Goal: Task Accomplishment & Management: Manage account settings

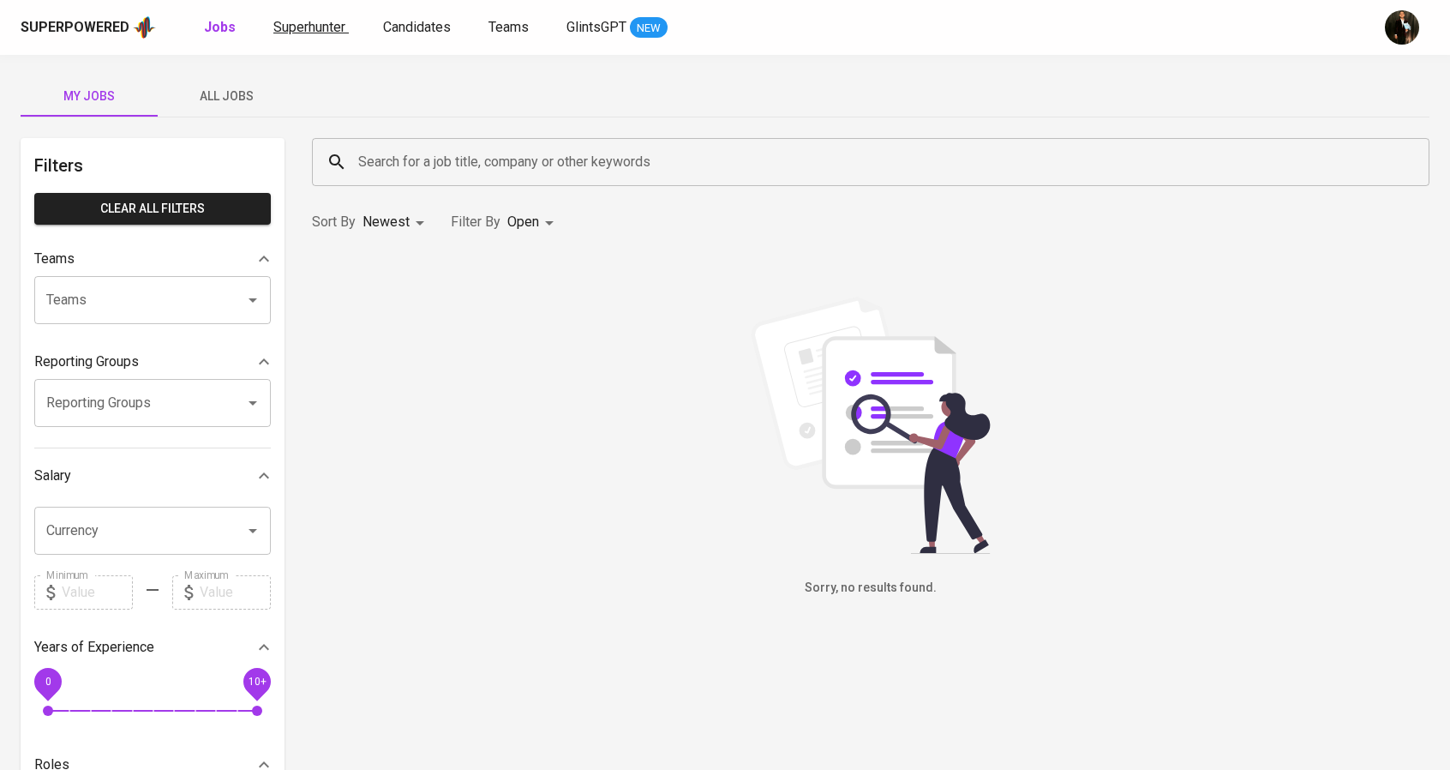
click at [306, 19] on span "Superhunter" at bounding box center [309, 27] width 72 height 16
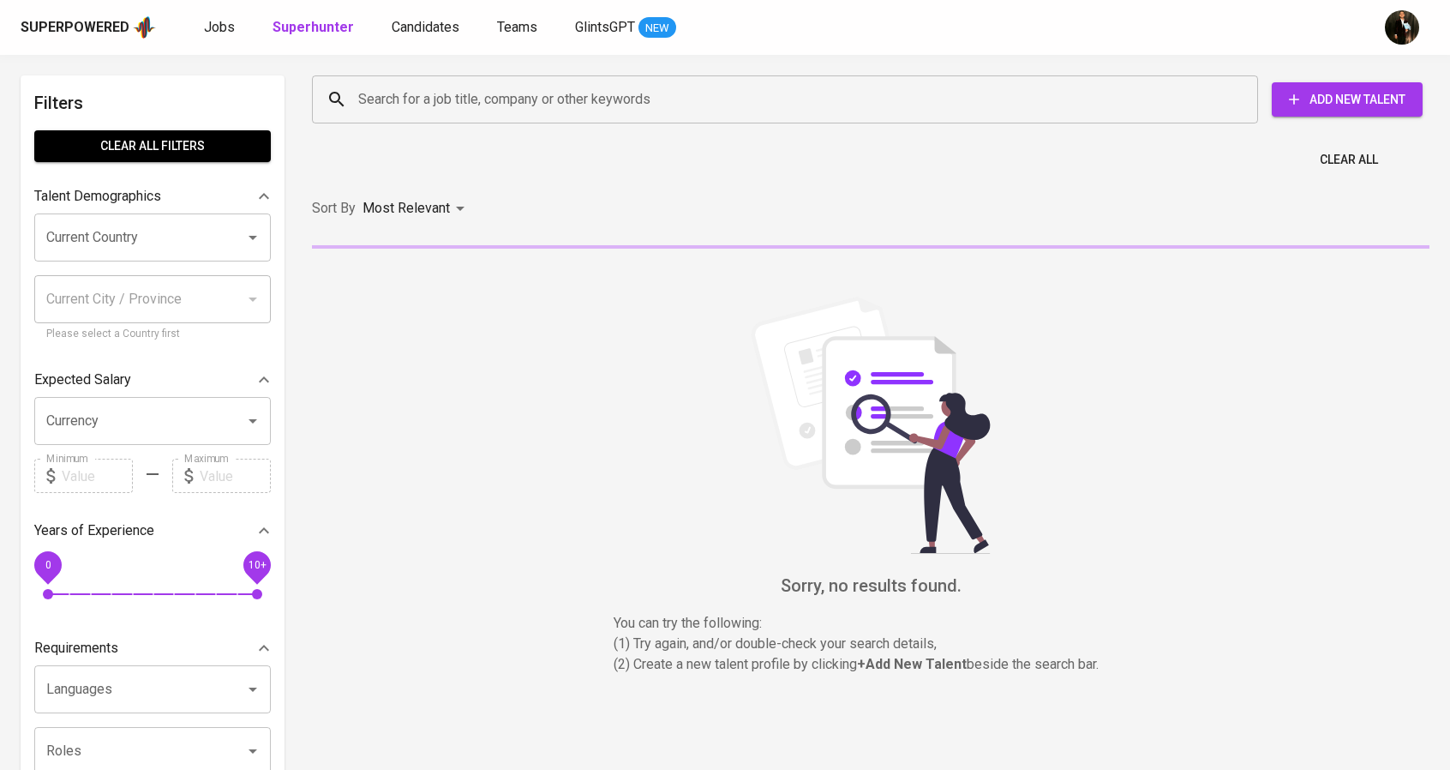
click at [570, 98] on input "Search for a job title, company or other keywords" at bounding box center [789, 99] width 871 height 33
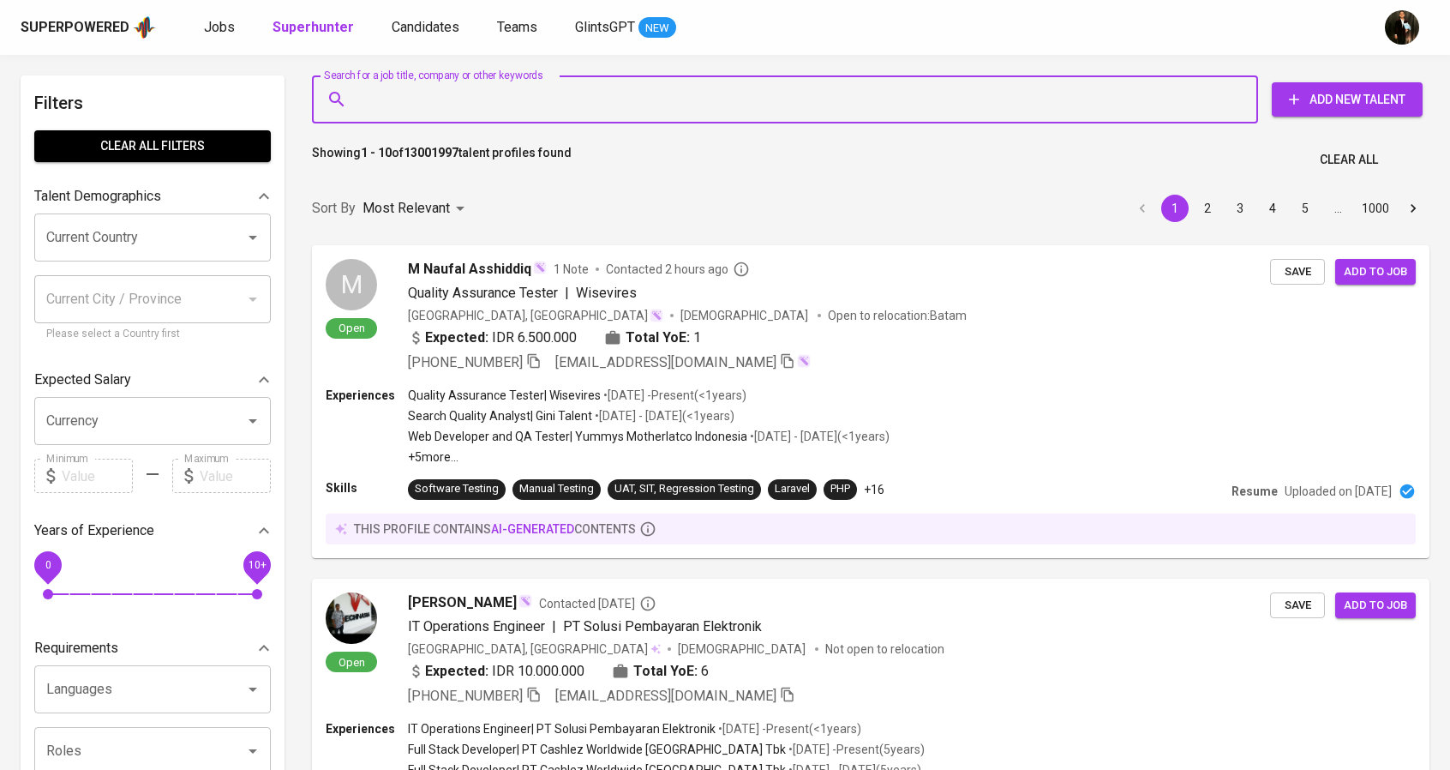
paste input "[EMAIL_ADDRESS][DOMAIN_NAME]"
type input "[EMAIL_ADDRESS][DOMAIN_NAME]"
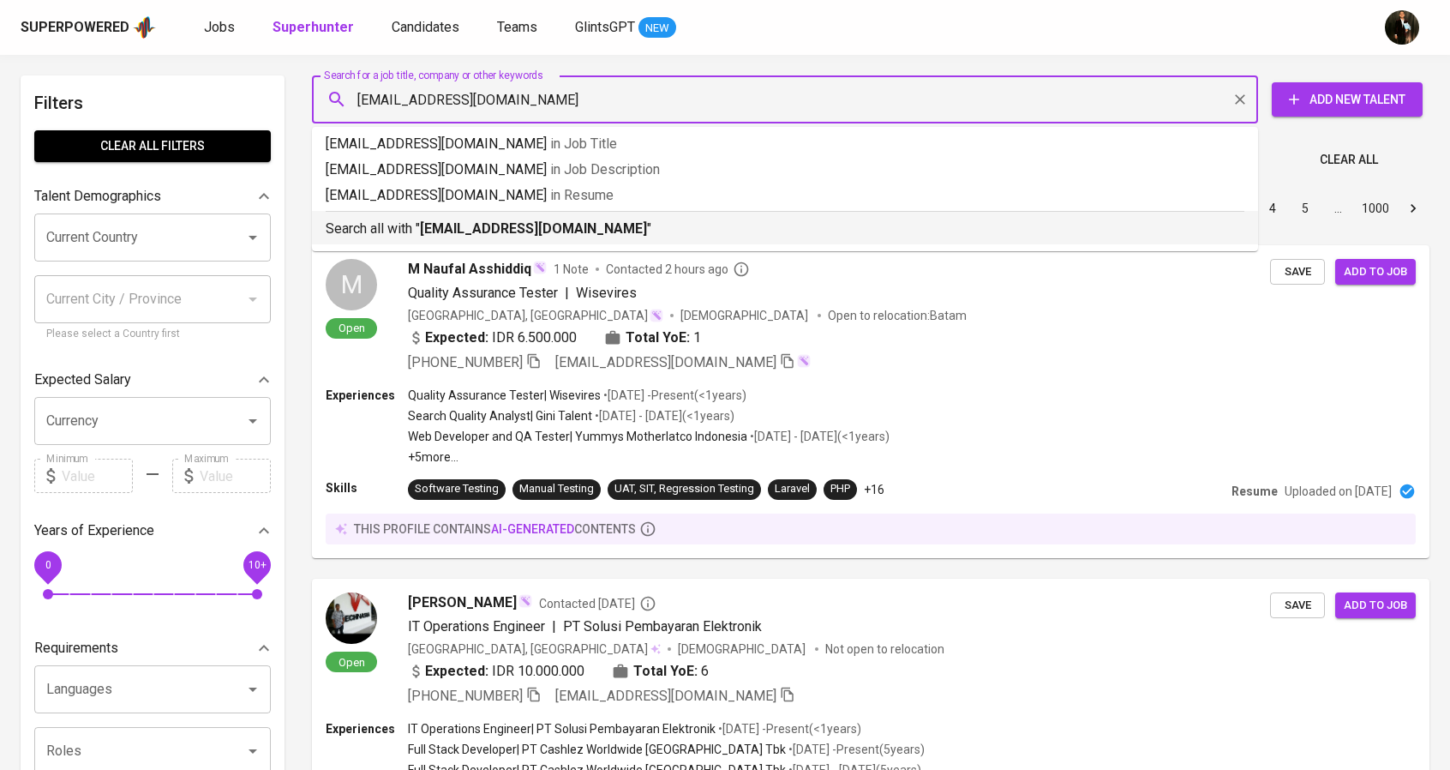
click at [535, 225] on b "[EMAIL_ADDRESS][DOMAIN_NAME]" at bounding box center [533, 228] width 227 height 16
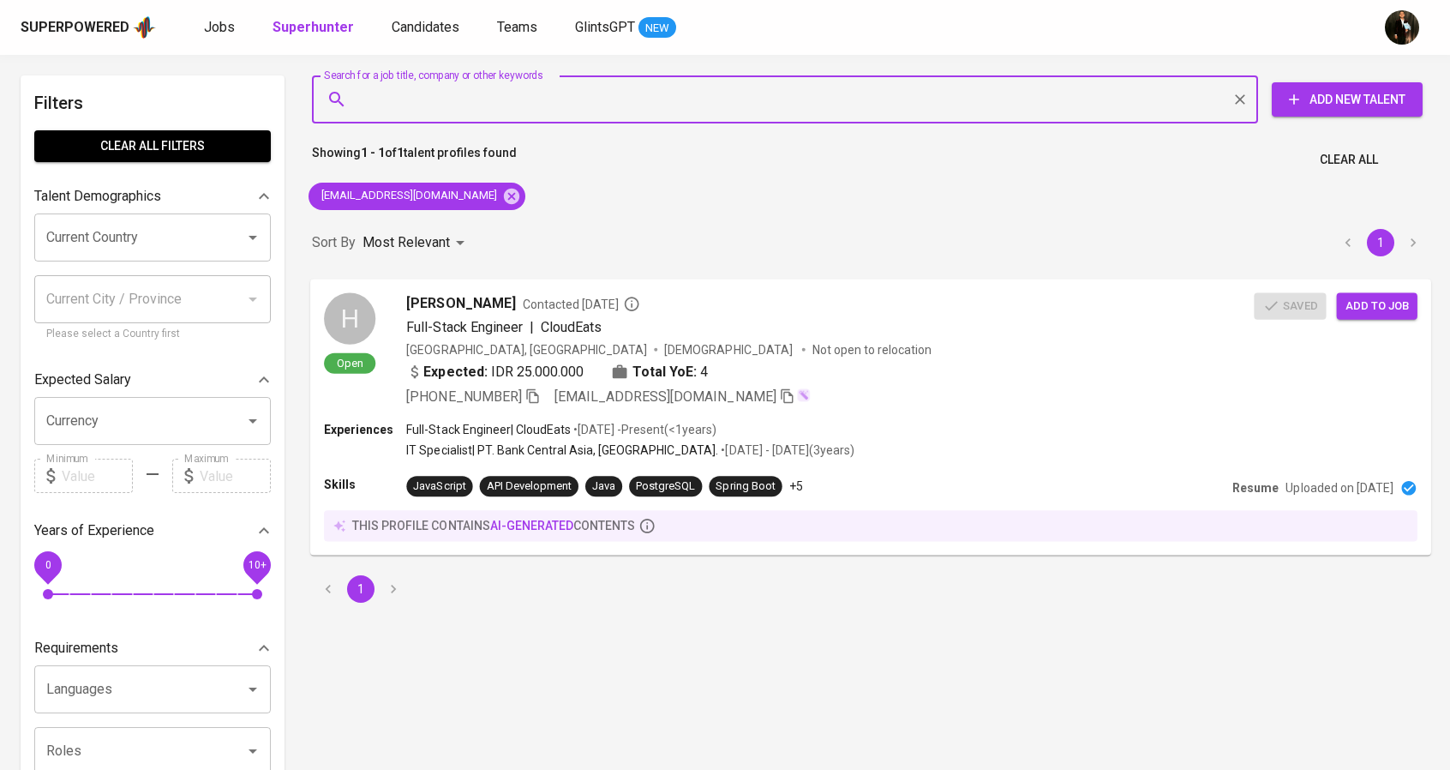
click at [830, 344] on div "Indonesia, Tangerang Male Not open to relocation" at bounding box center [830, 348] width 848 height 17
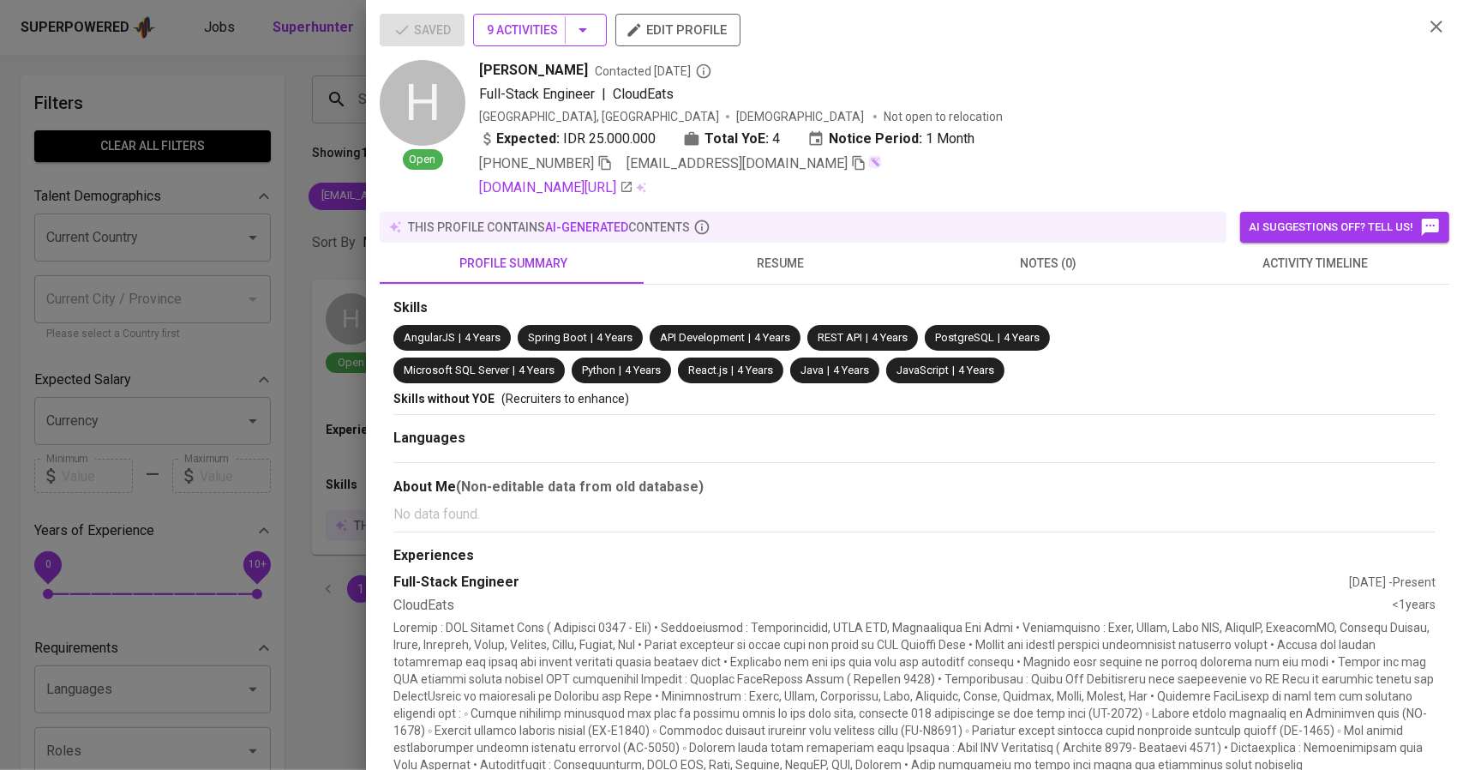
click at [595, 34] on button "9 Activities" at bounding box center [540, 30] width 134 height 33
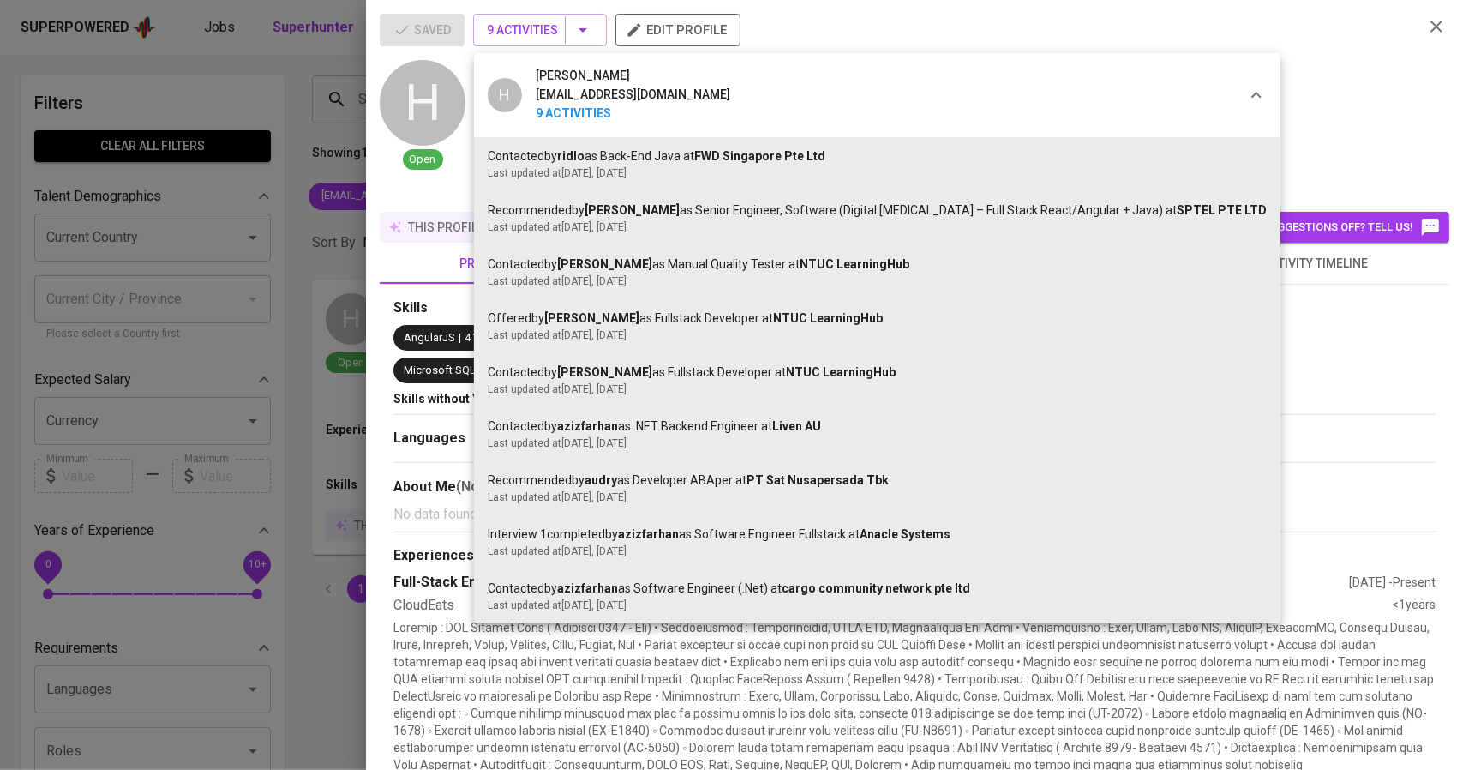
click at [1340, 109] on div at bounding box center [731, 385] width 1463 height 770
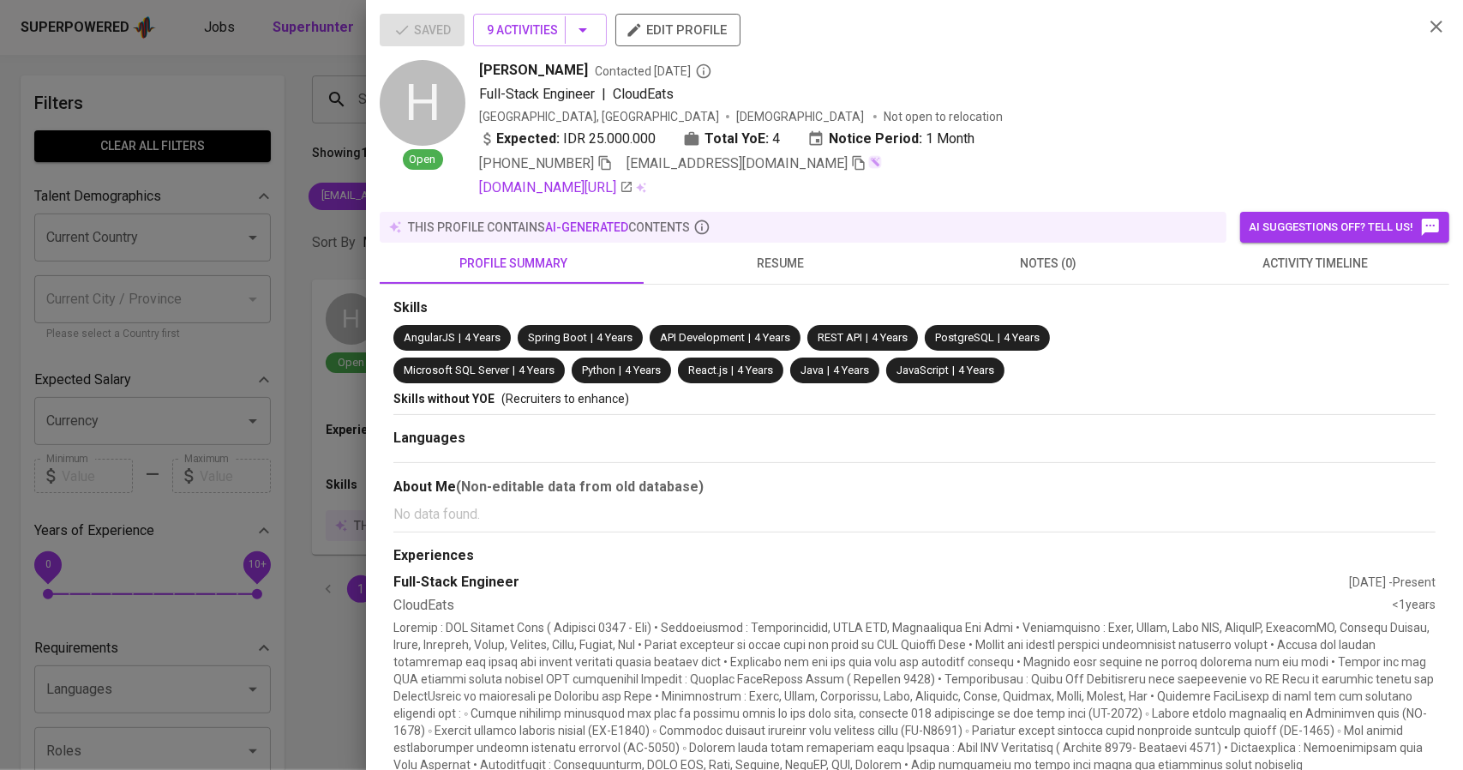
click at [785, 239] on div "this profile contains AI-generated contents" at bounding box center [803, 227] width 847 height 31
click at [588, 45] on button "9 Activities" at bounding box center [540, 30] width 134 height 33
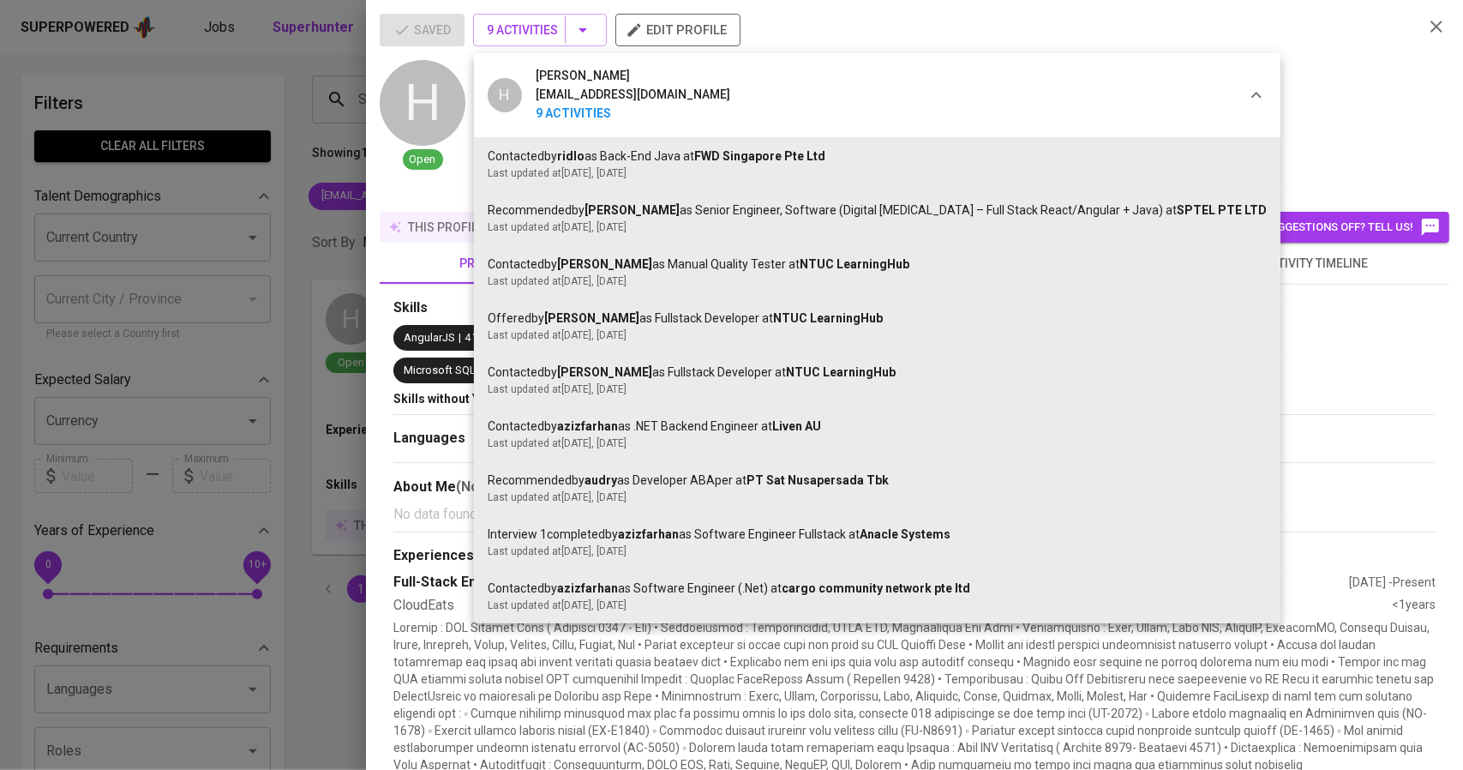
click at [1270, 107] on div at bounding box center [731, 385] width 1463 height 770
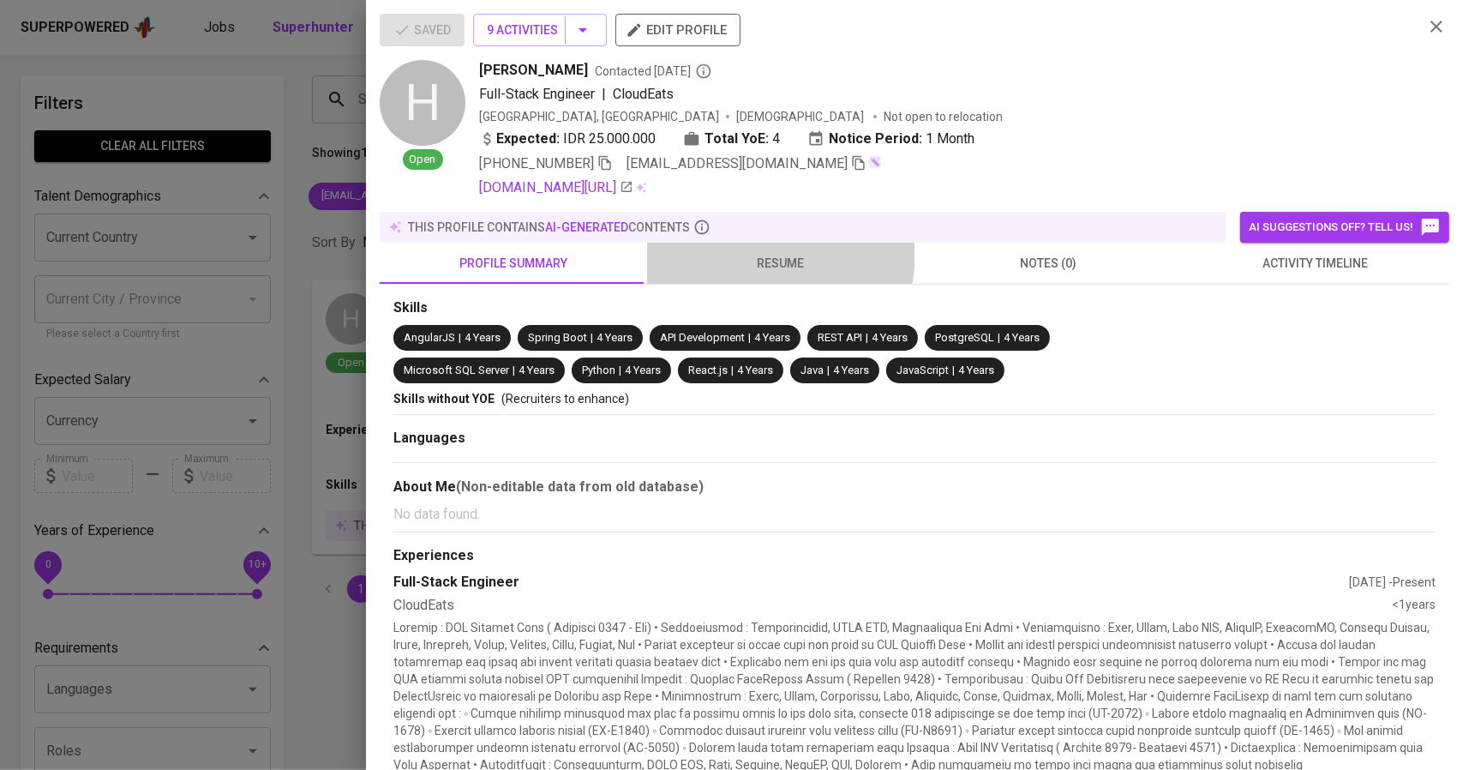
click at [742, 251] on button "resume" at bounding box center [780, 263] width 267 height 41
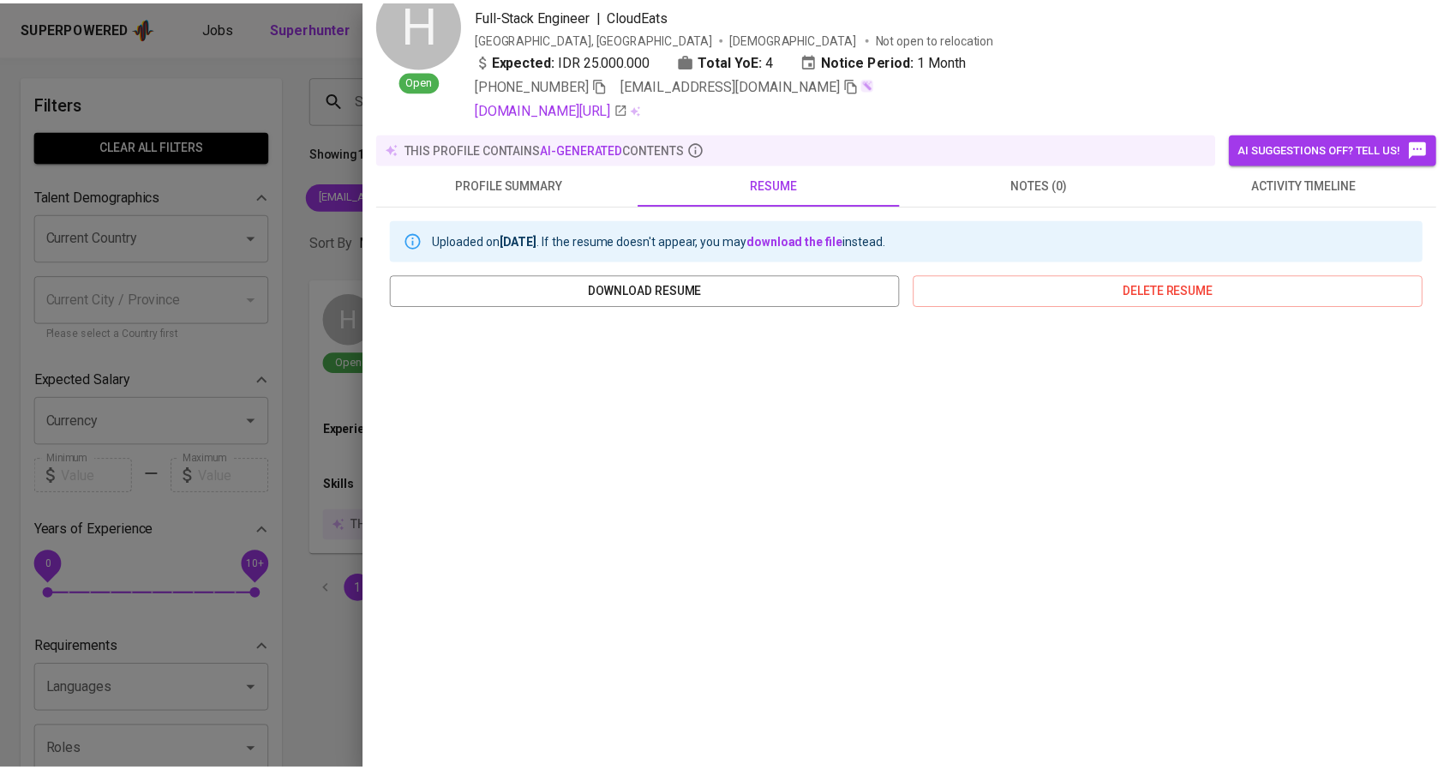
scroll to position [86, 0]
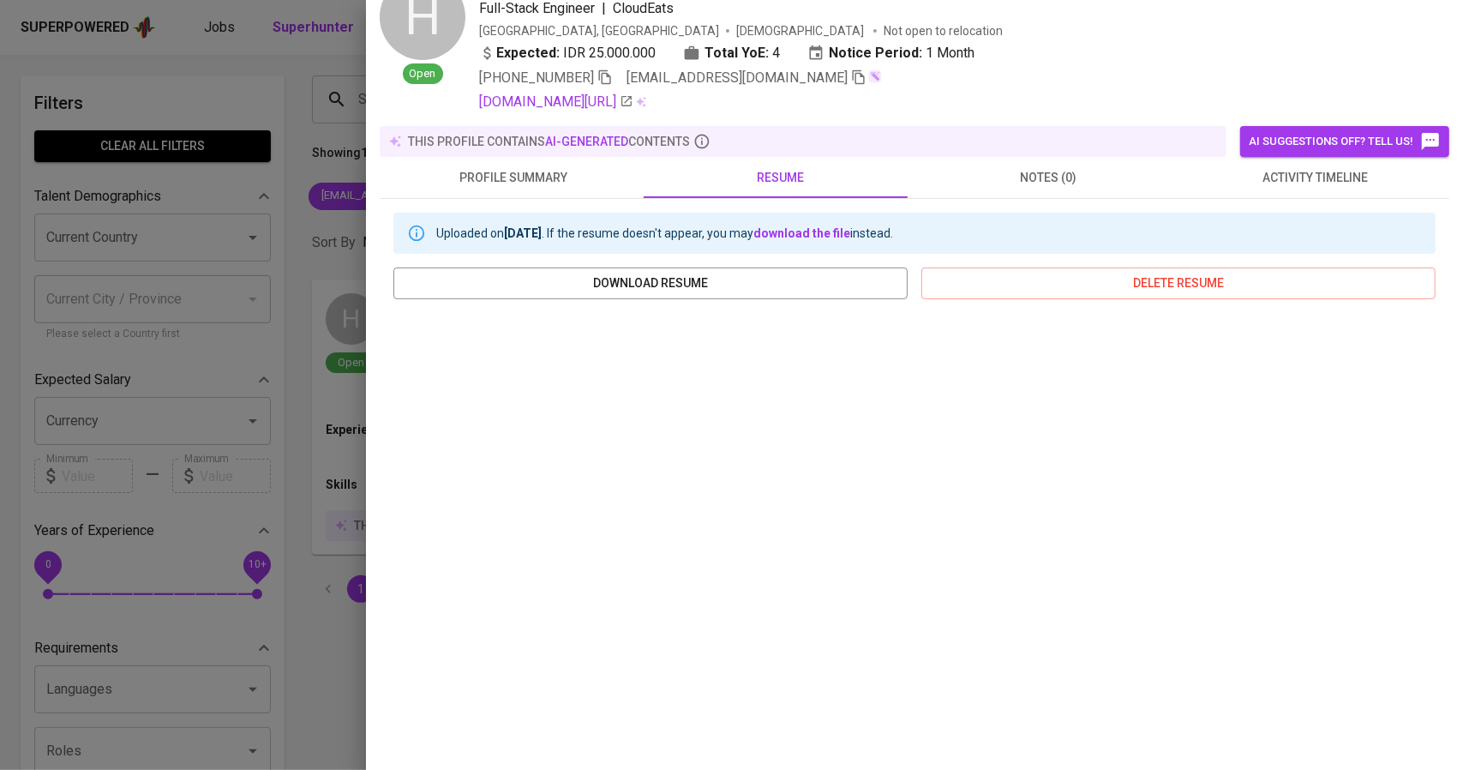
click at [260, 359] on div at bounding box center [731, 385] width 1463 height 770
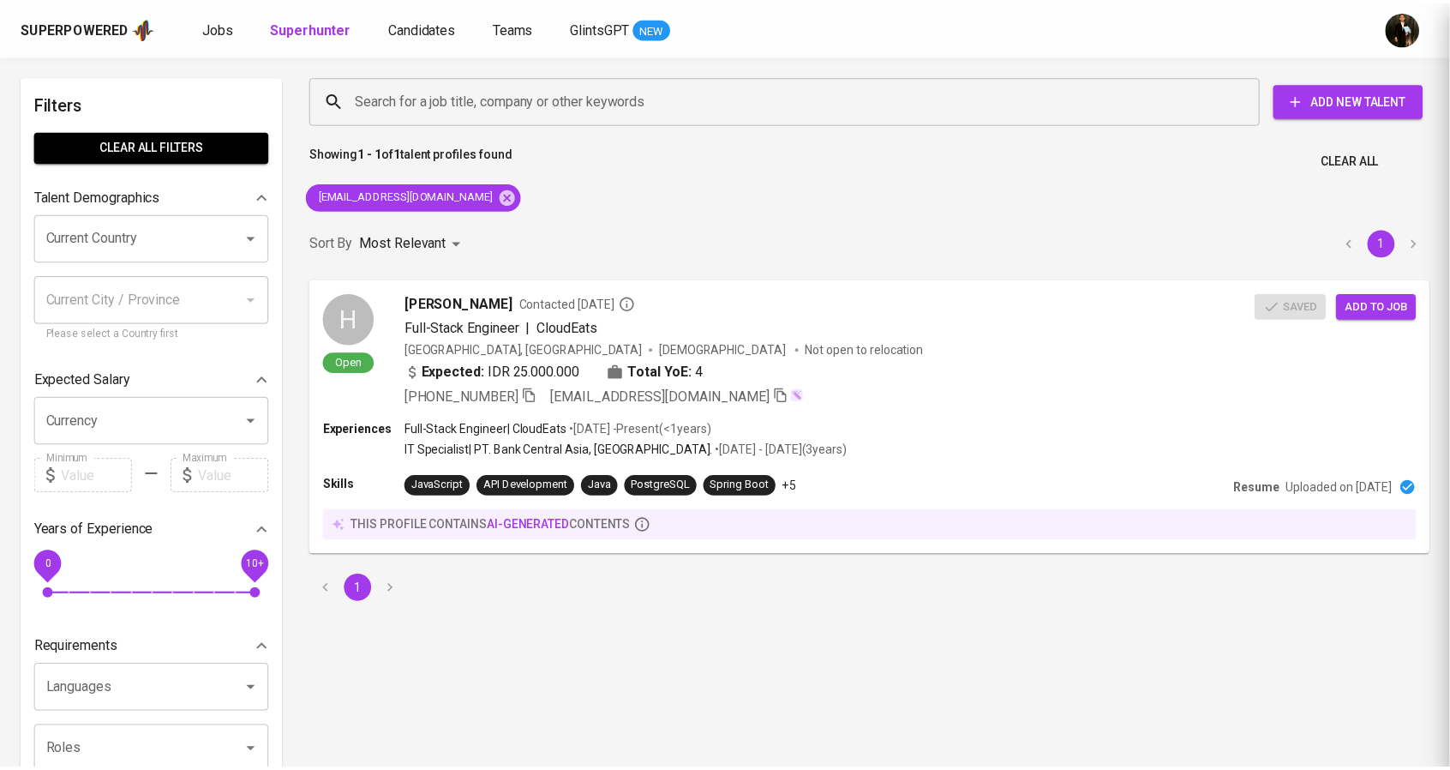
scroll to position [0, 0]
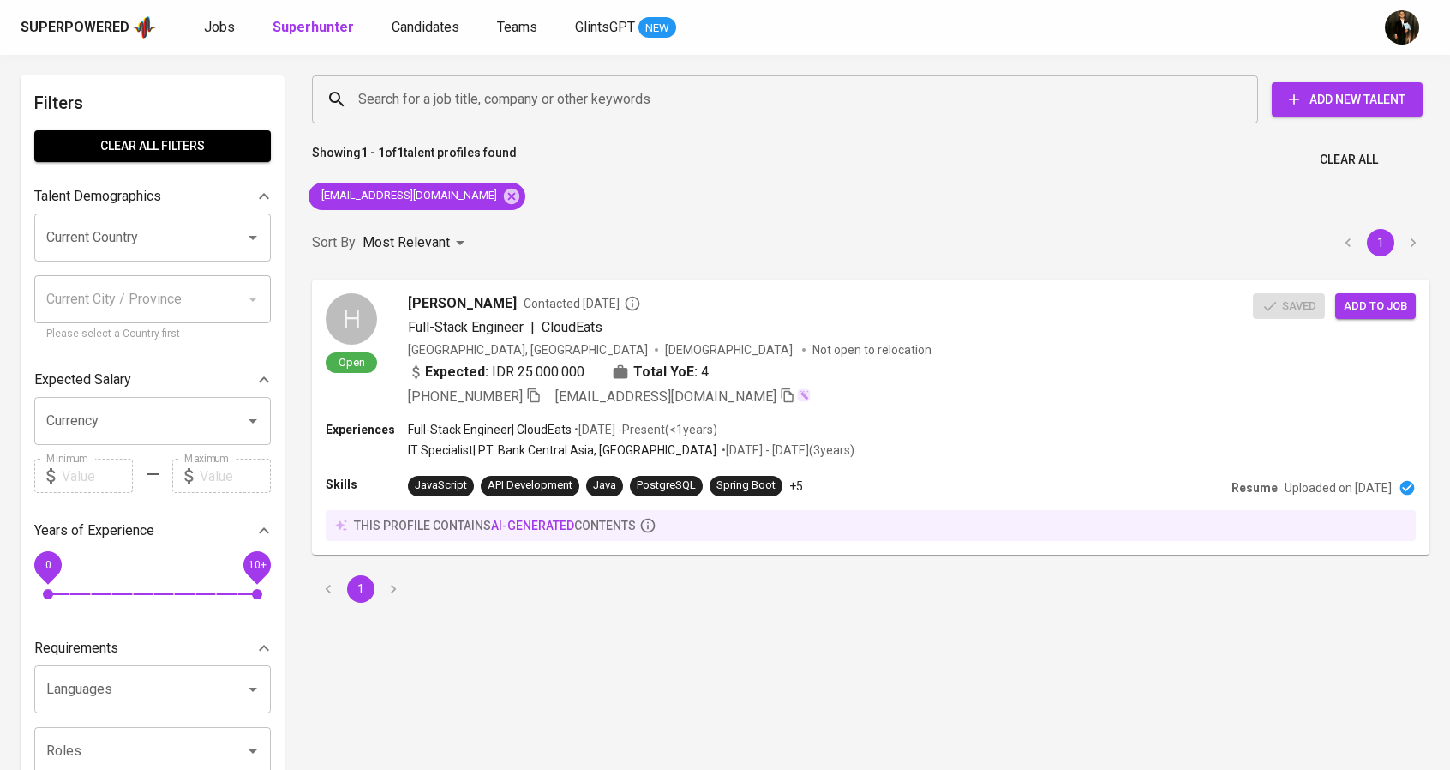
click at [407, 35] on div "Superpowered Jobs Superhunter Candidates Teams GlintsGPT NEW" at bounding box center [725, 27] width 1450 height 55
click at [407, 34] on span "Candidates" at bounding box center [426, 27] width 68 height 16
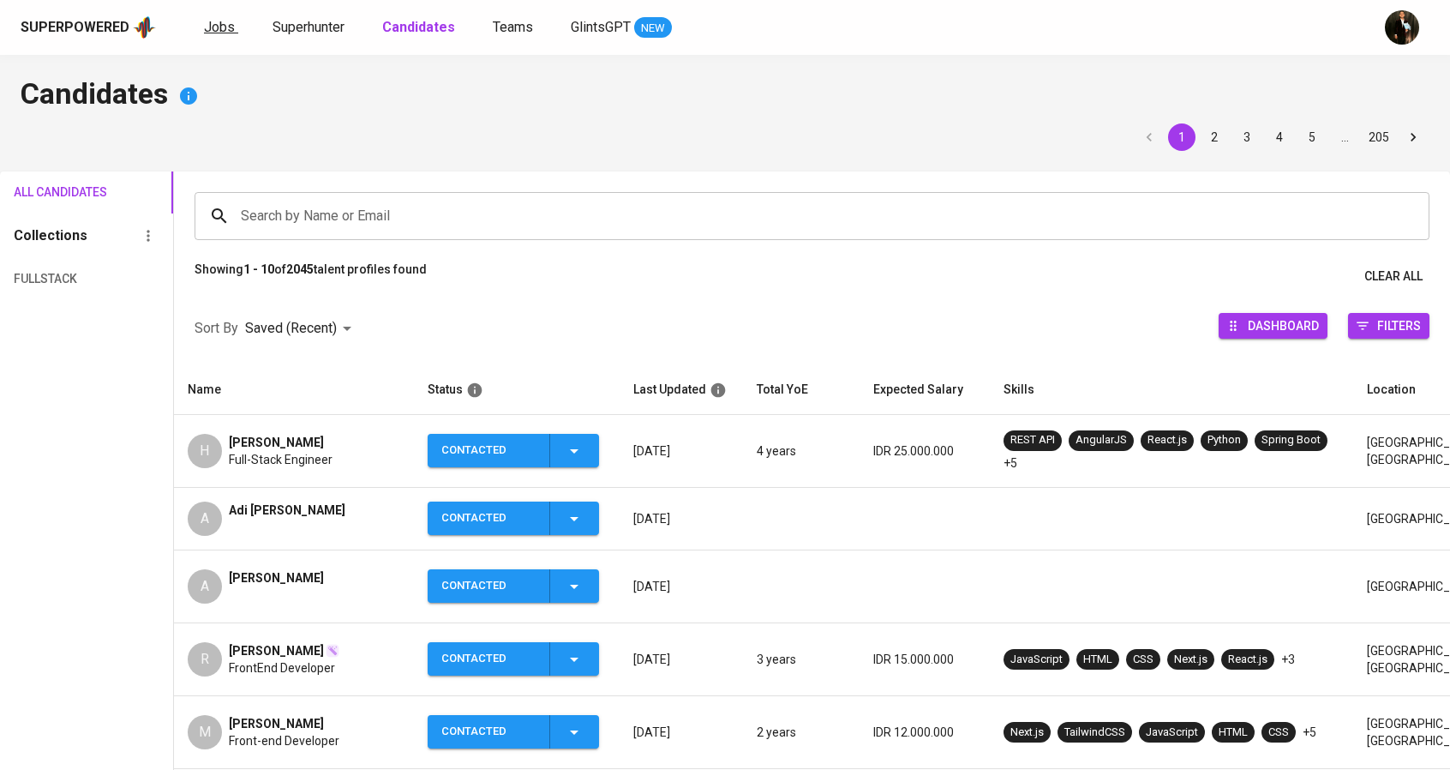
click at [220, 35] on link "Jobs" at bounding box center [221, 27] width 34 height 21
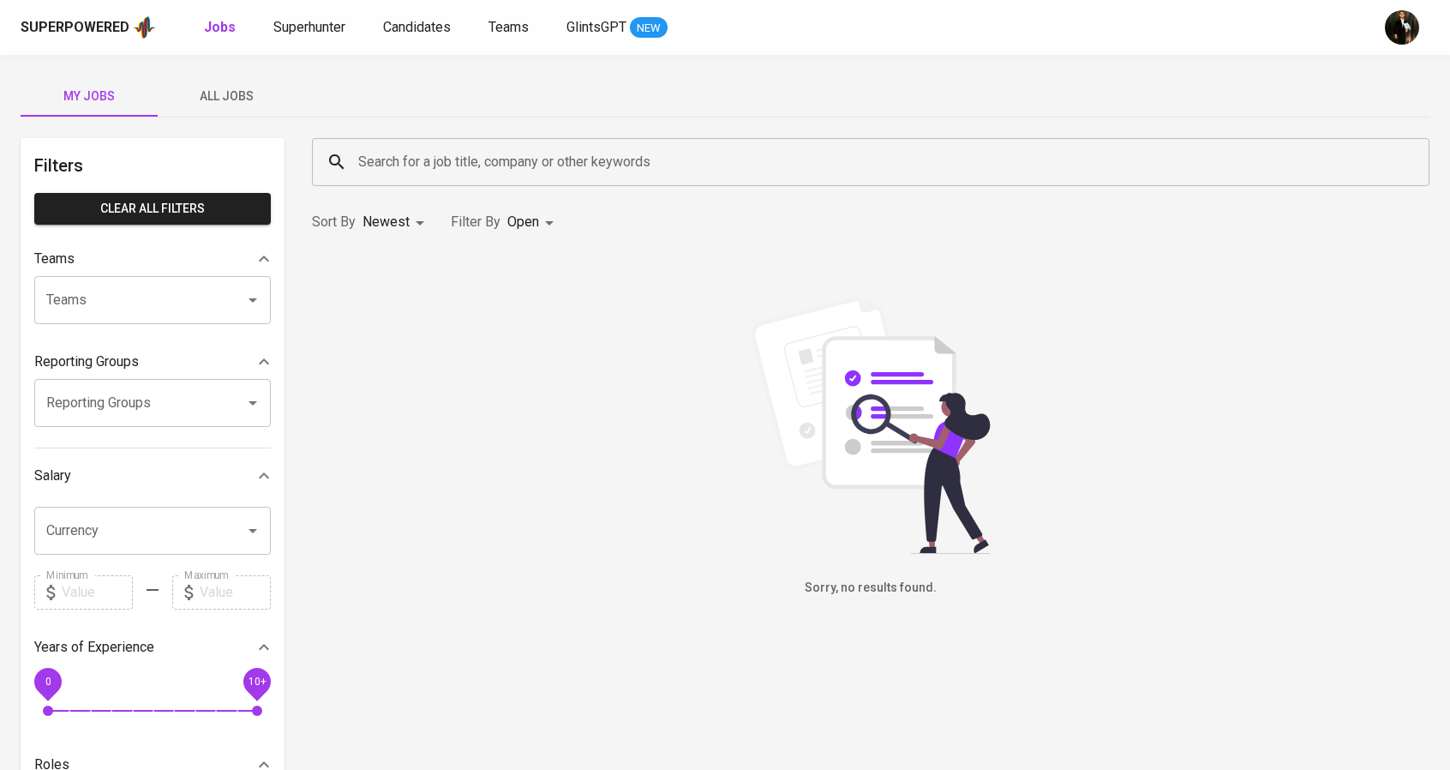
click at [219, 103] on span "All Jobs" at bounding box center [226, 96] width 117 height 21
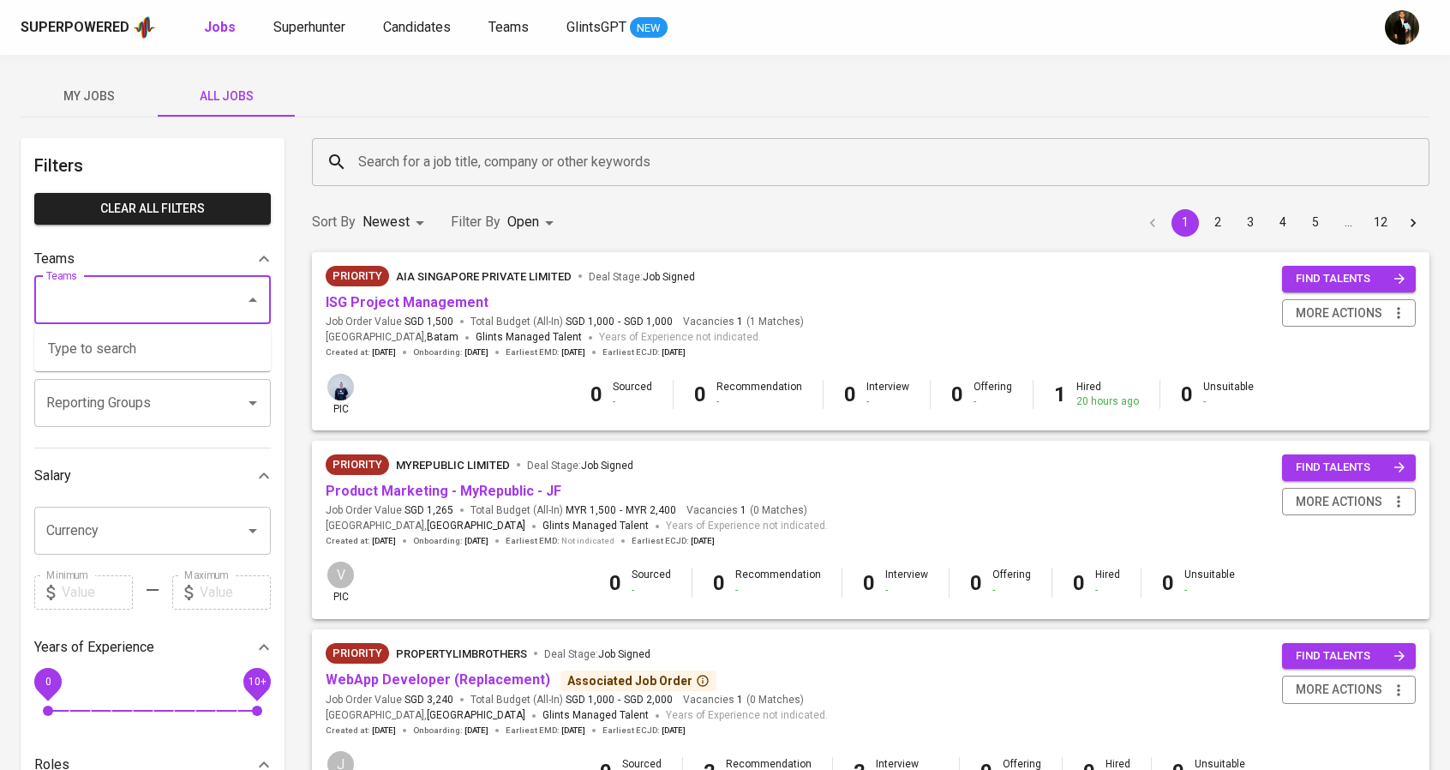
click at [143, 302] on input "Teams" at bounding box center [128, 300] width 173 height 33
click at [161, 342] on li "Pod Annisa" at bounding box center [152, 348] width 237 height 31
type input "annisa"
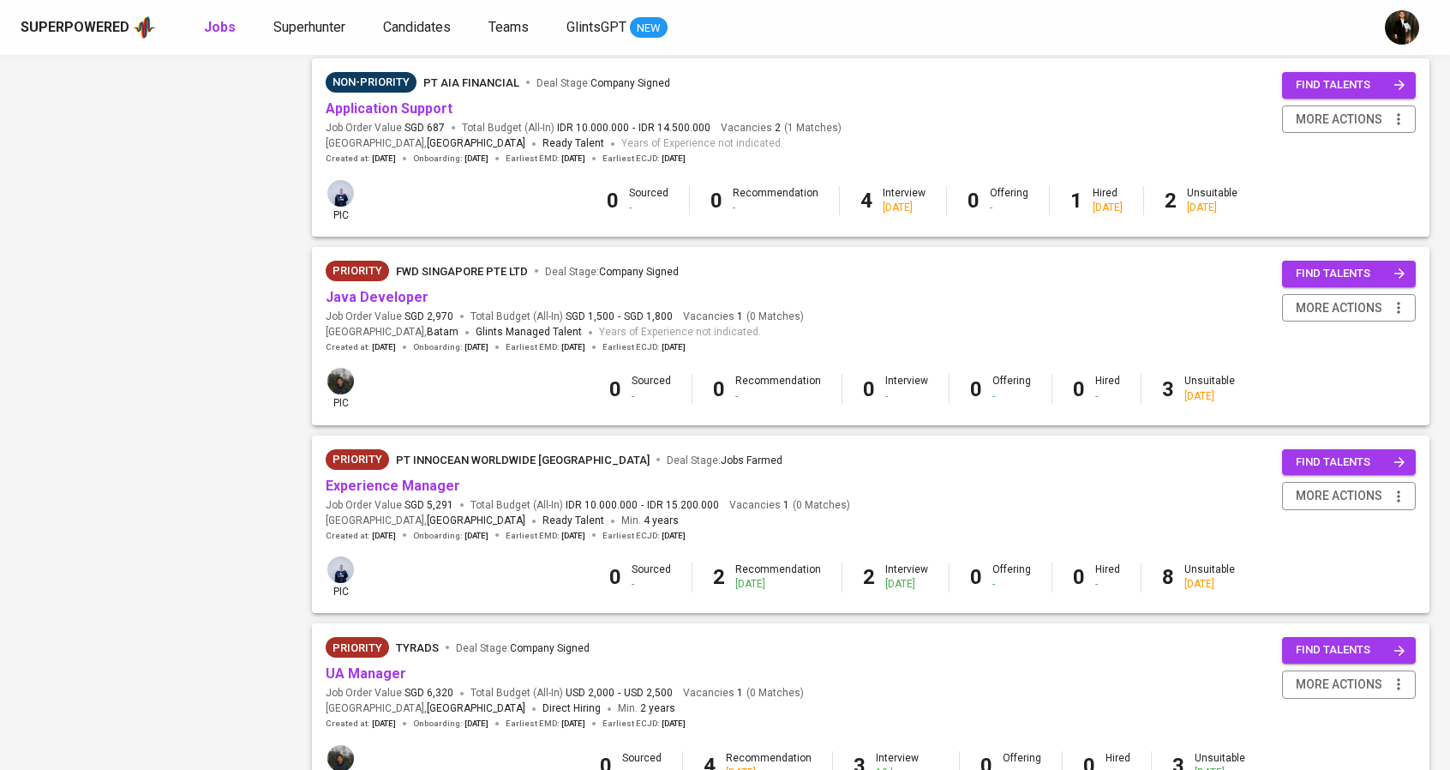
scroll to position [1334, 0]
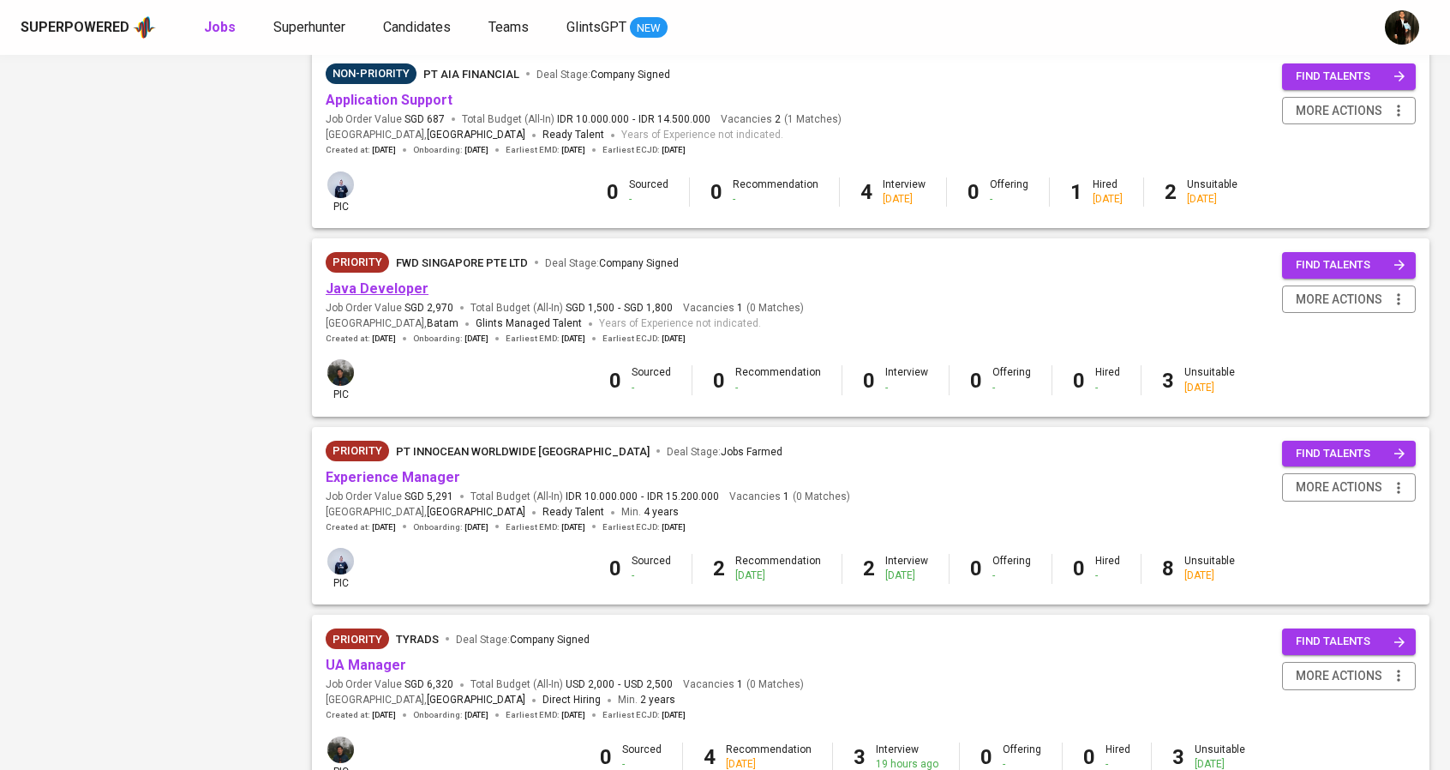
click at [360, 287] on link "Java Developer" at bounding box center [377, 288] width 103 height 16
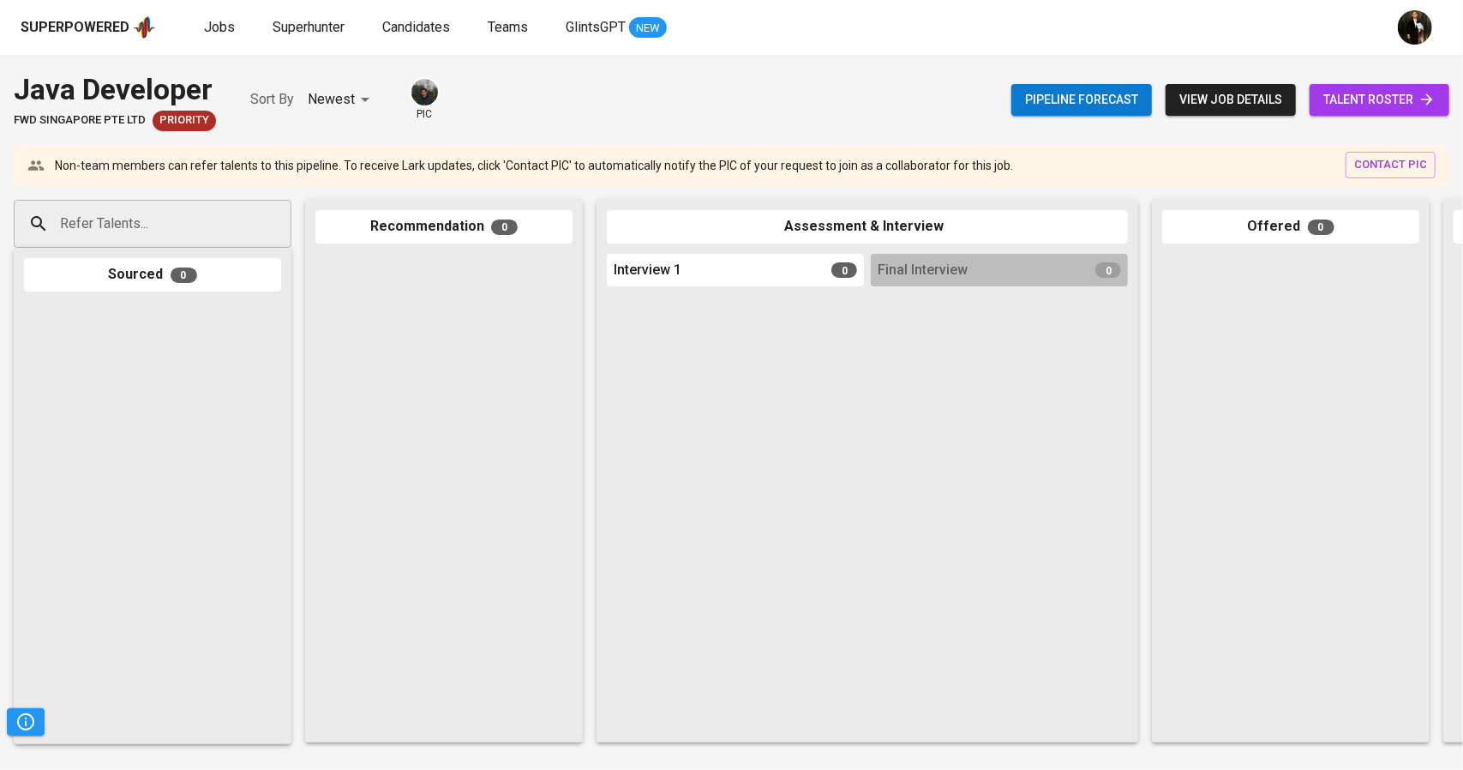
click at [1336, 95] on span "talent roster" at bounding box center [1379, 99] width 112 height 21
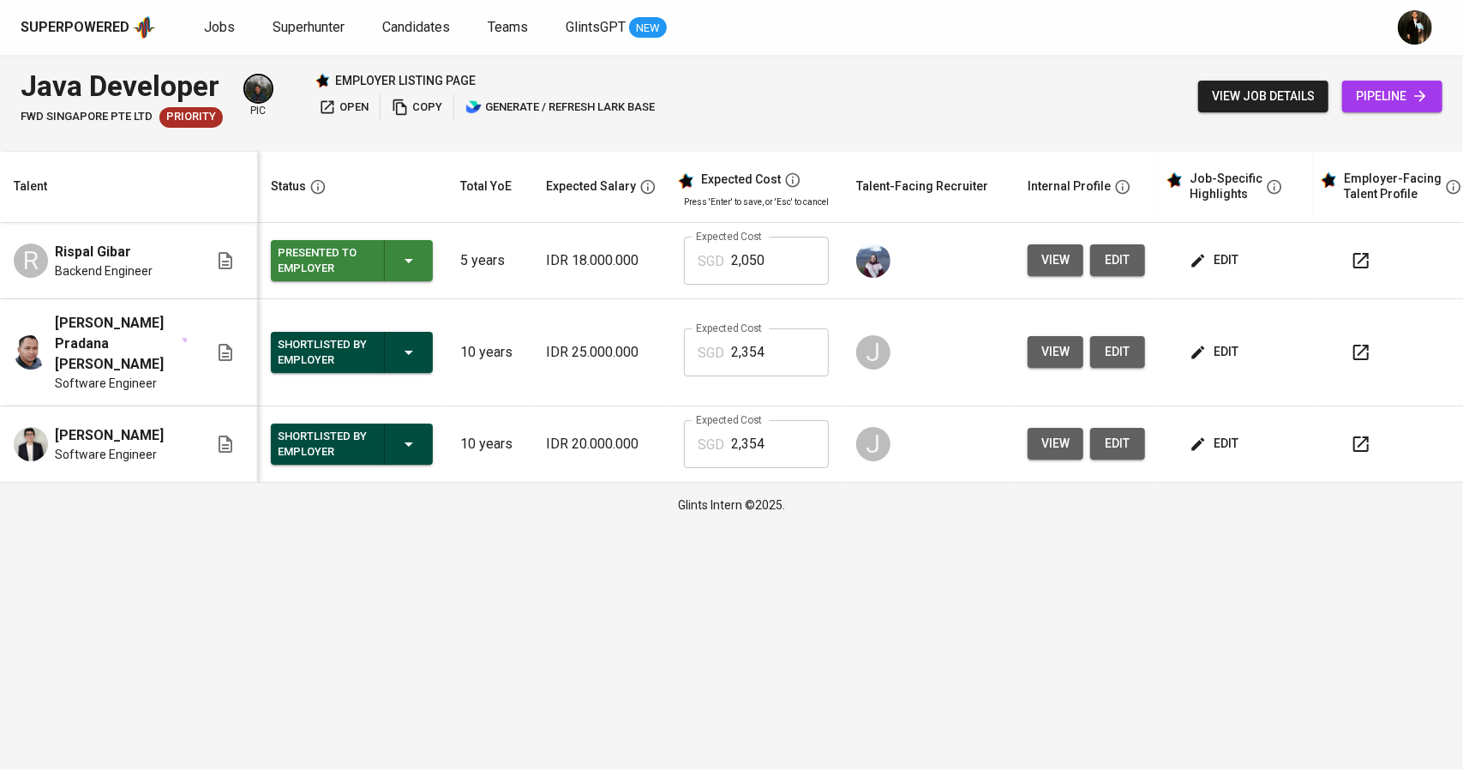
click at [1058, 260] on span "view" at bounding box center [1055, 259] width 28 height 21
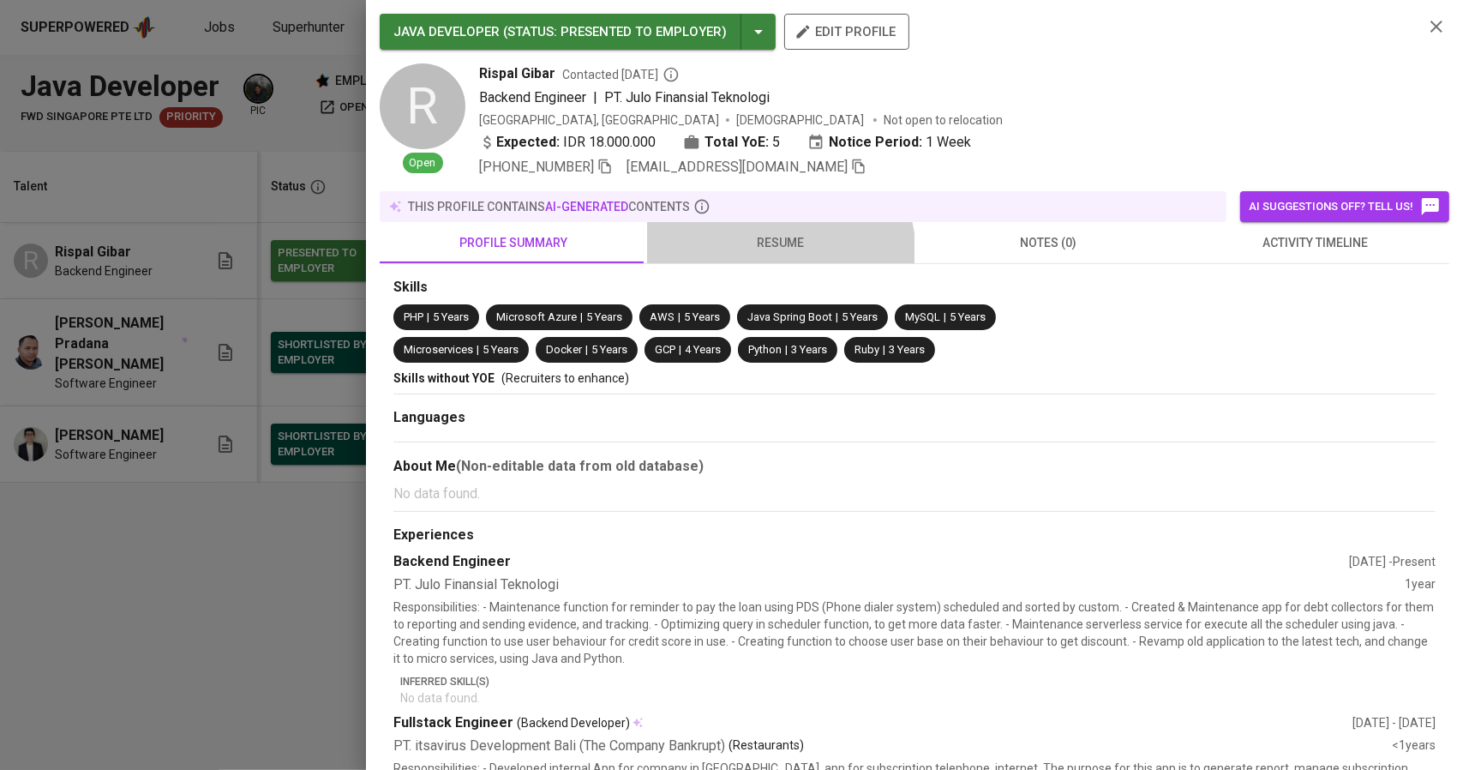
click at [768, 255] on button "resume" at bounding box center [780, 242] width 267 height 41
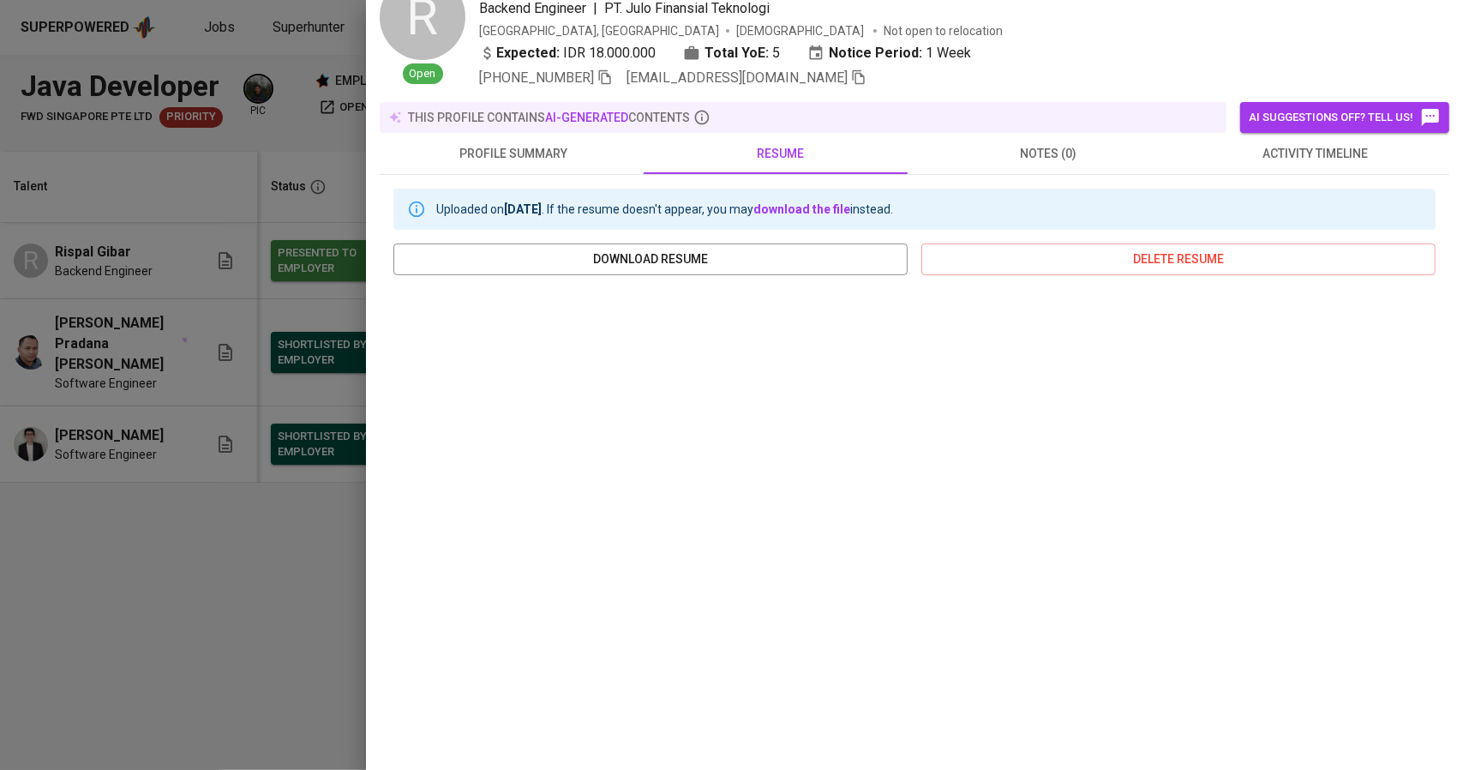
scroll to position [148, 0]
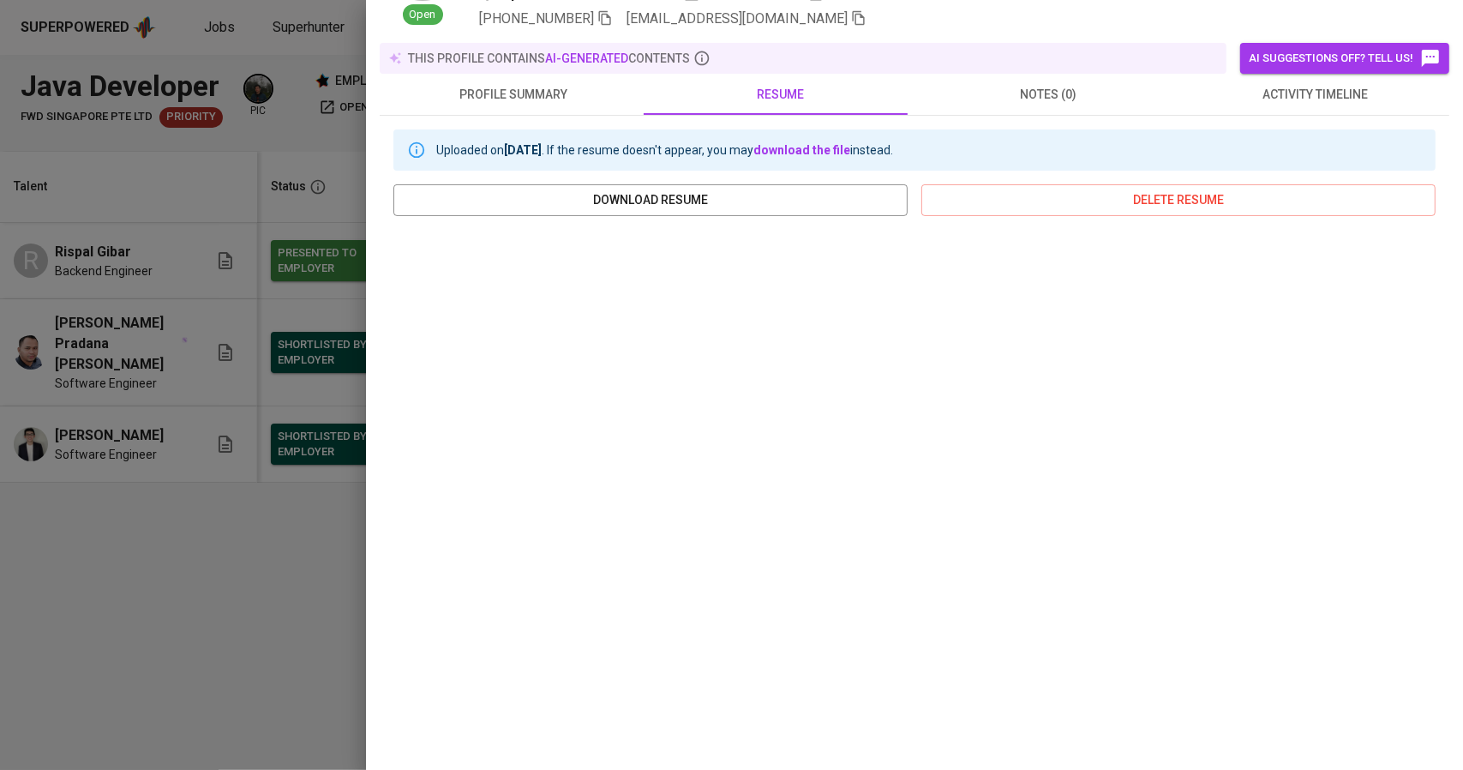
click at [70, 387] on div at bounding box center [731, 385] width 1463 height 770
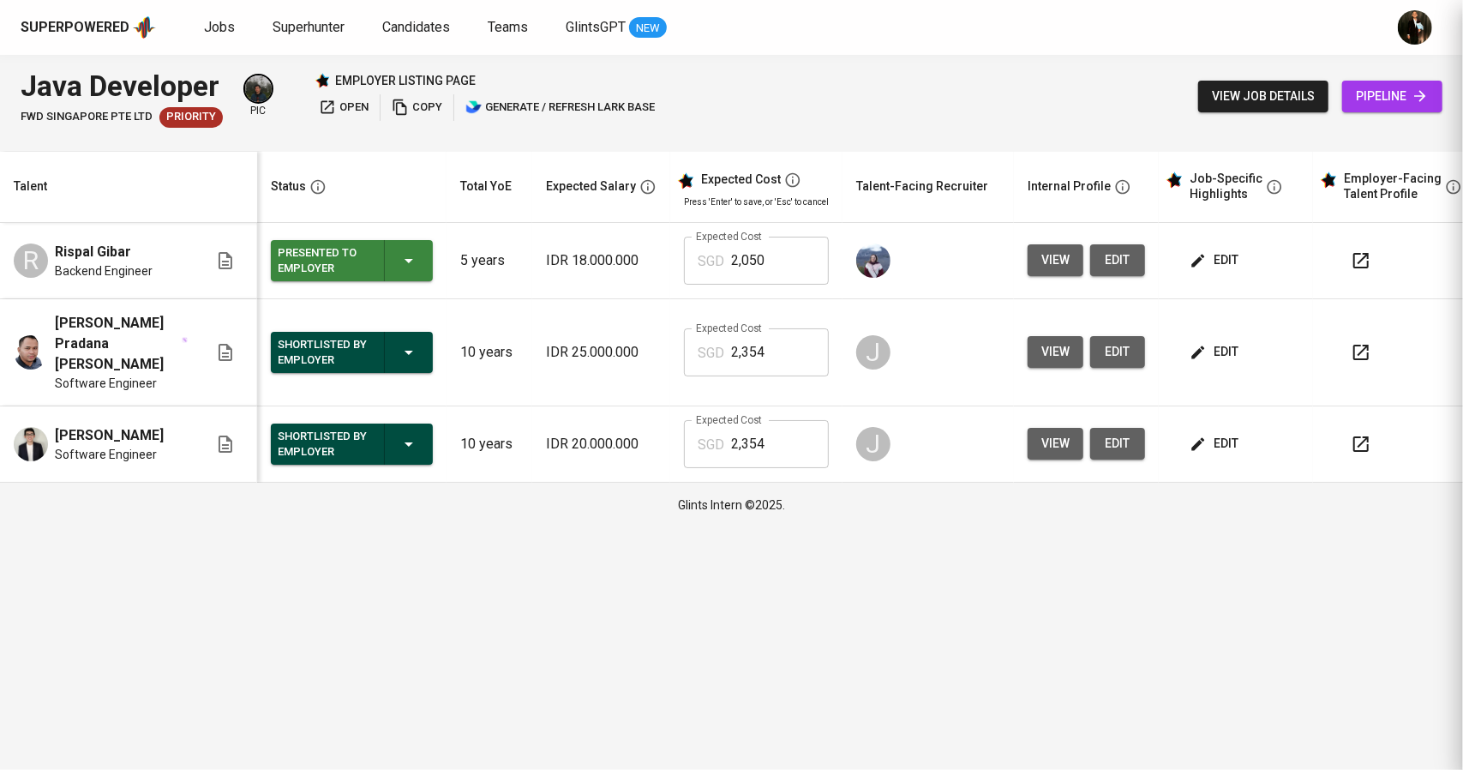
scroll to position [0, 0]
click at [1050, 345] on span "view" at bounding box center [1055, 351] width 28 height 21
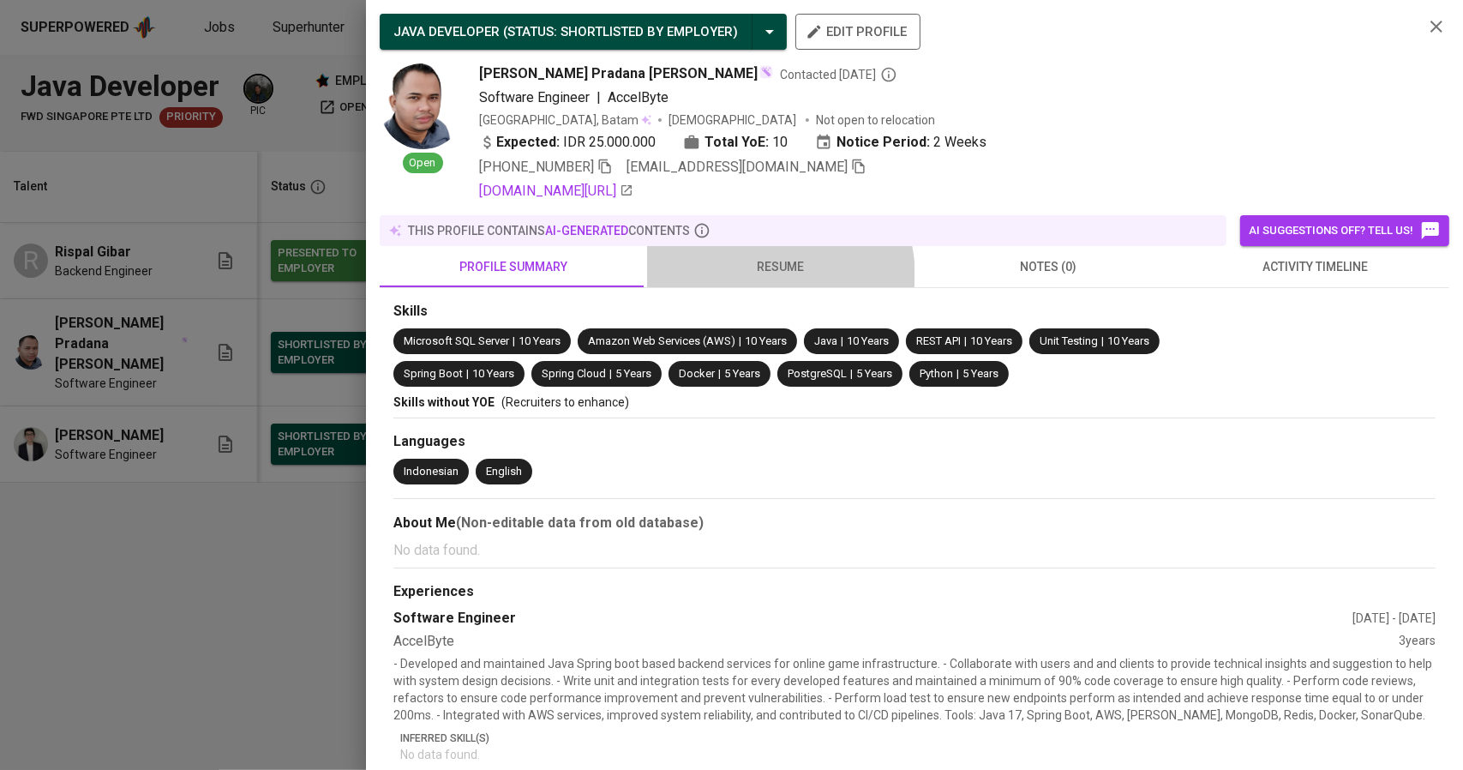
click at [750, 277] on button "resume" at bounding box center [780, 266] width 267 height 41
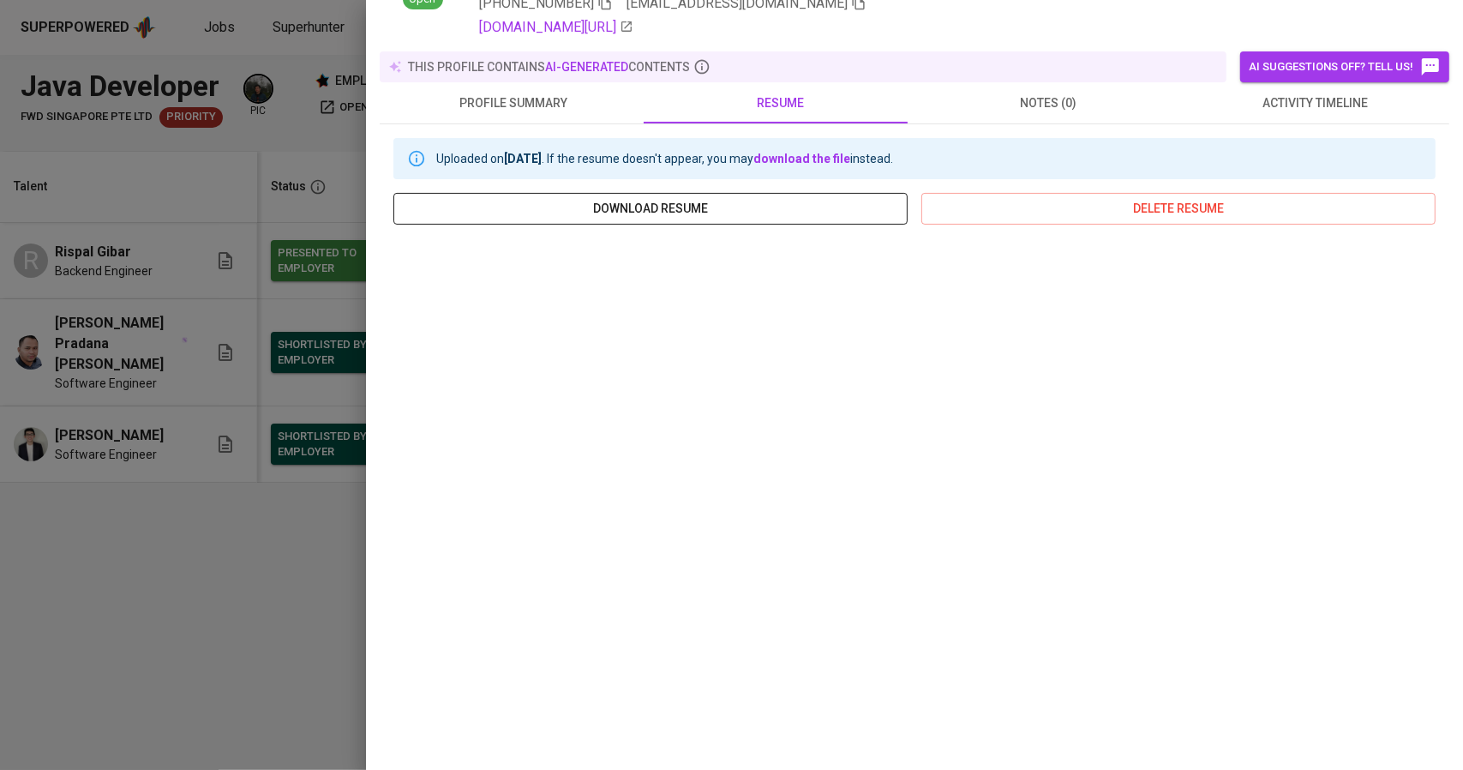
scroll to position [172, 0]
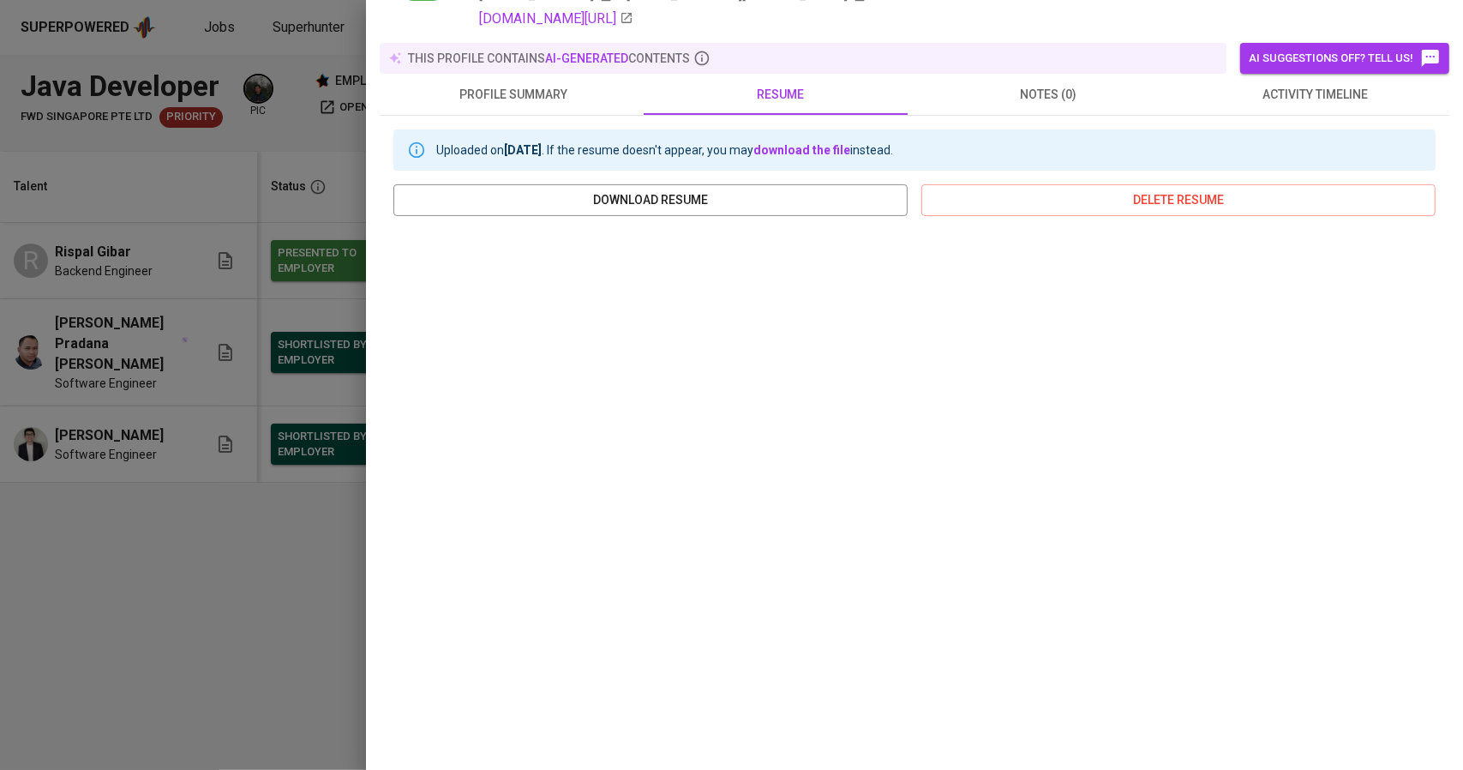
click at [173, 533] on div at bounding box center [731, 385] width 1463 height 770
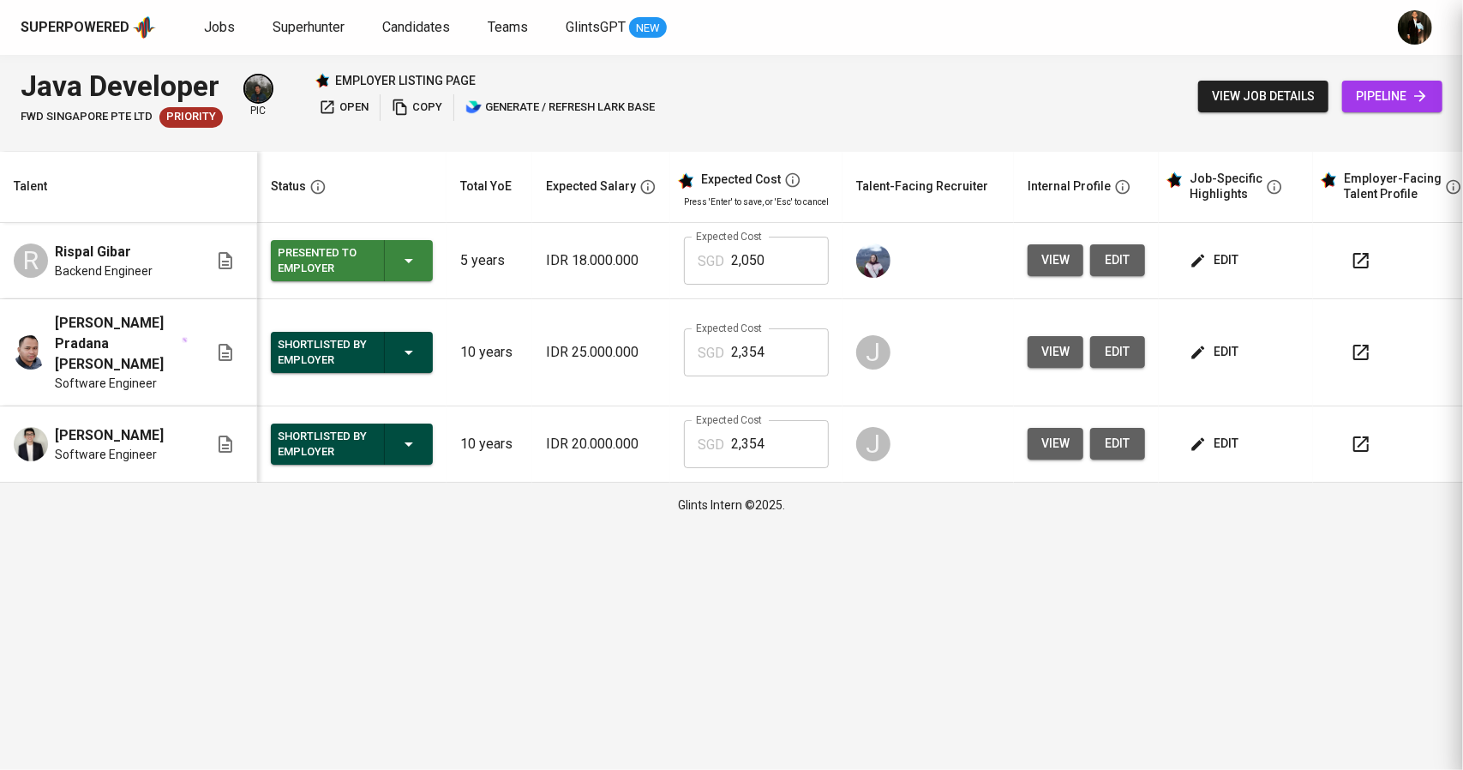
scroll to position [0, 0]
click at [1052, 433] on span "view" at bounding box center [1055, 443] width 28 height 21
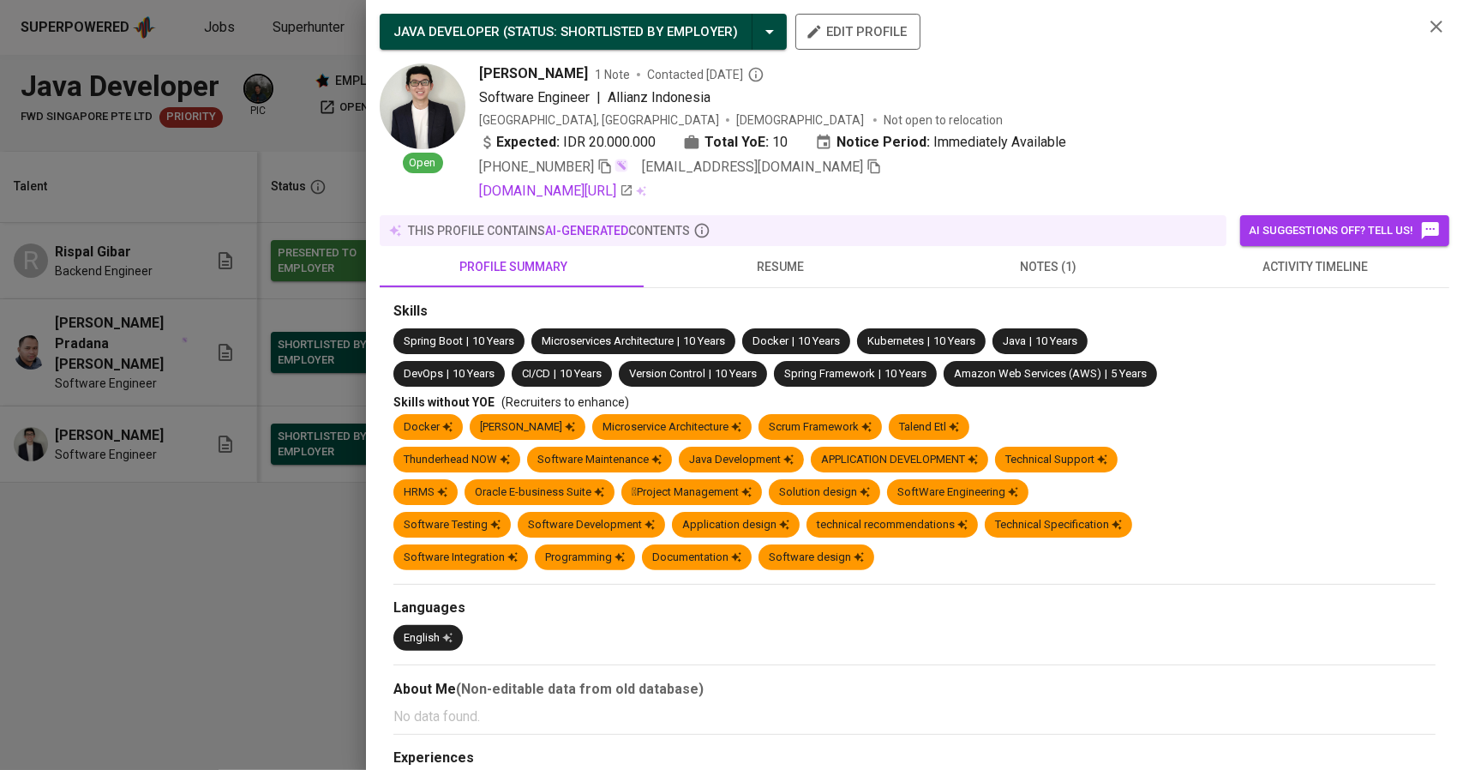
click at [776, 271] on span "resume" at bounding box center [780, 266] width 247 height 21
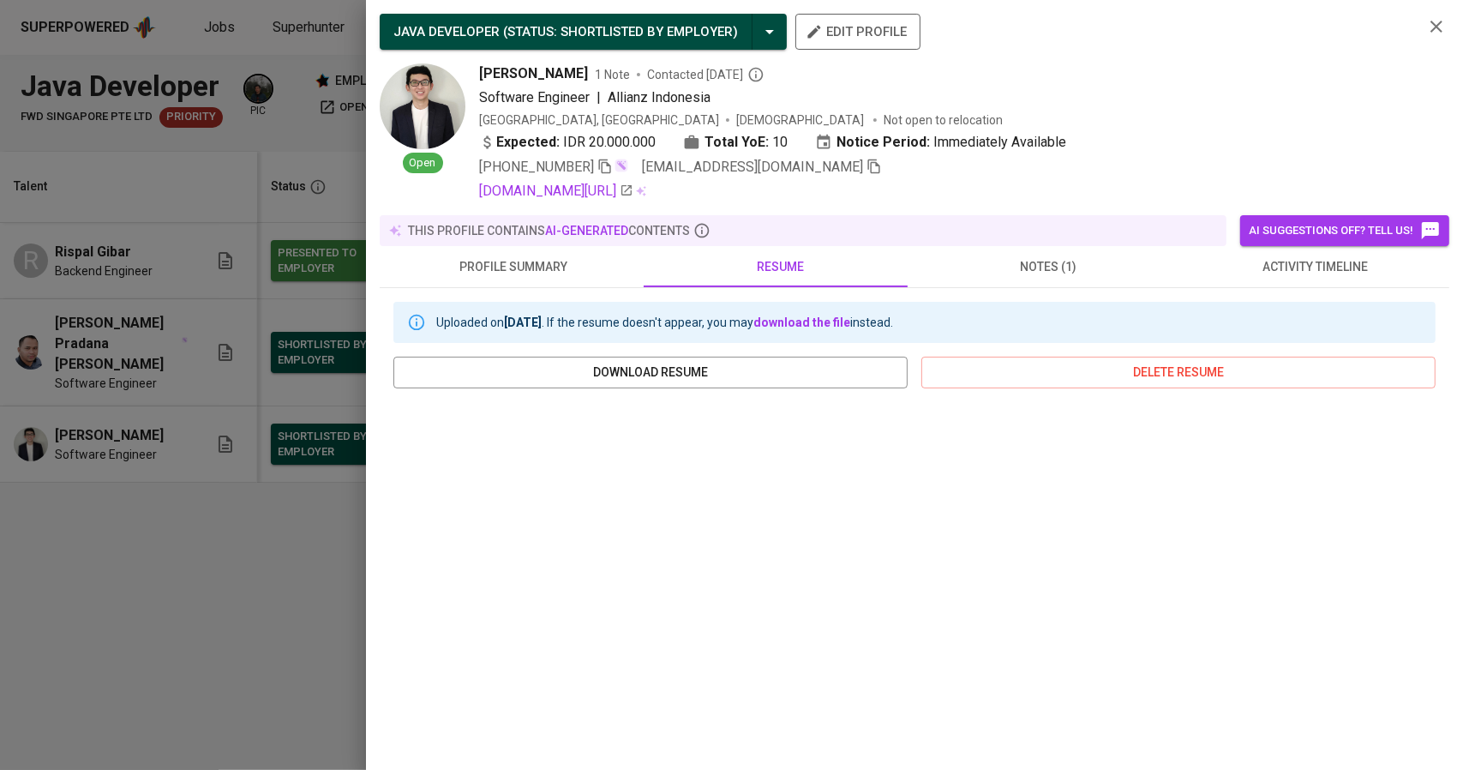
click at [0, 529] on div at bounding box center [731, 385] width 1463 height 770
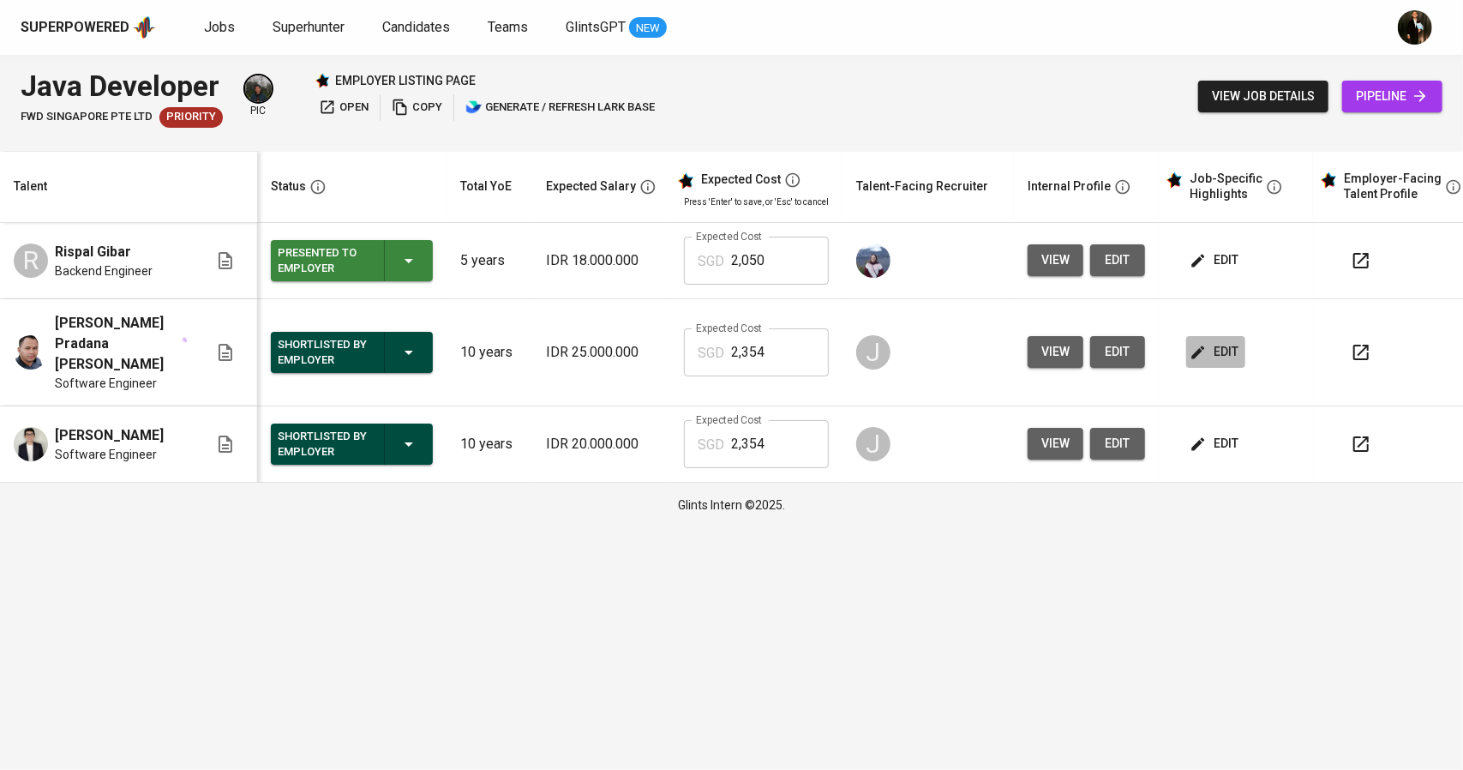
click at [1205, 345] on span "edit" at bounding box center [1215, 351] width 45 height 21
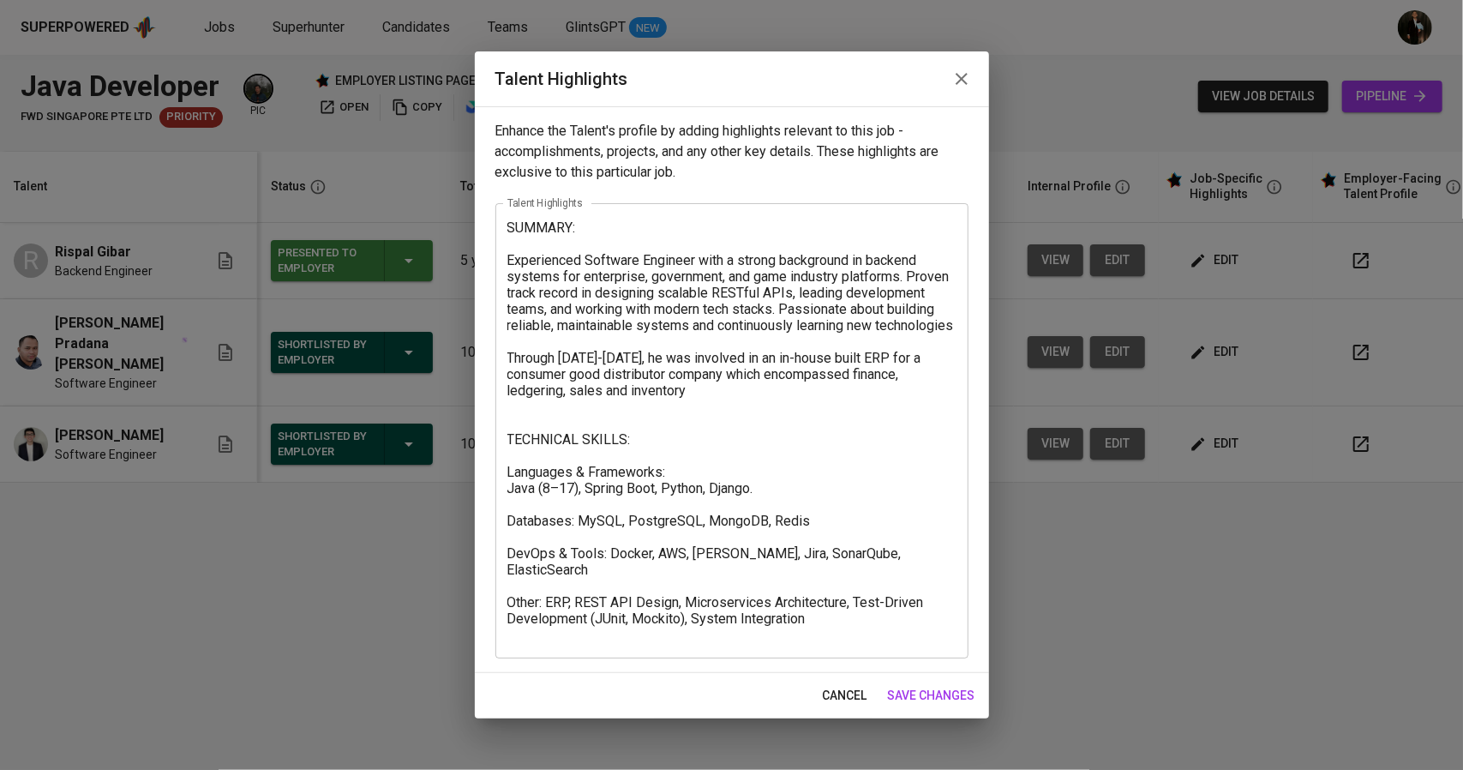
click at [970, 79] on icon "button" at bounding box center [961, 79] width 21 height 21
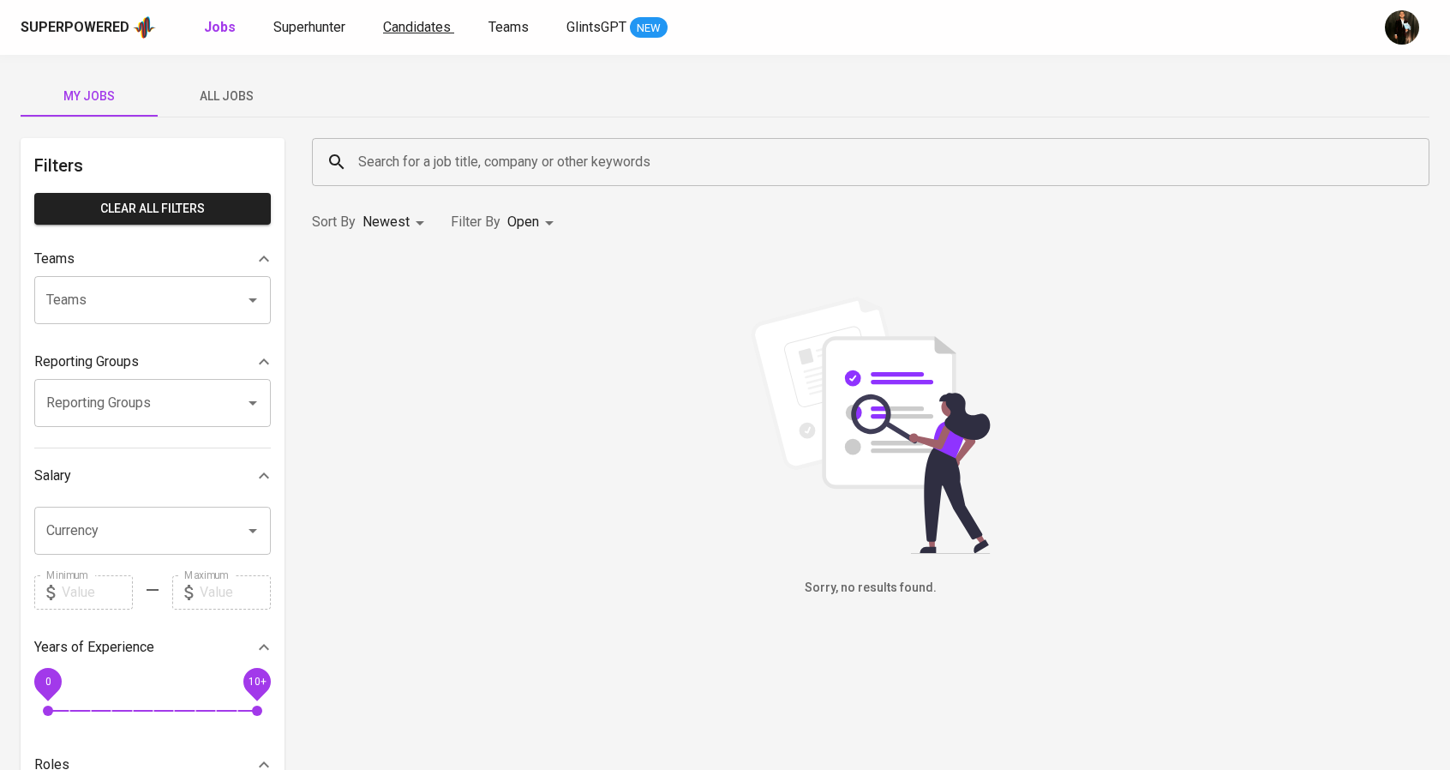
click at [393, 26] on span "Candidates" at bounding box center [417, 27] width 68 height 16
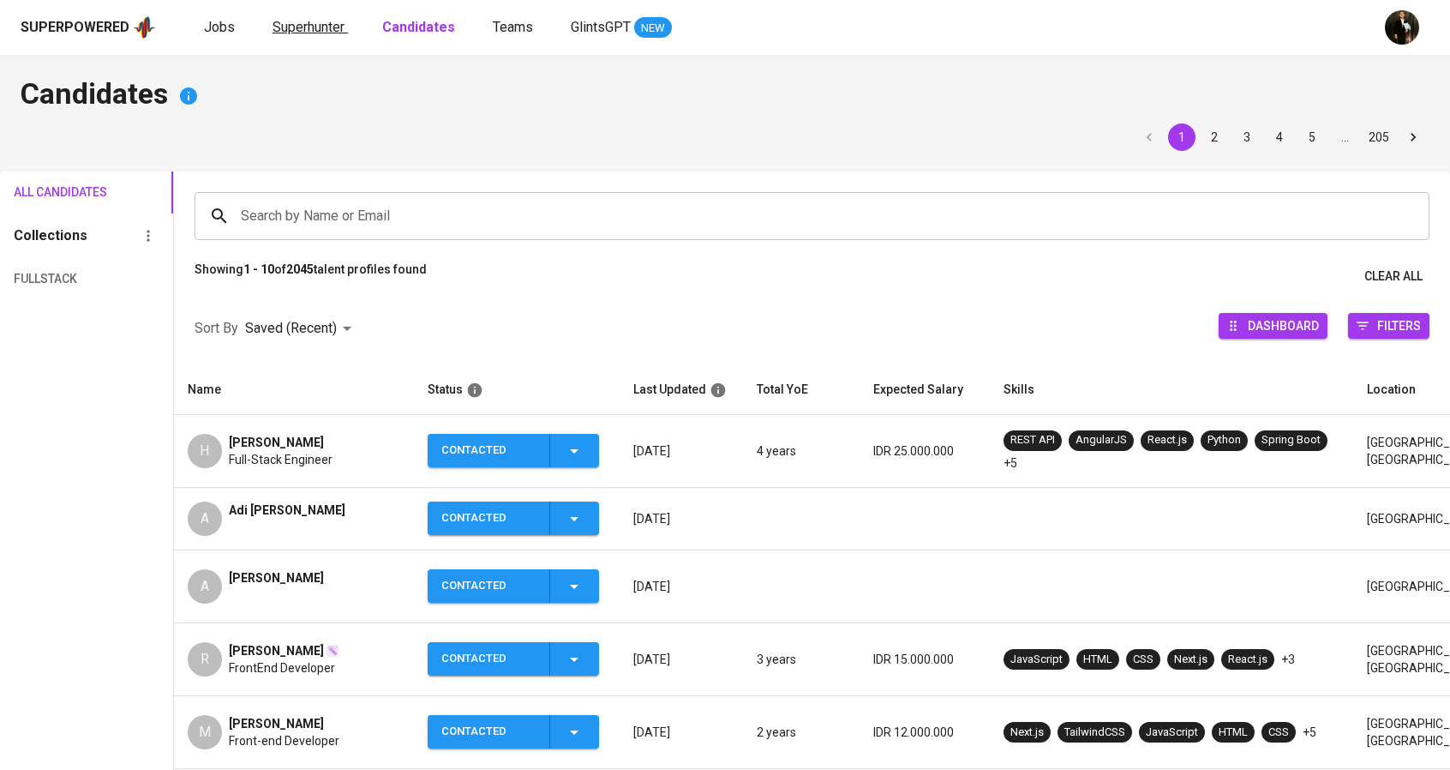
click at [322, 25] on span "Superhunter" at bounding box center [309, 27] width 72 height 16
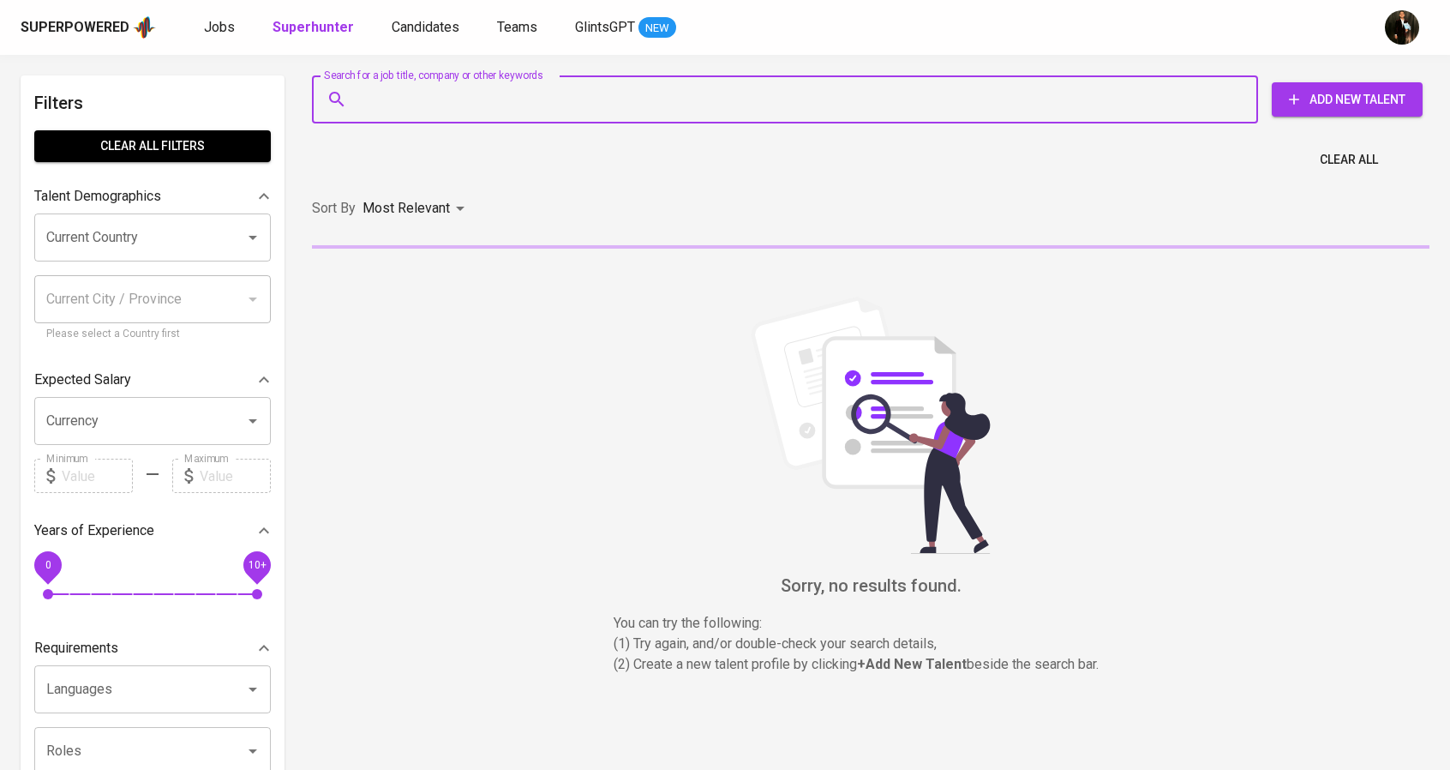
click at [394, 113] on input "Search for a job title, company or other keywords" at bounding box center [789, 99] width 871 height 33
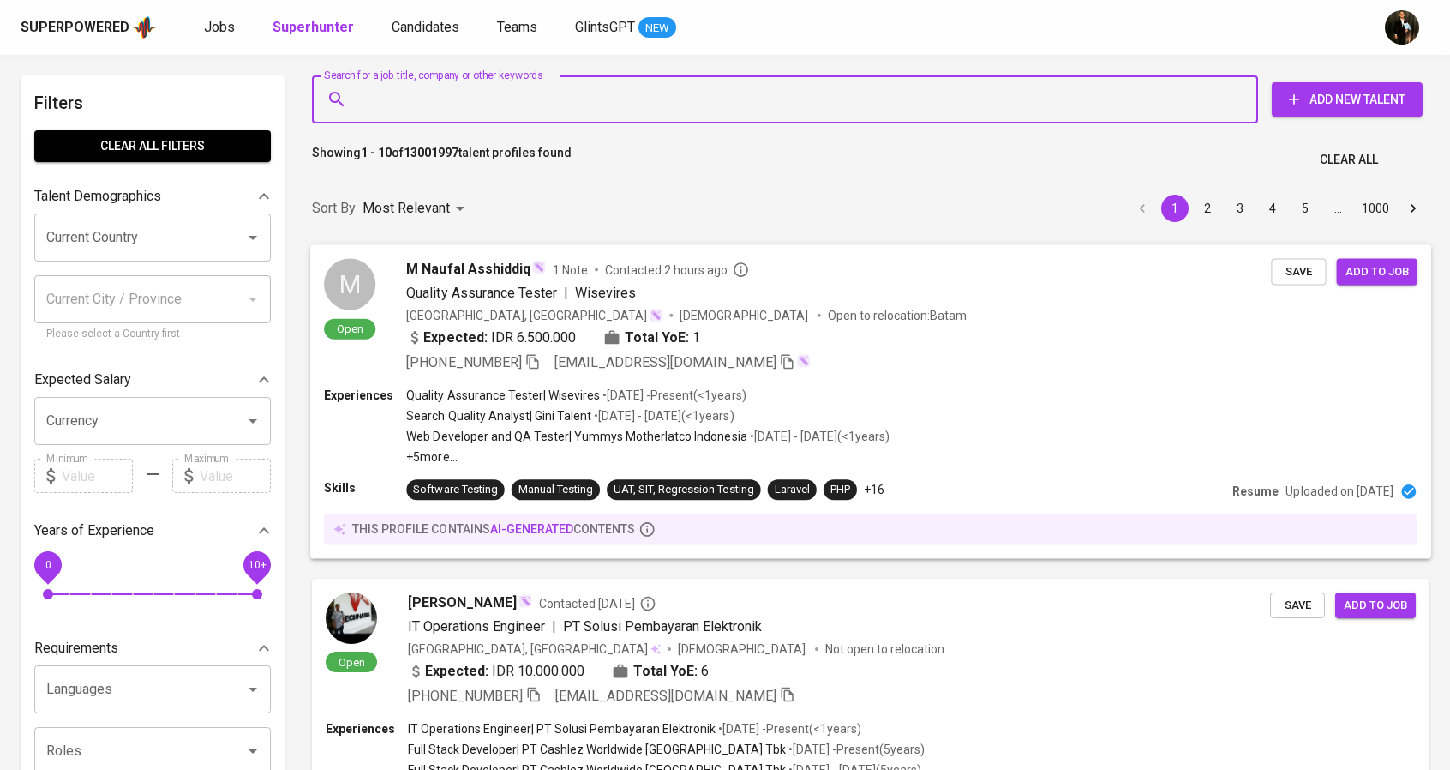
paste input "[EMAIL_ADDRESS][DOMAIN_NAME]"
type input "[EMAIL_ADDRESS][DOMAIN_NAME]"
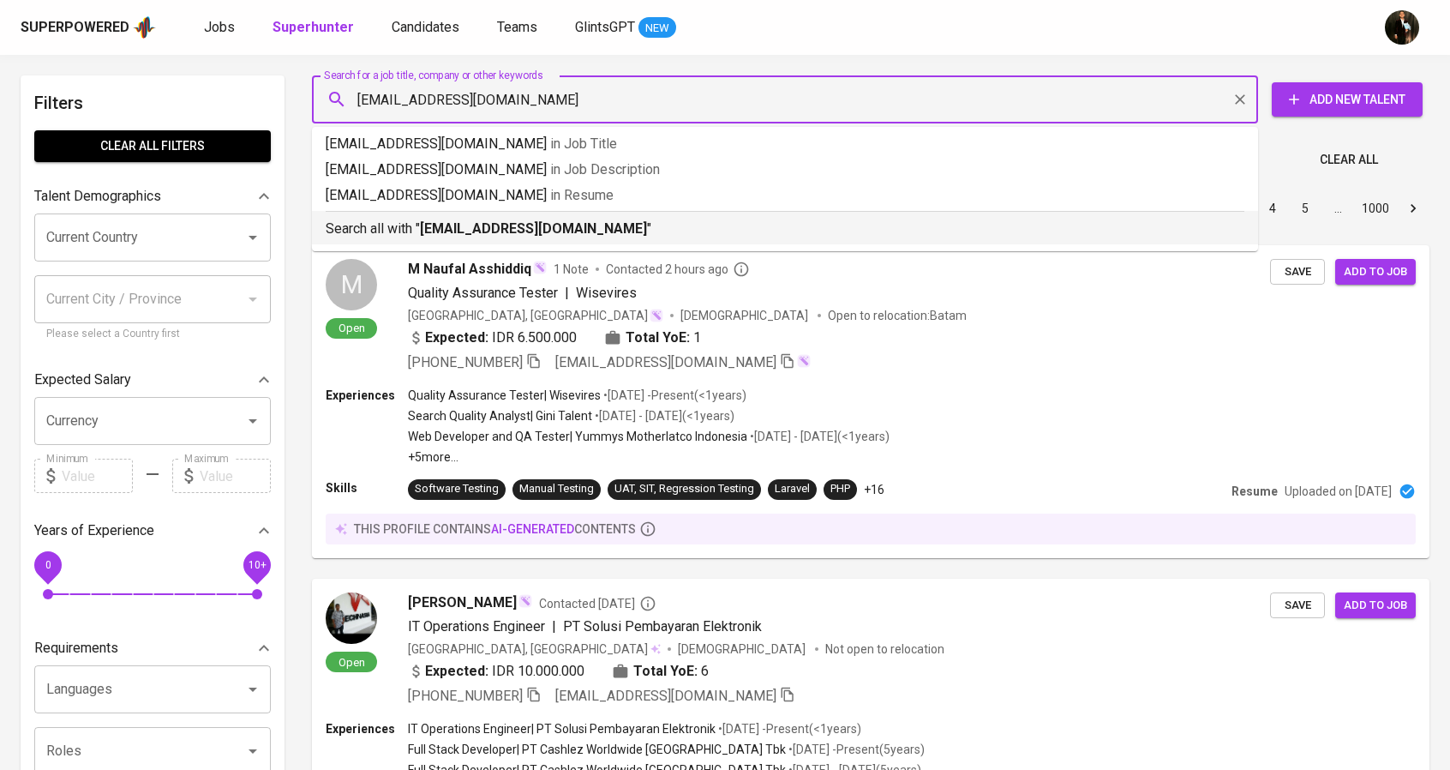
click at [550, 227] on b "[EMAIL_ADDRESS][DOMAIN_NAME]" at bounding box center [533, 228] width 227 height 16
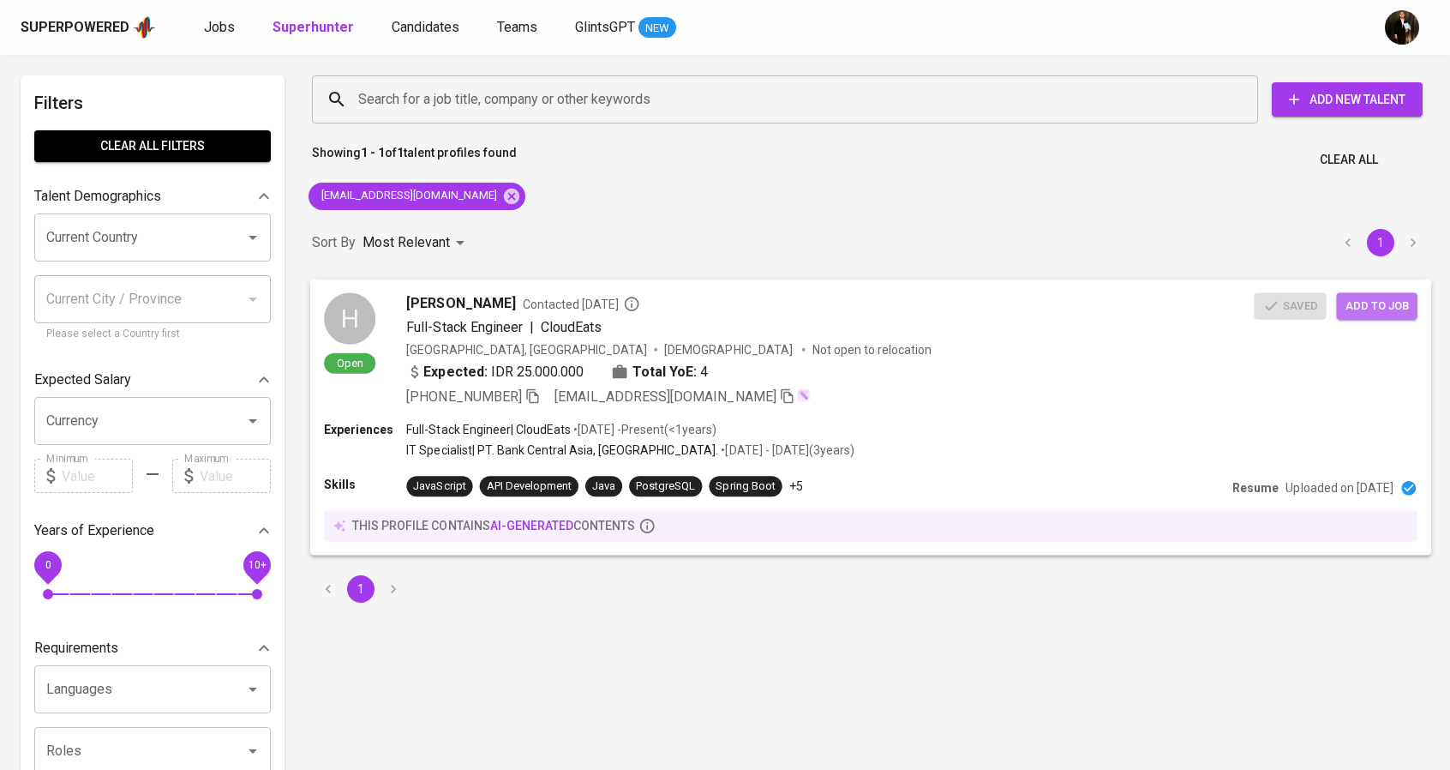
click at [1367, 313] on span "Add to job" at bounding box center [1377, 306] width 63 height 20
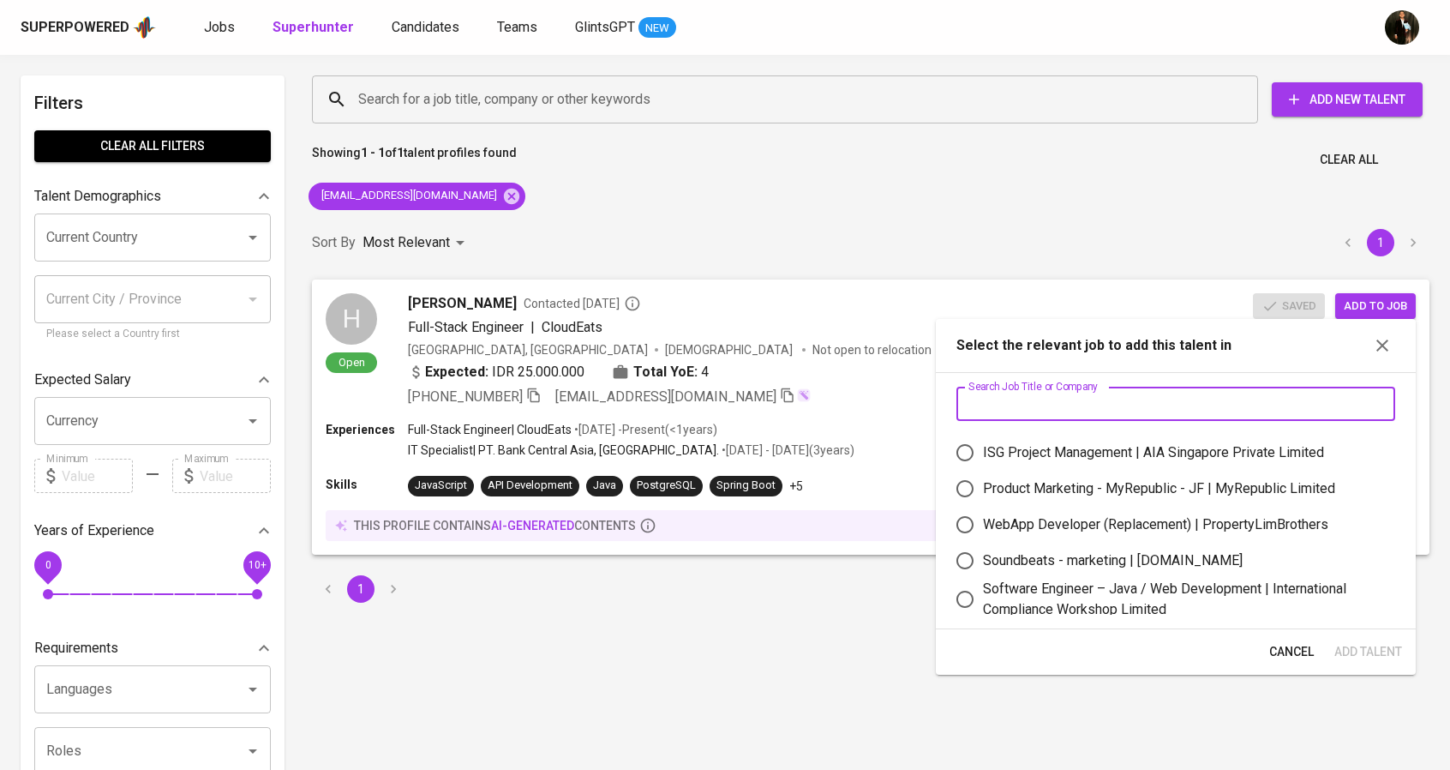
click at [1148, 395] on input "text" at bounding box center [1175, 404] width 439 height 34
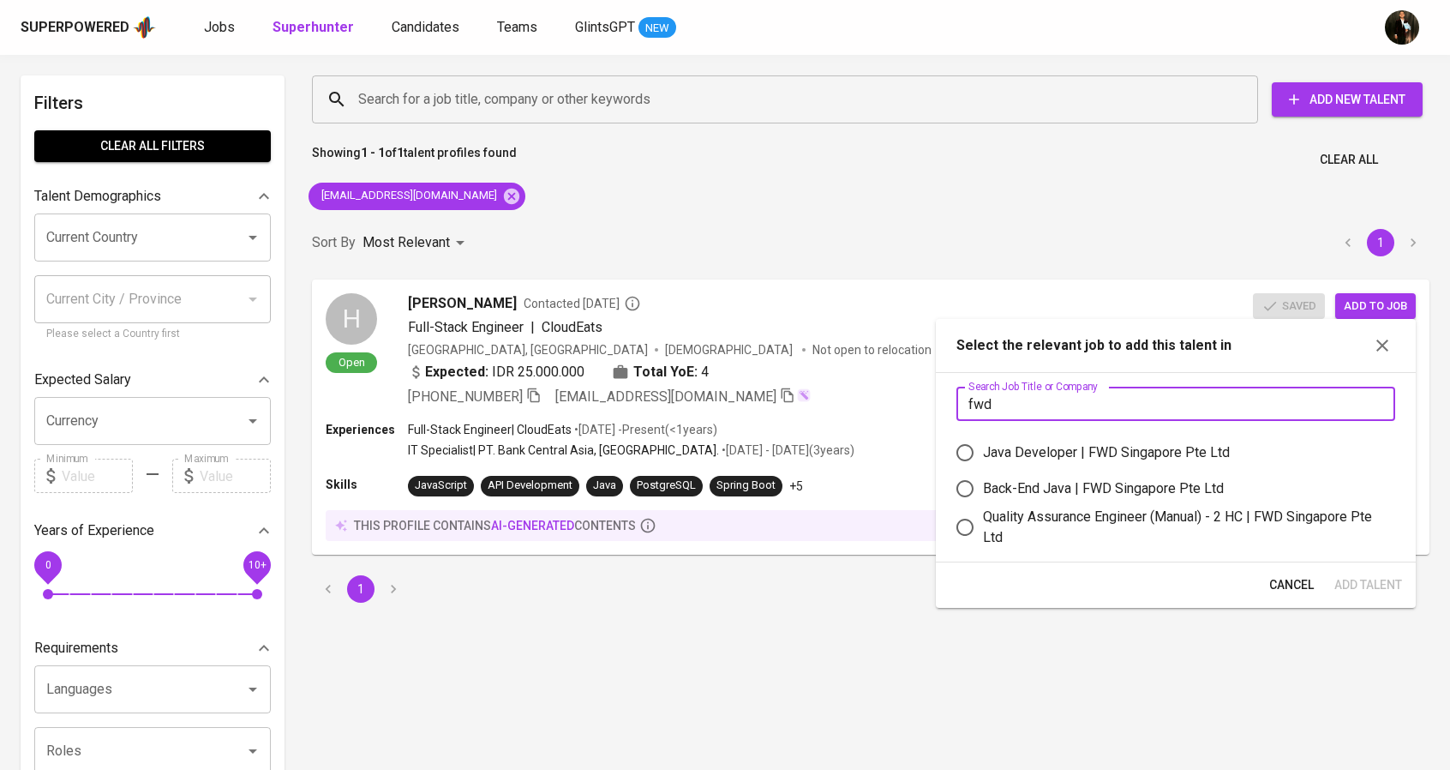
type input "fwd"
click at [1070, 455] on div "Java Developer | FWD Singapore Pte Ltd" at bounding box center [1106, 452] width 247 height 21
click at [983, 455] on input "Java Developer | FWD Singapore Pte Ltd" at bounding box center [965, 453] width 36 height 36
radio input "true"
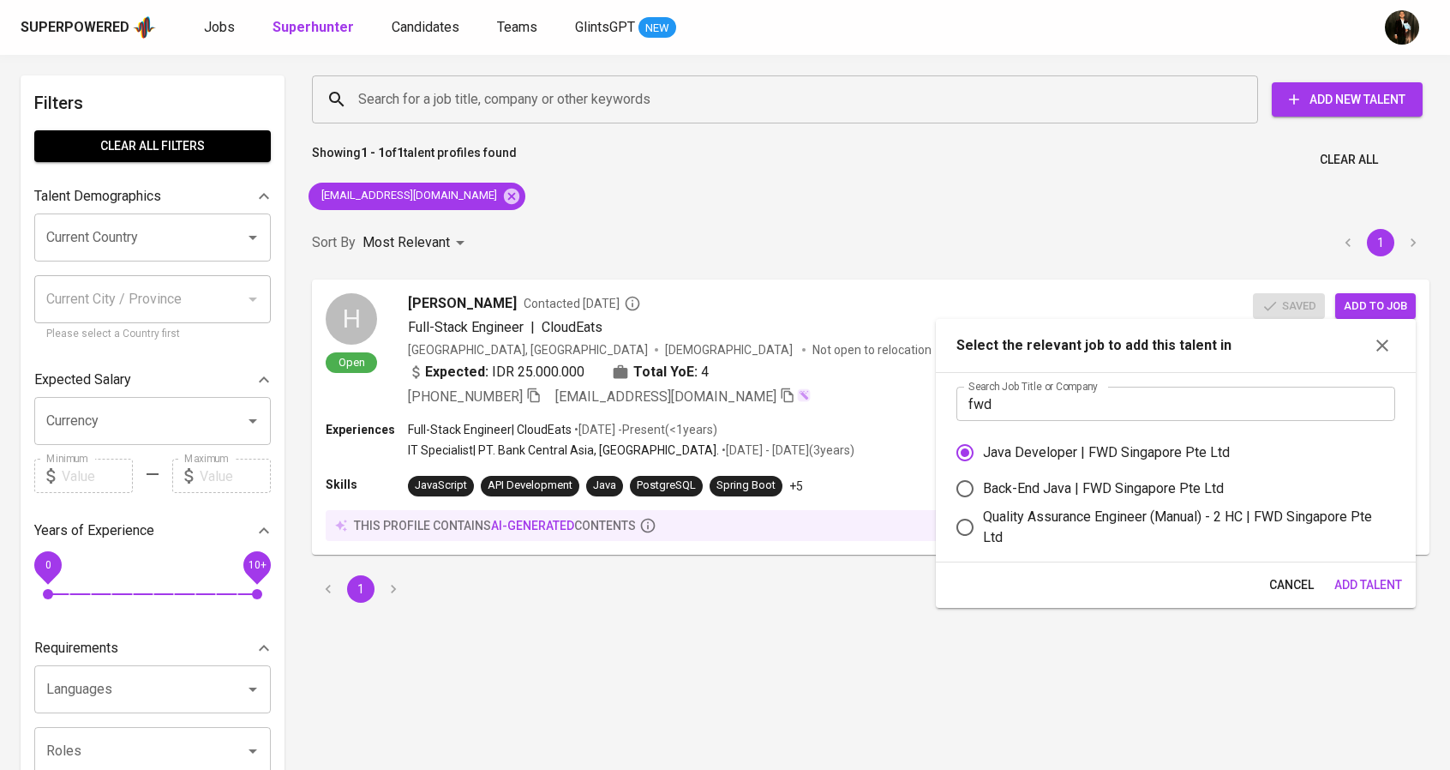
click at [541, 621] on div "Search for a job title, company or other keywords Search for a job title, compa…" at bounding box center [871, 781] width 1118 height 1412
click at [980, 234] on div "Sort By Most Relevant MOST_RELEVANT 1" at bounding box center [871, 243] width 1138 height 52
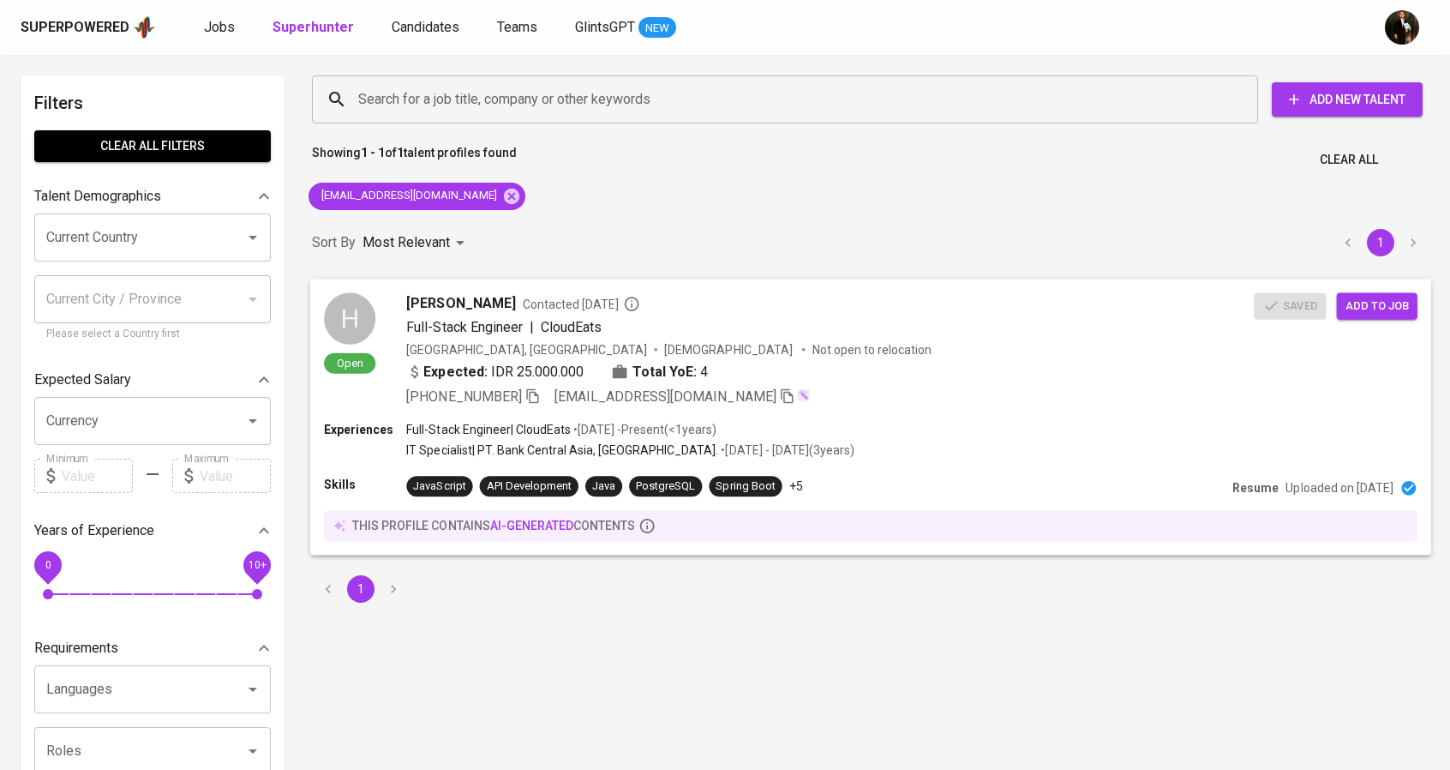
click at [1364, 310] on span "Add to job" at bounding box center [1377, 306] width 63 height 20
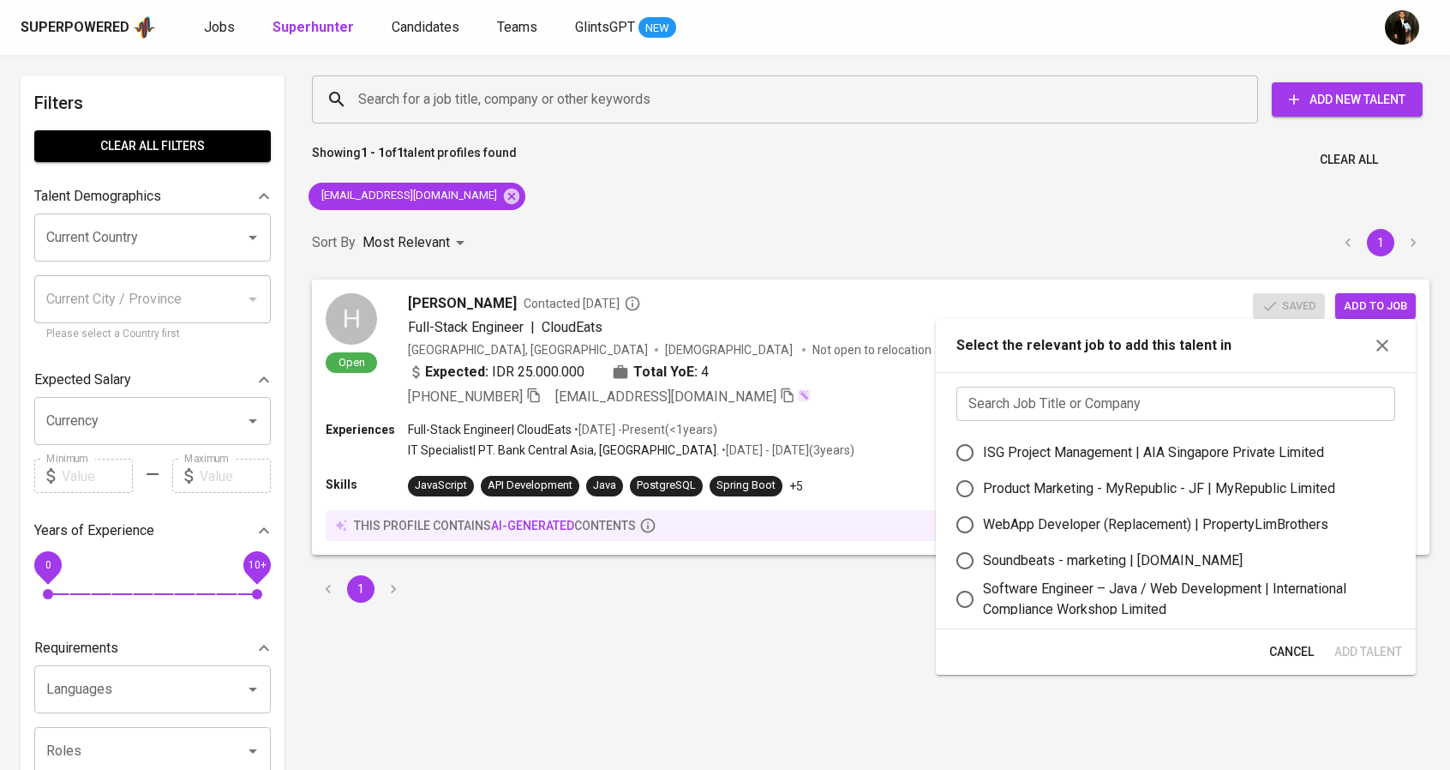
click at [1091, 411] on input "text" at bounding box center [1175, 404] width 439 height 34
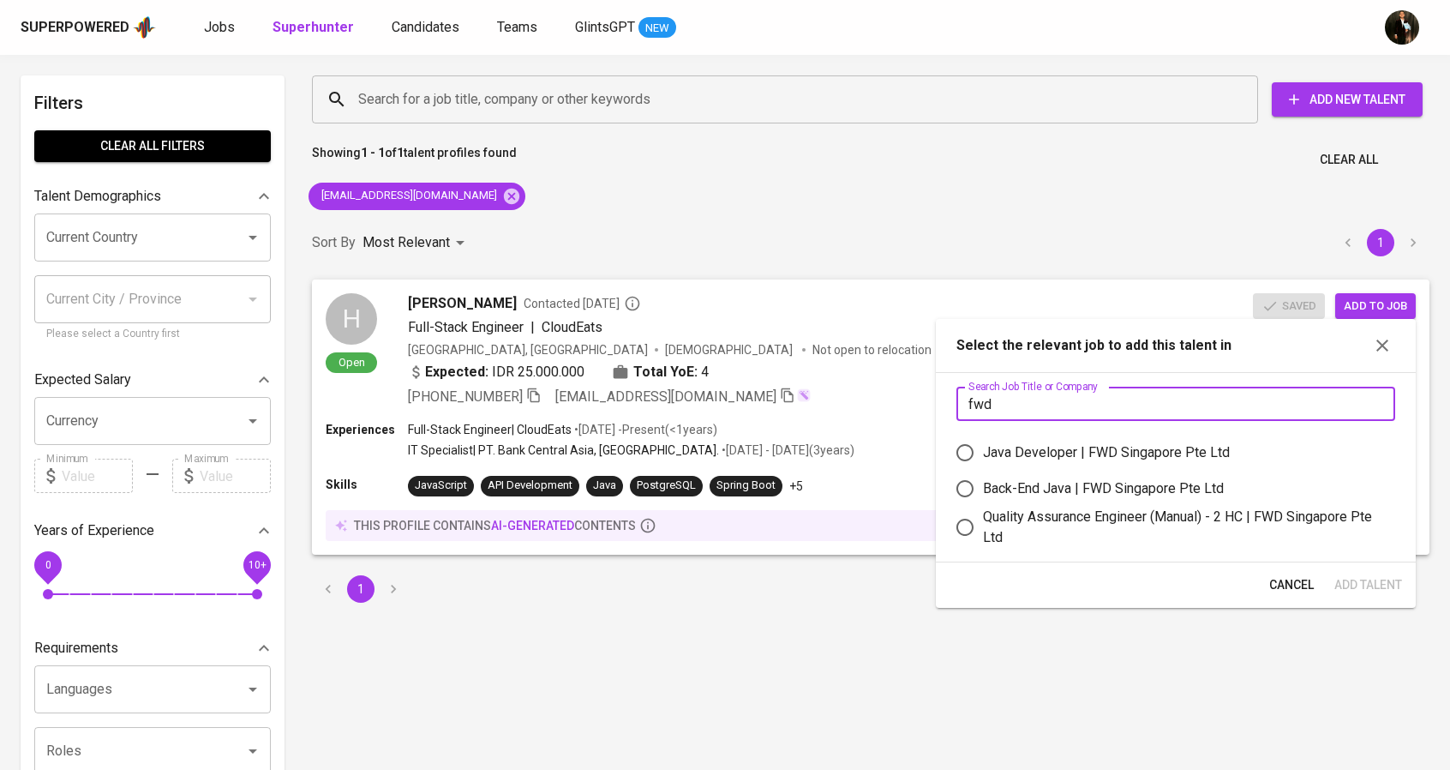
type input "fwd"
click at [1094, 449] on div "Java Developer | FWD Singapore Pte Ltd" at bounding box center [1106, 452] width 247 height 21
click at [983, 449] on input "Java Developer | FWD Singapore Pte Ltd" at bounding box center [965, 453] width 36 height 36
radio input "true"
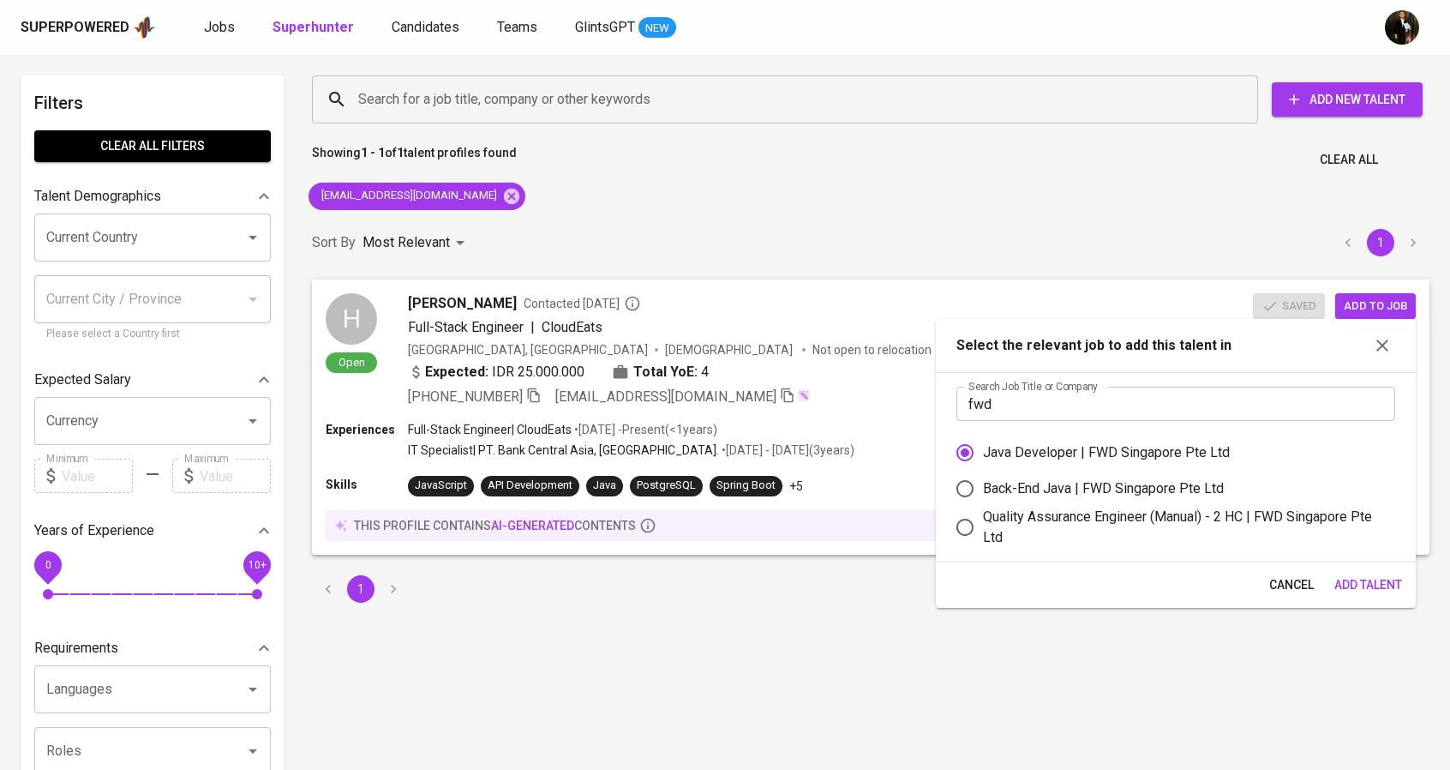
click at [1364, 577] on span "Add Talent" at bounding box center [1368, 584] width 68 height 21
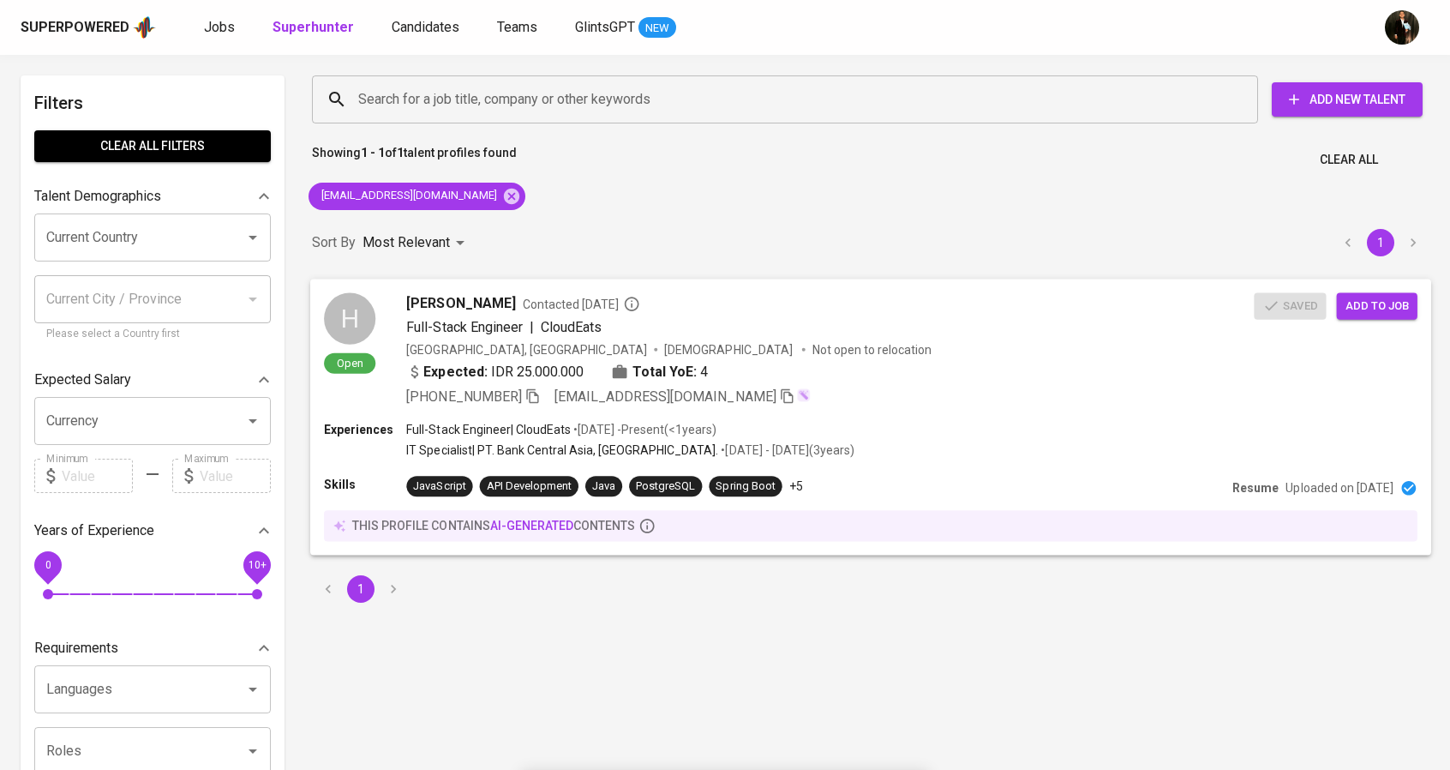
click at [859, 347] on div "Indonesia, Tangerang Male Not open to relocation" at bounding box center [830, 348] width 848 height 17
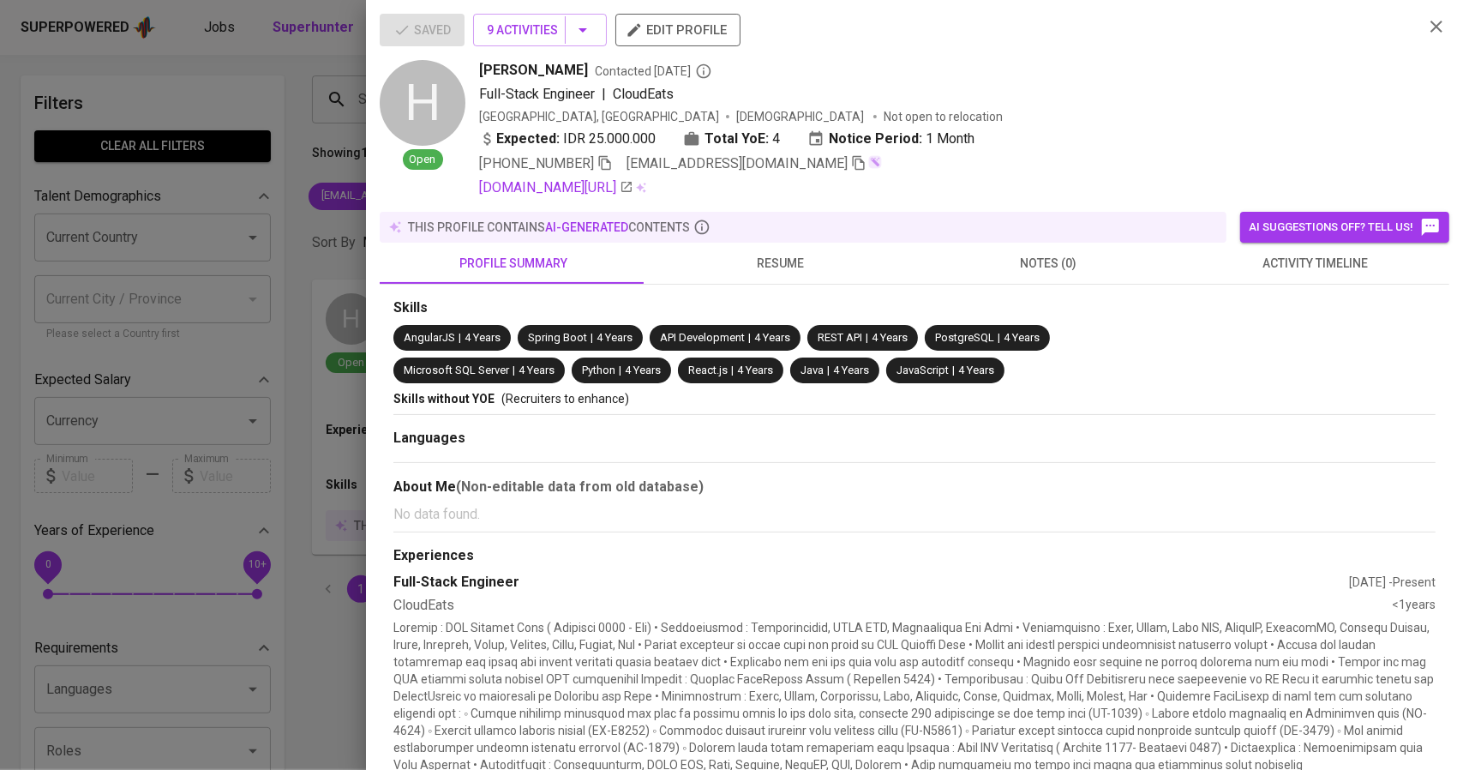
click at [736, 32] on button "edit profile" at bounding box center [677, 30] width 125 height 33
click at [307, 237] on div at bounding box center [731, 385] width 1463 height 770
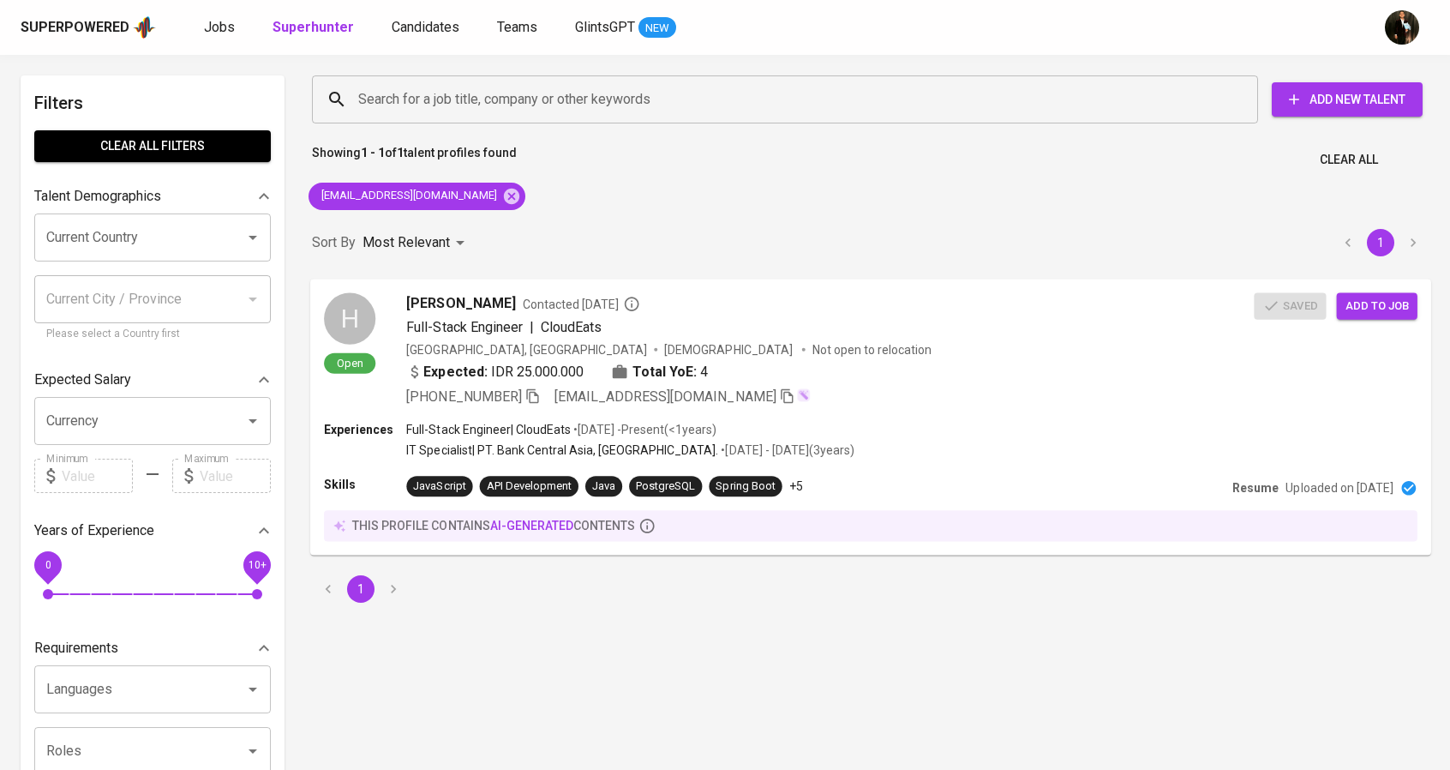
click at [932, 383] on div "Expected: IDR 25.000.000 Total YoE: 4" at bounding box center [830, 373] width 848 height 25
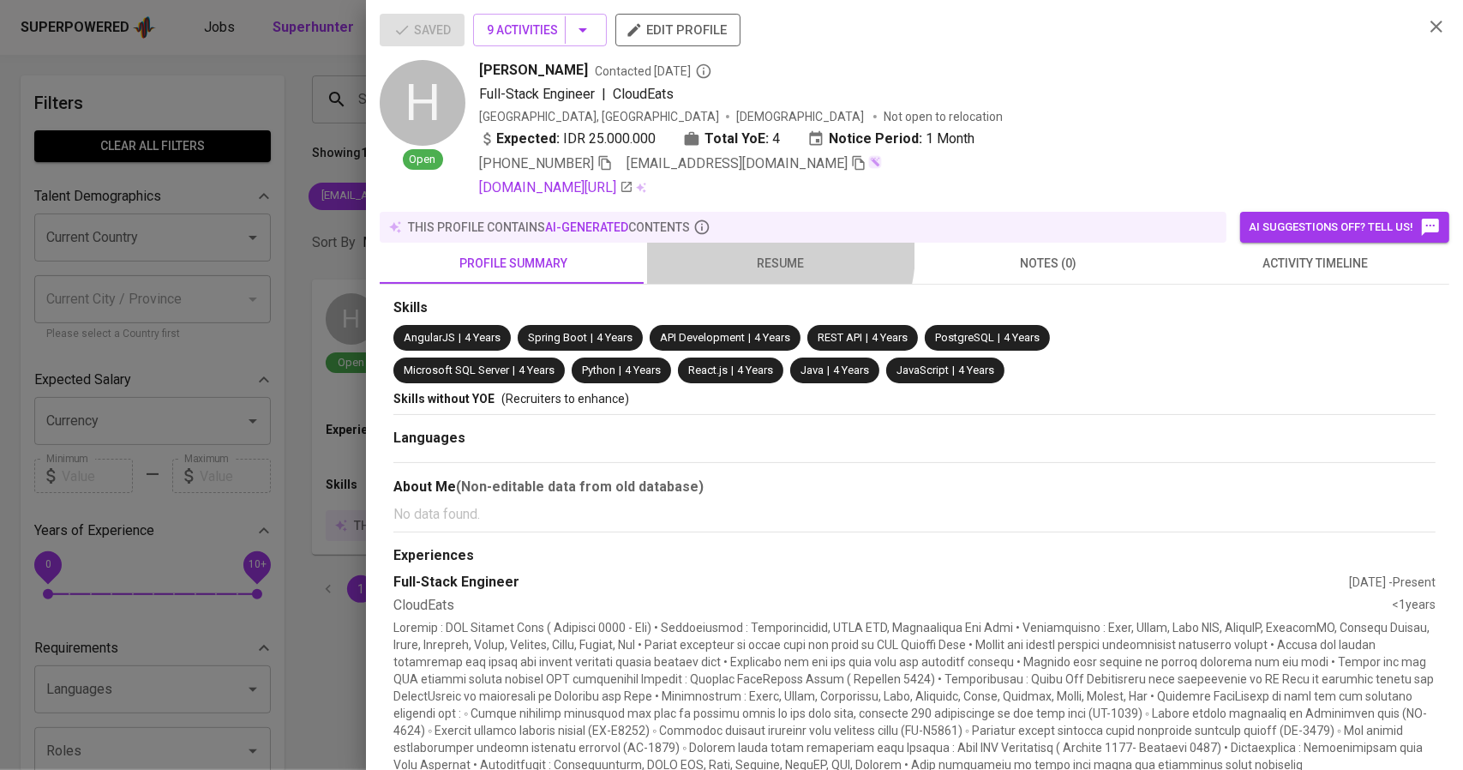
click at [768, 253] on span "resume" at bounding box center [780, 263] width 247 height 21
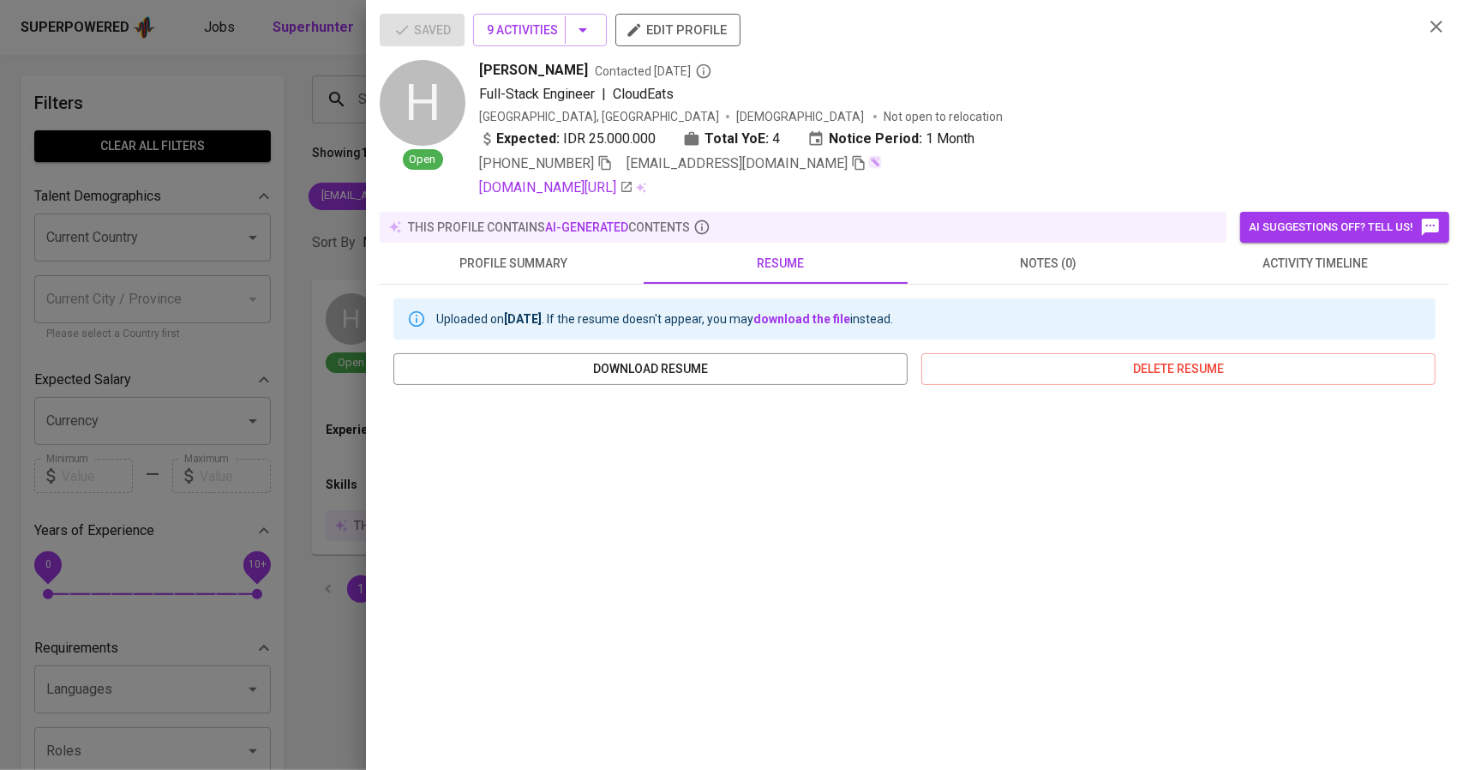
click at [262, 453] on div at bounding box center [731, 385] width 1463 height 770
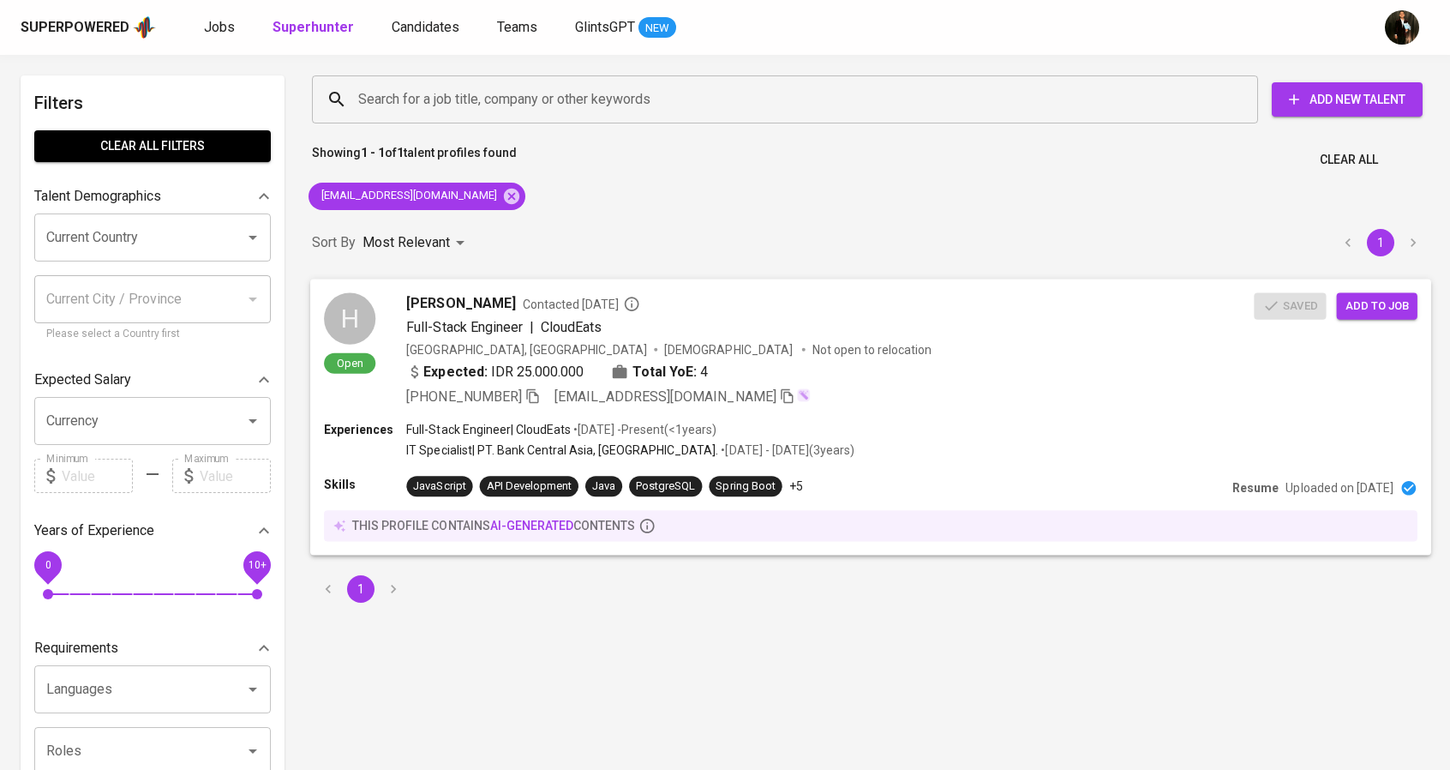
click at [857, 345] on div "Indonesia, Tangerang Male Not open to relocation" at bounding box center [830, 348] width 848 height 17
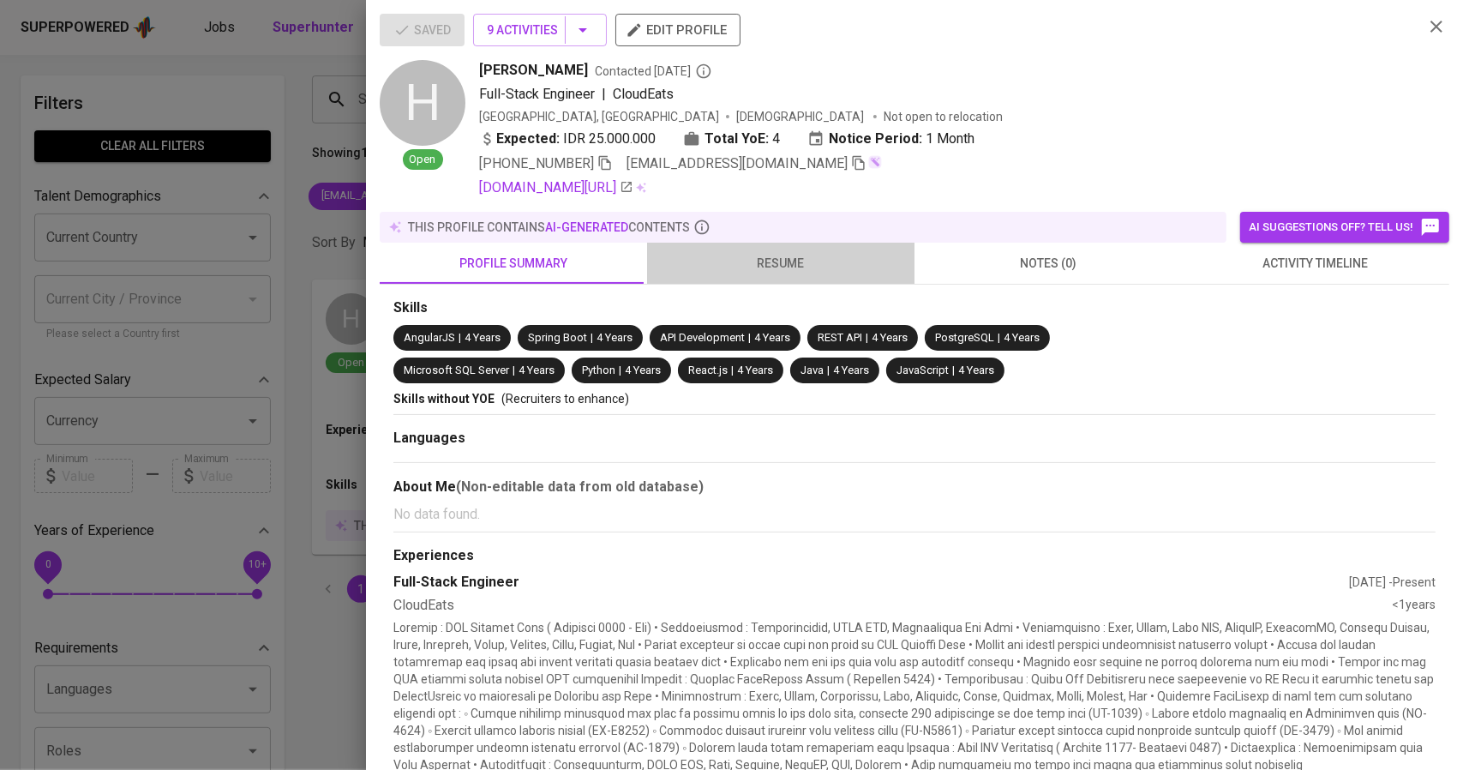
click at [778, 249] on button "resume" at bounding box center [780, 263] width 267 height 41
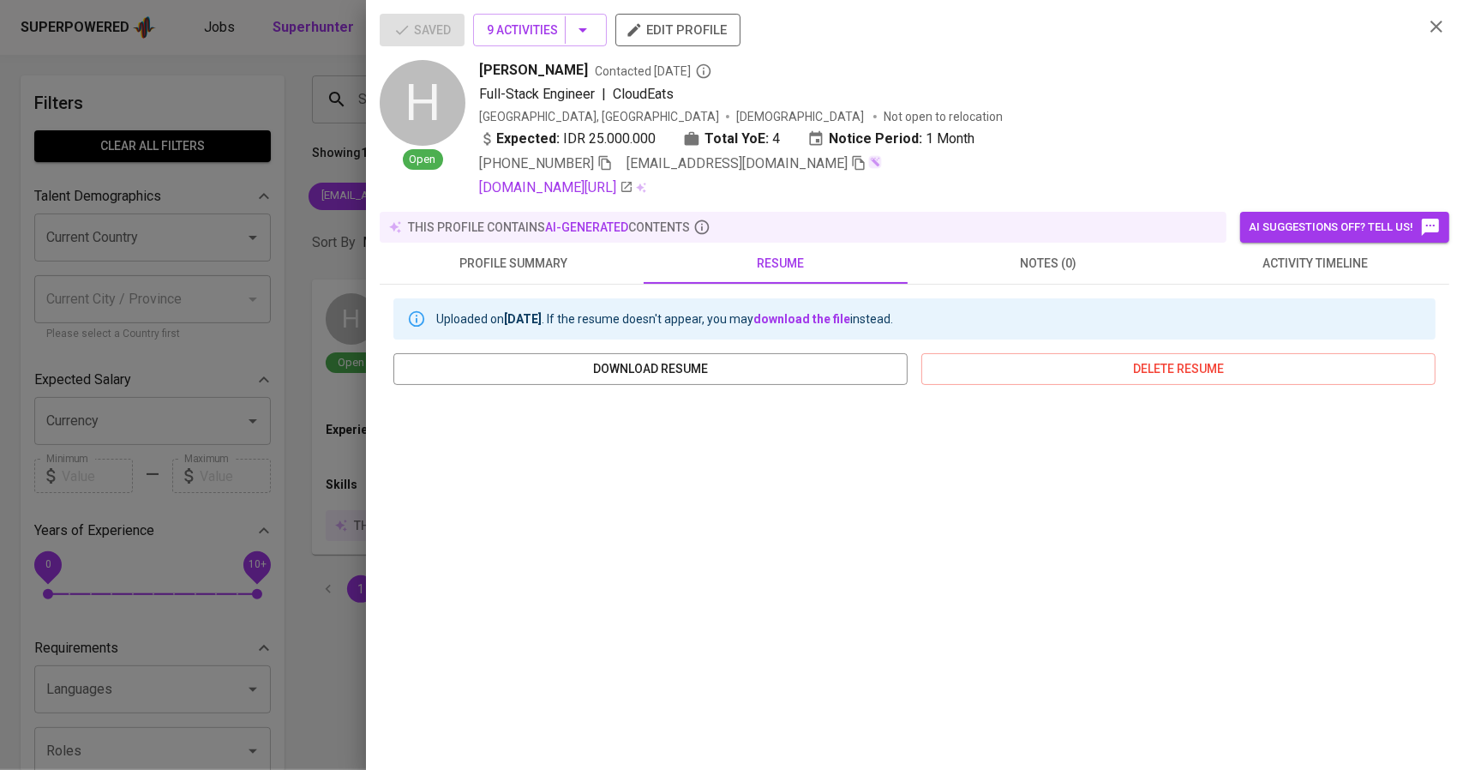
click at [660, 32] on span "edit profile" at bounding box center [678, 30] width 98 height 22
click at [171, 295] on div at bounding box center [731, 385] width 1463 height 770
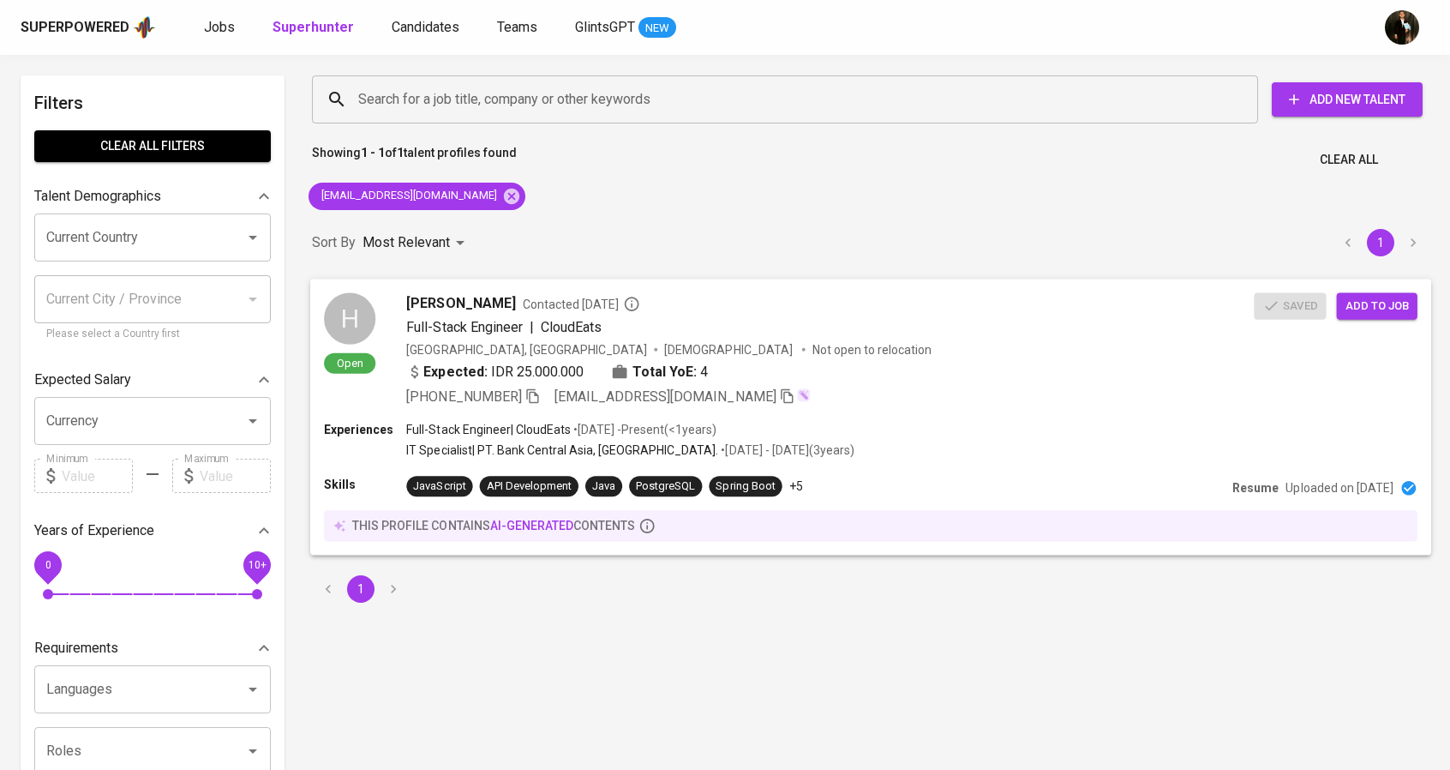
click at [1386, 305] on span "Add to job" at bounding box center [1377, 306] width 63 height 20
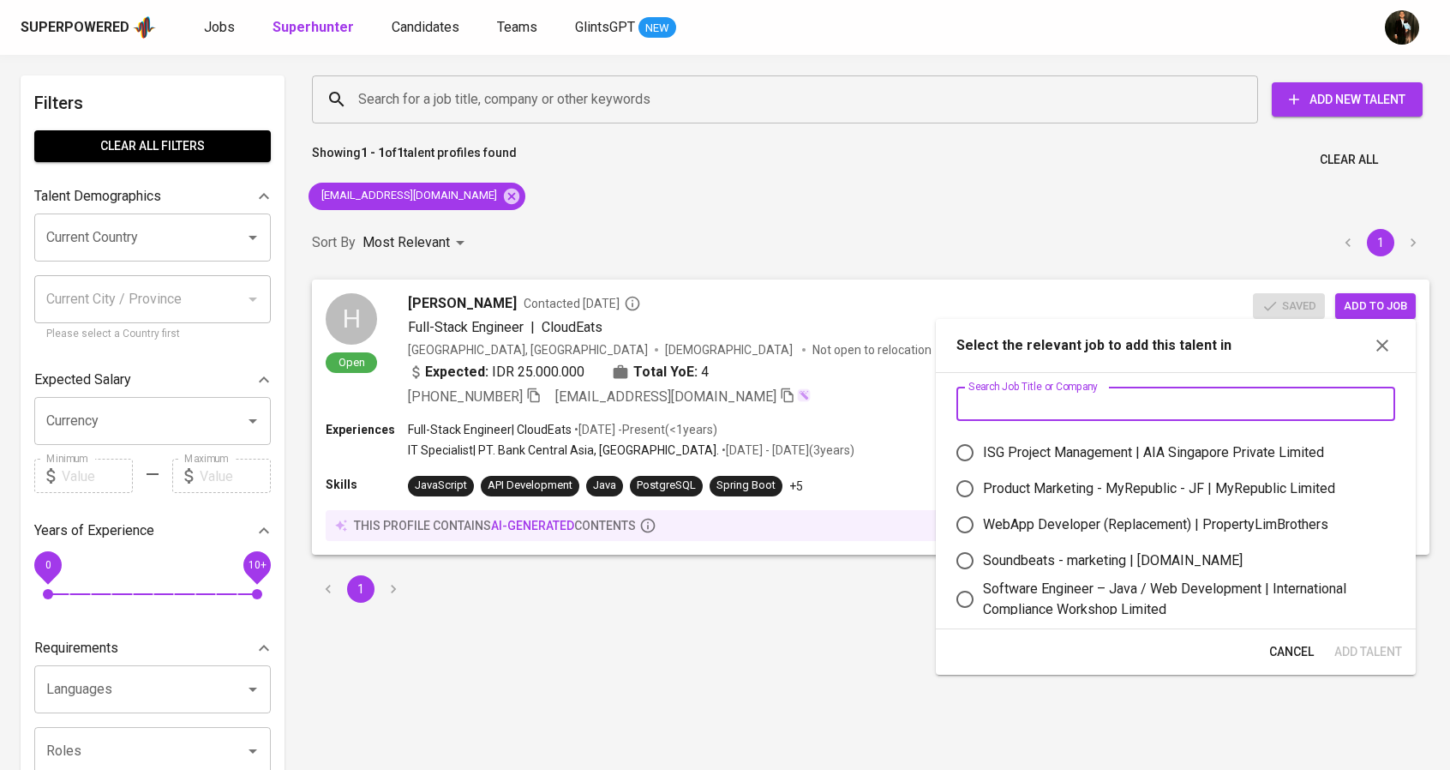
click at [1129, 414] on input "text" at bounding box center [1175, 404] width 439 height 34
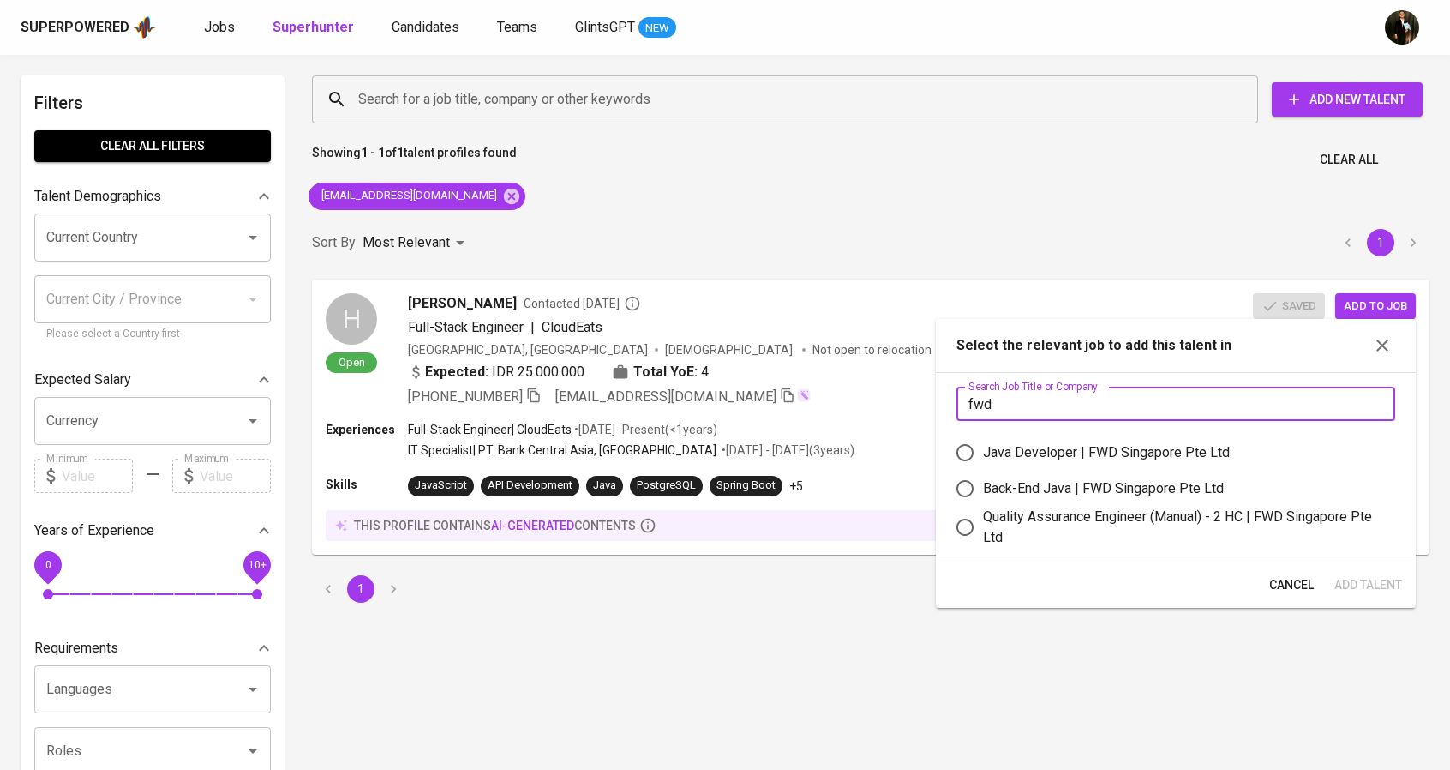
type input "fwd"
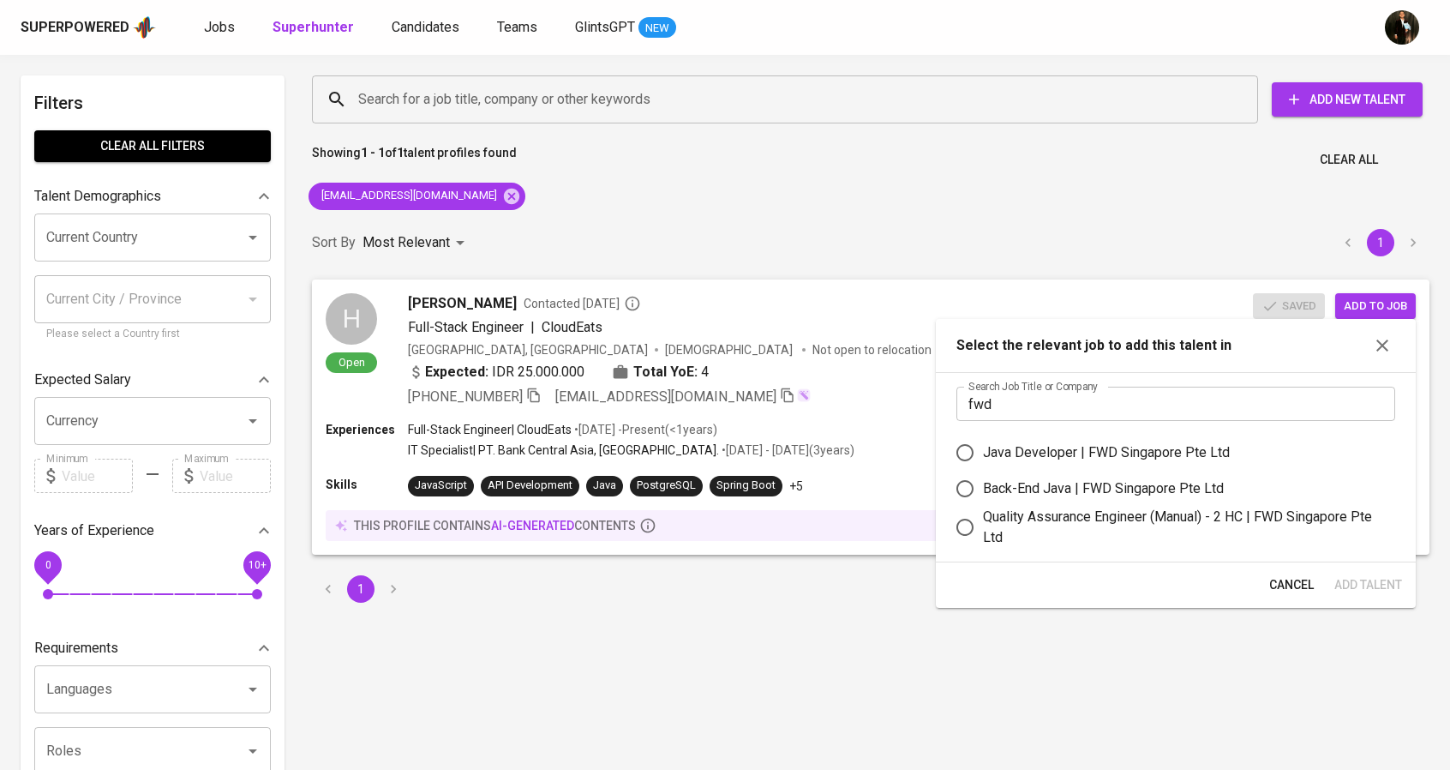
click at [1087, 450] on div "Java Developer | FWD Singapore Pte Ltd" at bounding box center [1106, 452] width 247 height 21
click at [983, 450] on input "Java Developer | FWD Singapore Pte Ltd" at bounding box center [965, 453] width 36 height 36
radio input "true"
click at [1361, 577] on span "Add Talent" at bounding box center [1368, 584] width 68 height 21
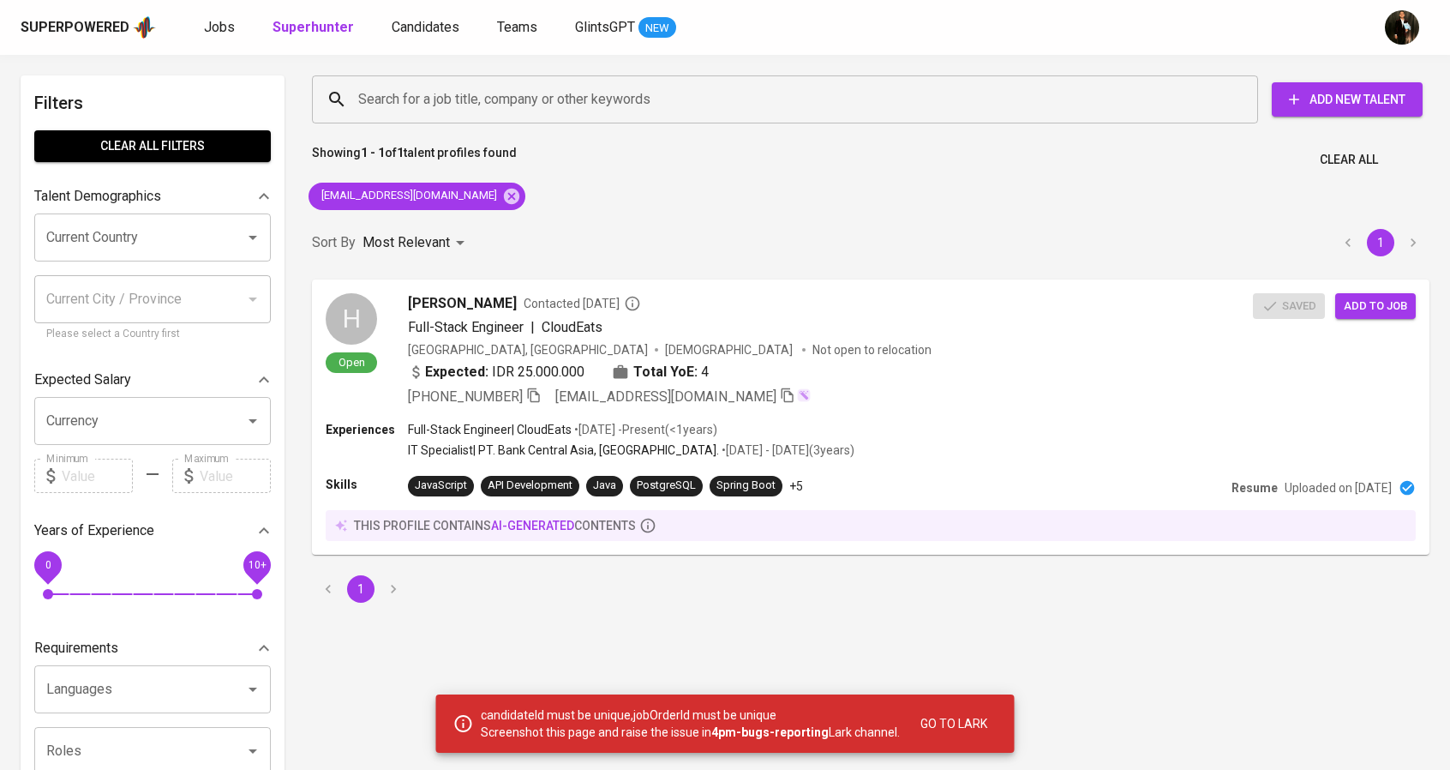
click at [1018, 606] on div "1" at bounding box center [871, 589] width 1138 height 48
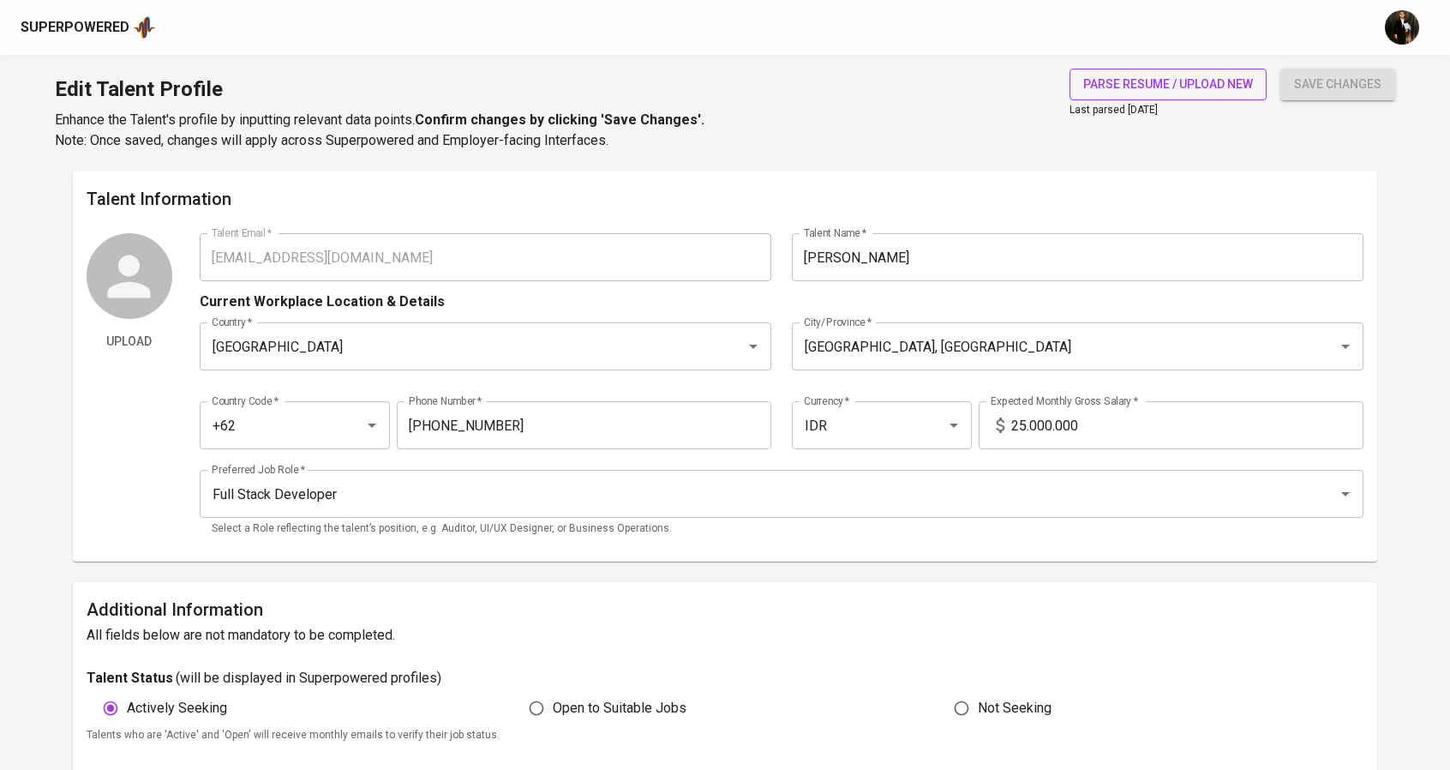
click at [1163, 76] on span "parse resume / upload new" at bounding box center [1168, 84] width 170 height 21
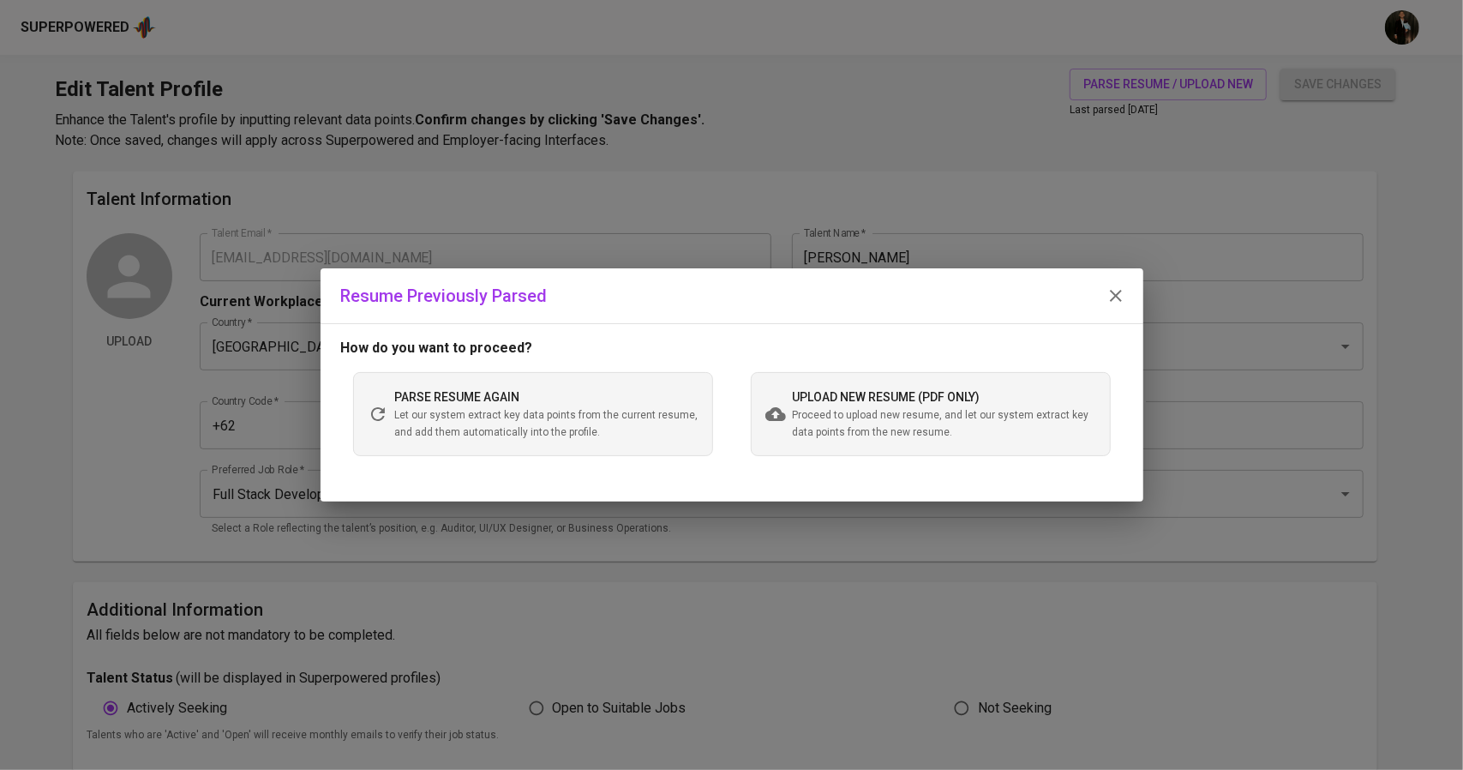
click at [864, 429] on span "Proceed to upload new resume, and let our system extract key data points from t…" at bounding box center [944, 424] width 303 height 34
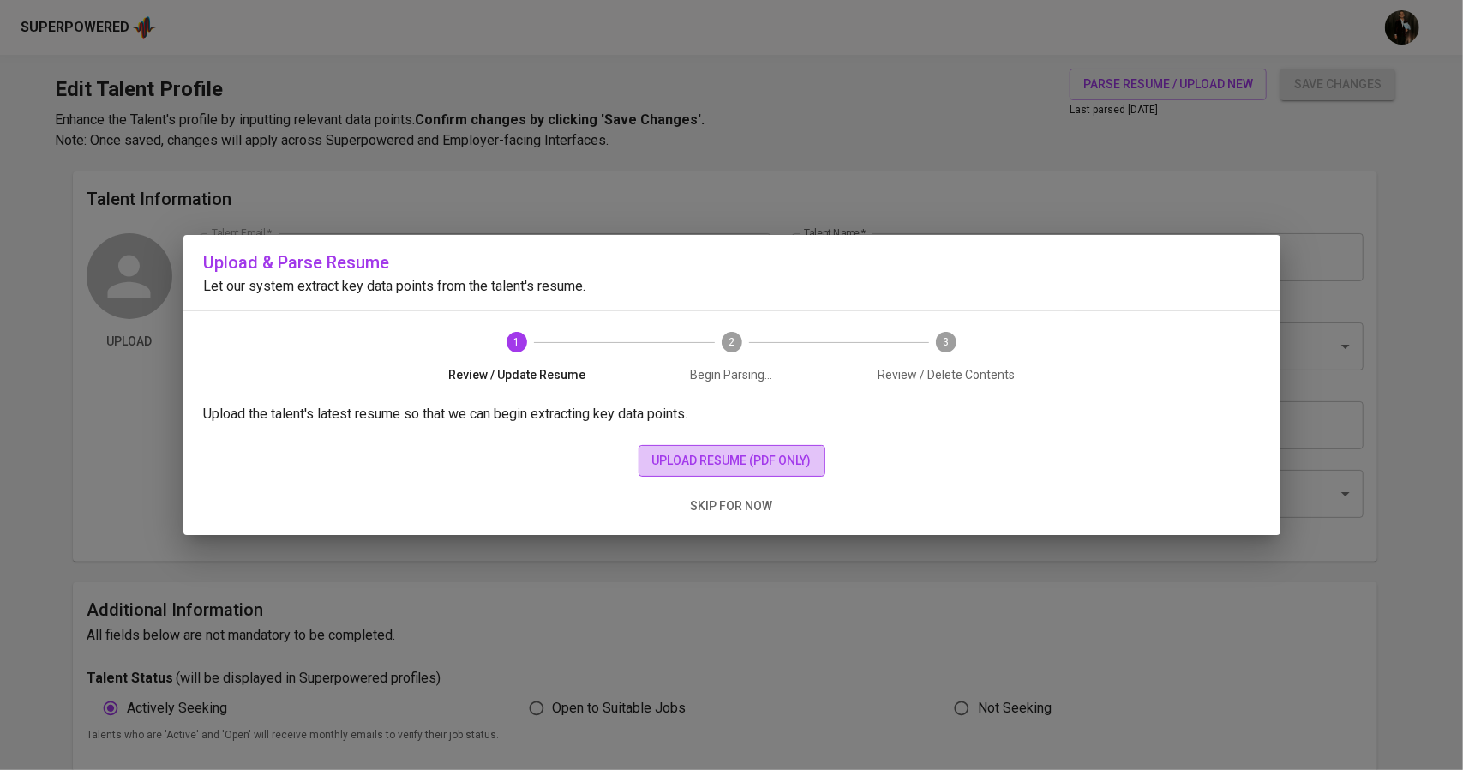
click at [787, 459] on span "upload resume (pdf only)" at bounding box center [731, 460] width 159 height 21
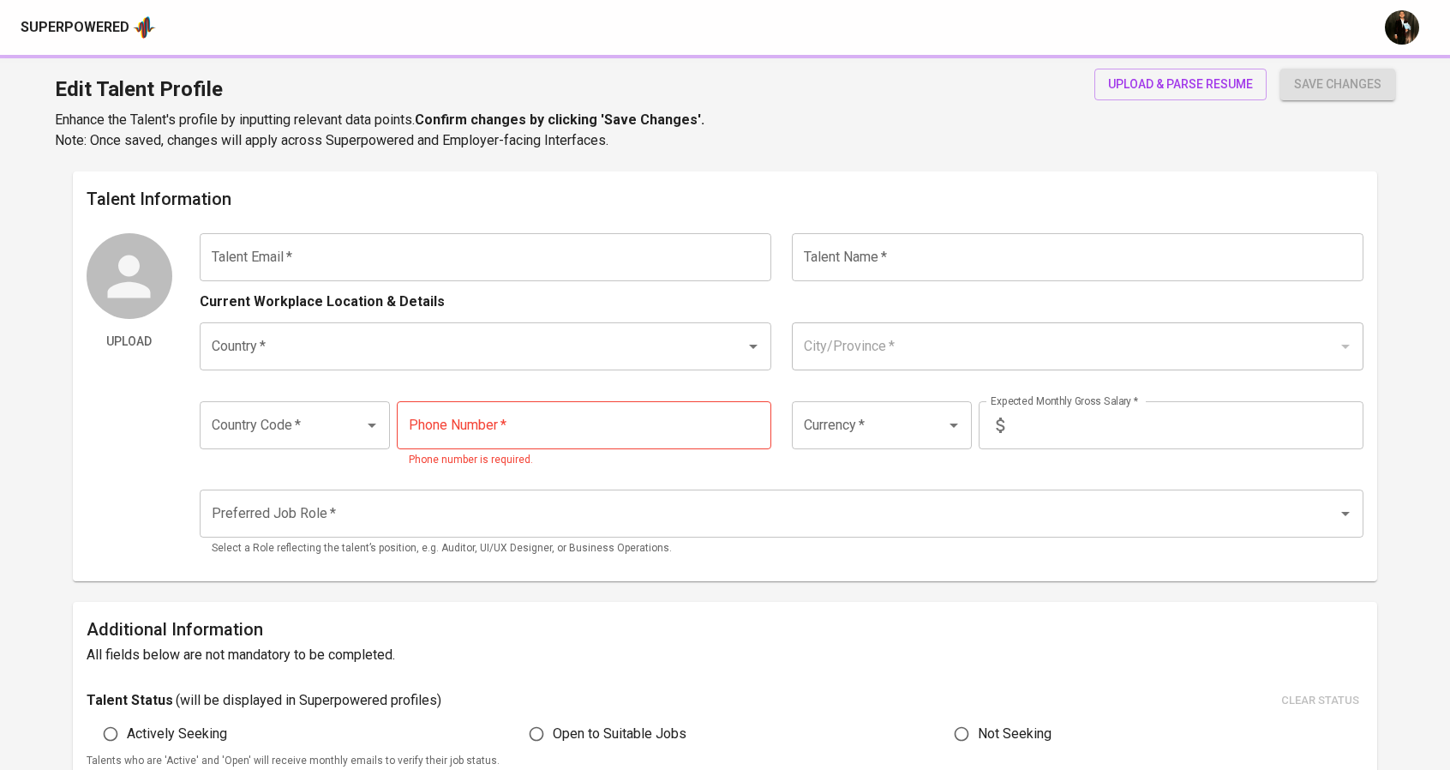
type input "[EMAIL_ADDRESS][DOMAIN_NAME]"
type input "[PERSON_NAME]"
type input "[GEOGRAPHIC_DATA]"
type input "[GEOGRAPHIC_DATA], [GEOGRAPHIC_DATA]"
type input "+62"
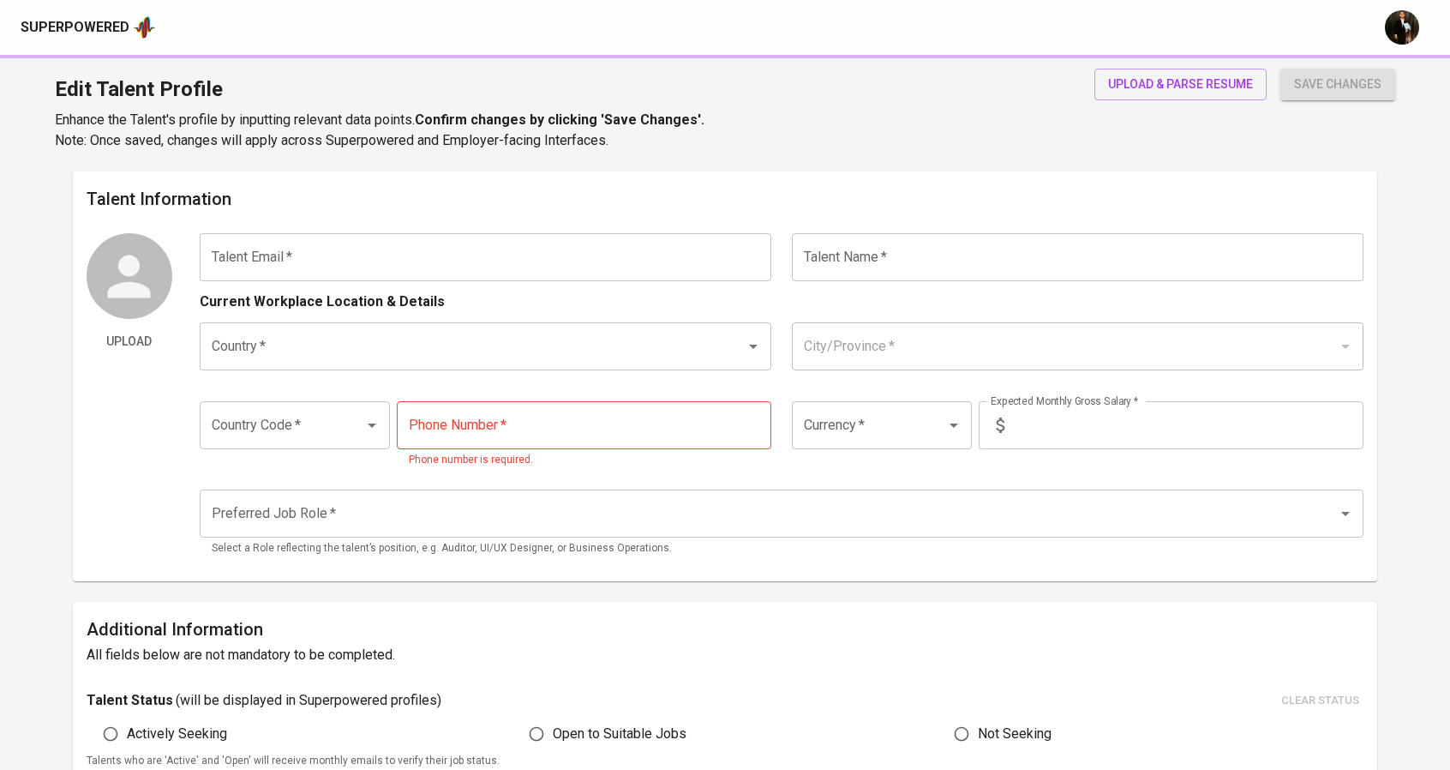
type input "[PHONE_NUMBER]"
type input "IDR"
type input "Full Stack Developer"
radio input "true"
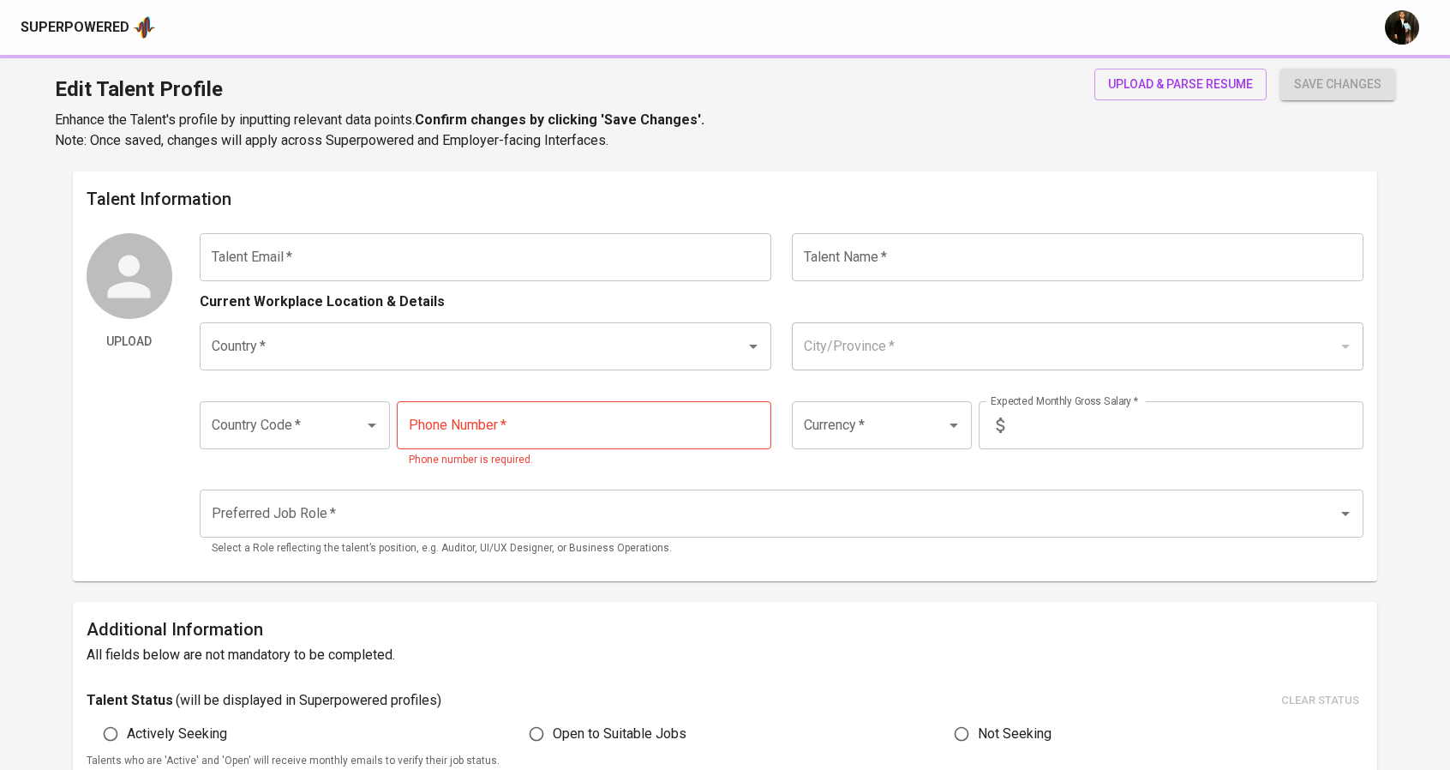
type input "4"
type input "1 Month"
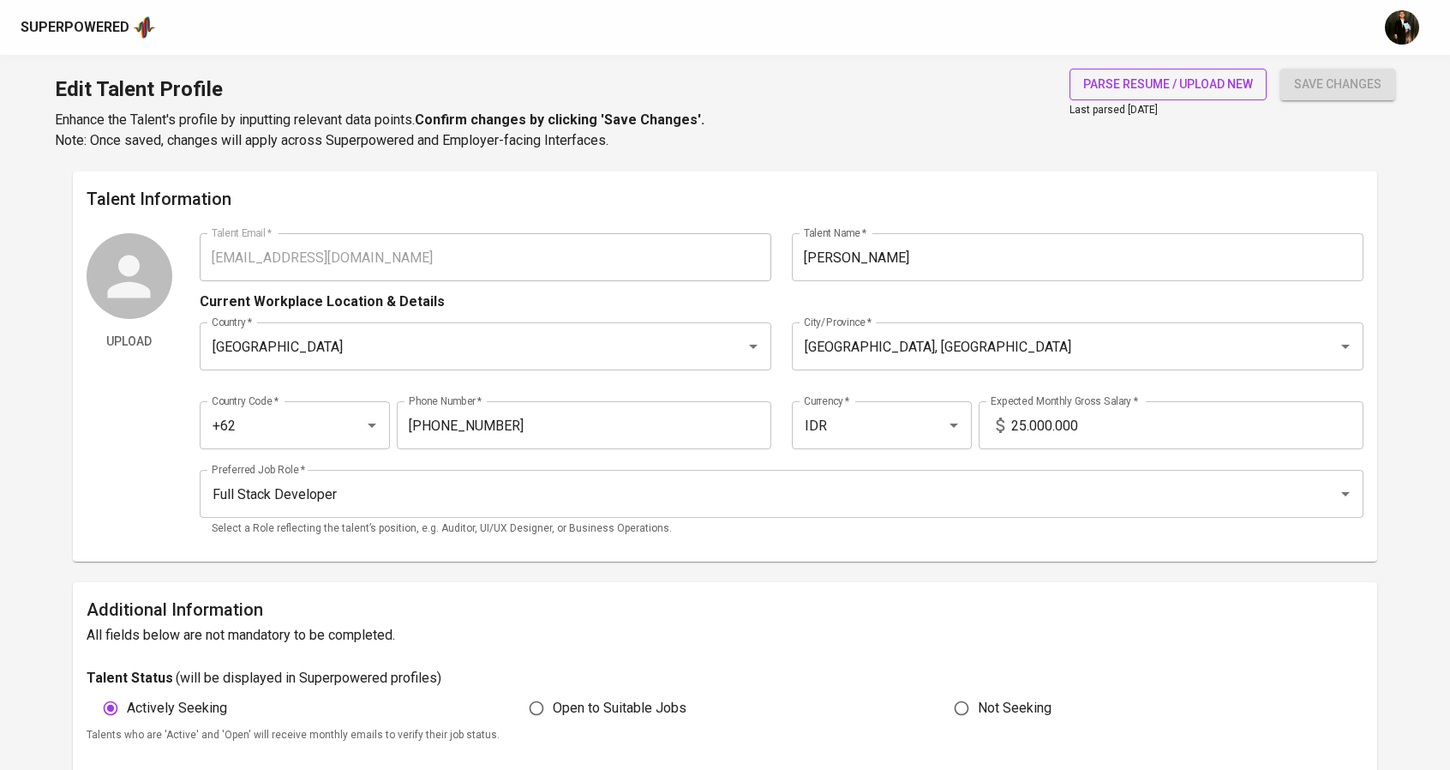
click at [1174, 93] on span "parse resume / upload new" at bounding box center [1168, 84] width 170 height 21
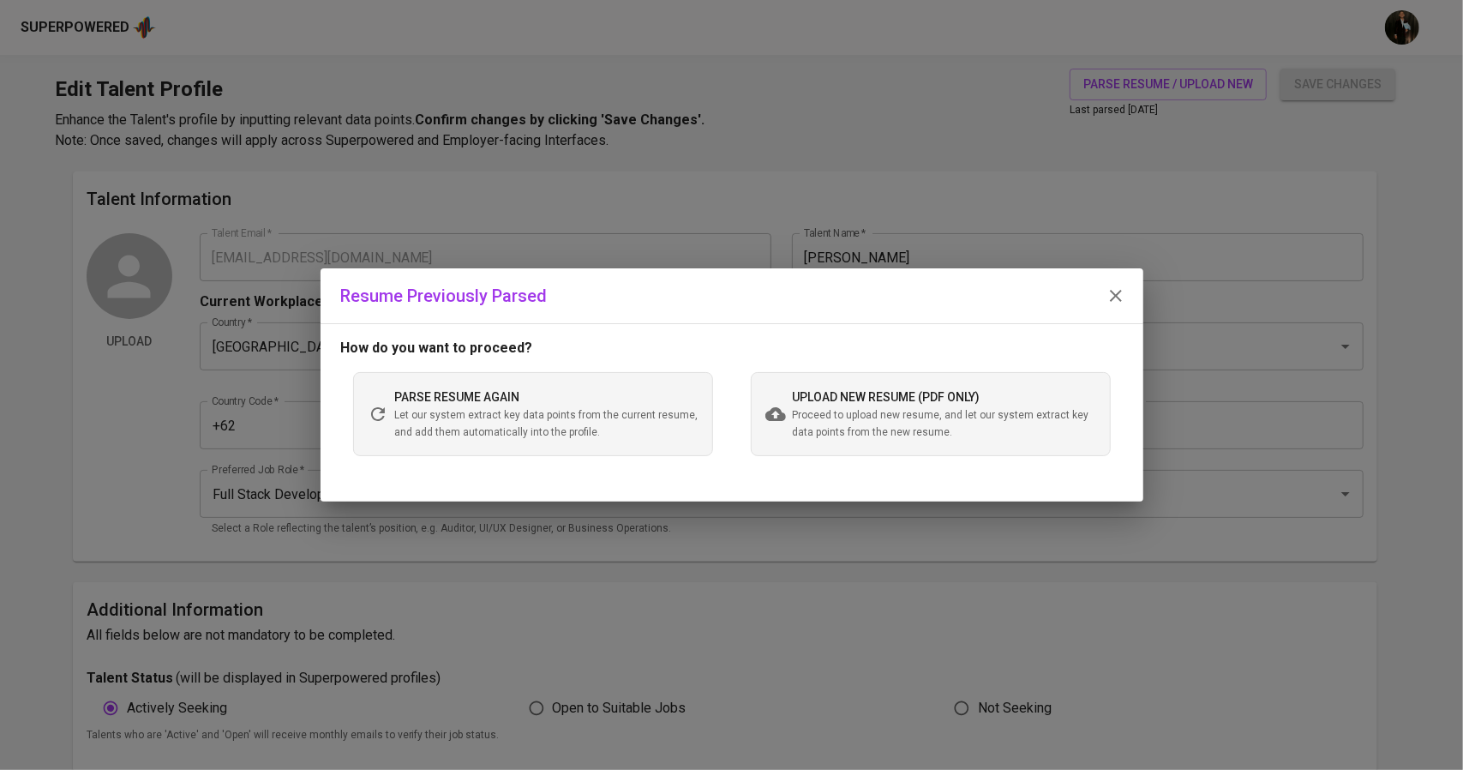
click at [872, 397] on span "upload new resume (pdf only)" at bounding box center [887, 397] width 188 height 14
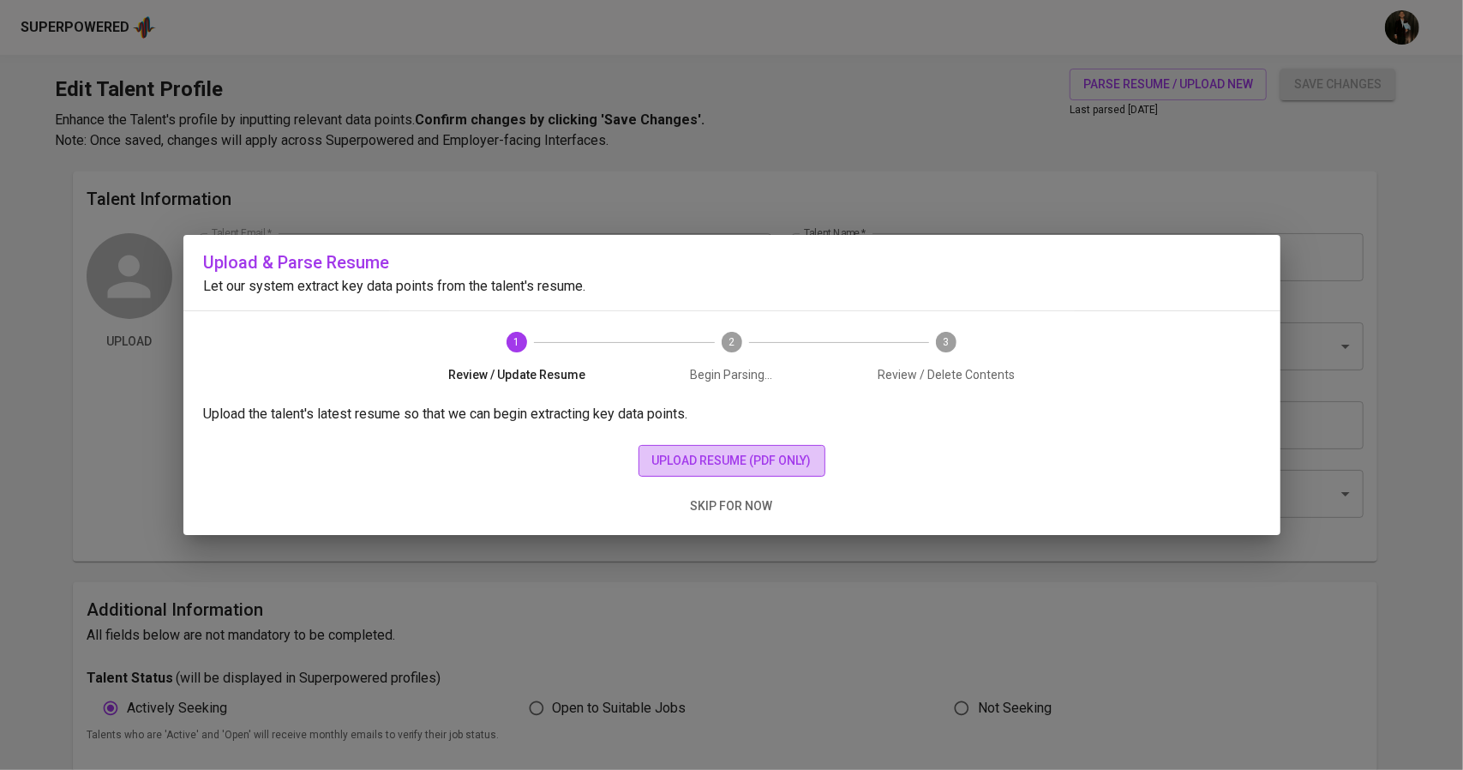
click at [804, 459] on span "upload resume (pdf only)" at bounding box center [731, 460] width 159 height 21
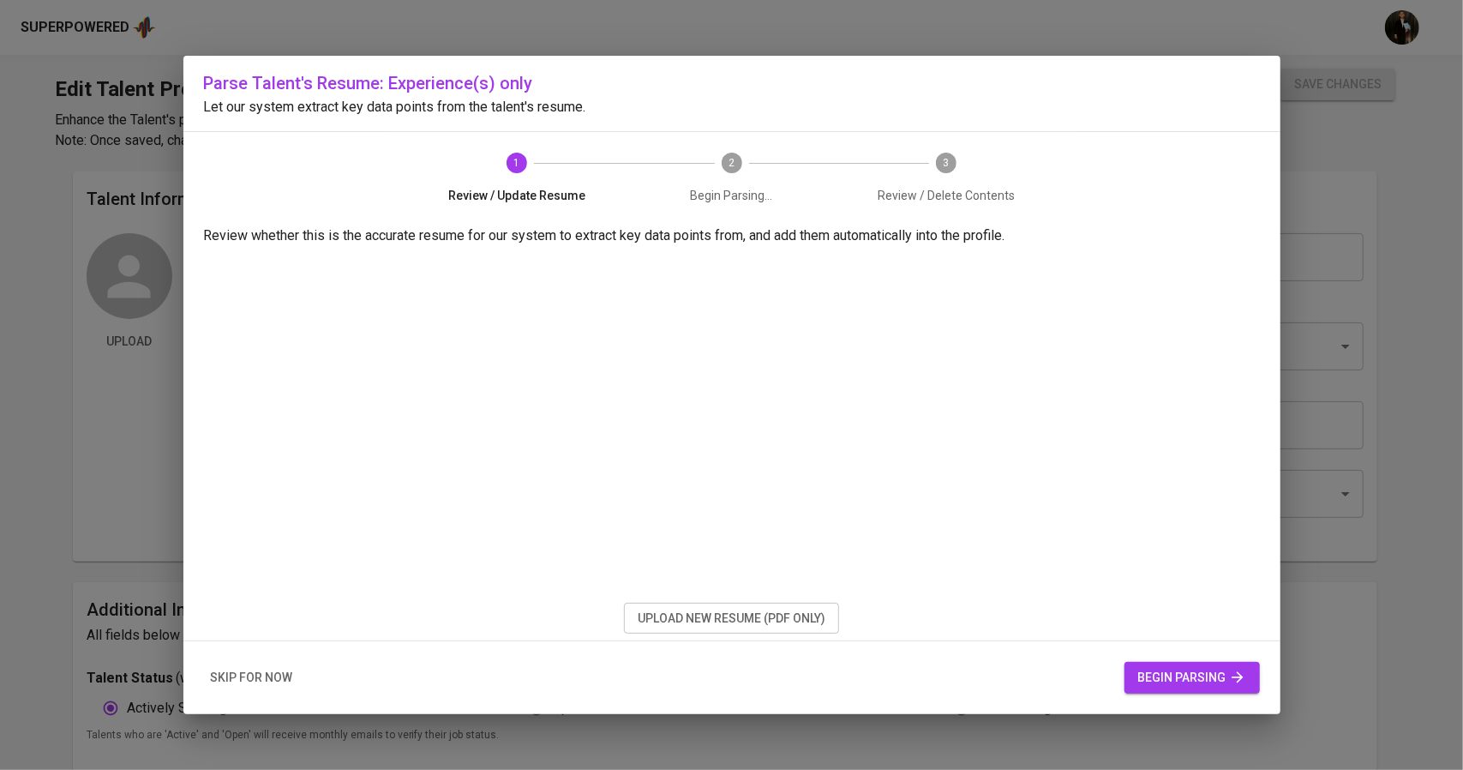
click at [243, 678] on span "skip for now" at bounding box center [252, 677] width 82 height 21
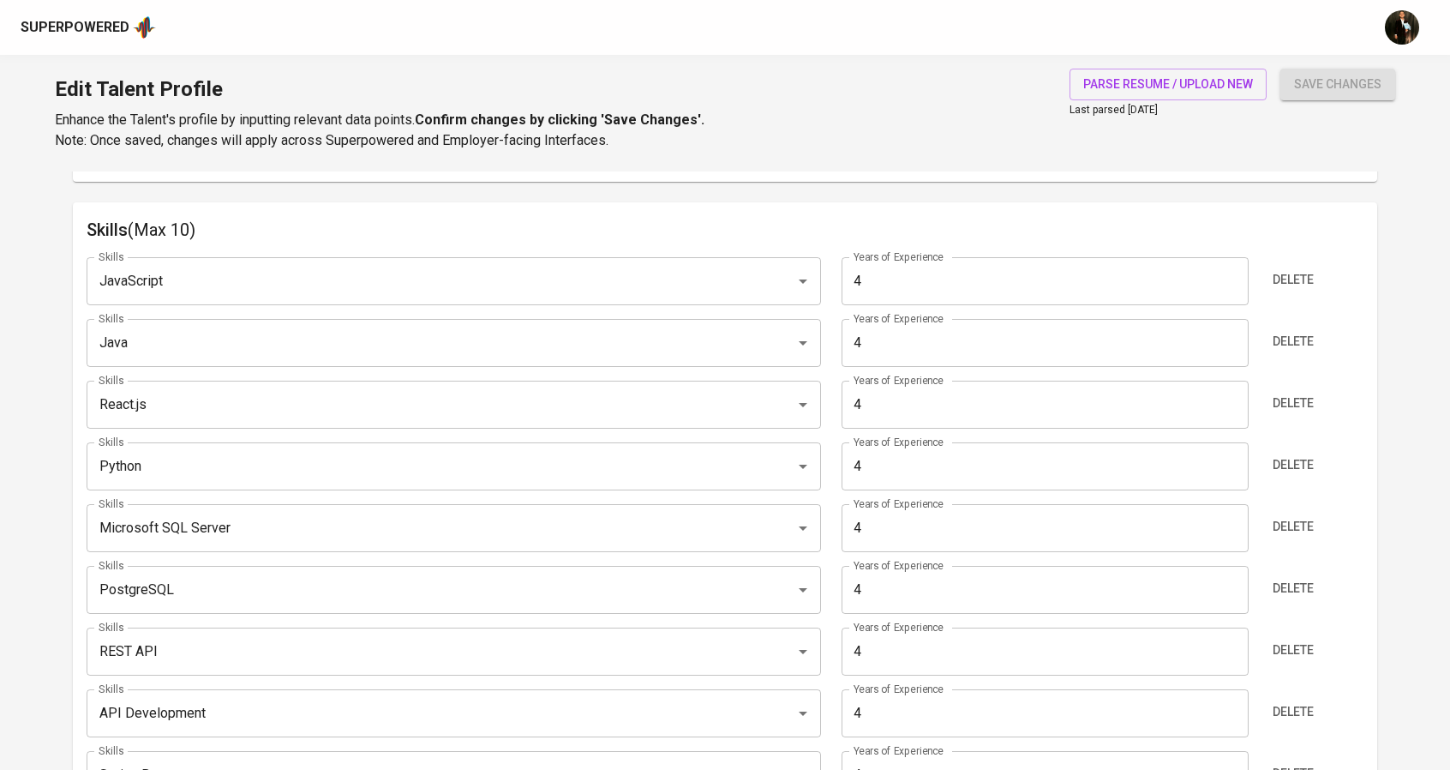
scroll to position [847, 0]
drag, startPoint x: 900, startPoint y: 336, endPoint x: 794, endPoint y: 349, distance: 106.2
click at [794, 349] on div "Skills Java Skills Years of Experience 4 Years of Experience Delete" at bounding box center [726, 345] width 1278 height 48
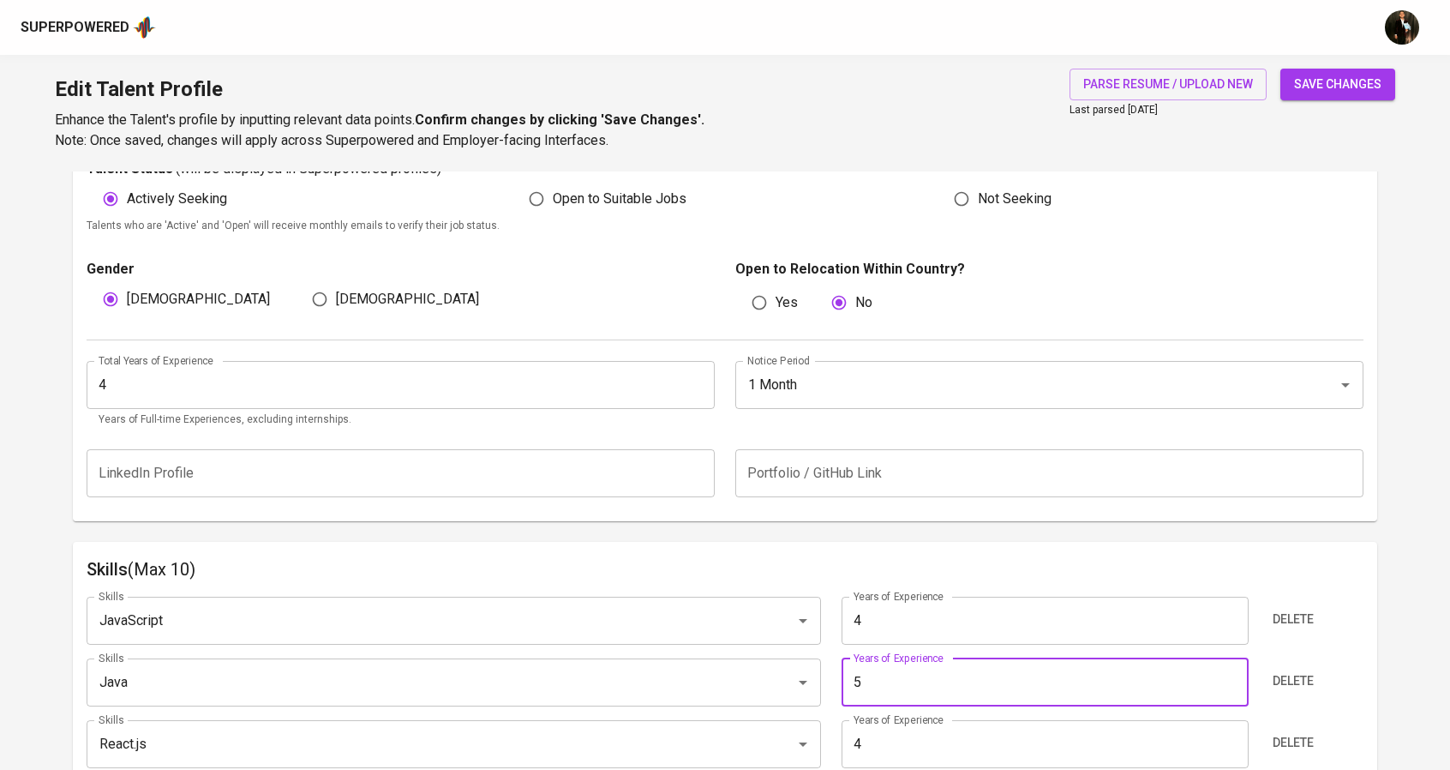
scroll to position [504, 0]
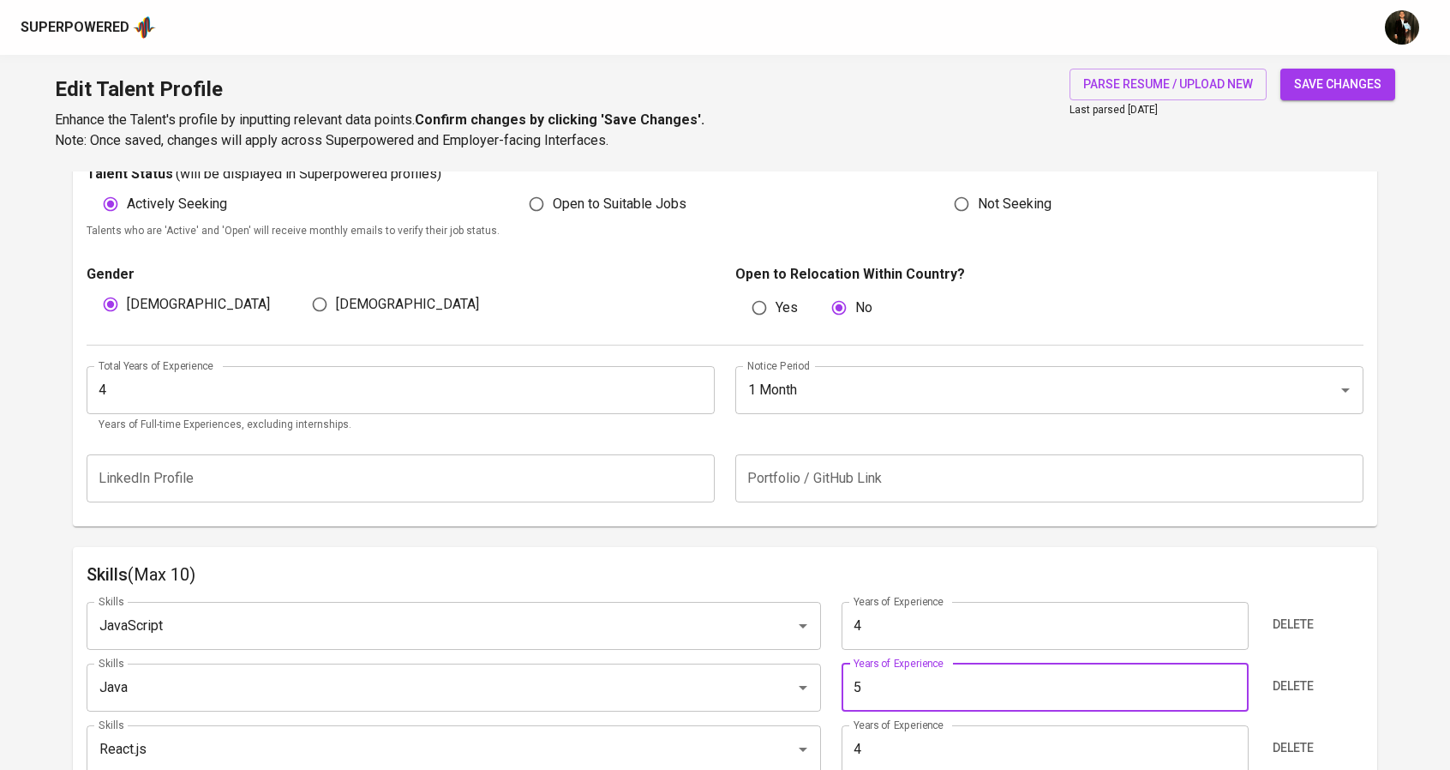
type input "5"
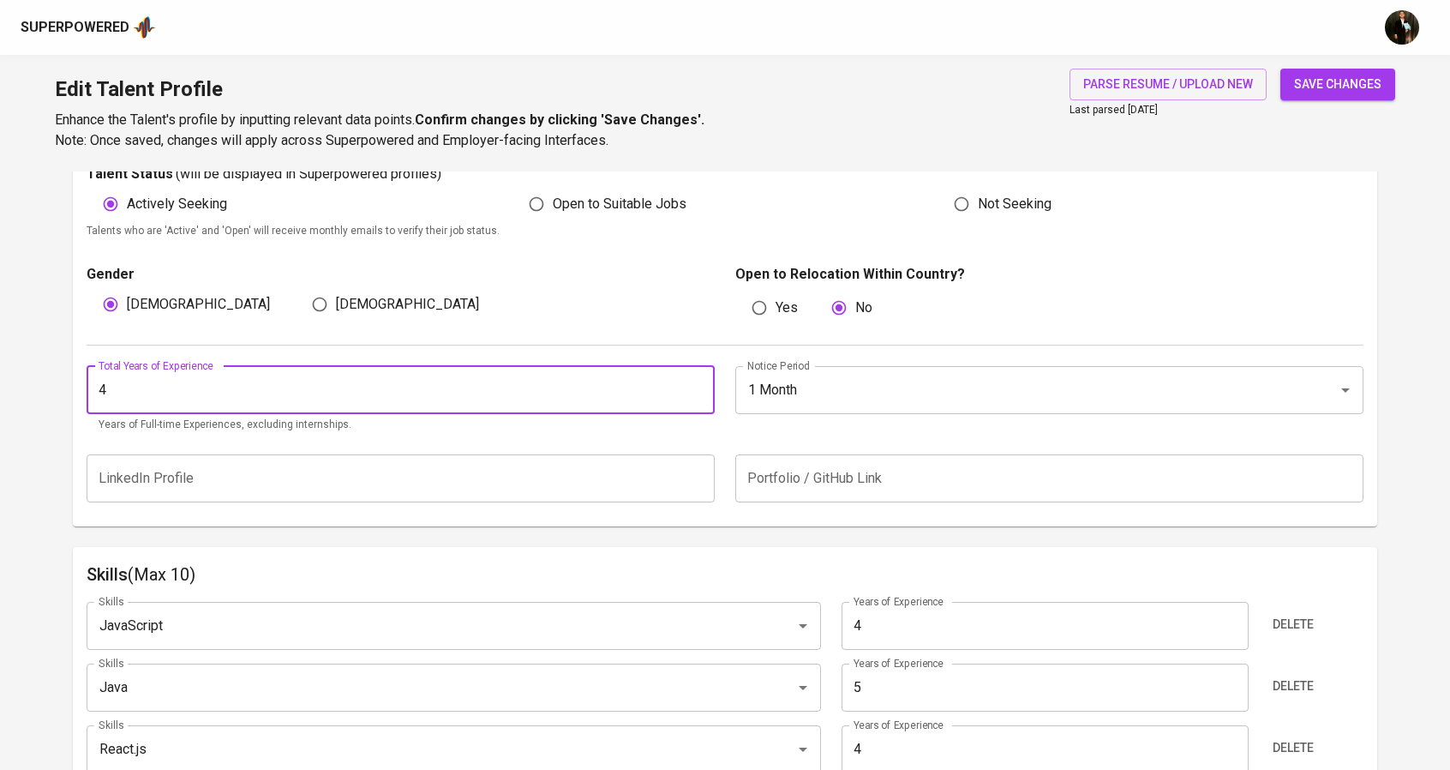
drag, startPoint x: 151, startPoint y: 387, endPoint x: 84, endPoint y: 384, distance: 66.9
click at [84, 384] on div "Additional Information All fields below are not mandatory to be completed. Tale…" at bounding box center [725, 302] width 1305 height 448
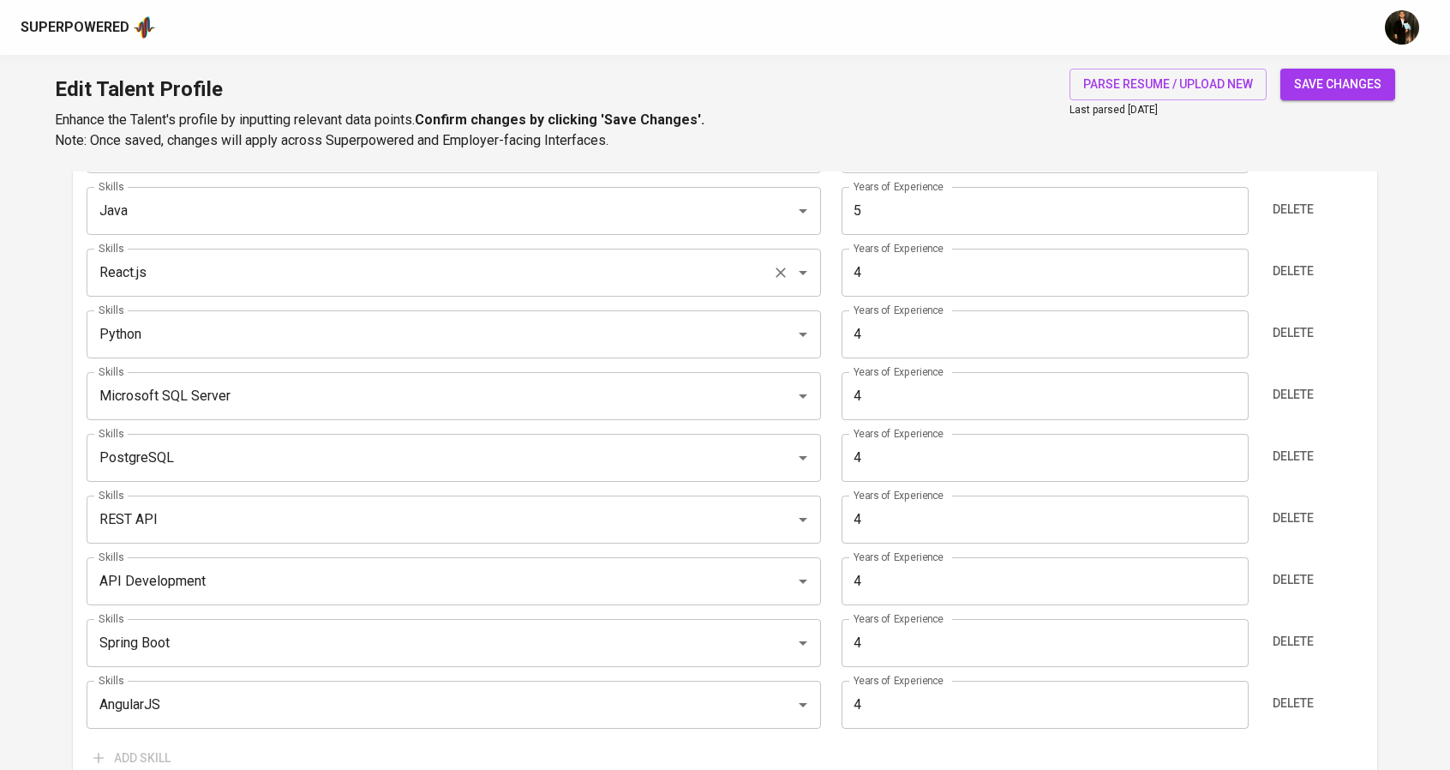
scroll to position [1018, 0]
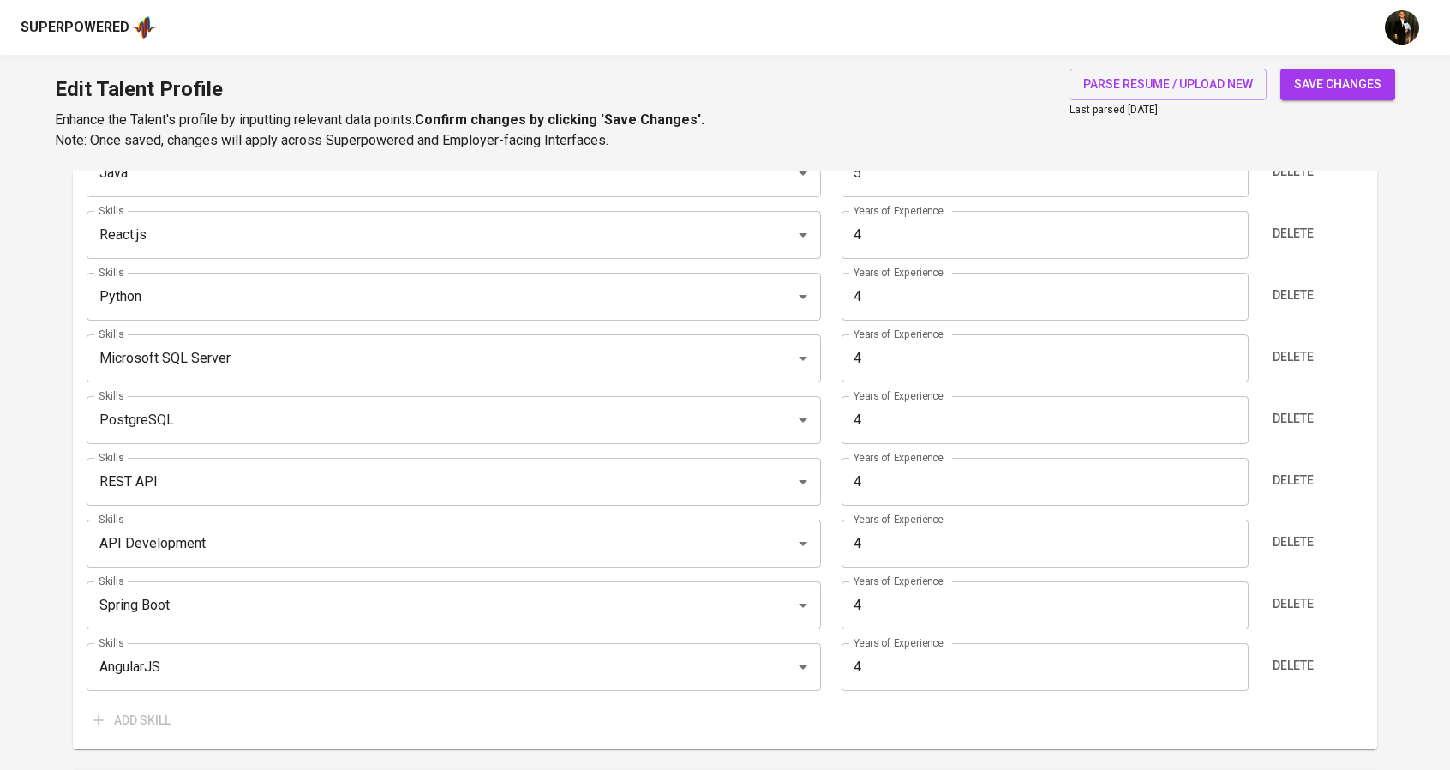
type input "5"
drag, startPoint x: 896, startPoint y: 600, endPoint x: 813, endPoint y: 598, distance: 83.2
click at [813, 598] on div "Skills Spring Boot Skills Years of Experience 4 Years of Experience Delete" at bounding box center [726, 605] width 1278 height 48
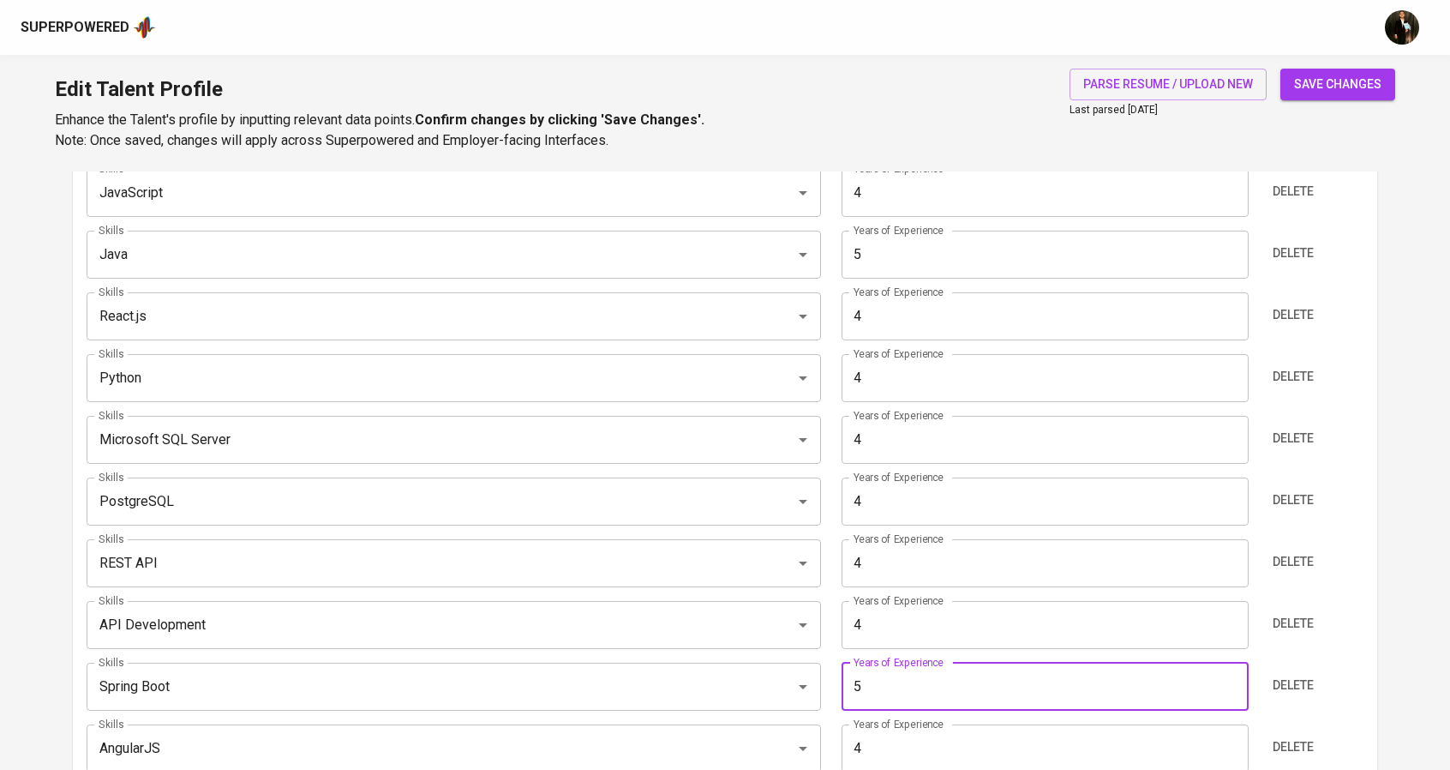
scroll to position [932, 0]
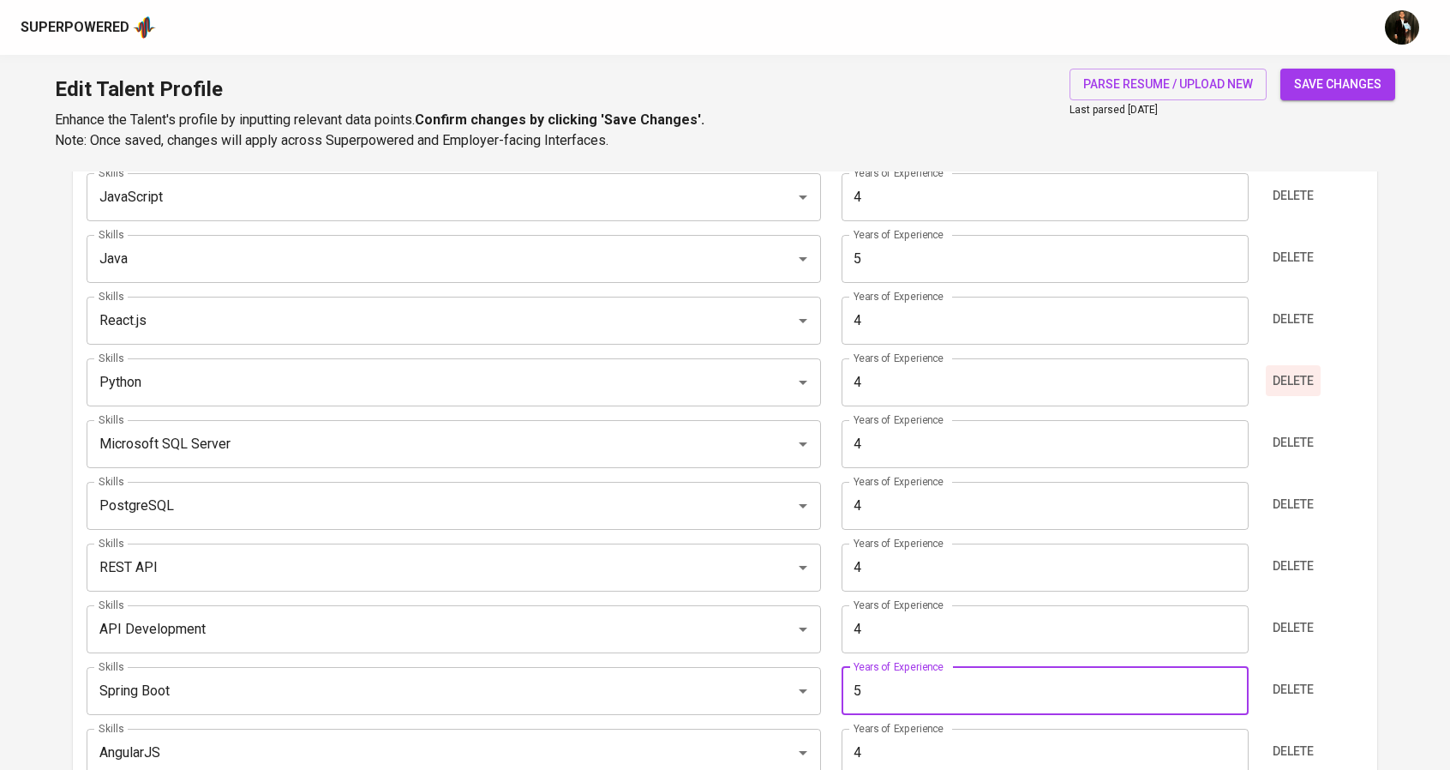
type input "5"
click at [1280, 382] on span "Delete" at bounding box center [1293, 380] width 41 height 21
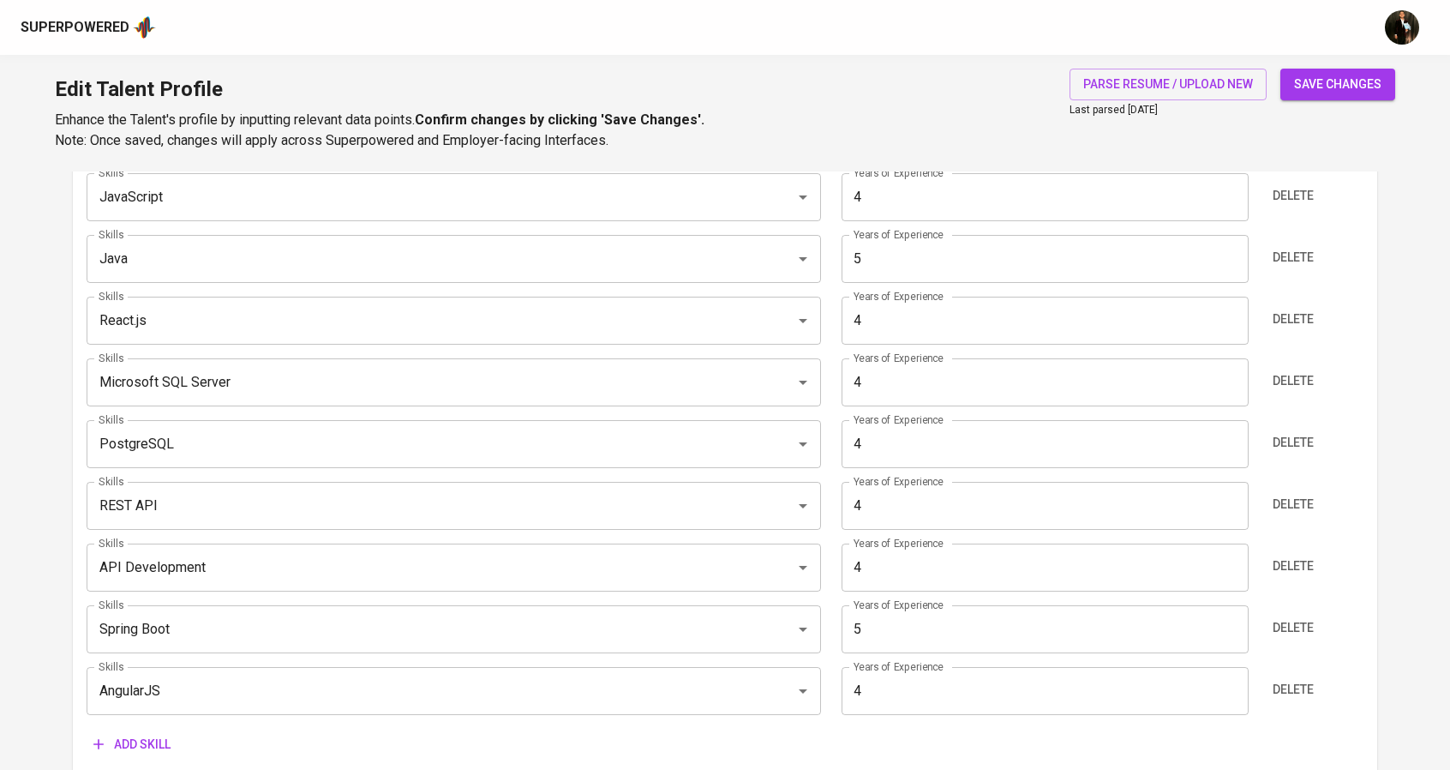
click at [135, 746] on span "Add skill" at bounding box center [131, 744] width 77 height 21
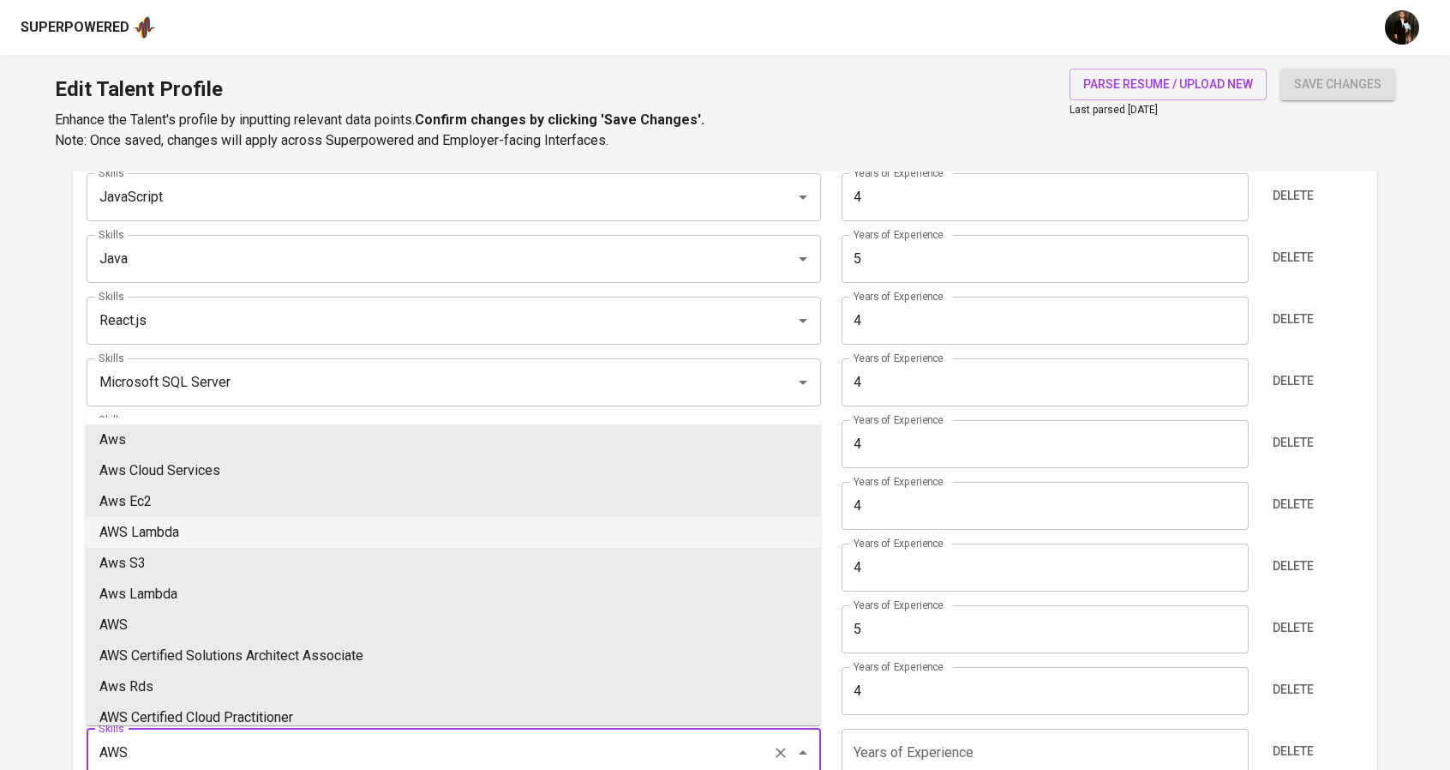
click at [177, 544] on li "AWS Lambda" at bounding box center [453, 532] width 735 height 31
type input "AWS Lambda"
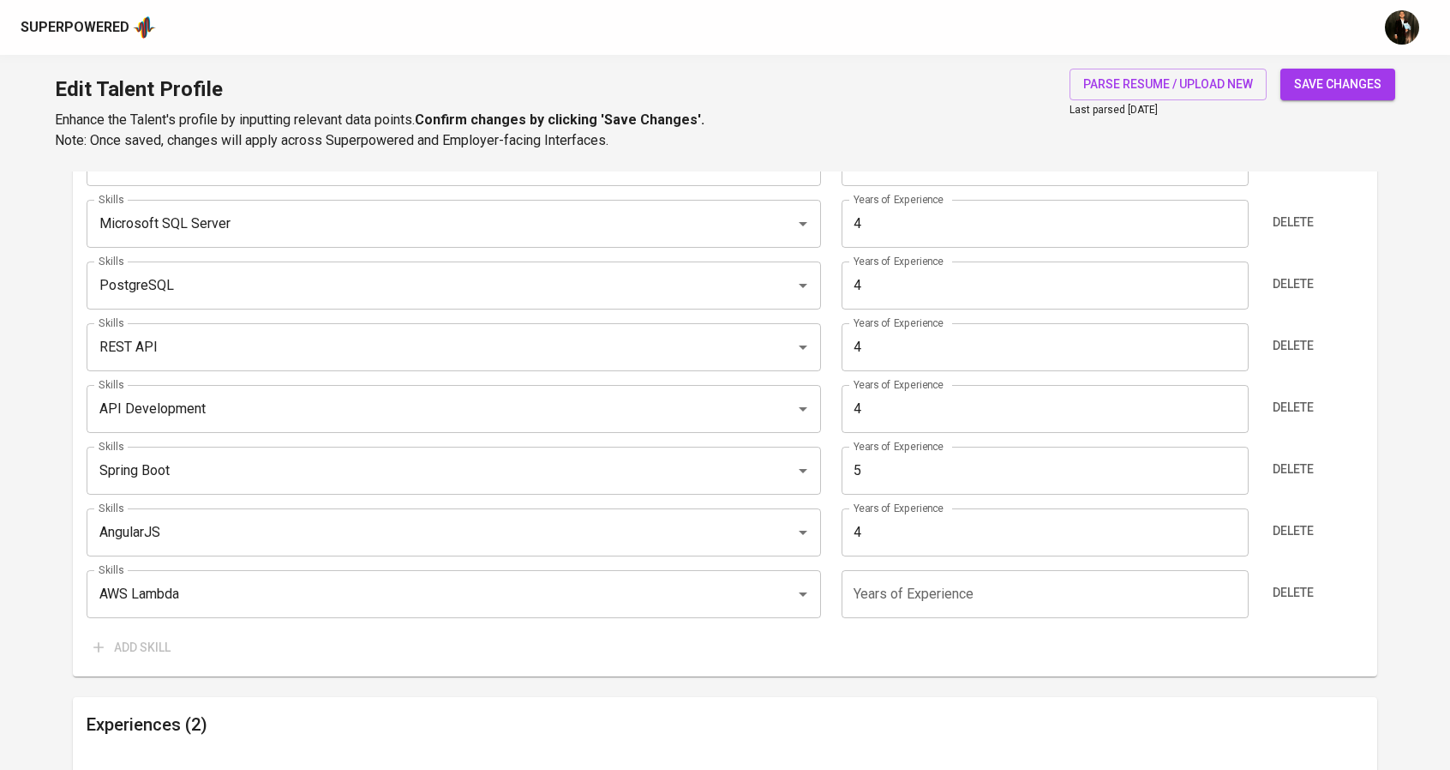
scroll to position [1104, 0]
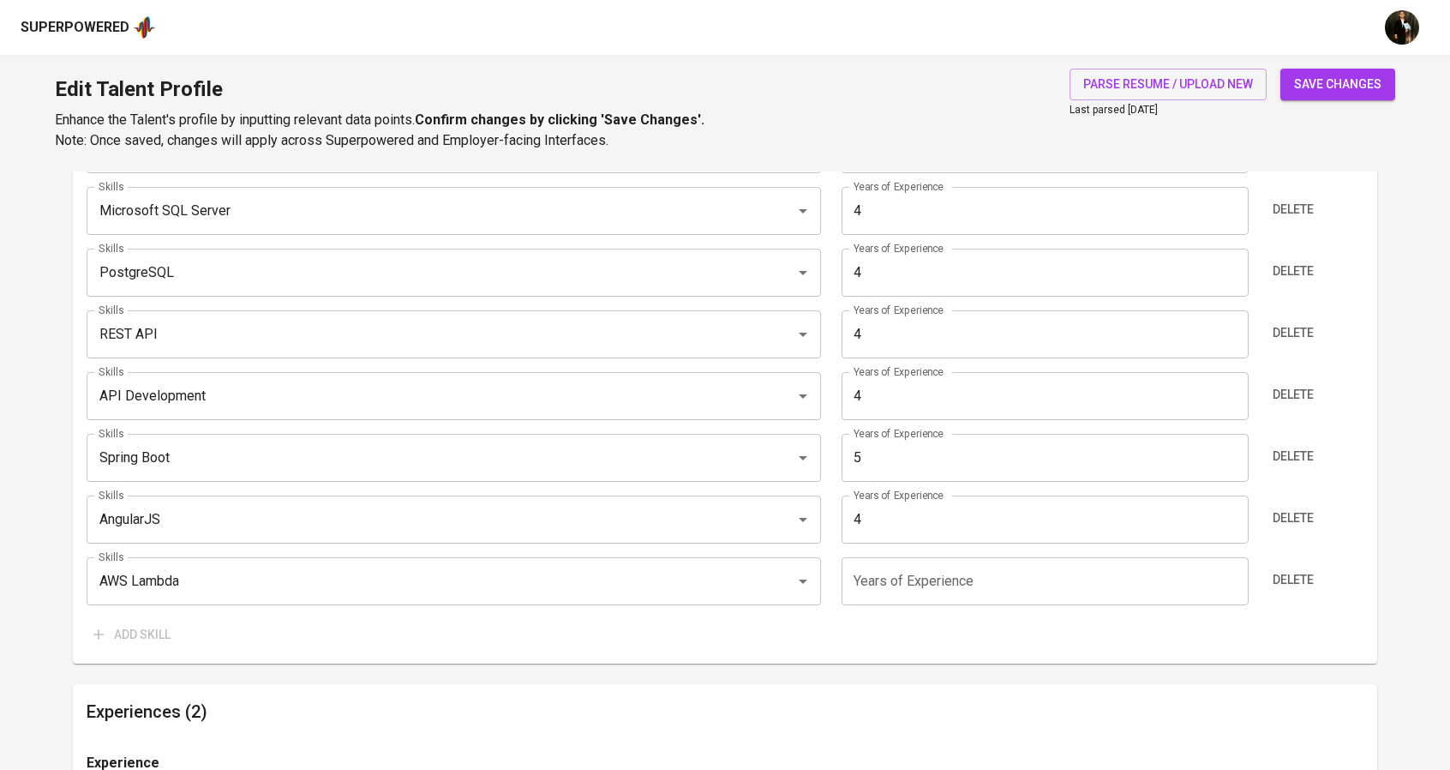
click at [884, 566] on input "number" at bounding box center [1045, 581] width 407 height 48
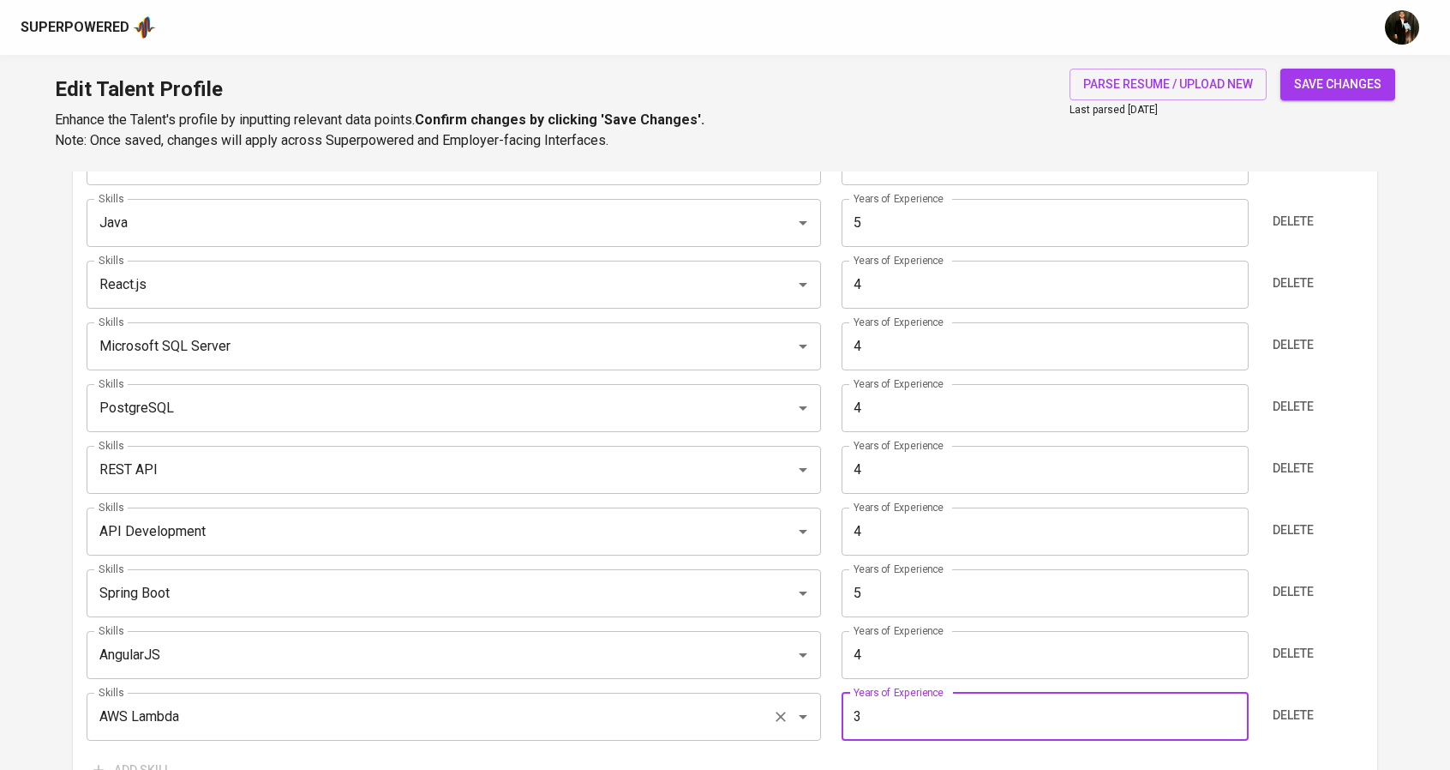
scroll to position [932, 0]
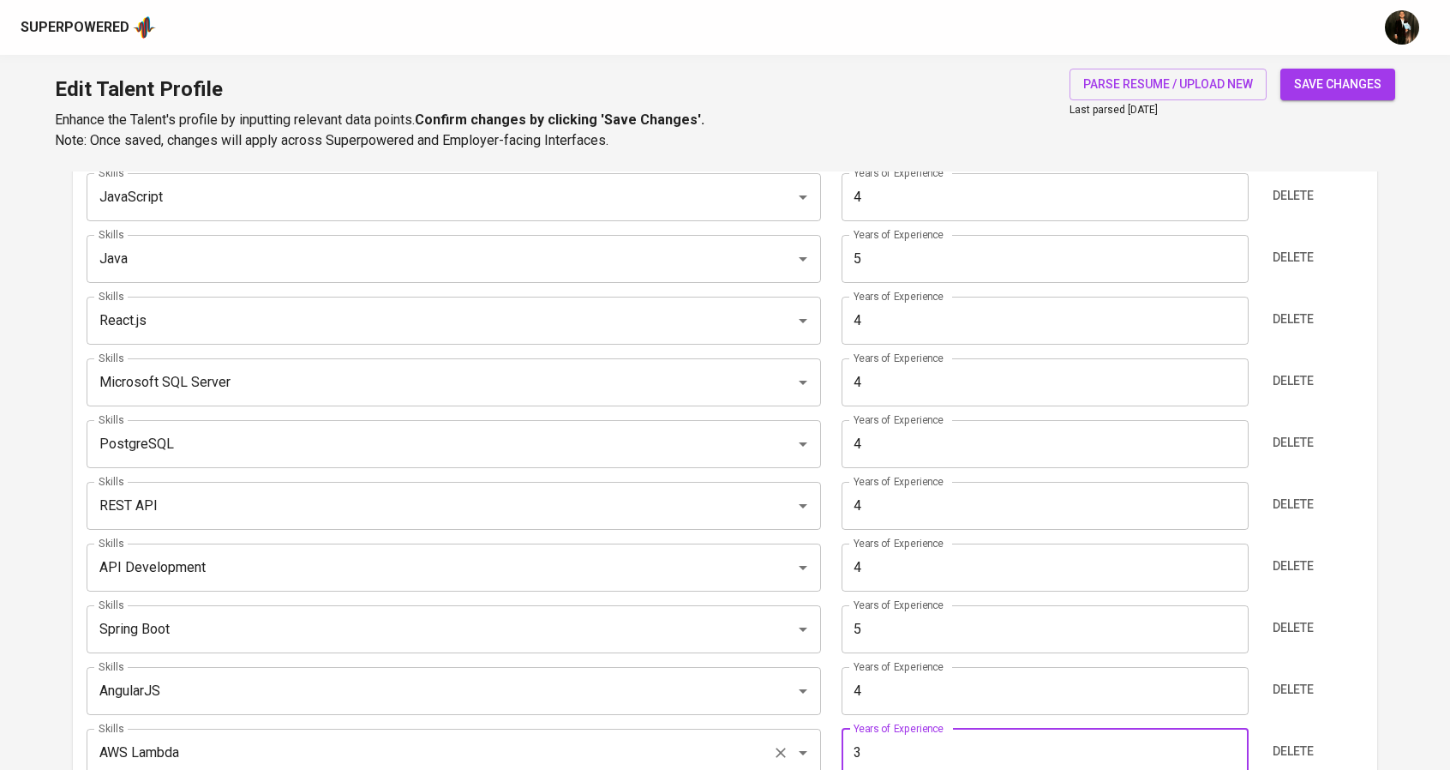
type input "3"
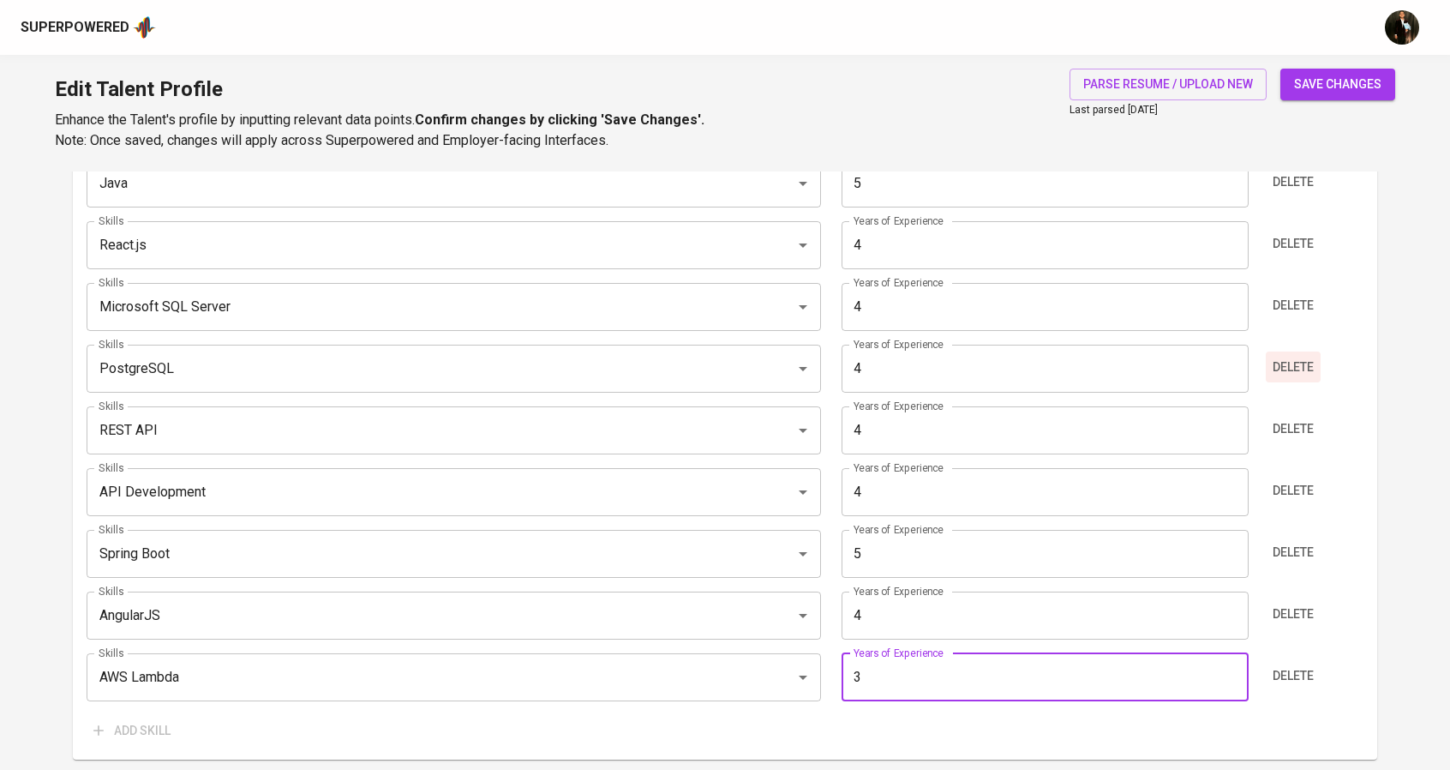
scroll to position [1018, 0]
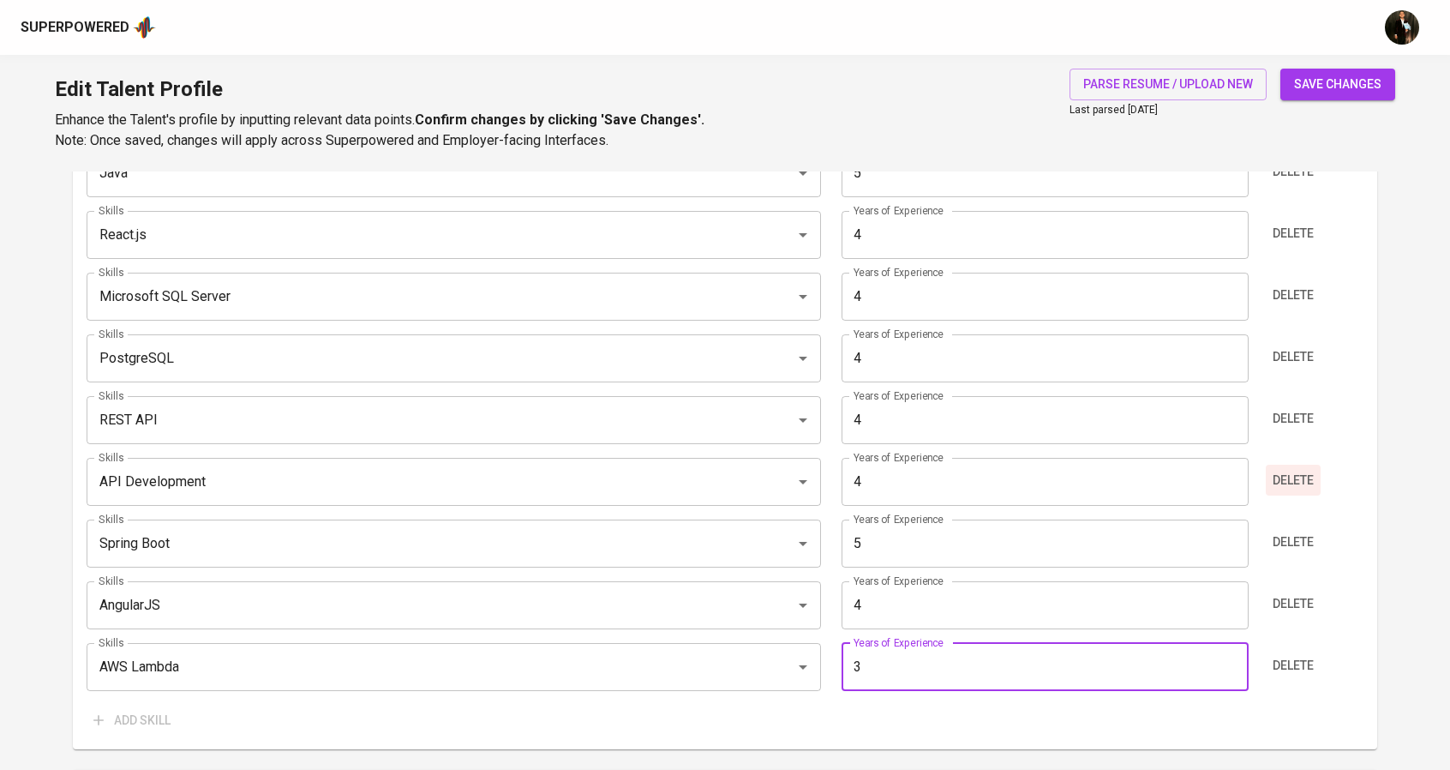
click at [1287, 484] on span "Delete" at bounding box center [1293, 480] width 41 height 21
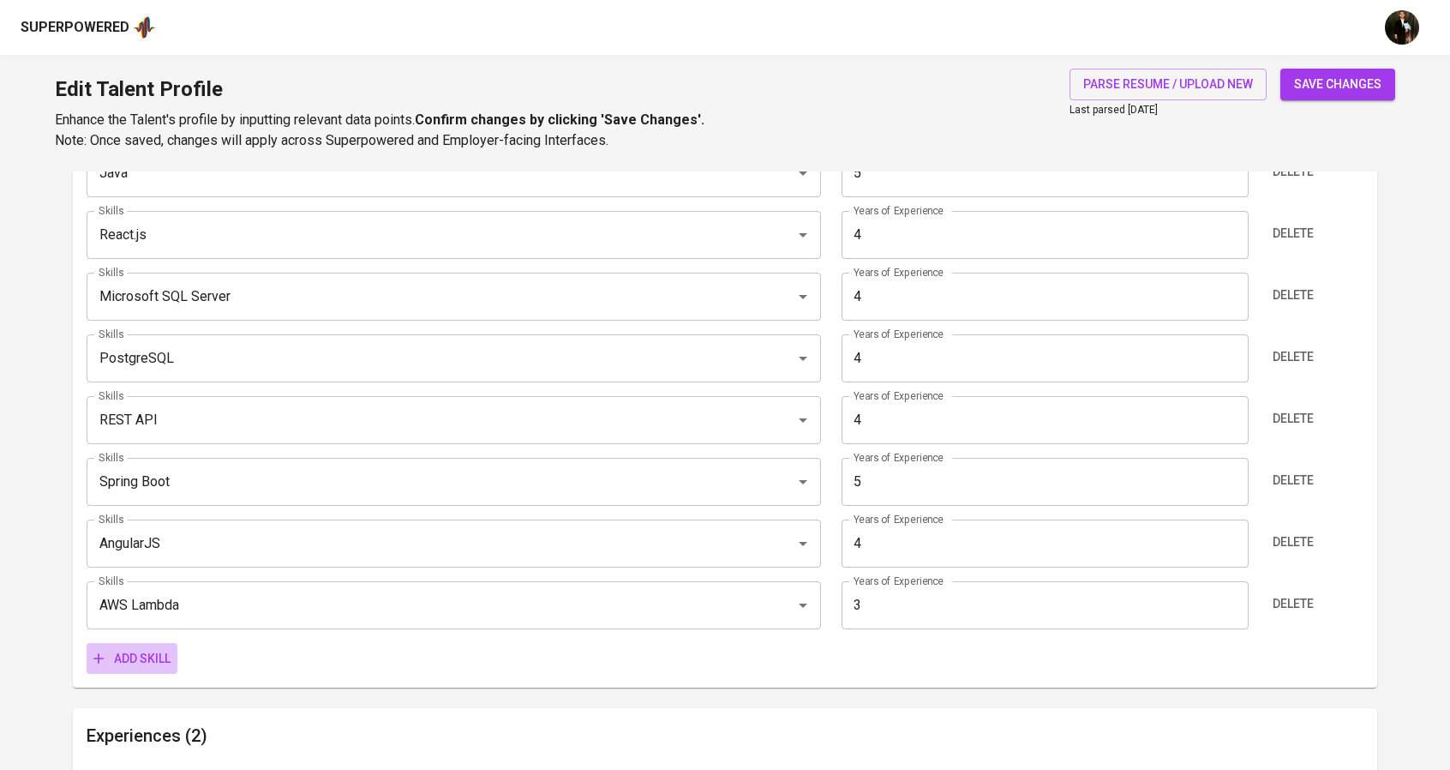
click at [137, 649] on span "Add skill" at bounding box center [131, 658] width 77 height 21
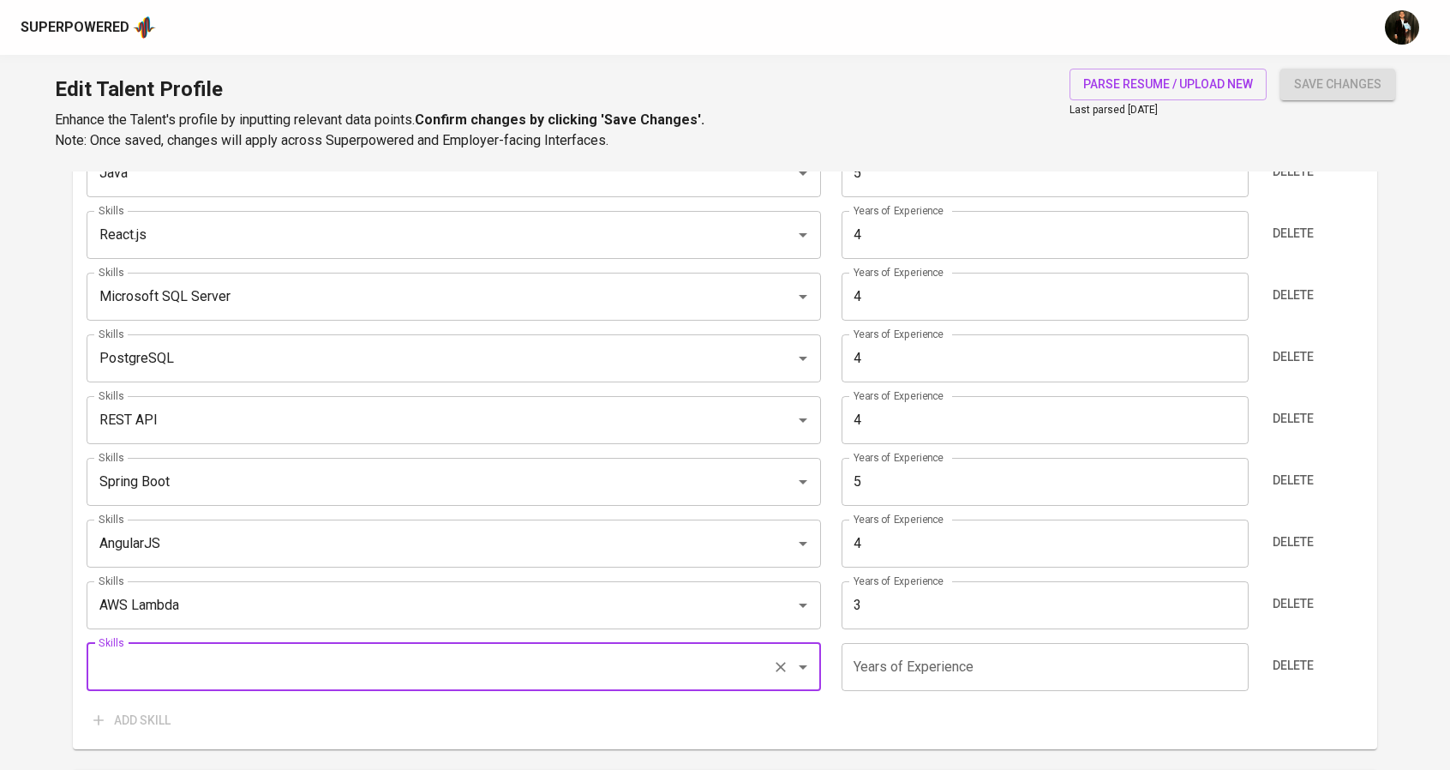
type input "E"
type input "A"
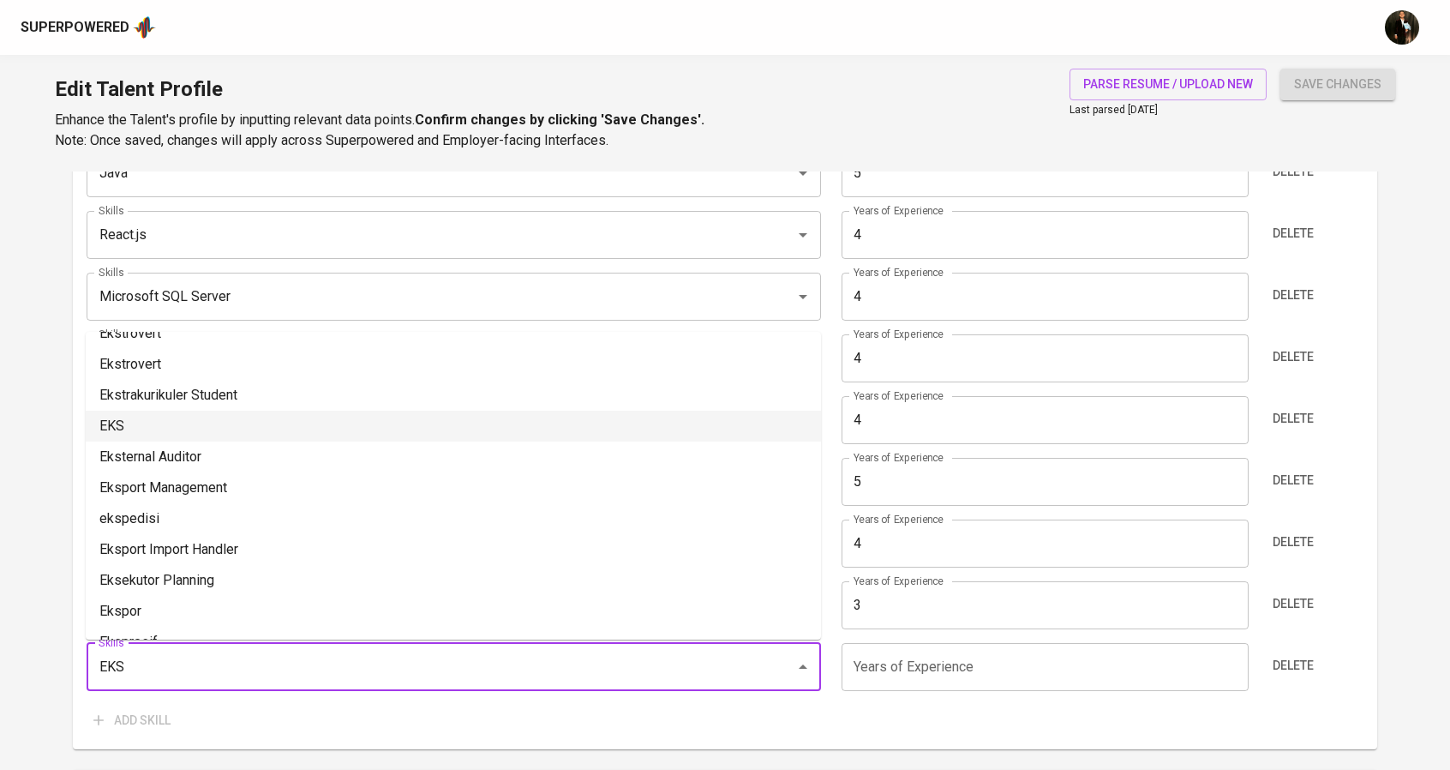
scroll to position [182, 0]
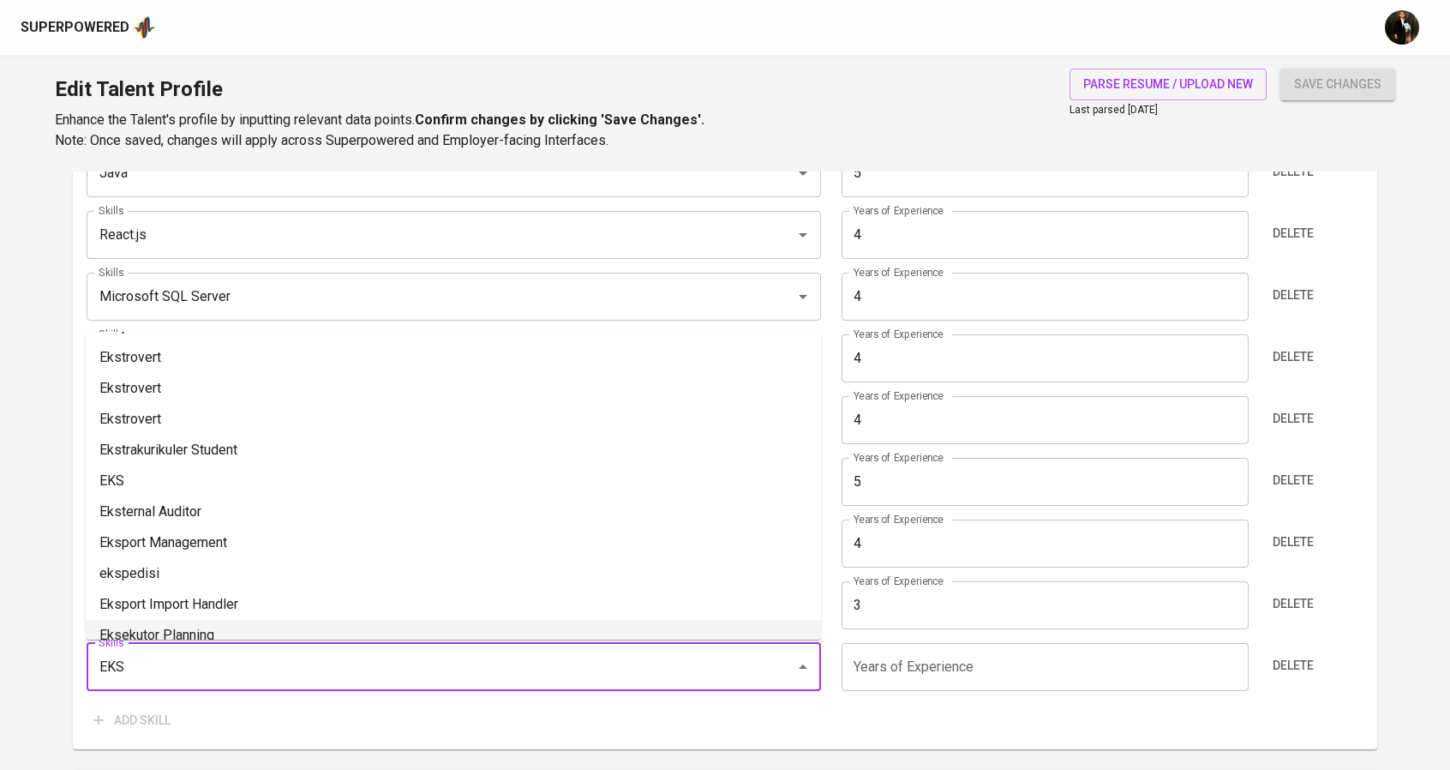
drag, startPoint x: 132, startPoint y: 671, endPoint x: 85, endPoint y: 677, distance: 47.5
click at [85, 677] on div "Skills (Max 10) Skills JavaScript Skills Years of Experience 4 Years of Experie…" at bounding box center [725, 391] width 1305 height 717
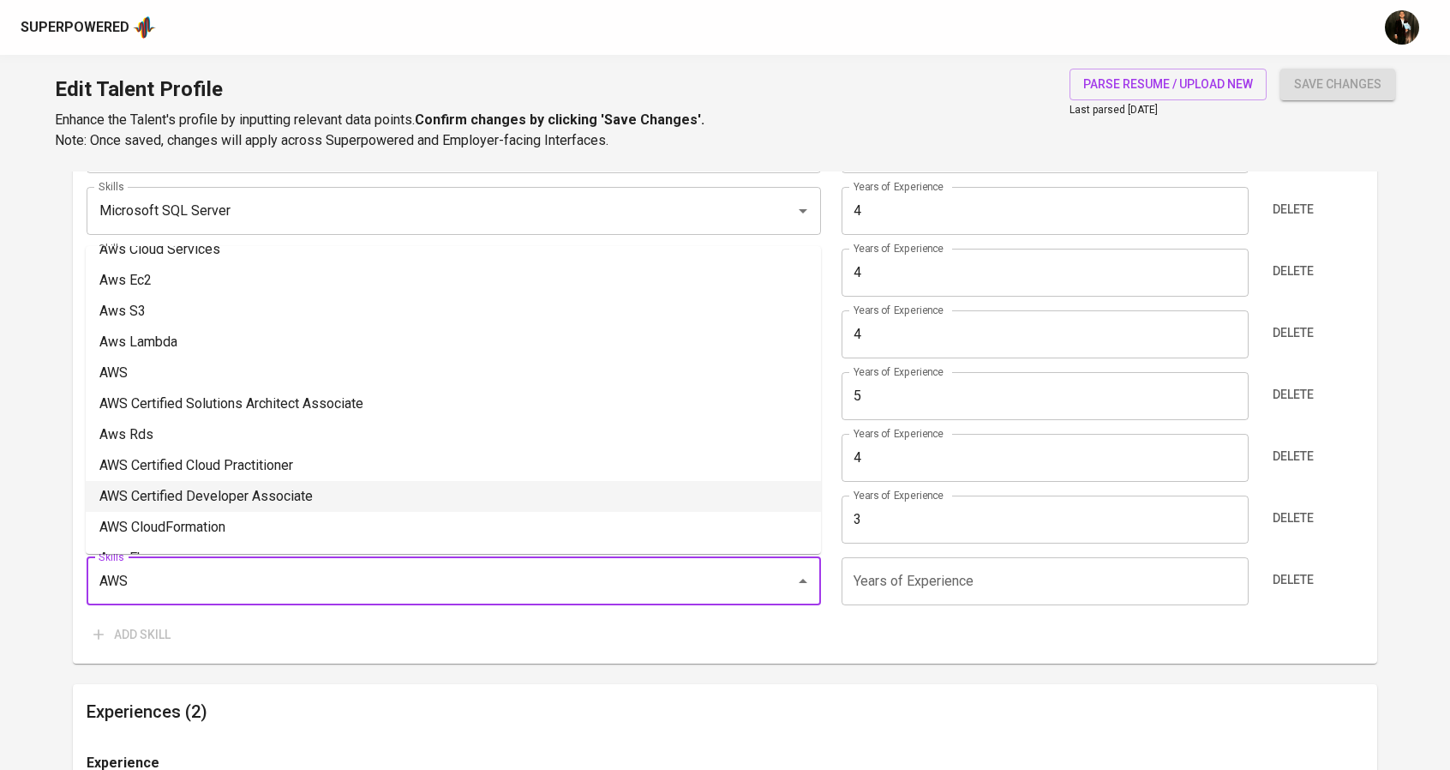
scroll to position [0, 0]
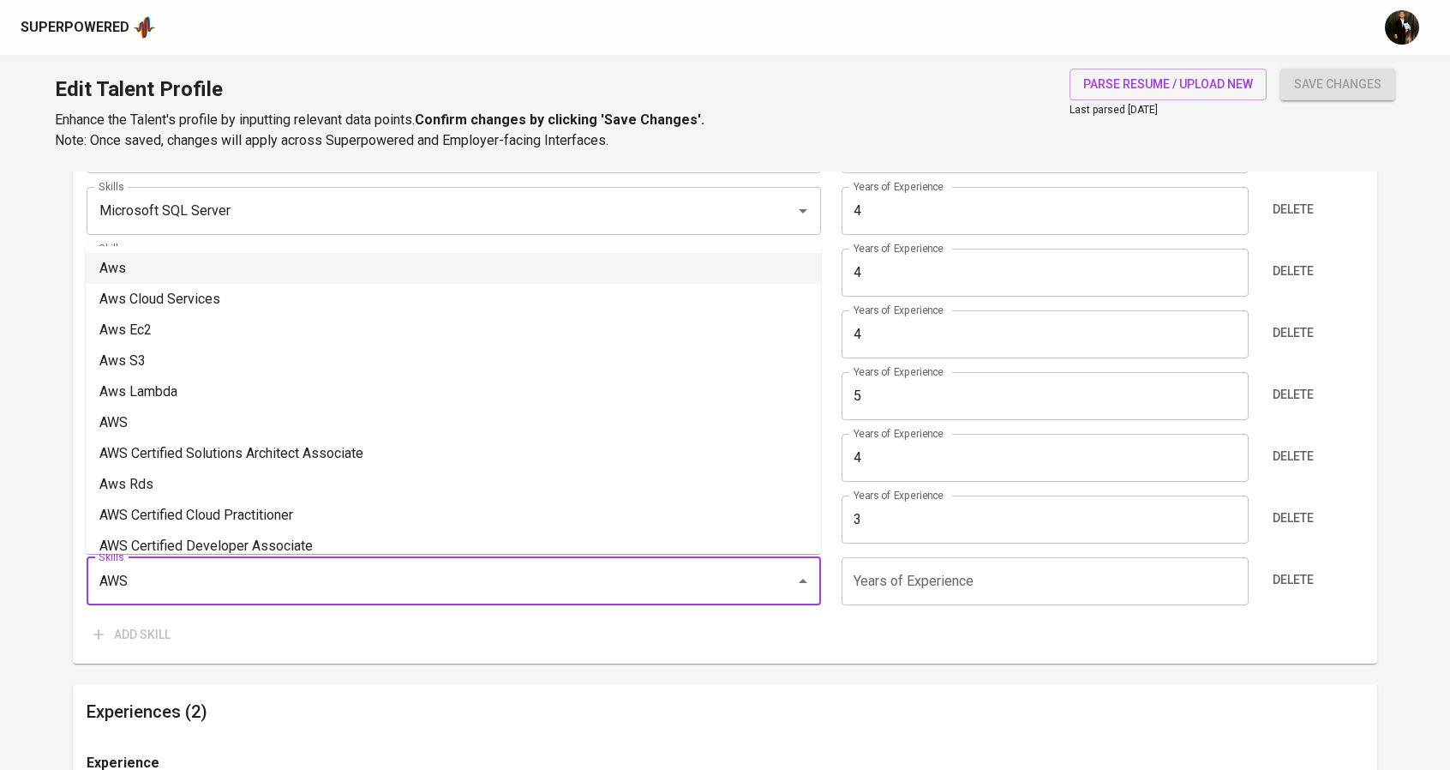
type input "AWS"
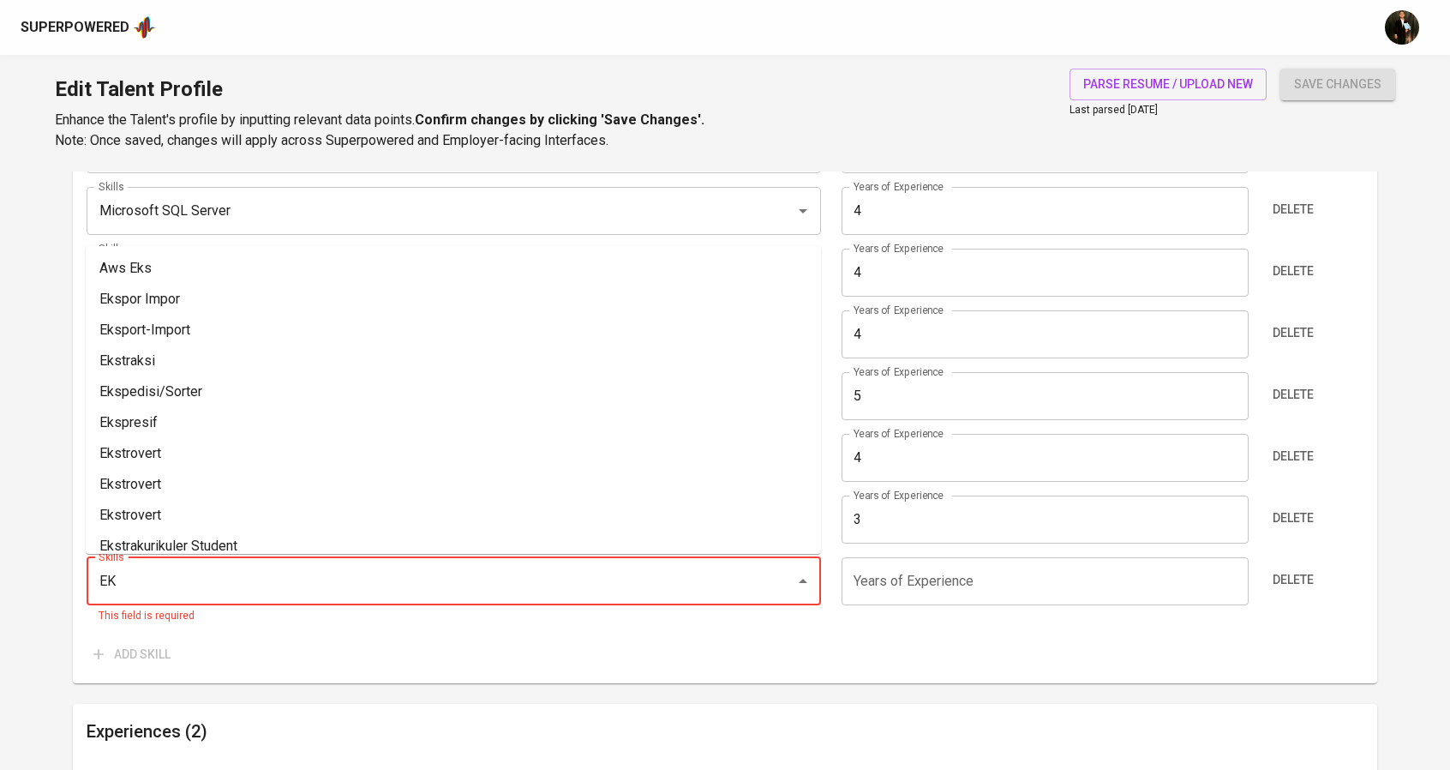
drag, startPoint x: 160, startPoint y: 587, endPoint x: 63, endPoint y: 585, distance: 96.9
click at [63, 585] on main "Talent Information Upload Talent Email   * hrrywjaya@gmail.com Talent Email * T…" at bounding box center [725, 372] width 1450 height 2608
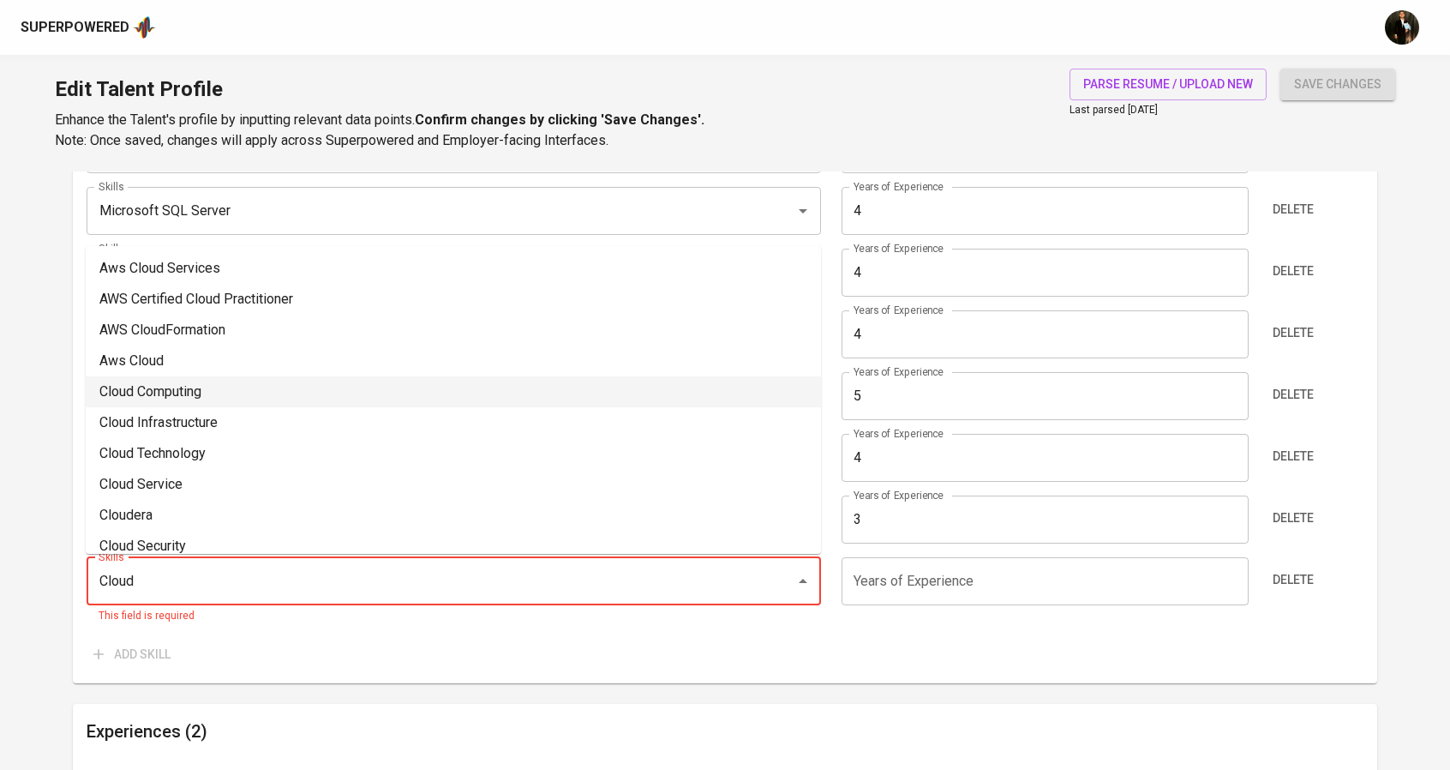
click at [208, 382] on li "Cloud Computing" at bounding box center [453, 391] width 735 height 31
type input "Cloud Computing"
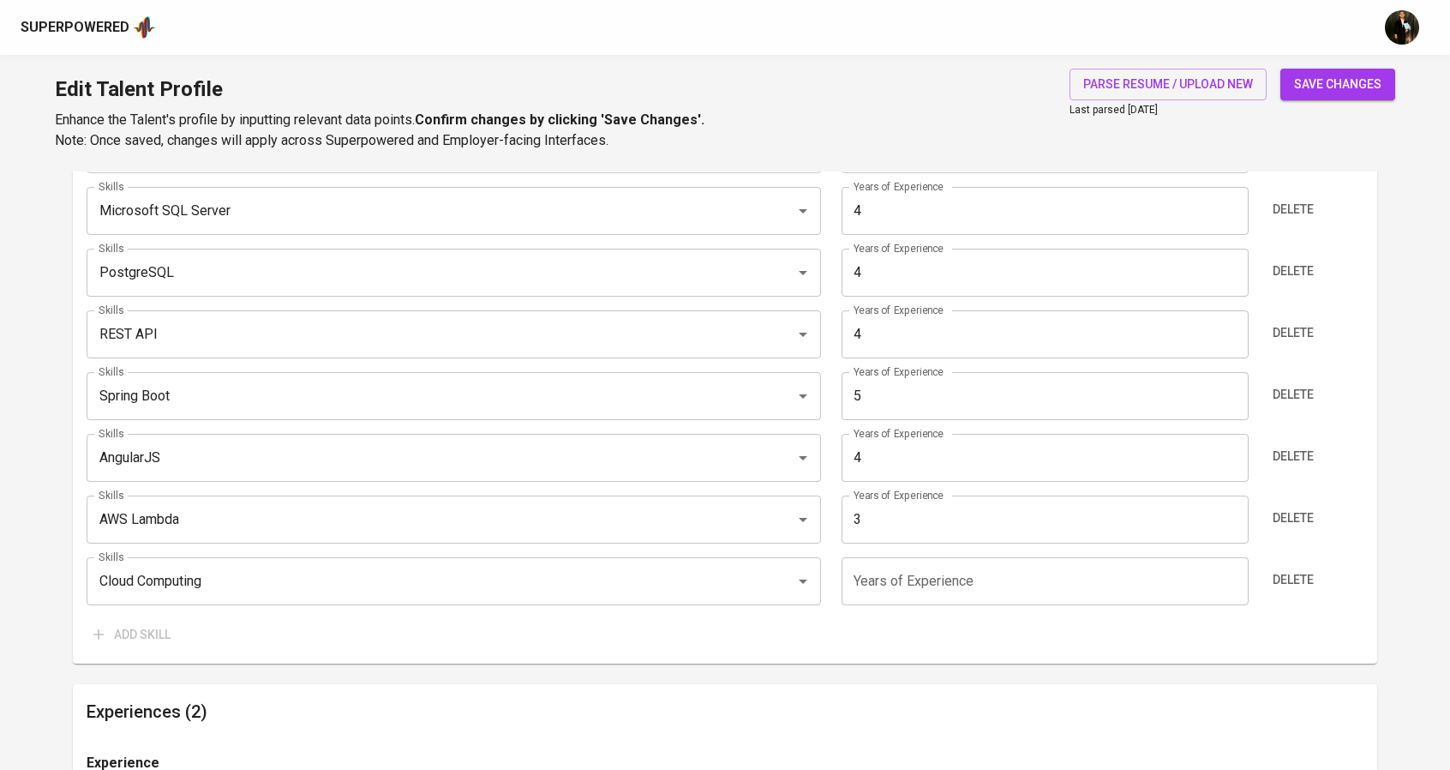
click at [929, 584] on input "number" at bounding box center [1045, 581] width 407 height 48
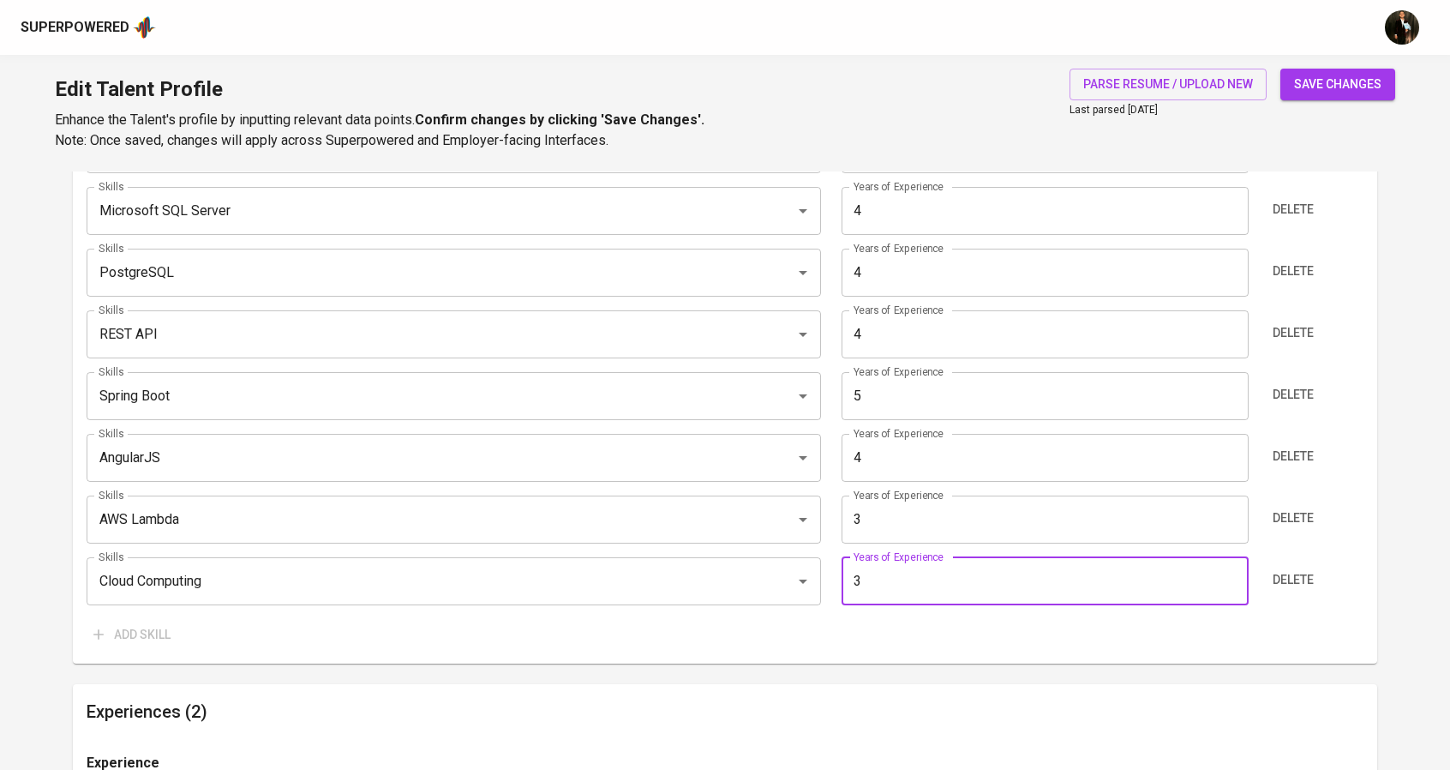
type input "3"
click at [1316, 87] on span "save changes" at bounding box center [1337, 84] width 87 height 21
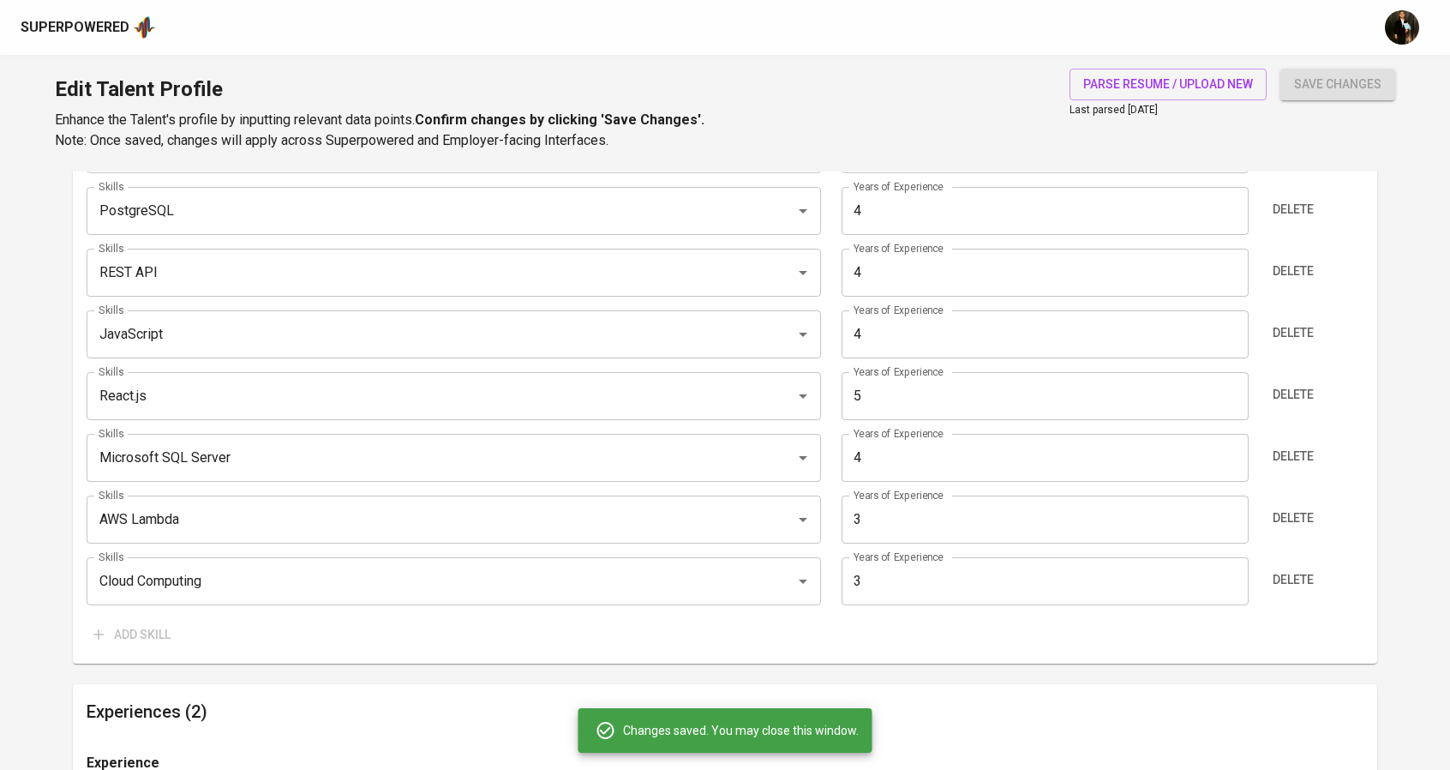
type input "Spring Boot"
type input "5"
type input "AngularJS"
type input "PostgreSQL"
type input "REST API"
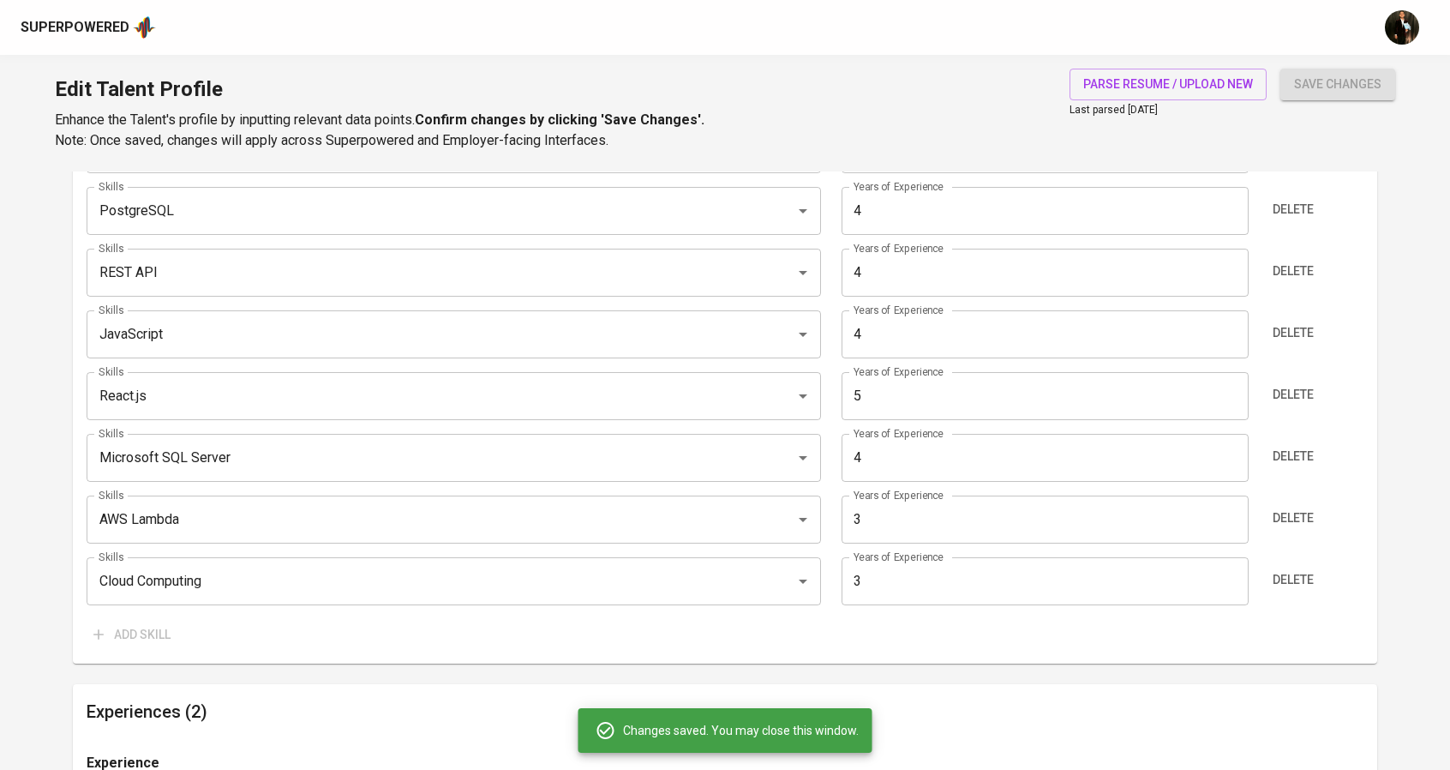
type input "JavaScript"
type input "React.js"
type input "4"
type input "Microsoft SQL Server"
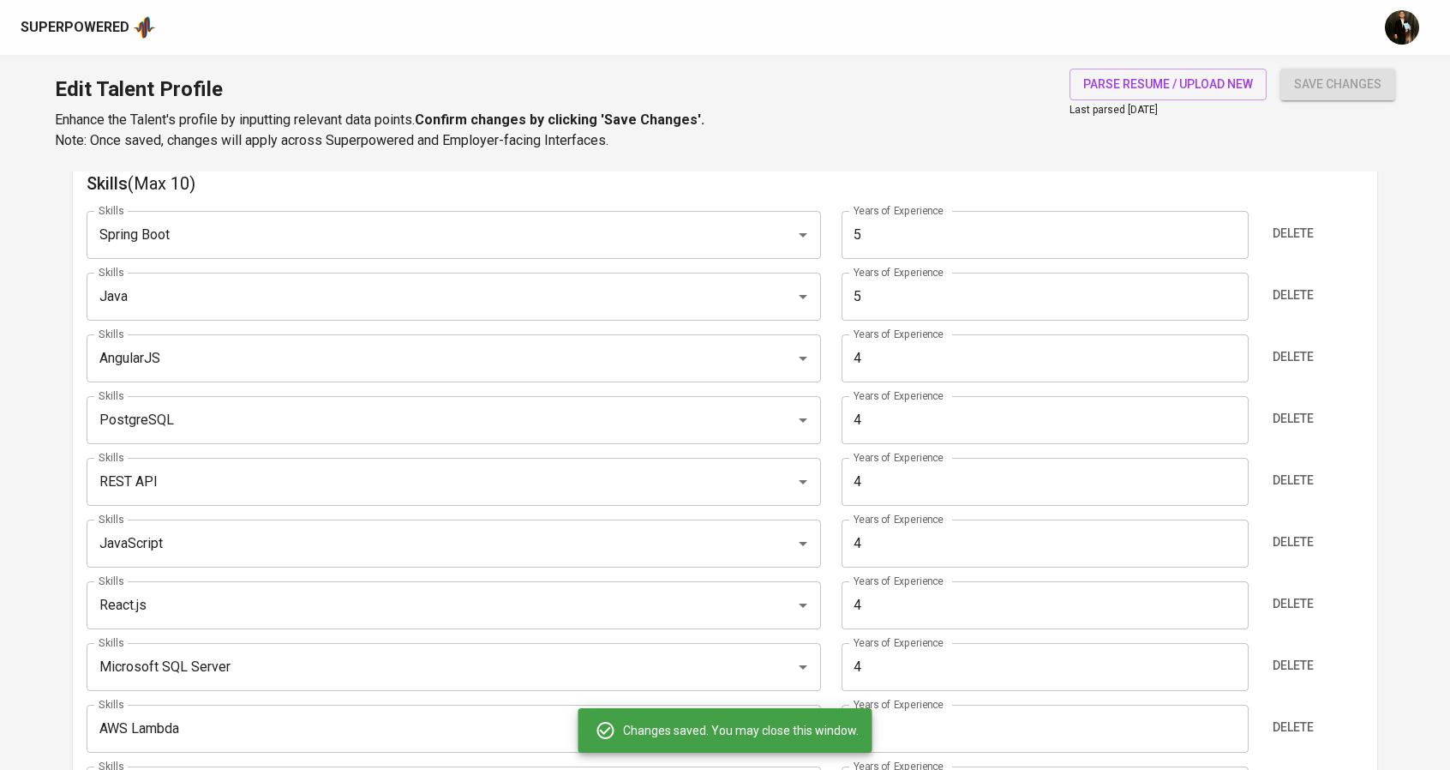
scroll to position [944, 0]
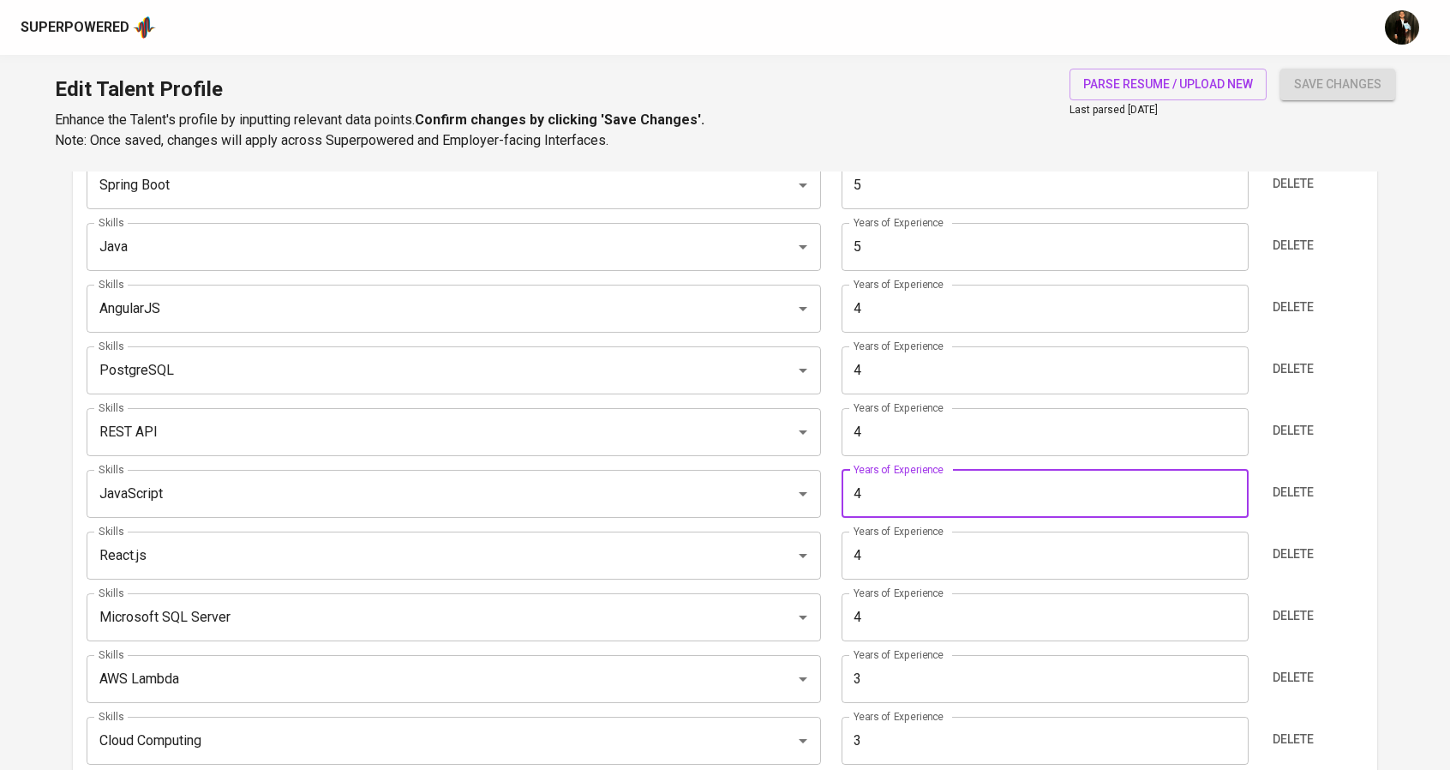
drag, startPoint x: 914, startPoint y: 506, endPoint x: 857, endPoint y: 503, distance: 57.5
click at [857, 503] on input "4" at bounding box center [1045, 494] width 407 height 48
type input "5"
click at [1335, 86] on span "save changes" at bounding box center [1337, 84] width 87 height 21
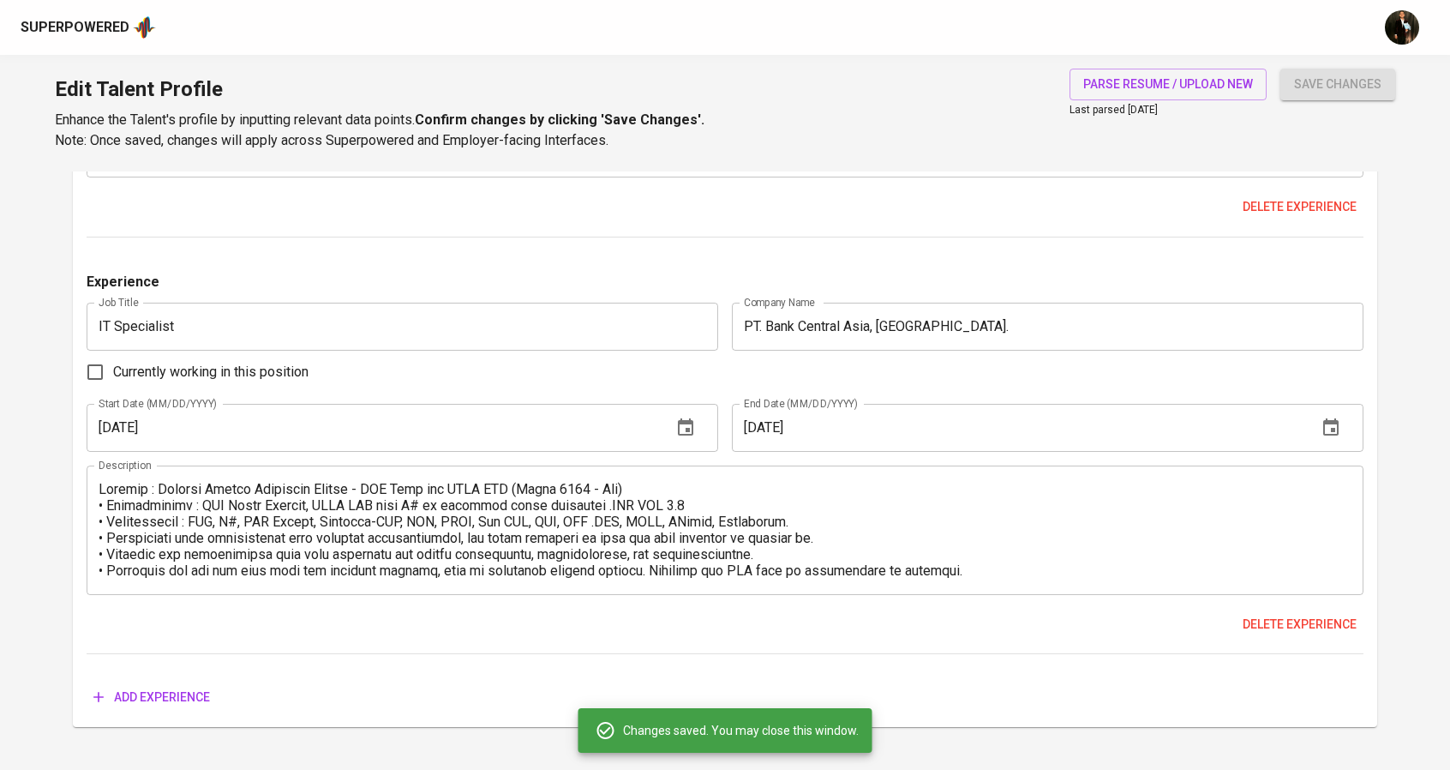
scroll to position [2035, 0]
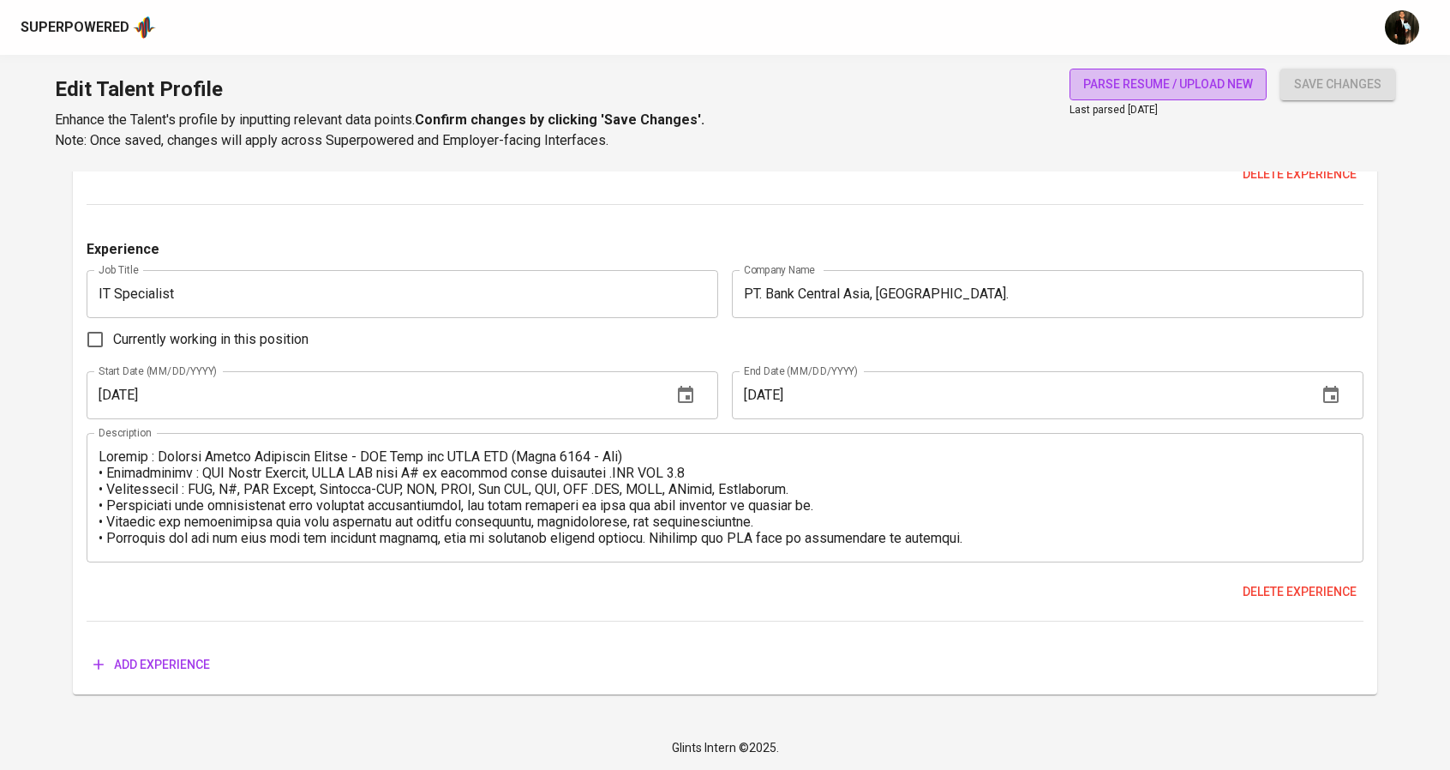
click at [1139, 75] on span "parse resume / upload new" at bounding box center [1168, 84] width 170 height 21
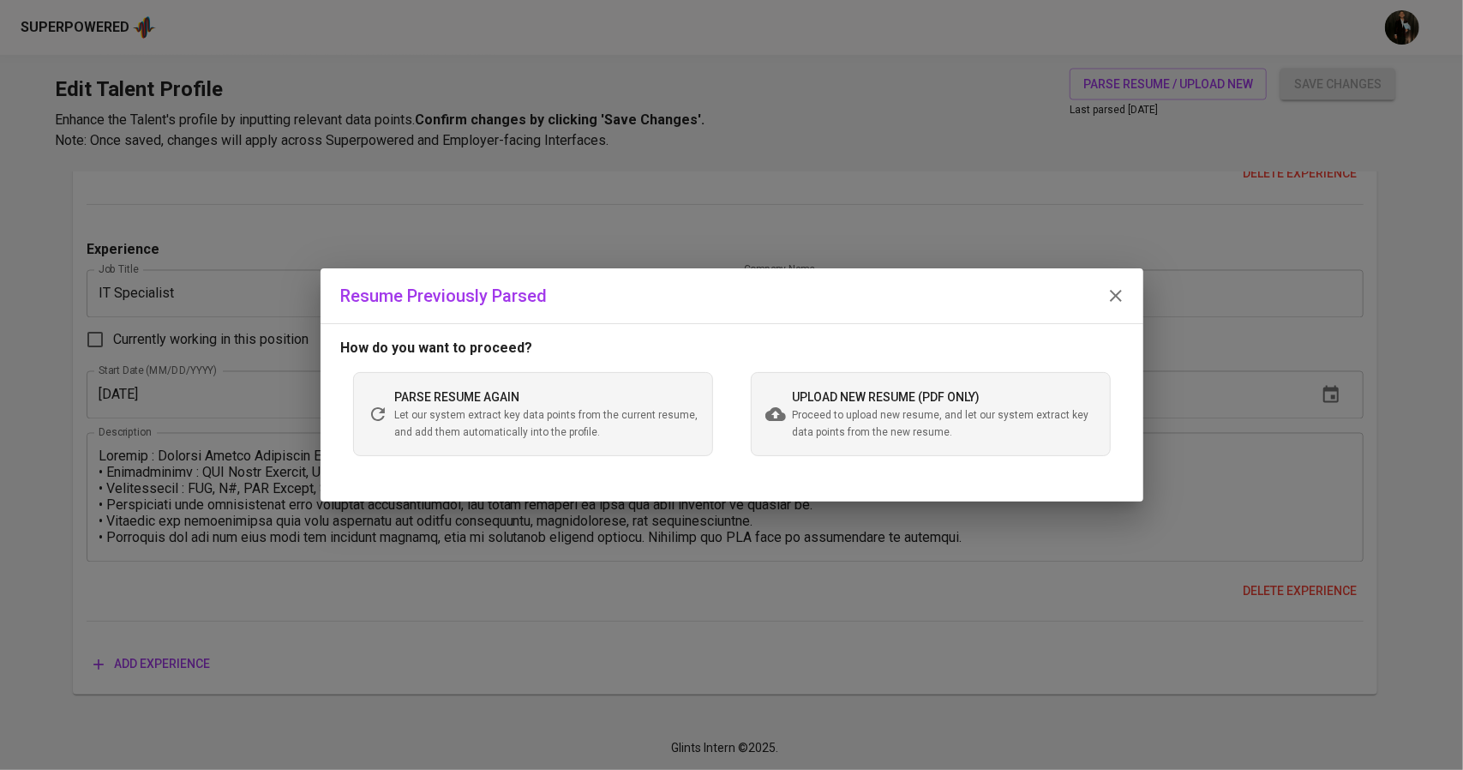
click at [696, 594] on div "Resume Previously Parsed How do you want to proceed? parse resume again Let our…" at bounding box center [731, 385] width 1463 height 770
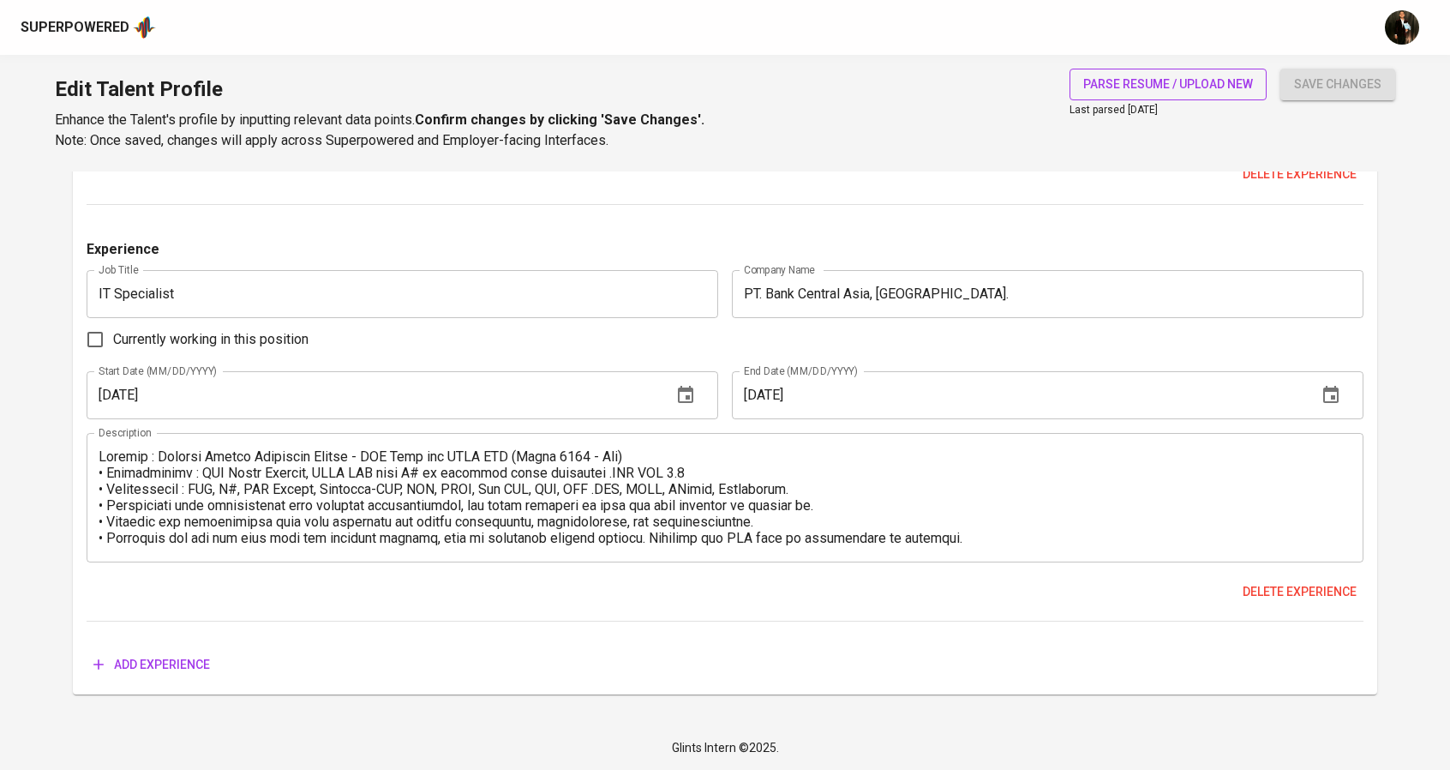
click at [1143, 90] on span "parse resume / upload new" at bounding box center [1168, 84] width 170 height 21
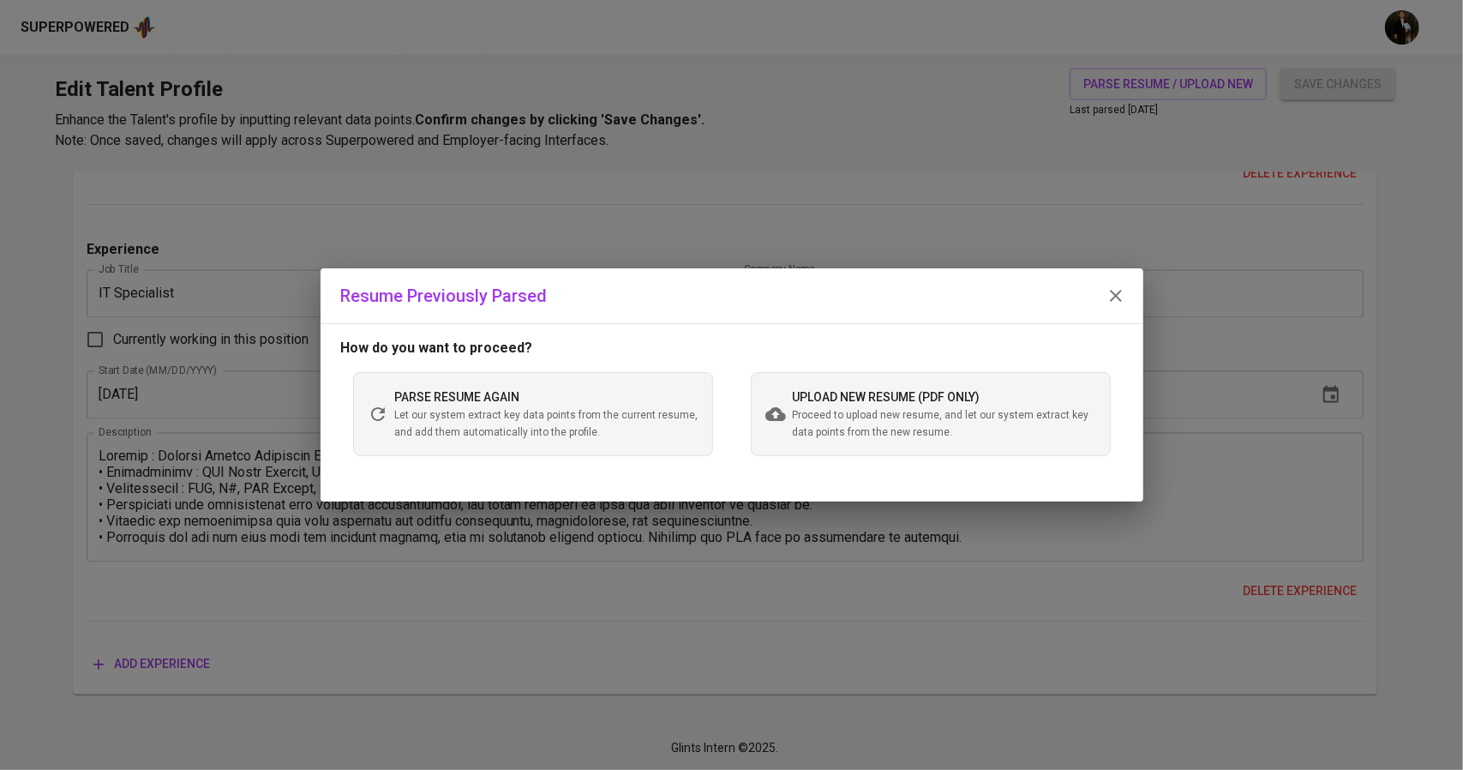
click at [595, 435] on span "Let our system extract key data points from the current resume, and add them au…" at bounding box center [546, 424] width 303 height 34
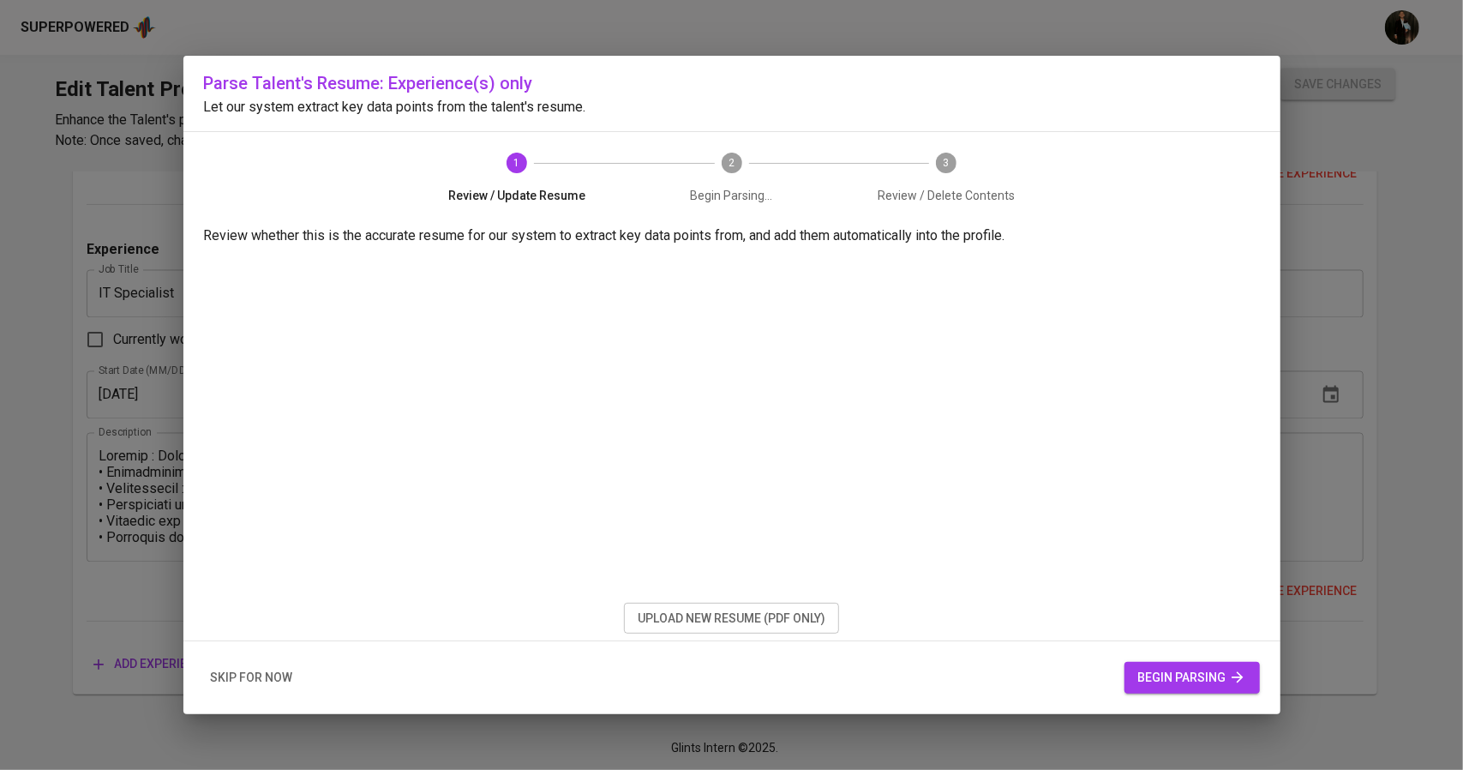
click at [1336, 383] on div "Parse Talent's Resume: Experience(s) only Let our system extract key data point…" at bounding box center [731, 385] width 1463 height 770
click at [1173, 685] on span "begin parsing" at bounding box center [1192, 677] width 108 height 21
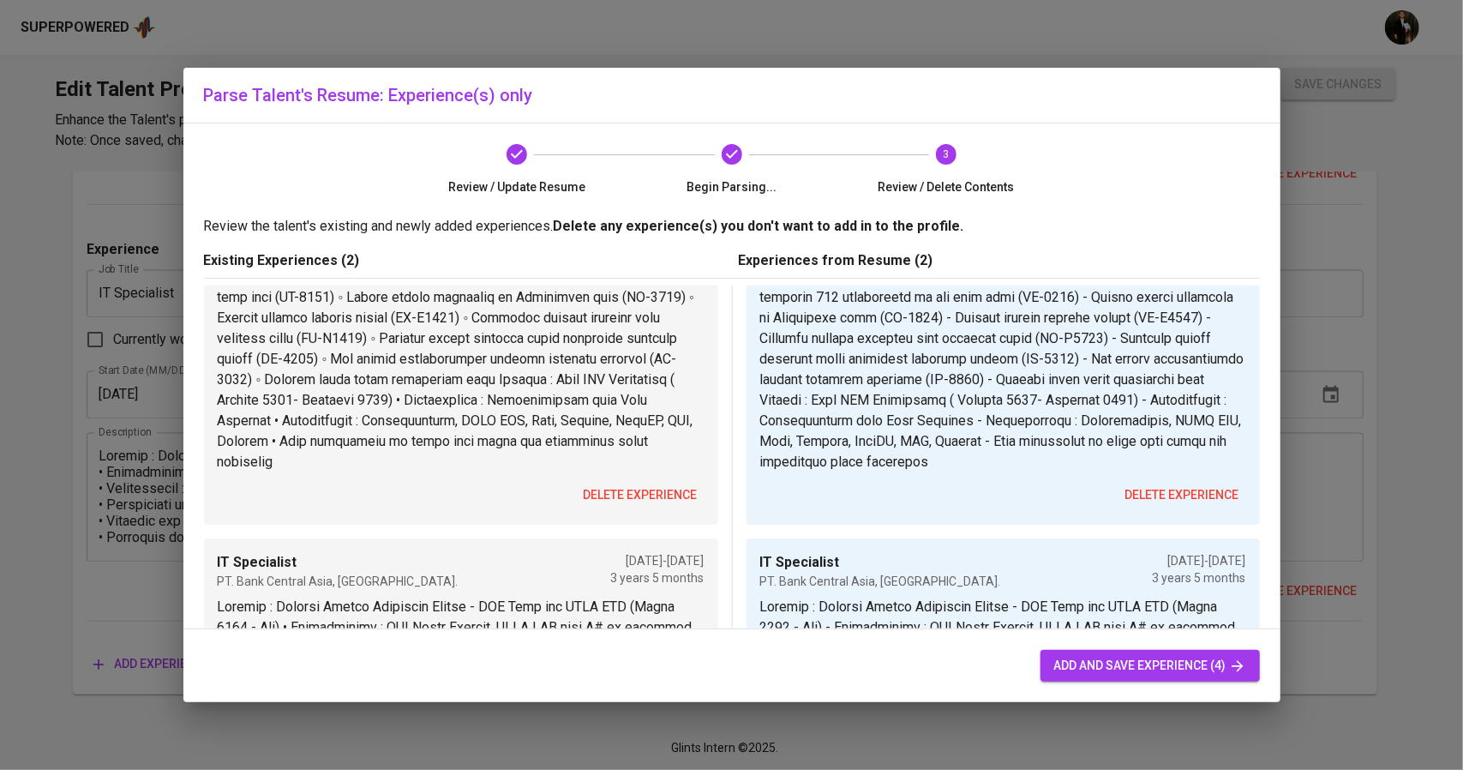
scroll to position [429, 0]
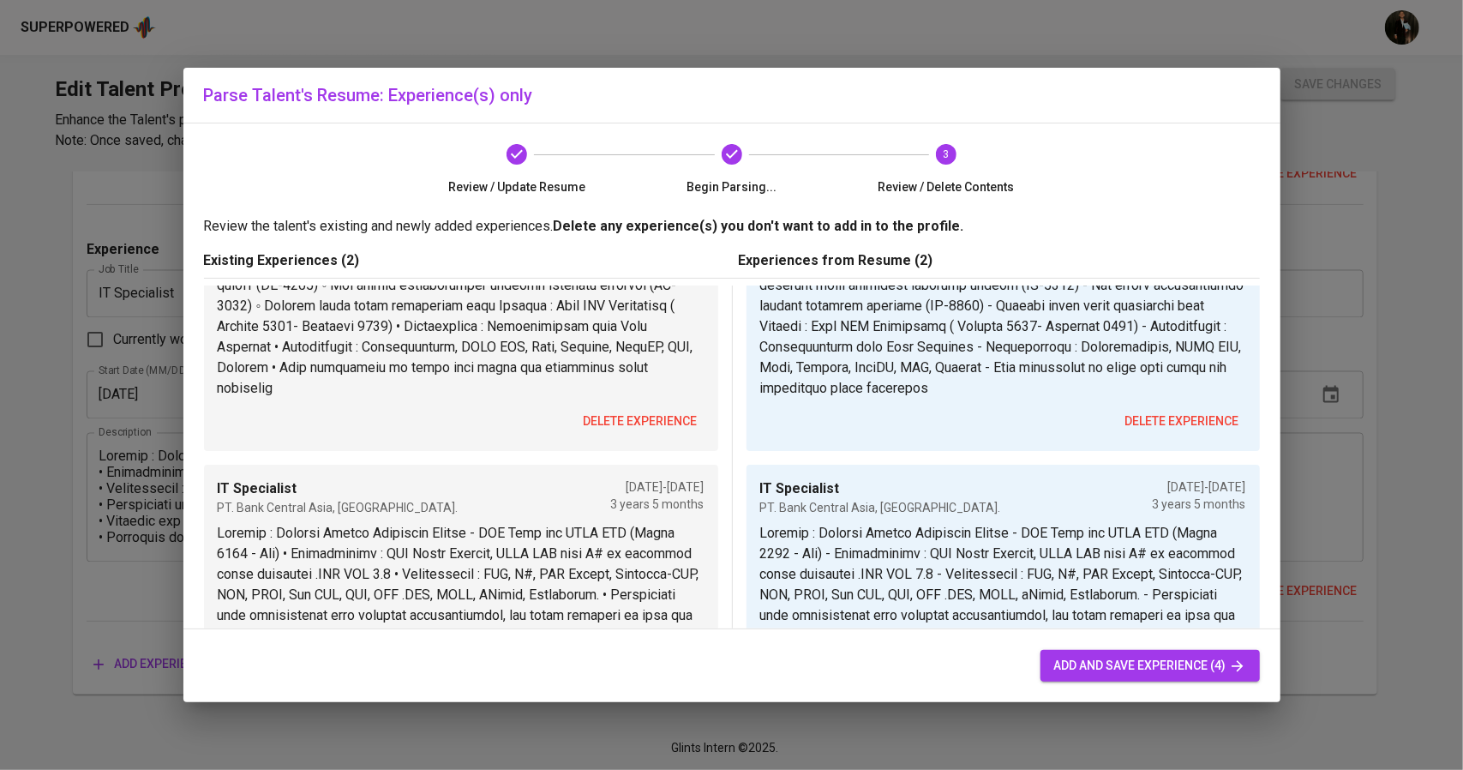
click at [1169, 424] on span "delete experience" at bounding box center [1182, 421] width 114 height 21
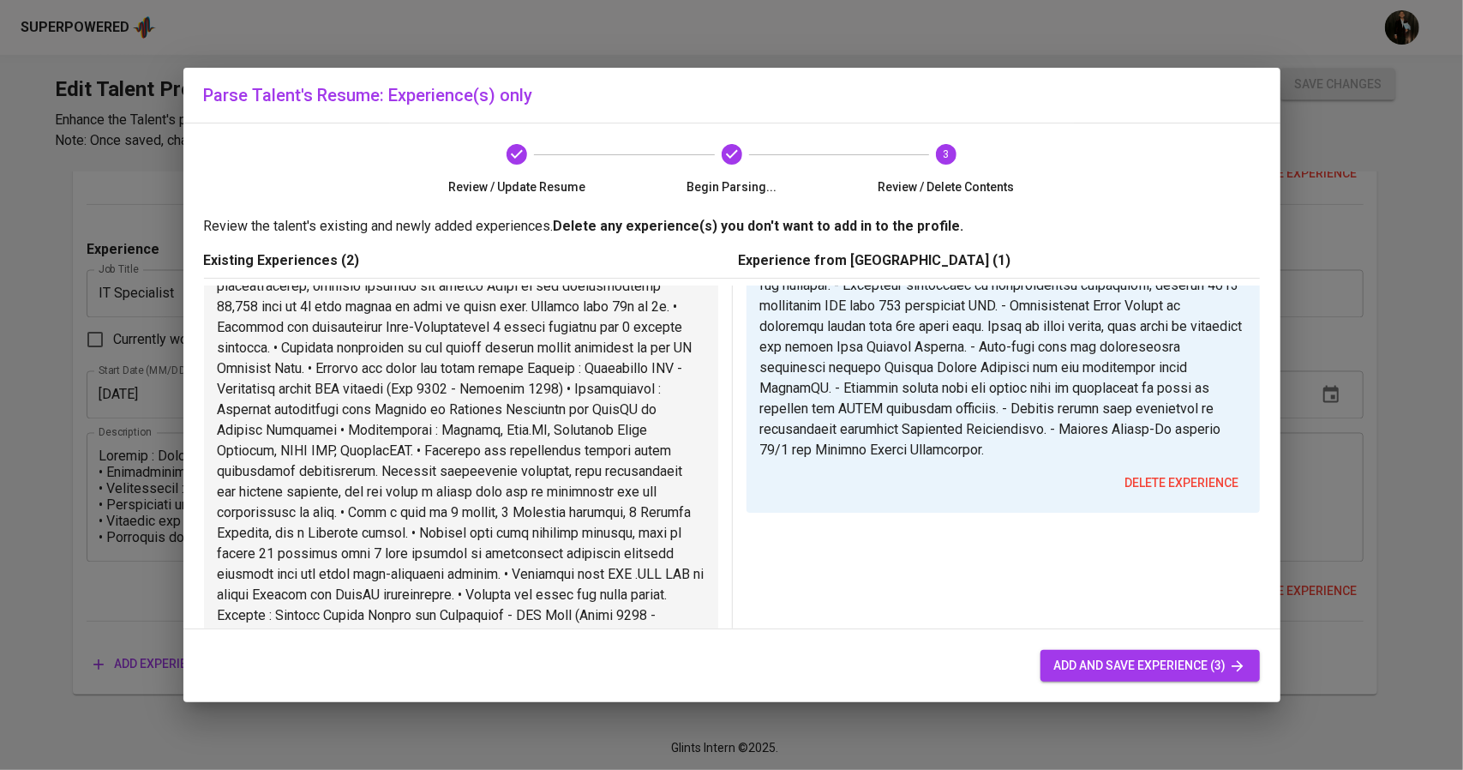
click at [1168, 494] on span "delete experience" at bounding box center [1182, 482] width 114 height 21
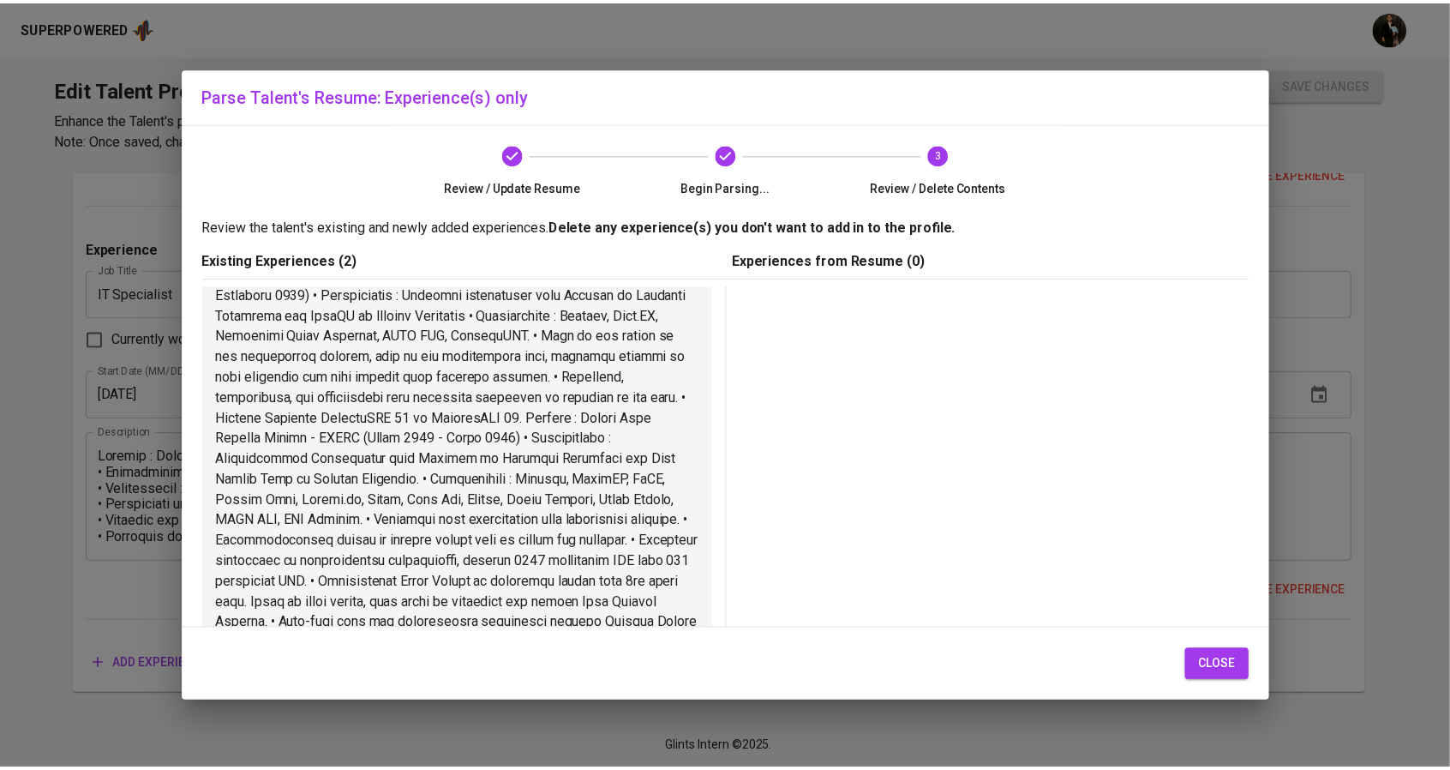
scroll to position [1286, 0]
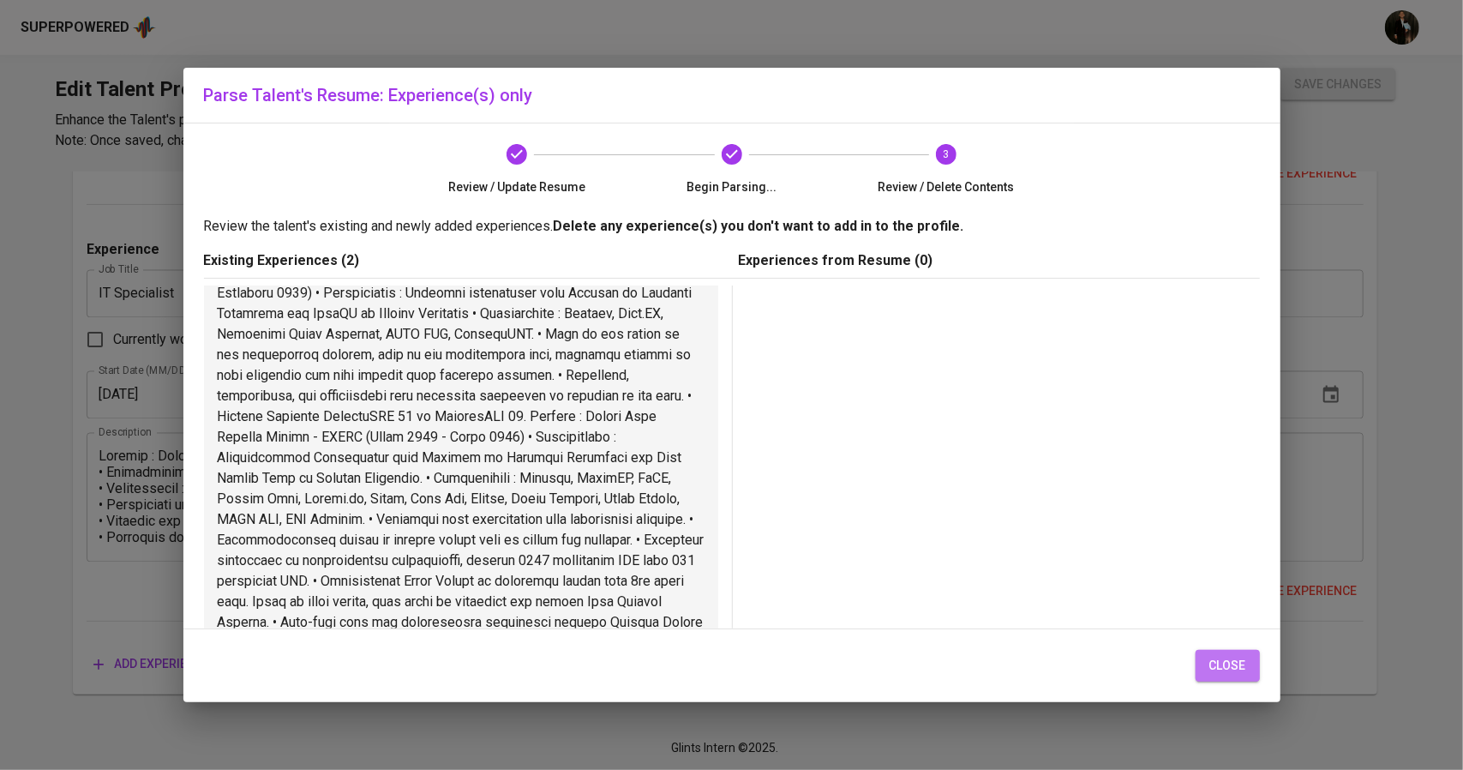
click at [1211, 662] on span "close" at bounding box center [1227, 665] width 37 height 21
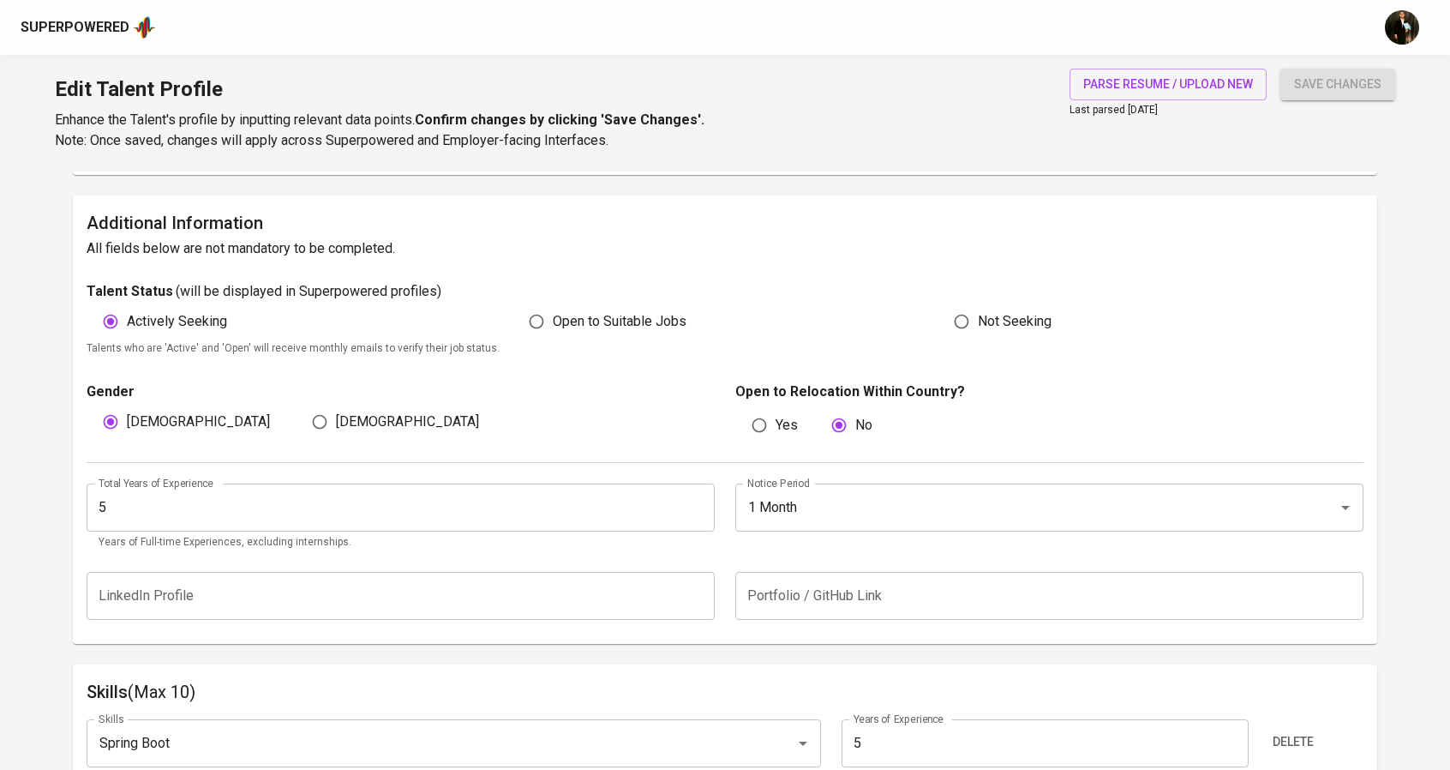
scroll to position [313, 0]
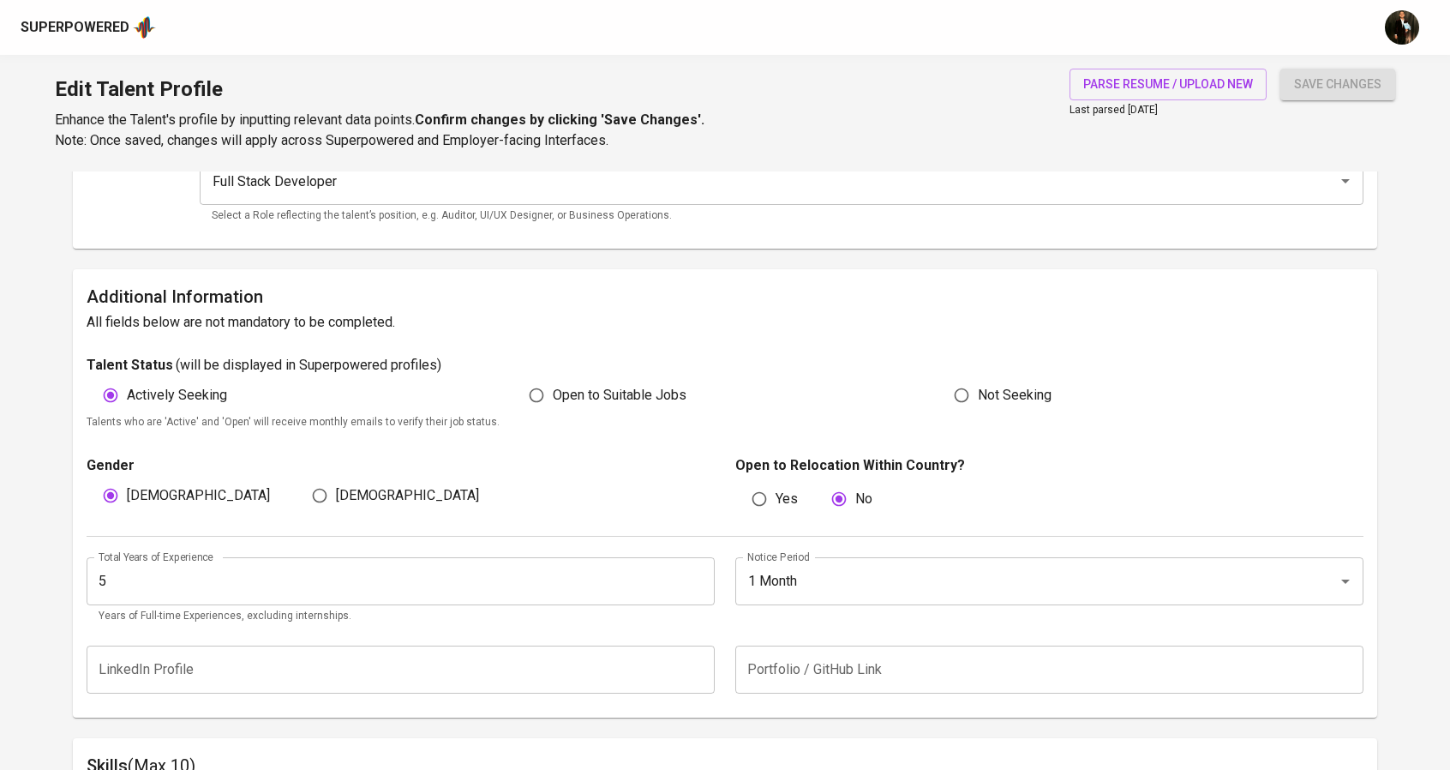
click at [567, 388] on span "Open to Suitable Jobs" at bounding box center [620, 395] width 134 height 21
click at [553, 388] on input "Open to Suitable Jobs" at bounding box center [536, 395] width 33 height 33
radio input "true"
click at [1310, 74] on span "save changes" at bounding box center [1337, 84] width 87 height 21
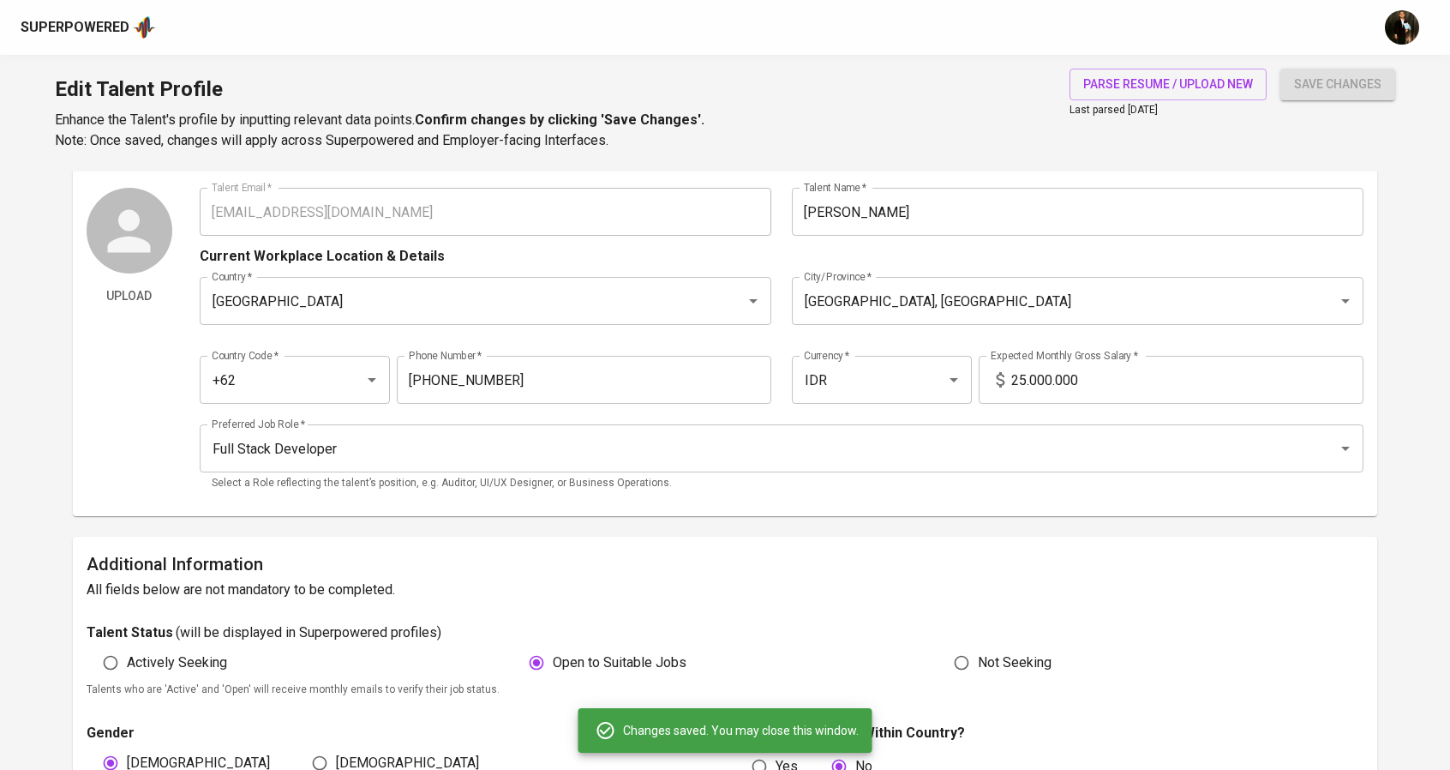
scroll to position [0, 0]
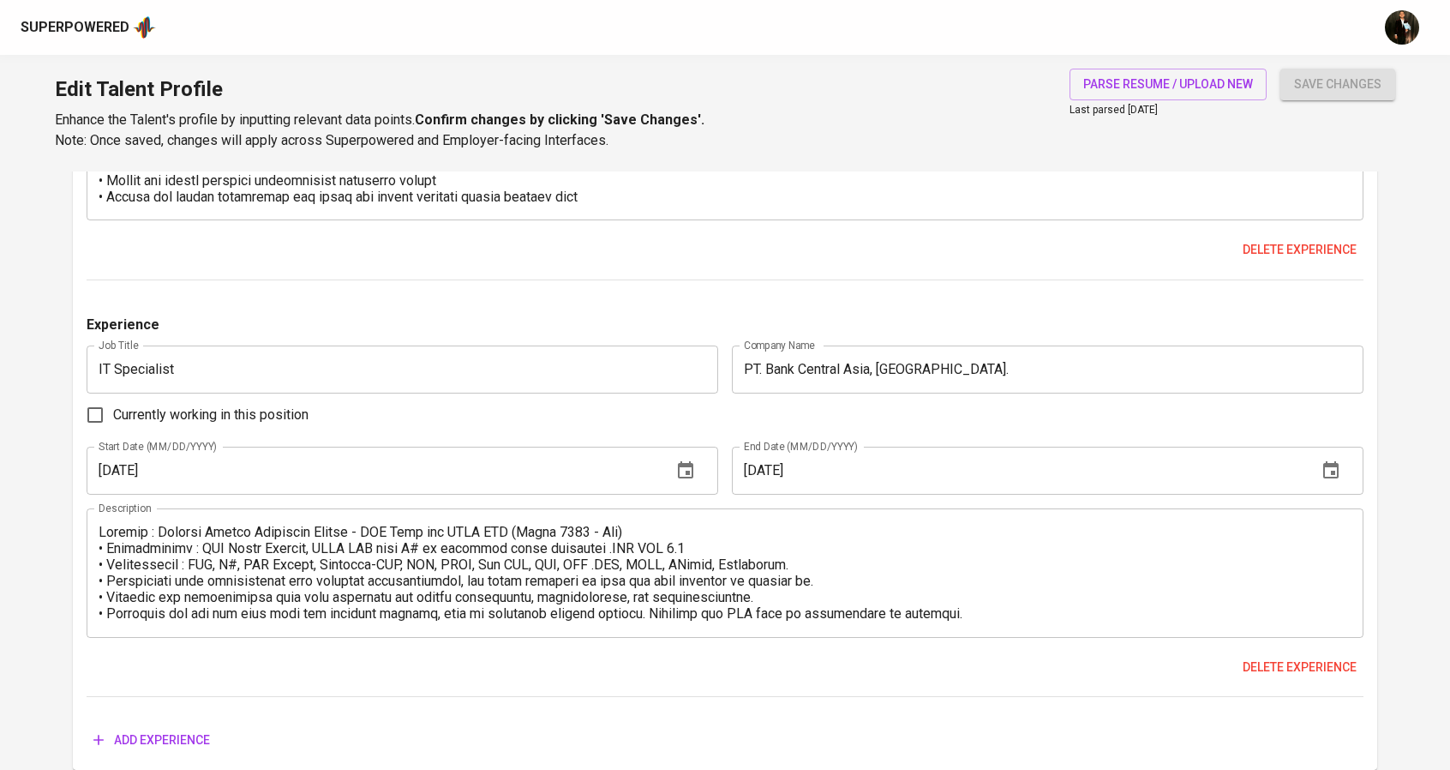
scroll to position [2035, 0]
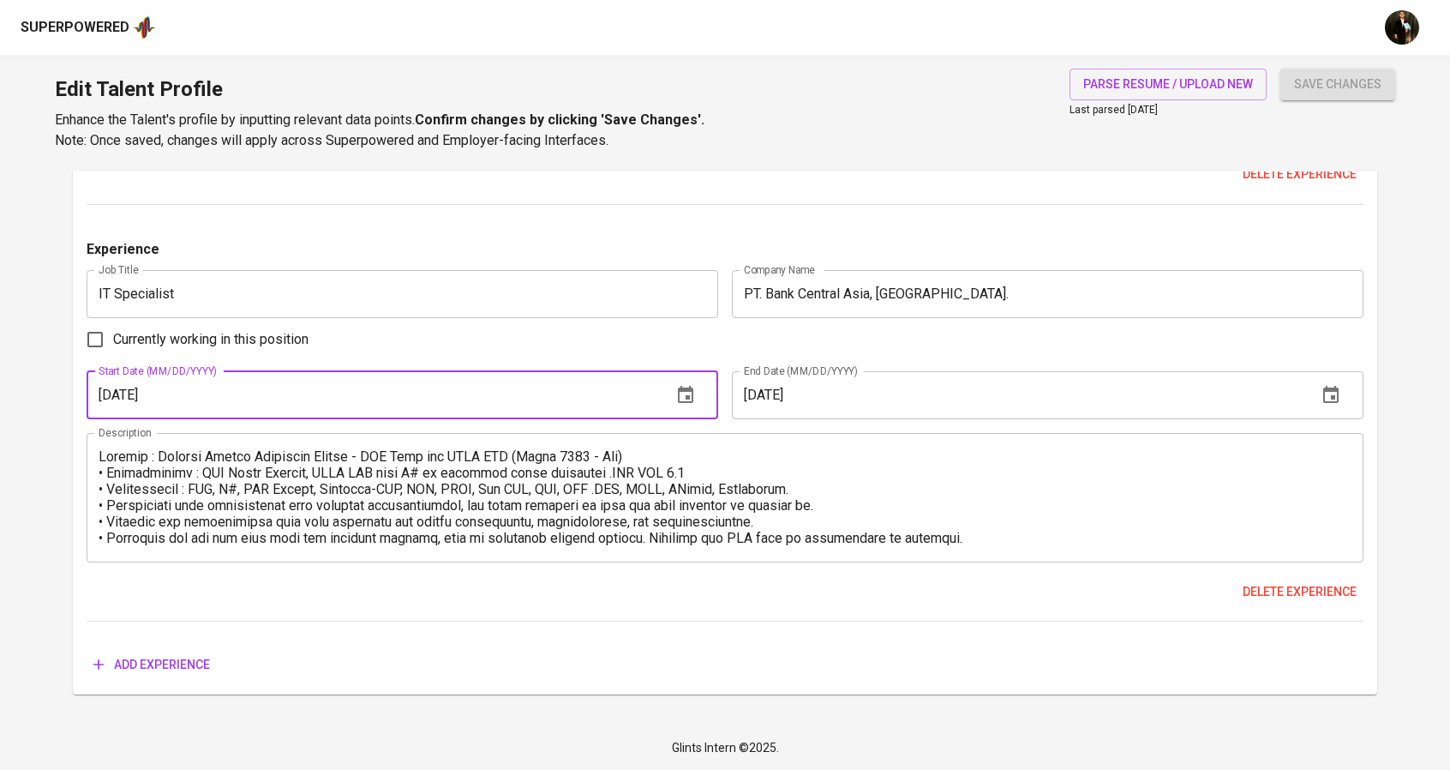
drag, startPoint x: 184, startPoint y: 398, endPoint x: 166, endPoint y: 398, distance: 18.0
click at [166, 398] on input "[DATE]" at bounding box center [373, 395] width 572 height 48
type input "[DATE]"
click at [1320, 86] on span "save changes" at bounding box center [1337, 84] width 87 height 21
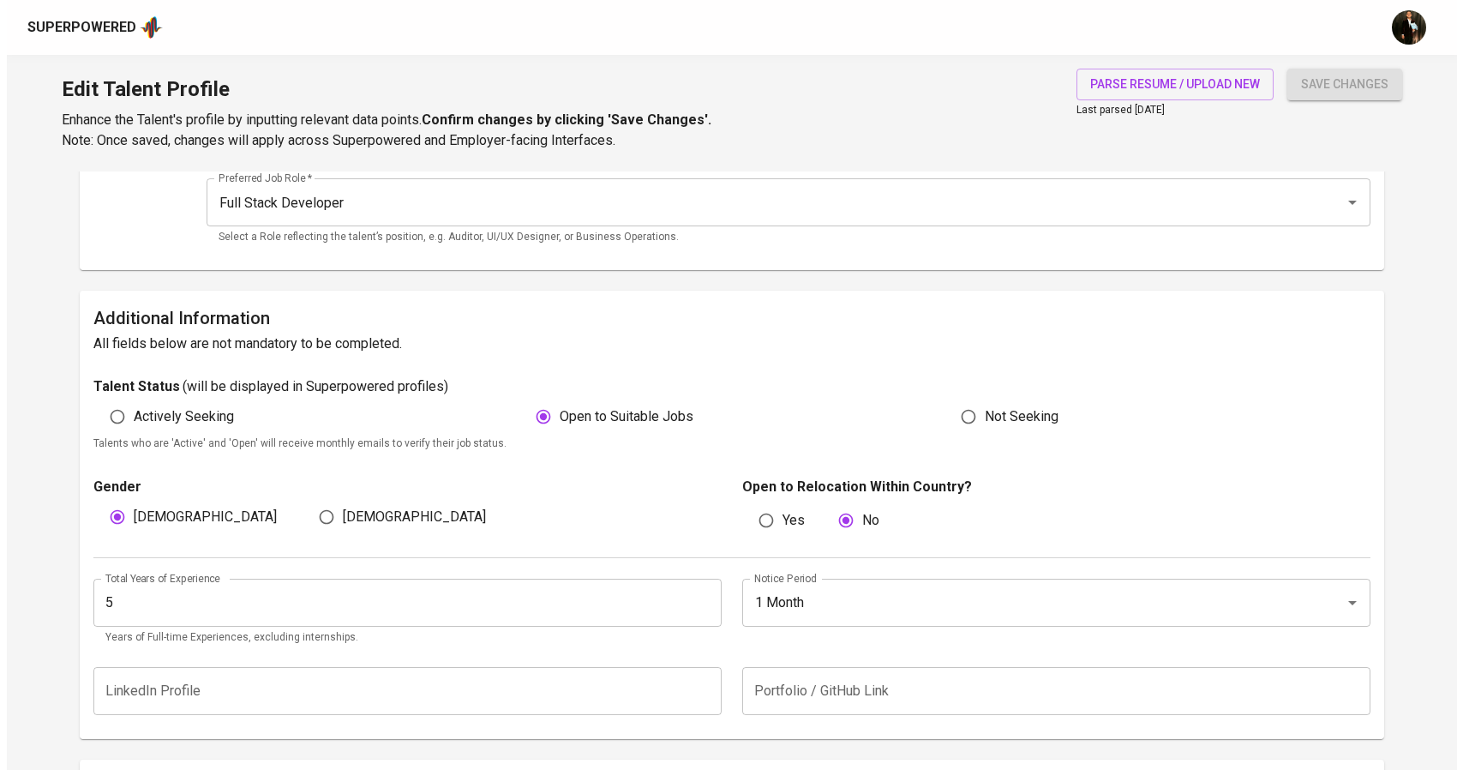
scroll to position [0, 0]
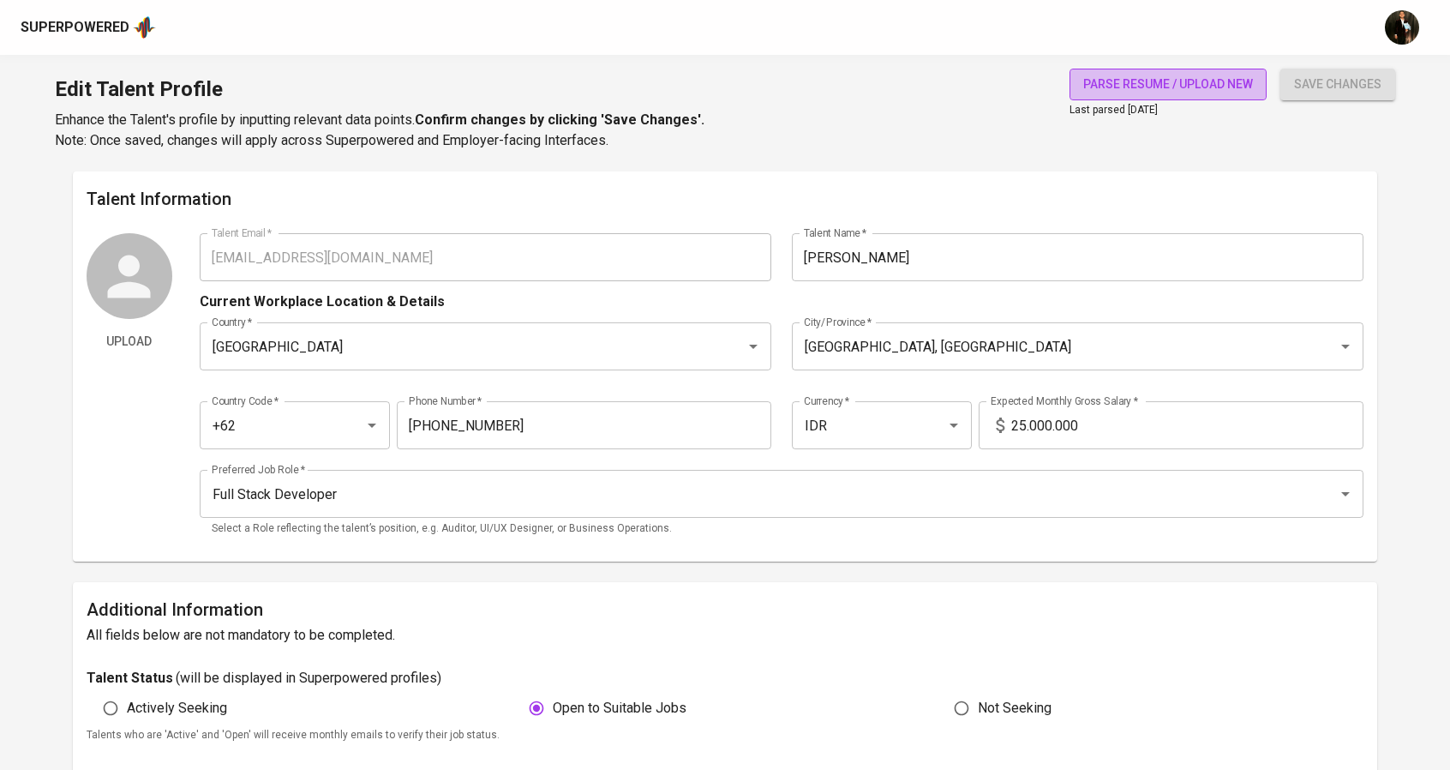
click at [1178, 78] on span "parse resume / upload new" at bounding box center [1168, 84] width 170 height 21
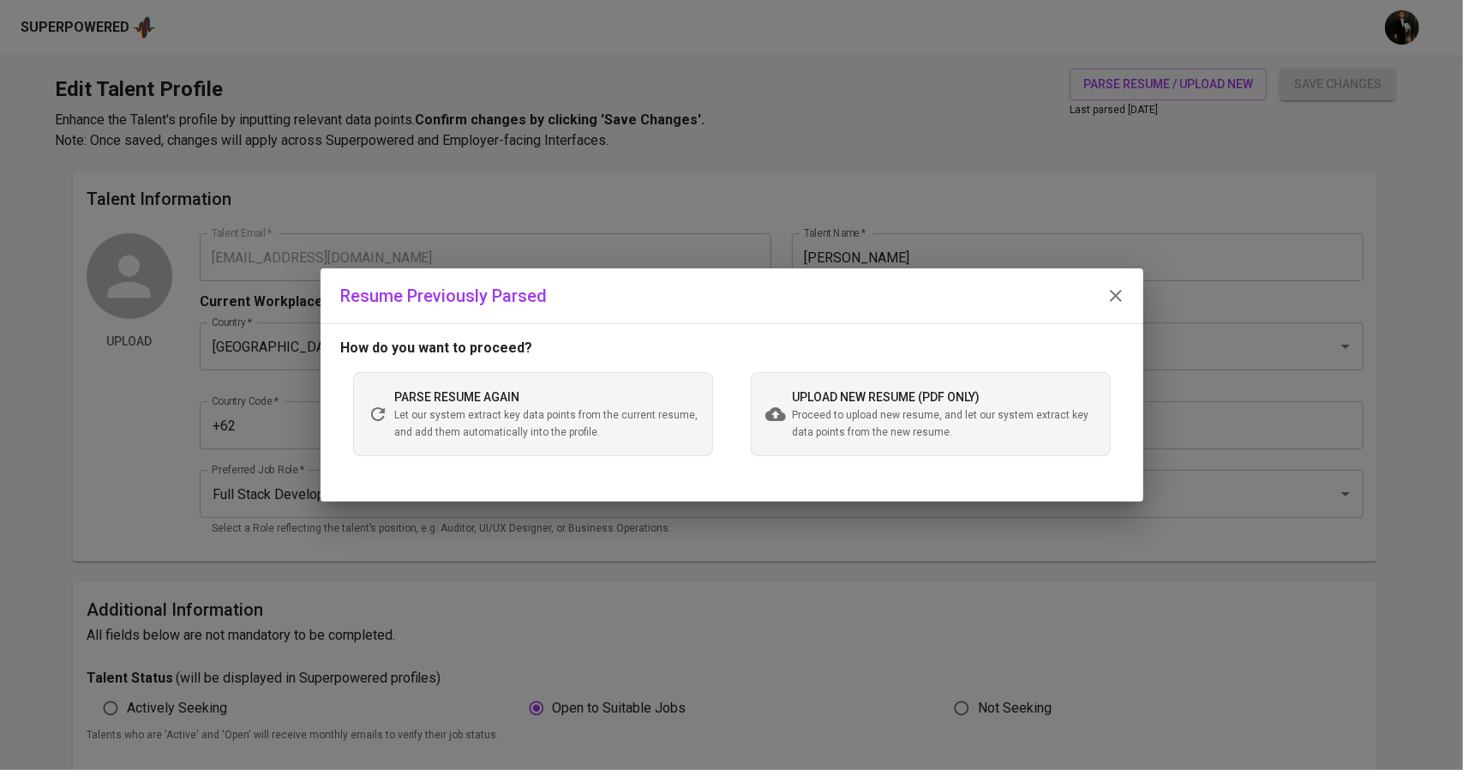
click at [831, 391] on span "upload new resume (pdf only)" at bounding box center [887, 397] width 188 height 14
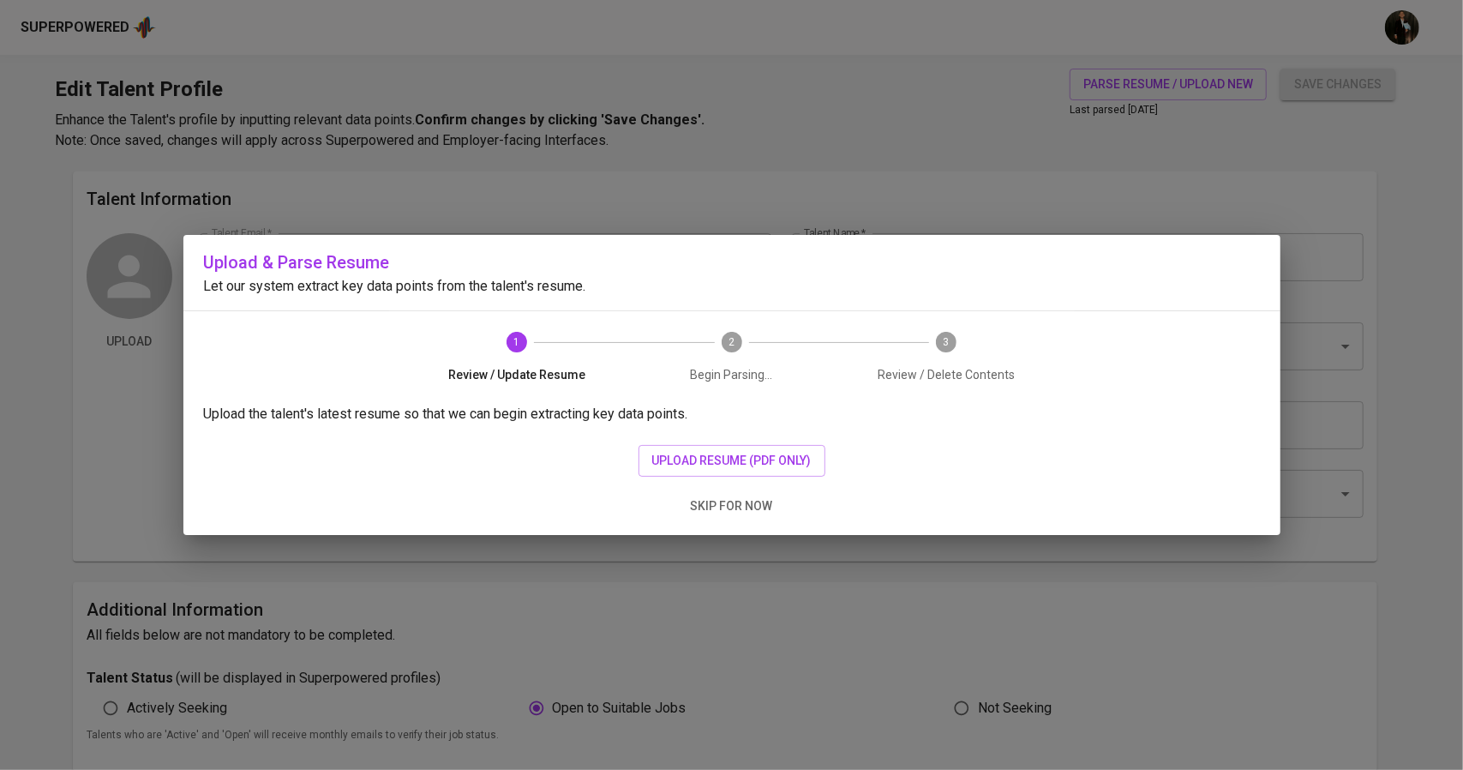
click at [748, 442] on div "Upload the talent's latest resume so that we can begin extracting key data poin…" at bounding box center [731, 469] width 1097 height 131
click at [748, 457] on span "upload resume (pdf only)" at bounding box center [731, 460] width 159 height 21
click at [701, 455] on span "upload resume (pdf only)" at bounding box center [731, 460] width 159 height 21
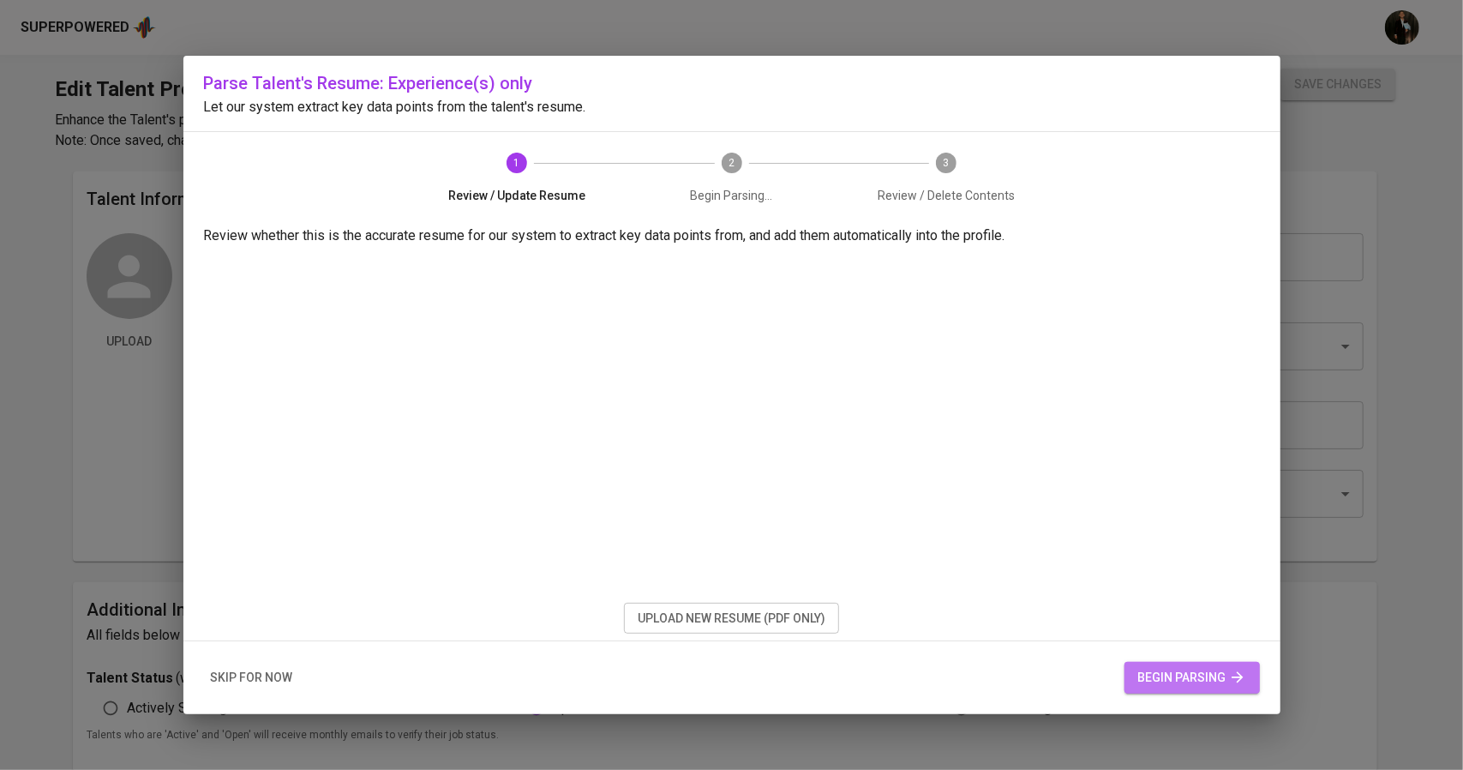
click at [1170, 680] on span "begin parsing" at bounding box center [1192, 677] width 108 height 21
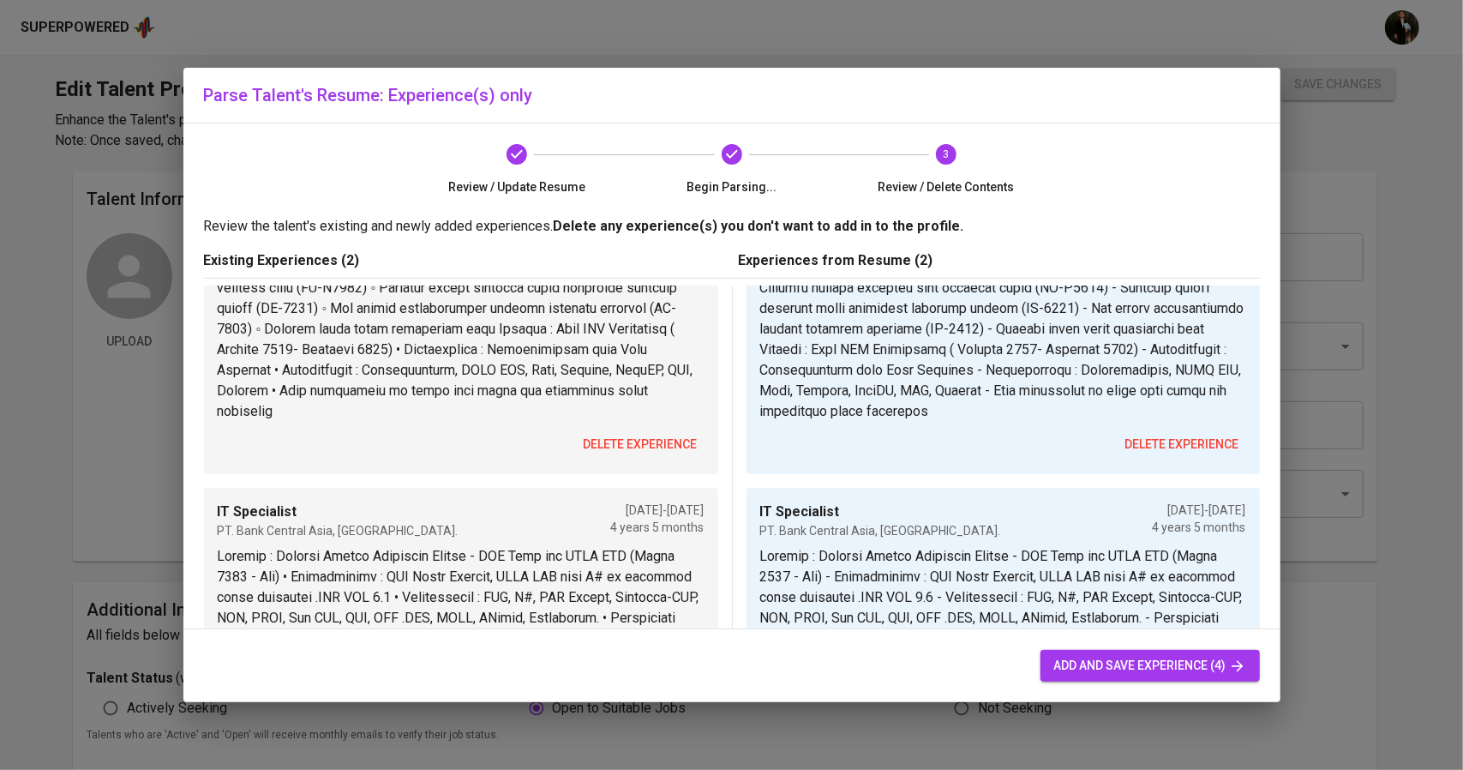
scroll to position [600, 0]
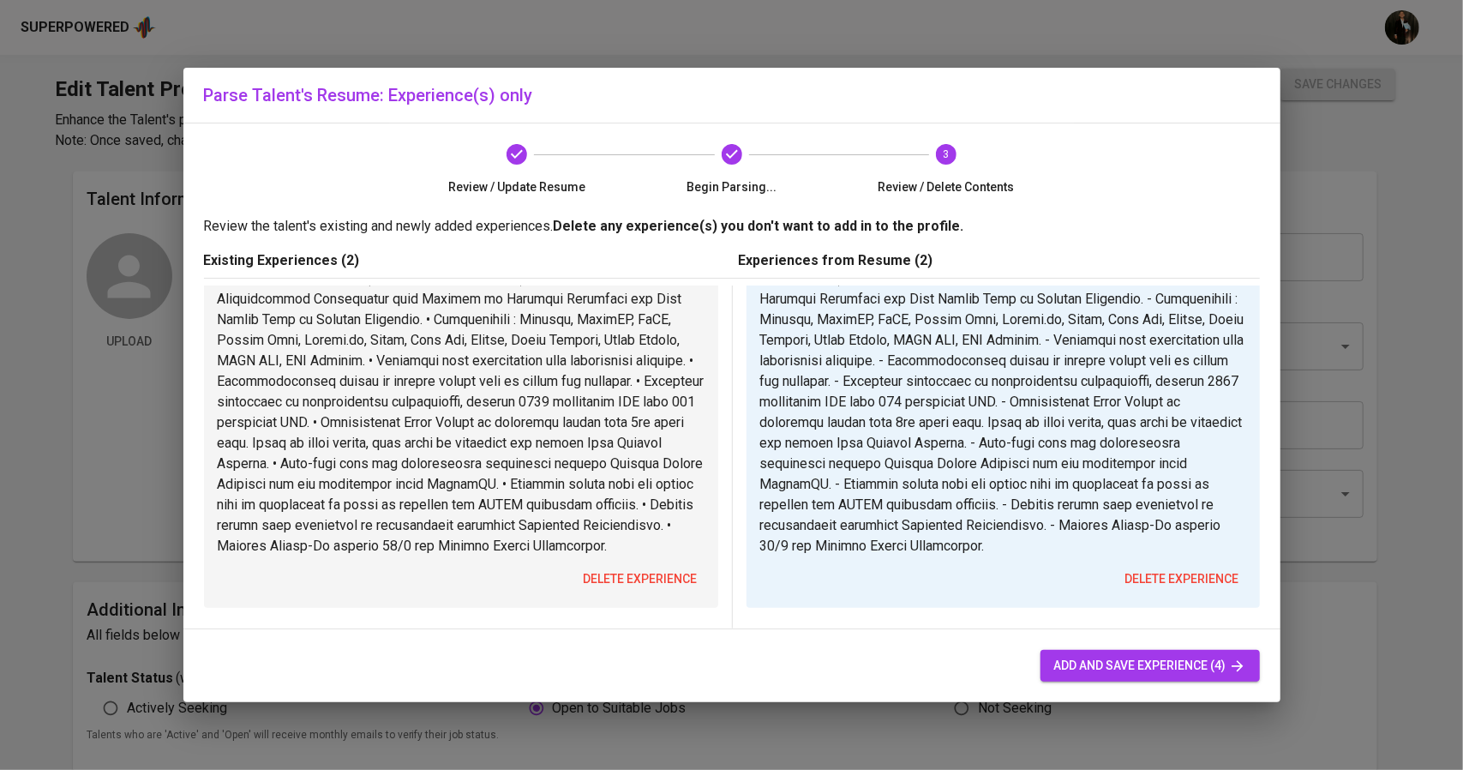
click at [1172, 568] on span "delete experience" at bounding box center [1182, 578] width 114 height 21
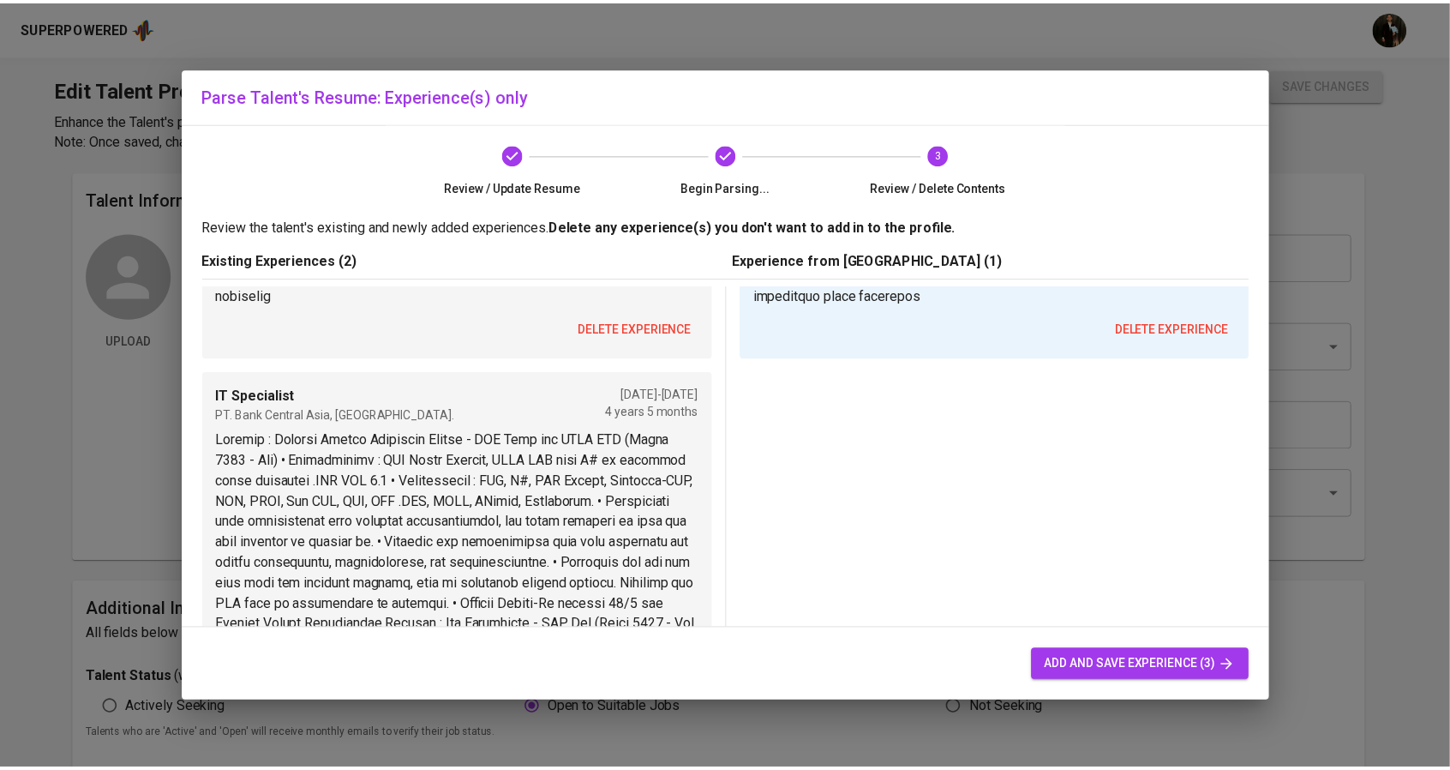
scroll to position [264, 0]
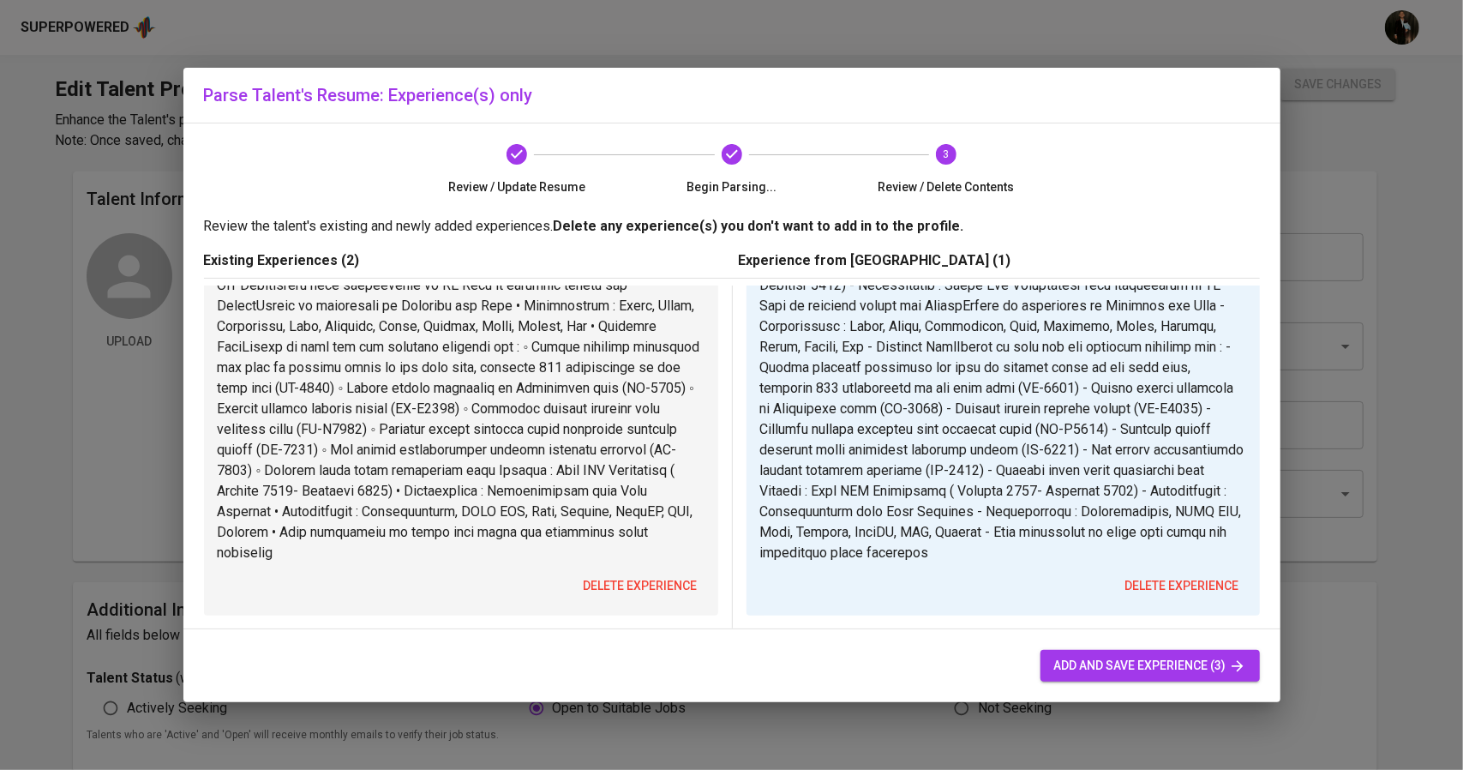
click at [1188, 585] on span "delete experience" at bounding box center [1182, 585] width 114 height 21
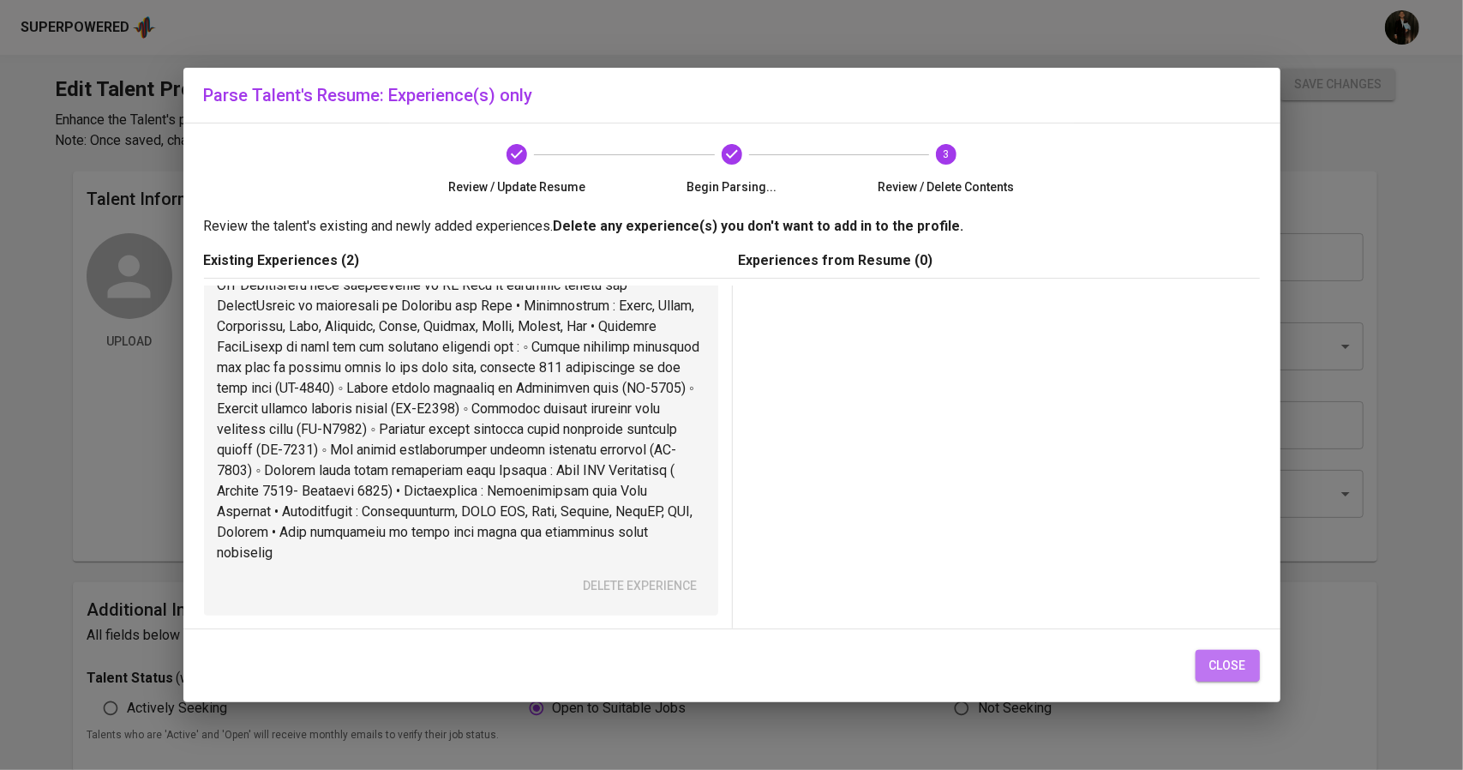
click at [1232, 662] on span "close" at bounding box center [1227, 665] width 37 height 21
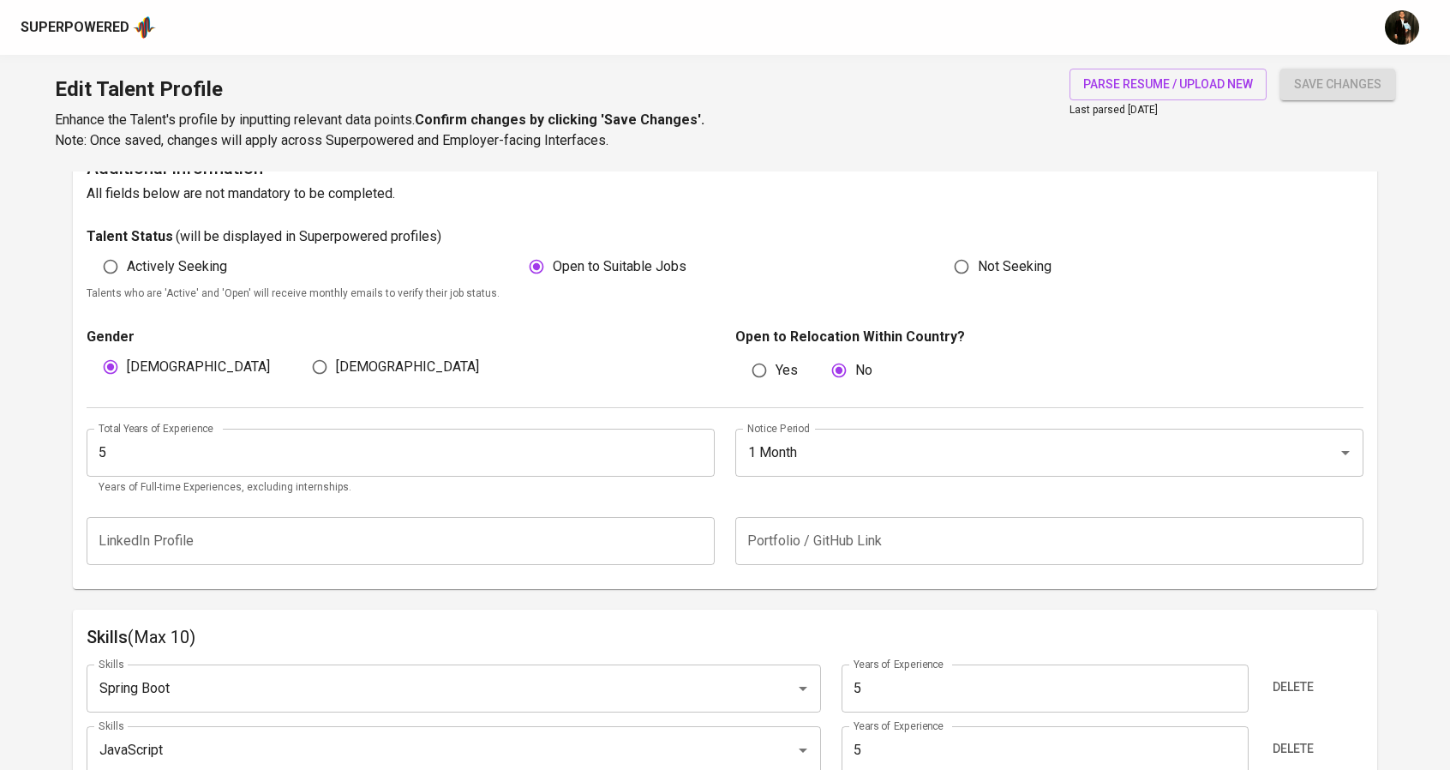
scroll to position [437, 0]
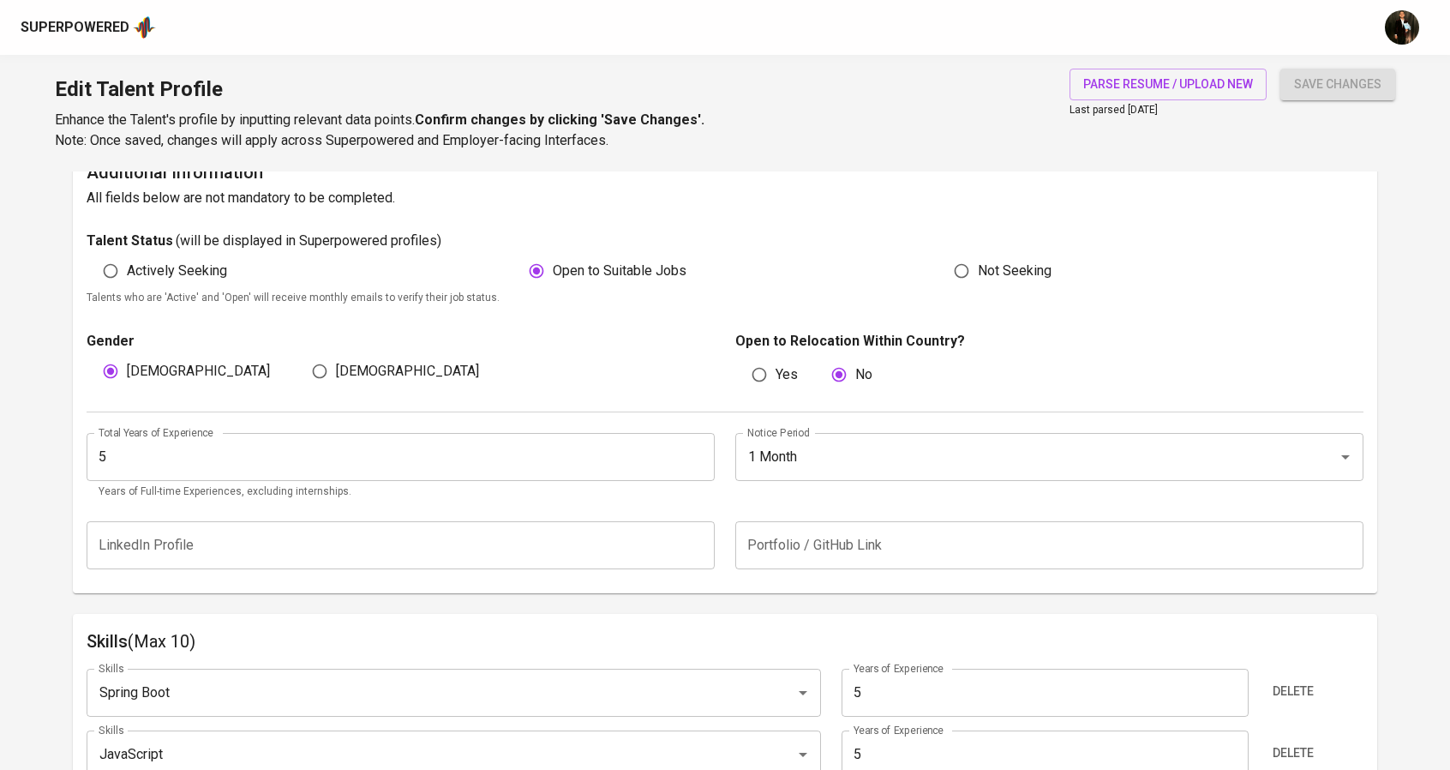
click at [201, 272] on span "Actively Seeking" at bounding box center [177, 271] width 100 height 21
click at [127, 272] on input "Actively Seeking" at bounding box center [110, 271] width 33 height 33
radio input "true"
click at [1361, 88] on span "save changes" at bounding box center [1337, 84] width 87 height 21
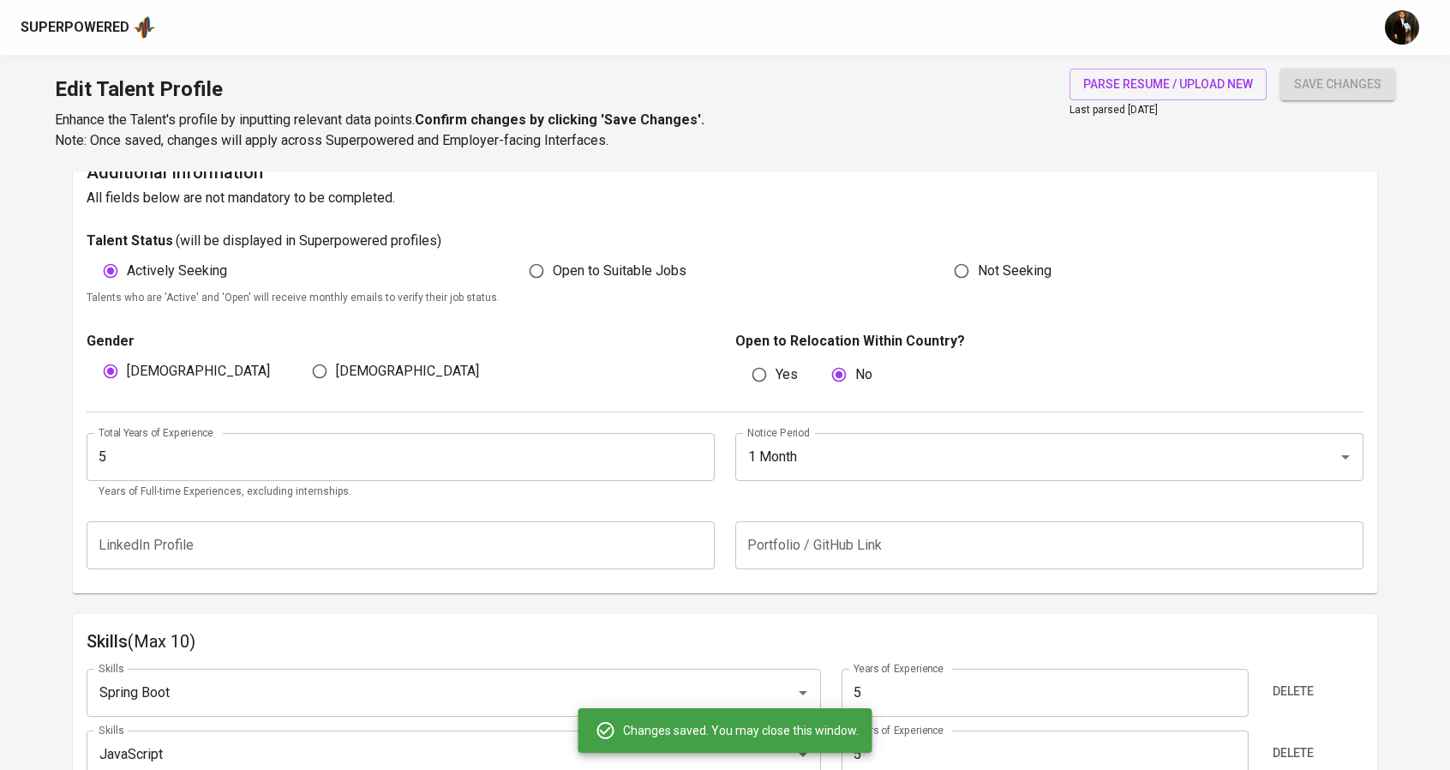
scroll to position [0, 0]
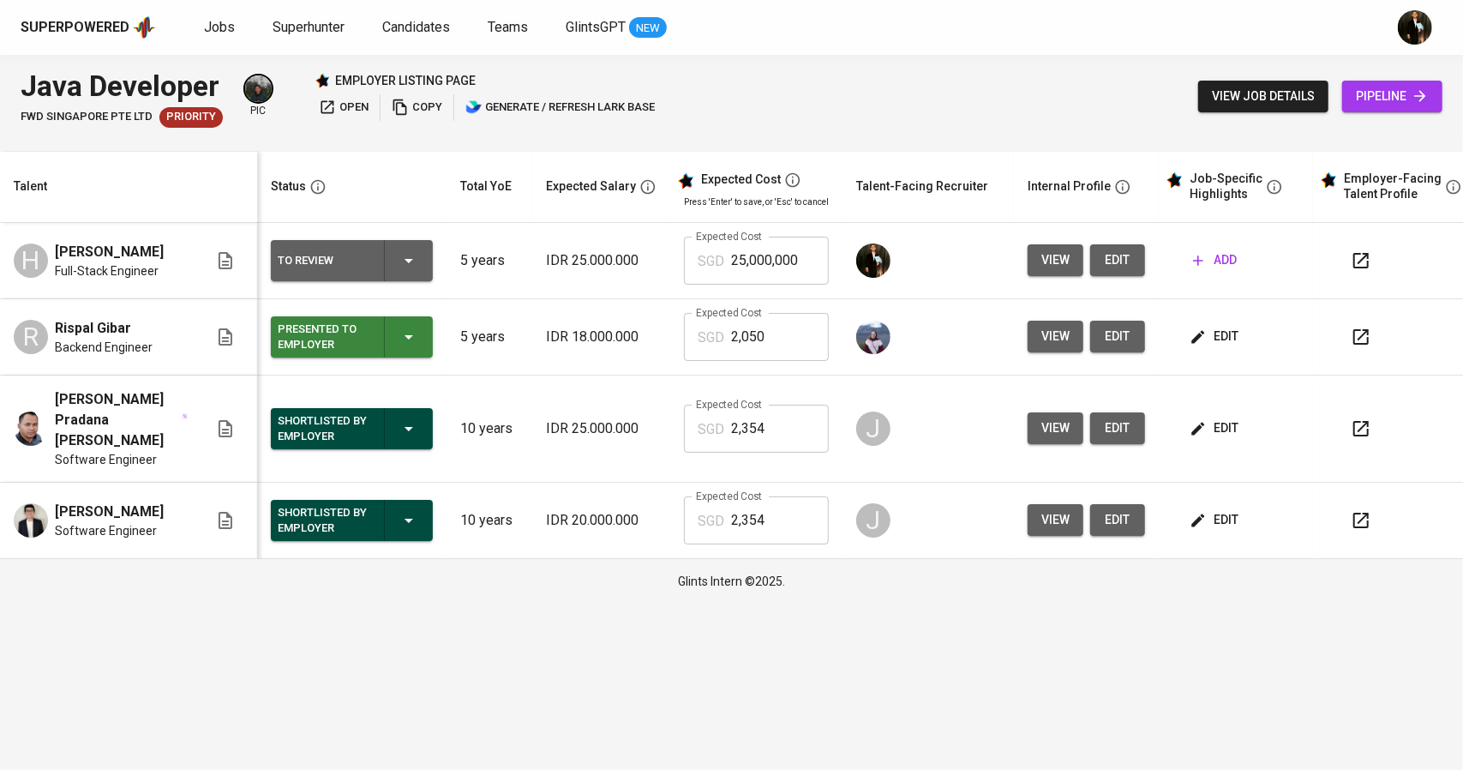
click at [1062, 265] on span "view" at bounding box center [1055, 259] width 28 height 21
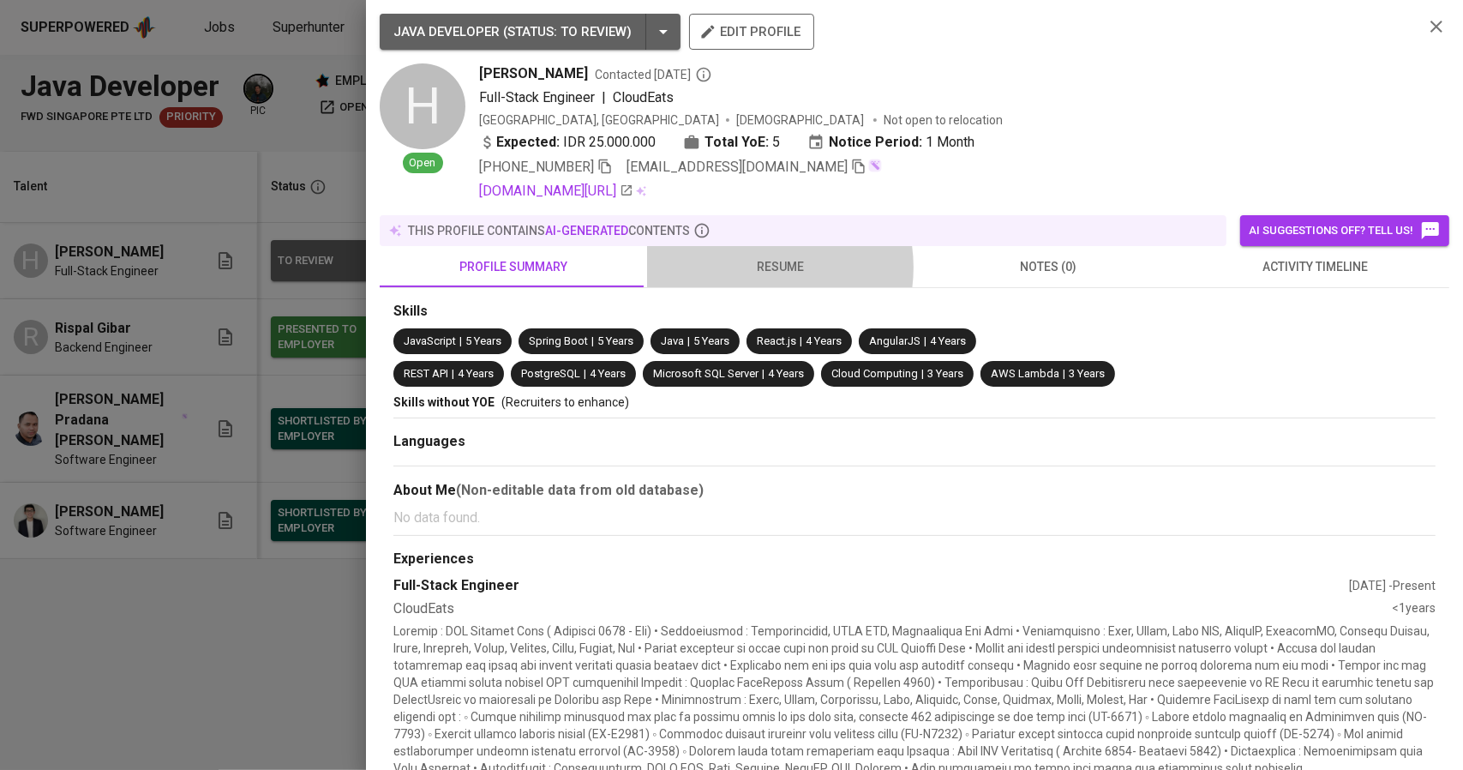
click at [752, 267] on span "resume" at bounding box center [780, 266] width 247 height 21
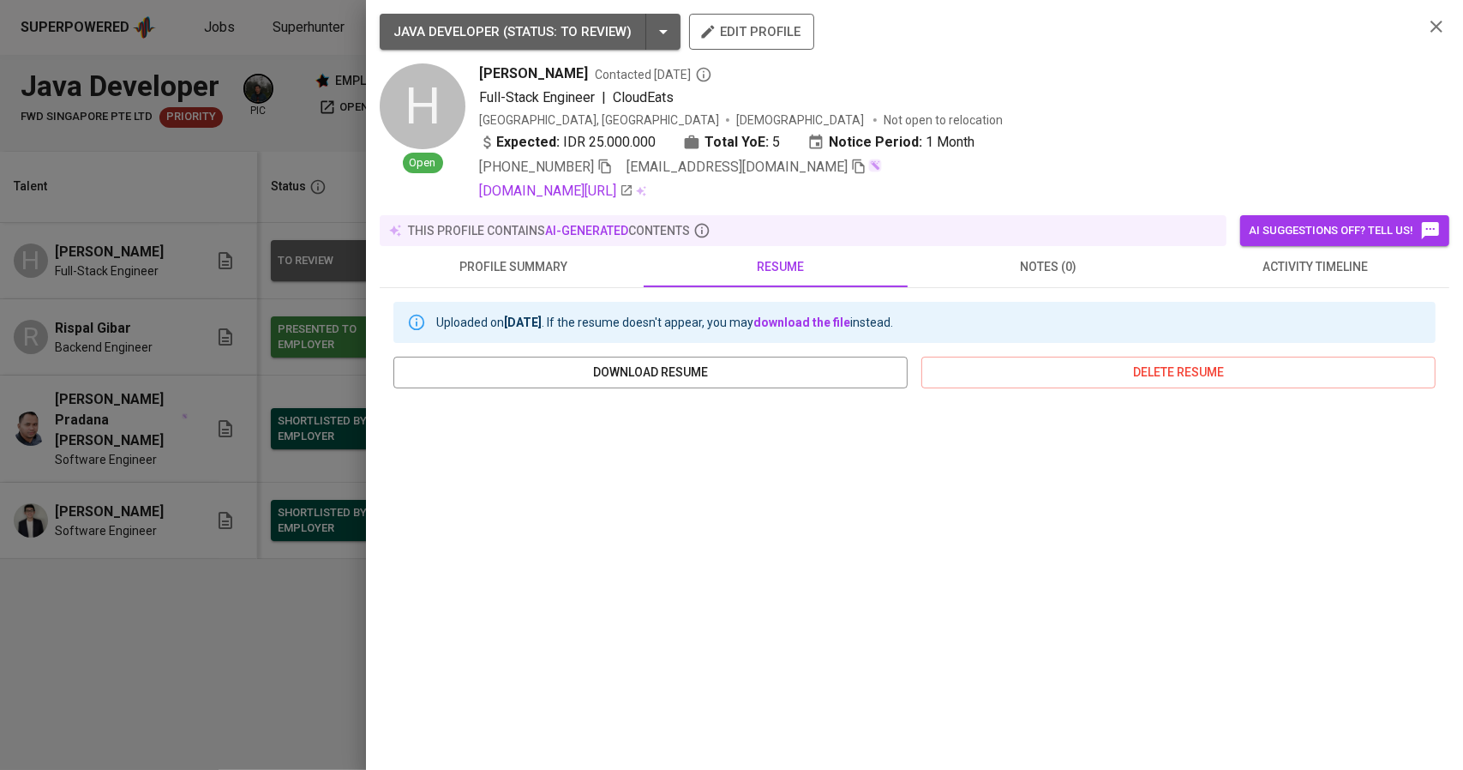
click at [154, 508] on div at bounding box center [731, 385] width 1463 height 770
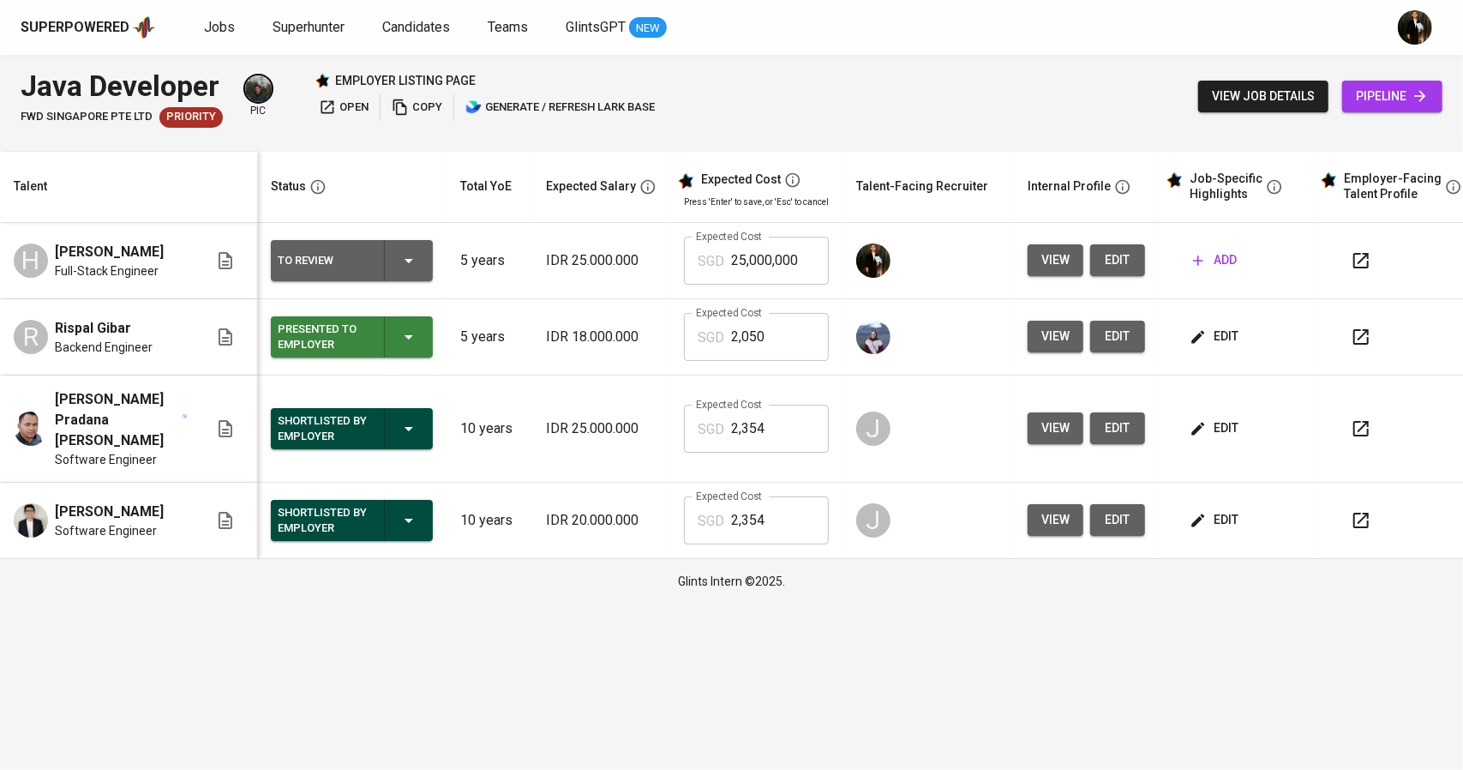
click at [1217, 345] on span "edit" at bounding box center [1215, 336] width 45 height 21
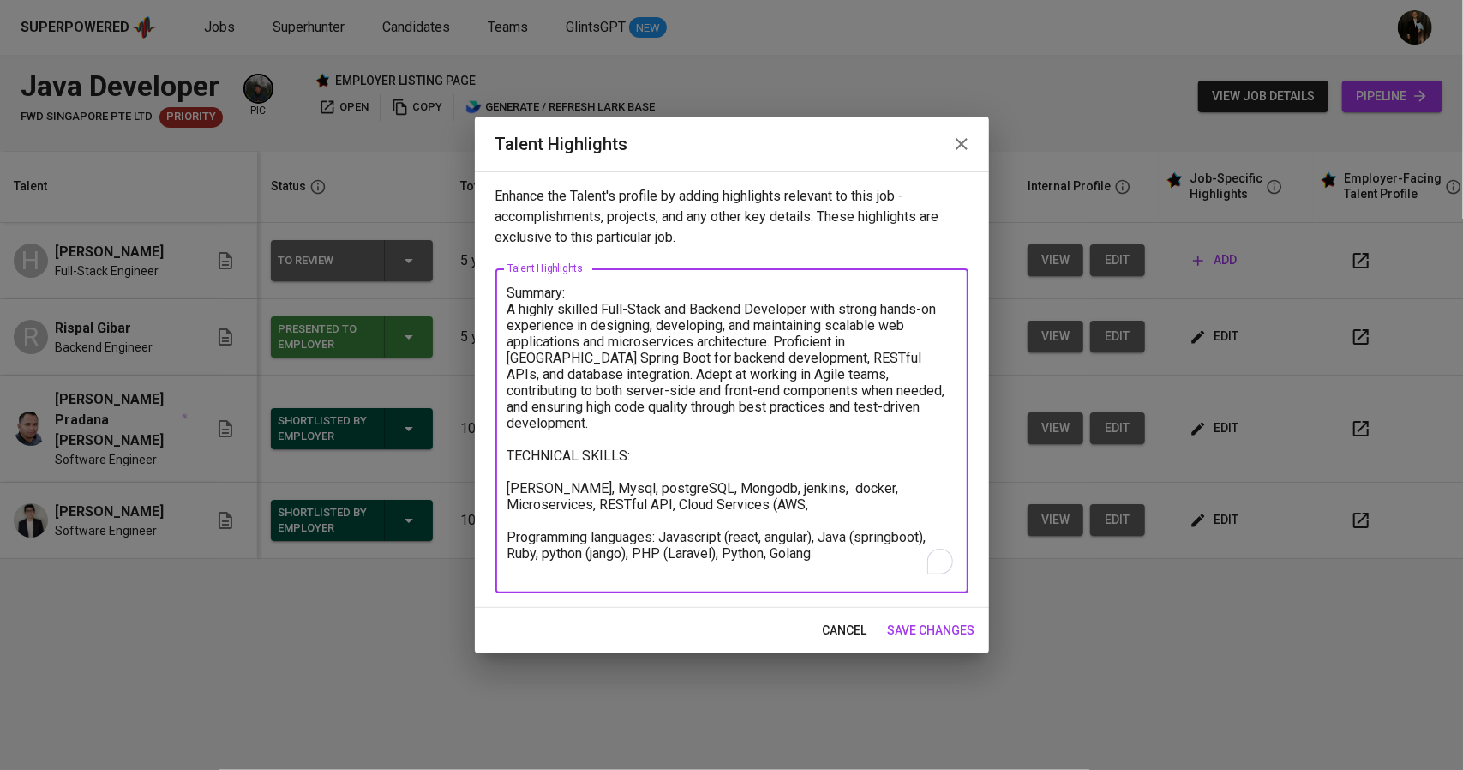
drag, startPoint x: 842, startPoint y: 548, endPoint x: 499, endPoint y: 255, distance: 451.7
click at [499, 255] on div "Enhance the Talent's profile by adding highlights relevant to this job - accomp…" at bounding box center [732, 389] width 514 height 436
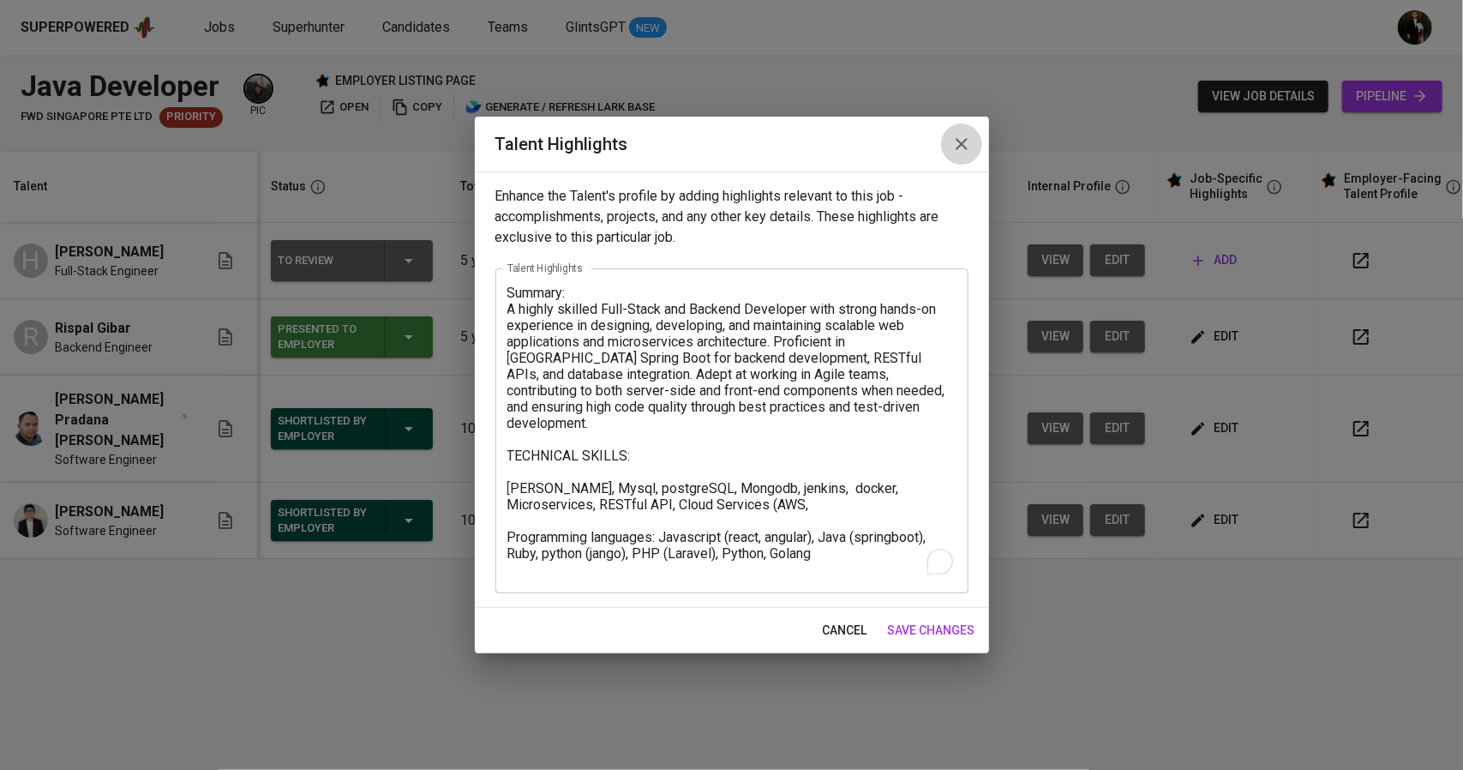
click at [959, 145] on icon "button" at bounding box center [962, 144] width 12 height 12
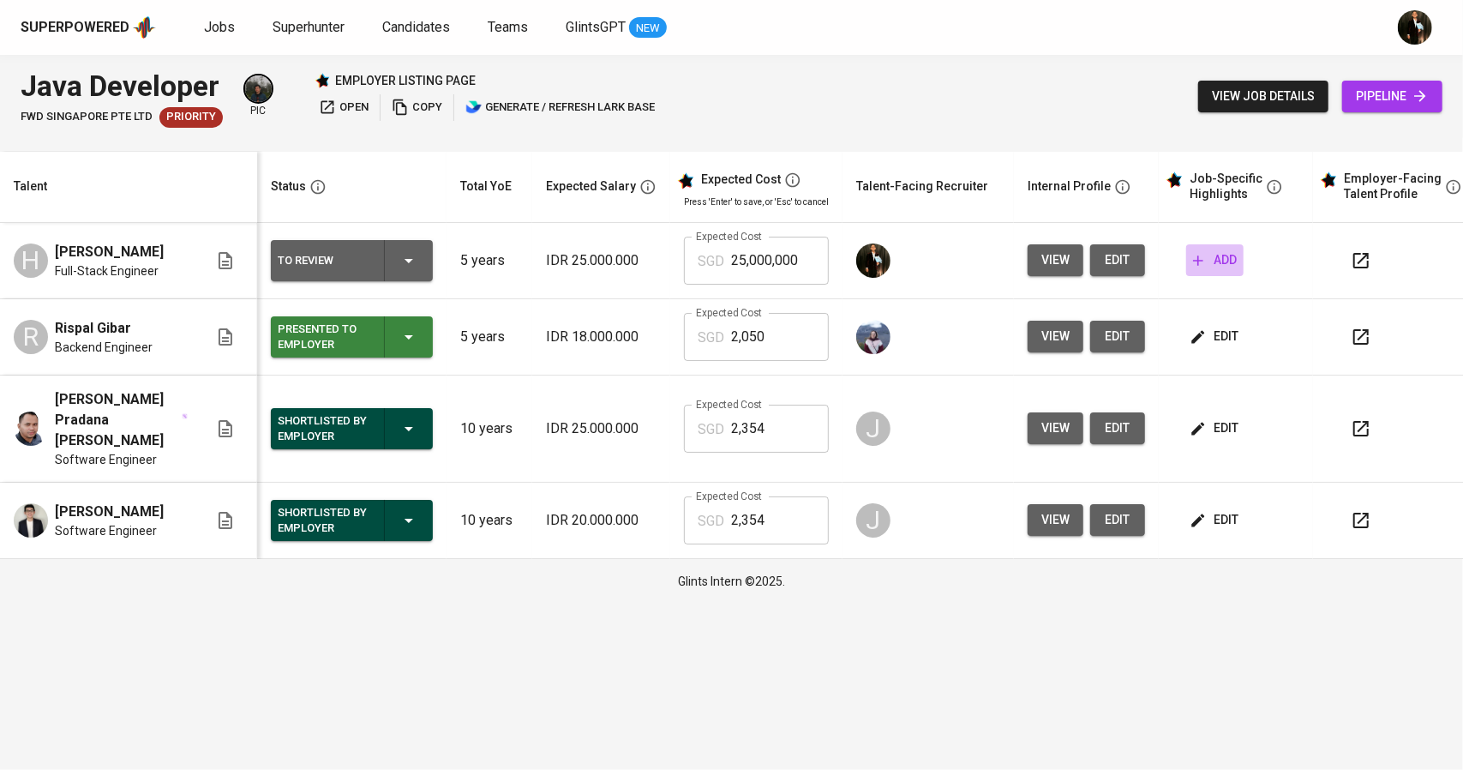
click at [1212, 267] on span "add" at bounding box center [1215, 259] width 44 height 21
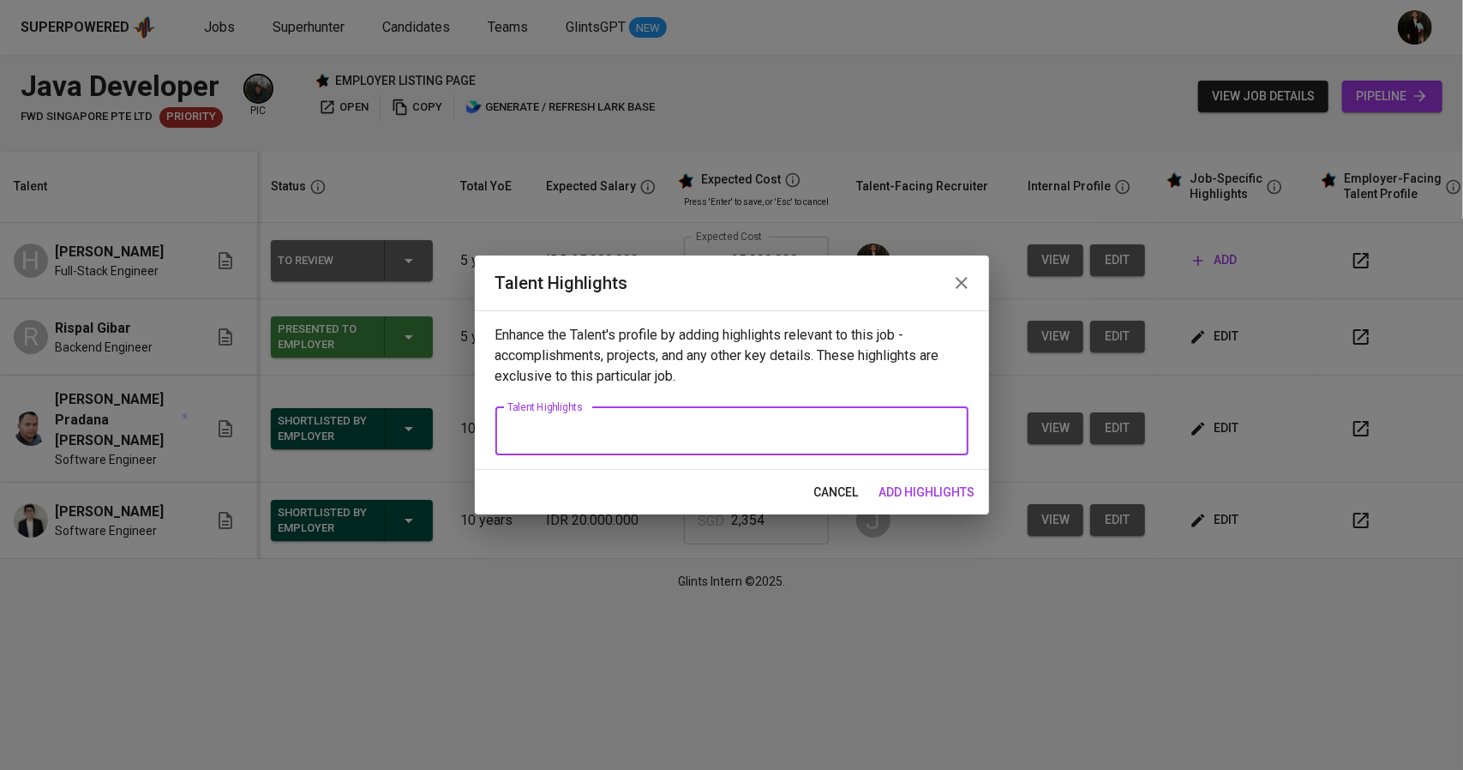
click at [662, 429] on textarea at bounding box center [731, 431] width 449 height 16
paste textarea "Summary: A highly skilled Full-Stack and Backend Developer with strong hands-on…"
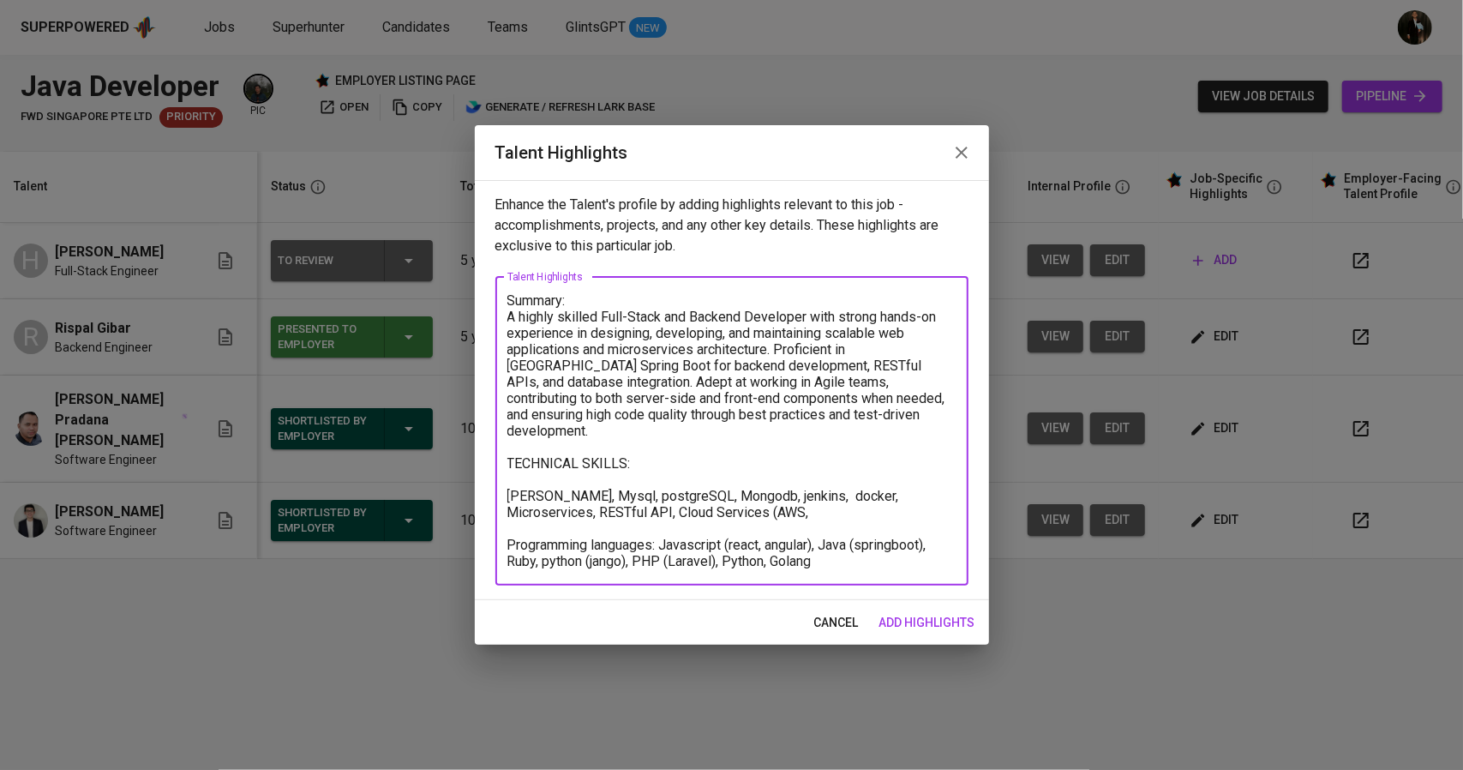
drag, startPoint x: 837, startPoint y: 552, endPoint x: 487, endPoint y: 483, distance: 357.3
click at [487, 483] on div "Enhance the Talent's profile by adding highlights relevant to this job - accomp…" at bounding box center [732, 390] width 514 height 420
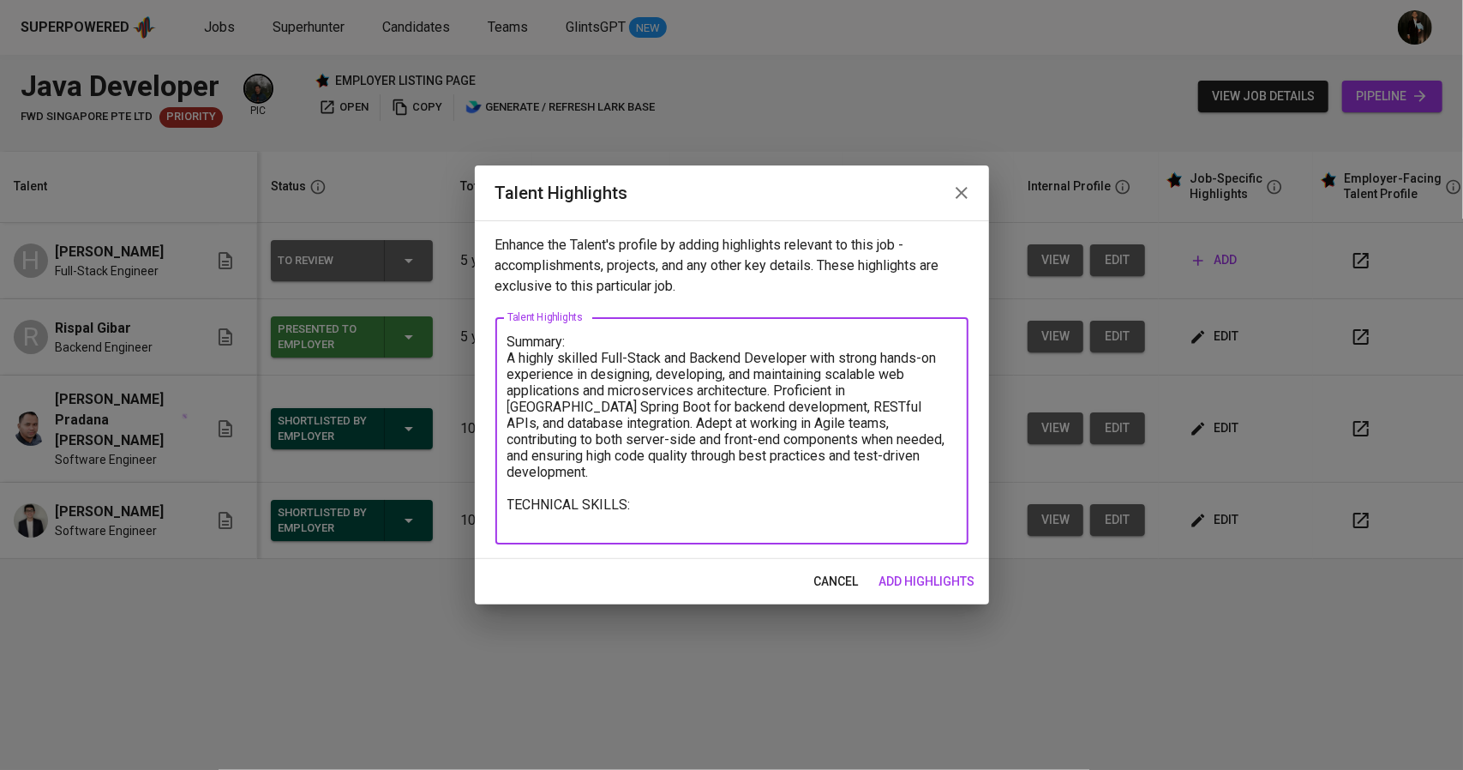
drag, startPoint x: 836, startPoint y: 457, endPoint x: 472, endPoint y: 358, distance: 377.3
click at [472, 358] on div "Talent Highlights Enhance the Talent's profile by adding highlights relevant to…" at bounding box center [731, 385] width 1463 height 770
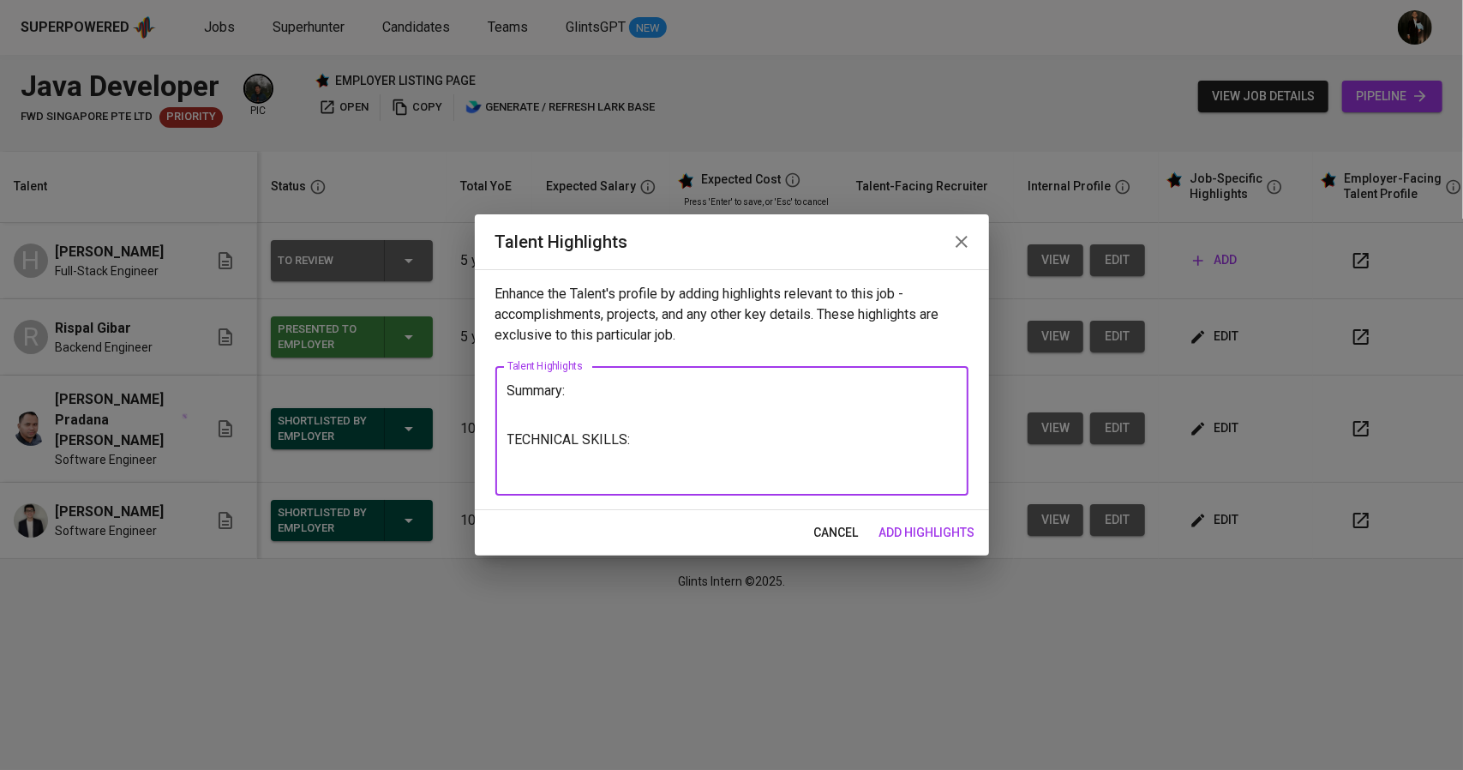
click at [723, 447] on textarea "Summary: TECHNICAL SKILLS:" at bounding box center [731, 431] width 449 height 98
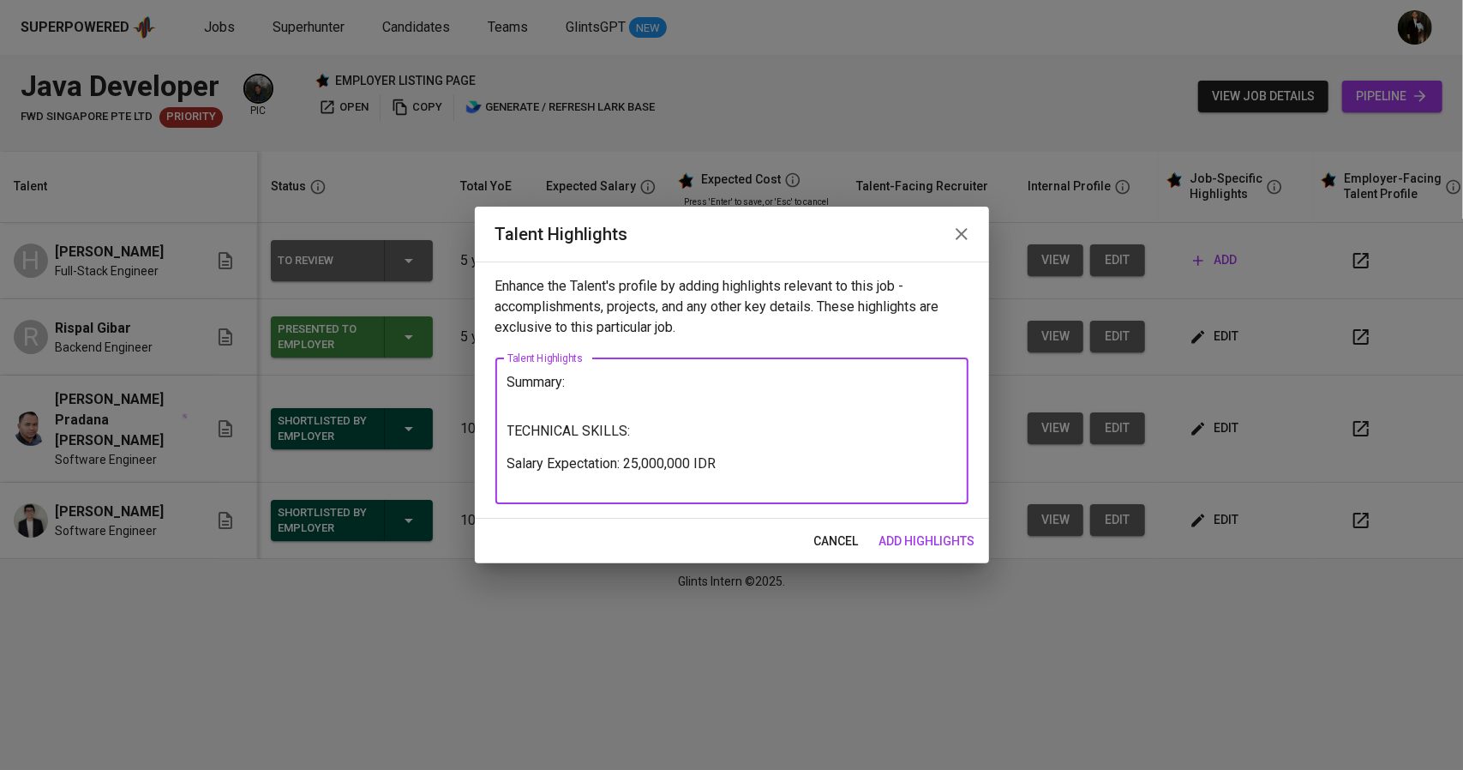
click at [693, 488] on textarea "Summary: TECHNICAL SKILLS: Salary Expectation: 25,000,000 IDR" at bounding box center [731, 431] width 449 height 114
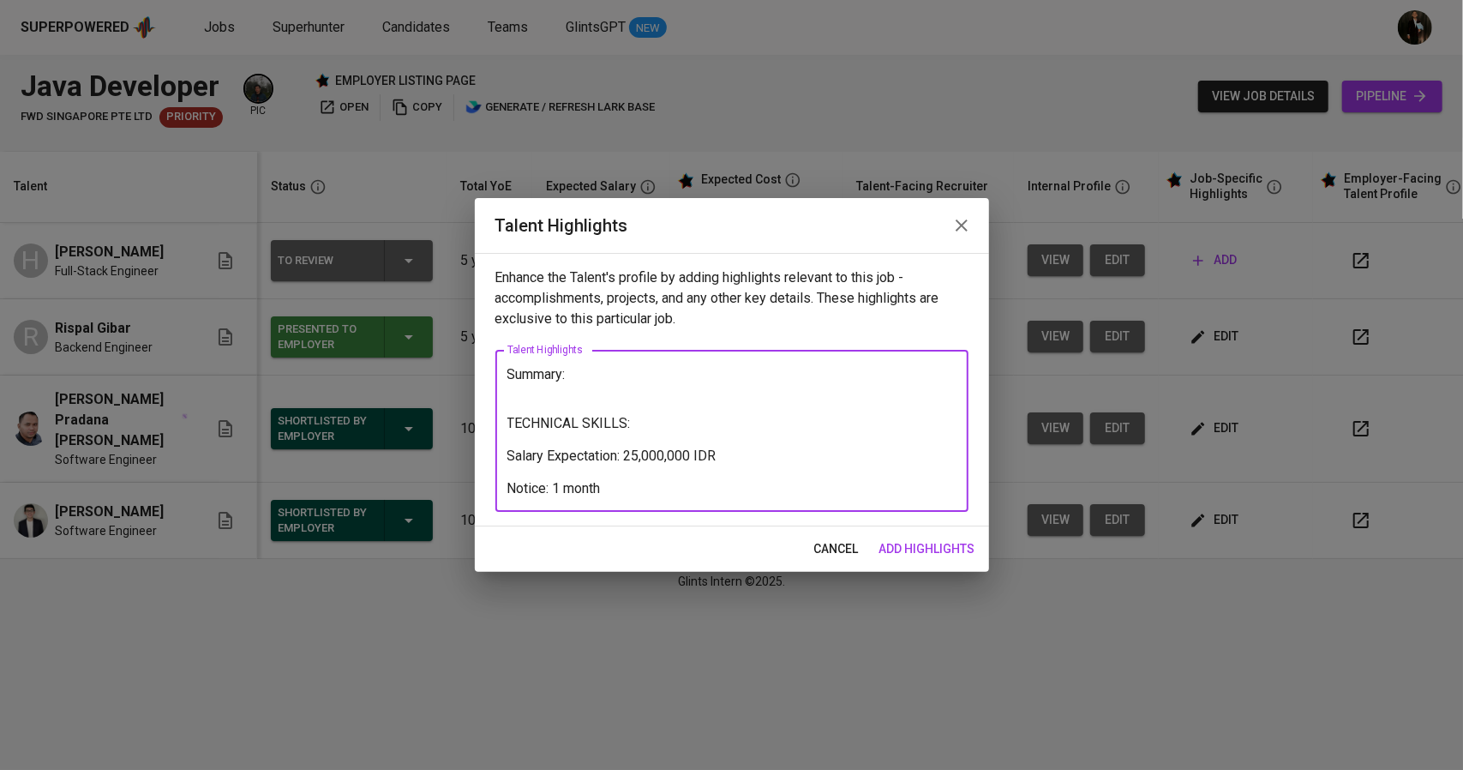
type textarea "Summary: TECHNICAL SKILLS: Salary Expectation: 25,000,000 IDR Notice: 1 month"
click at [909, 549] on span "add highlights" at bounding box center [927, 548] width 96 height 21
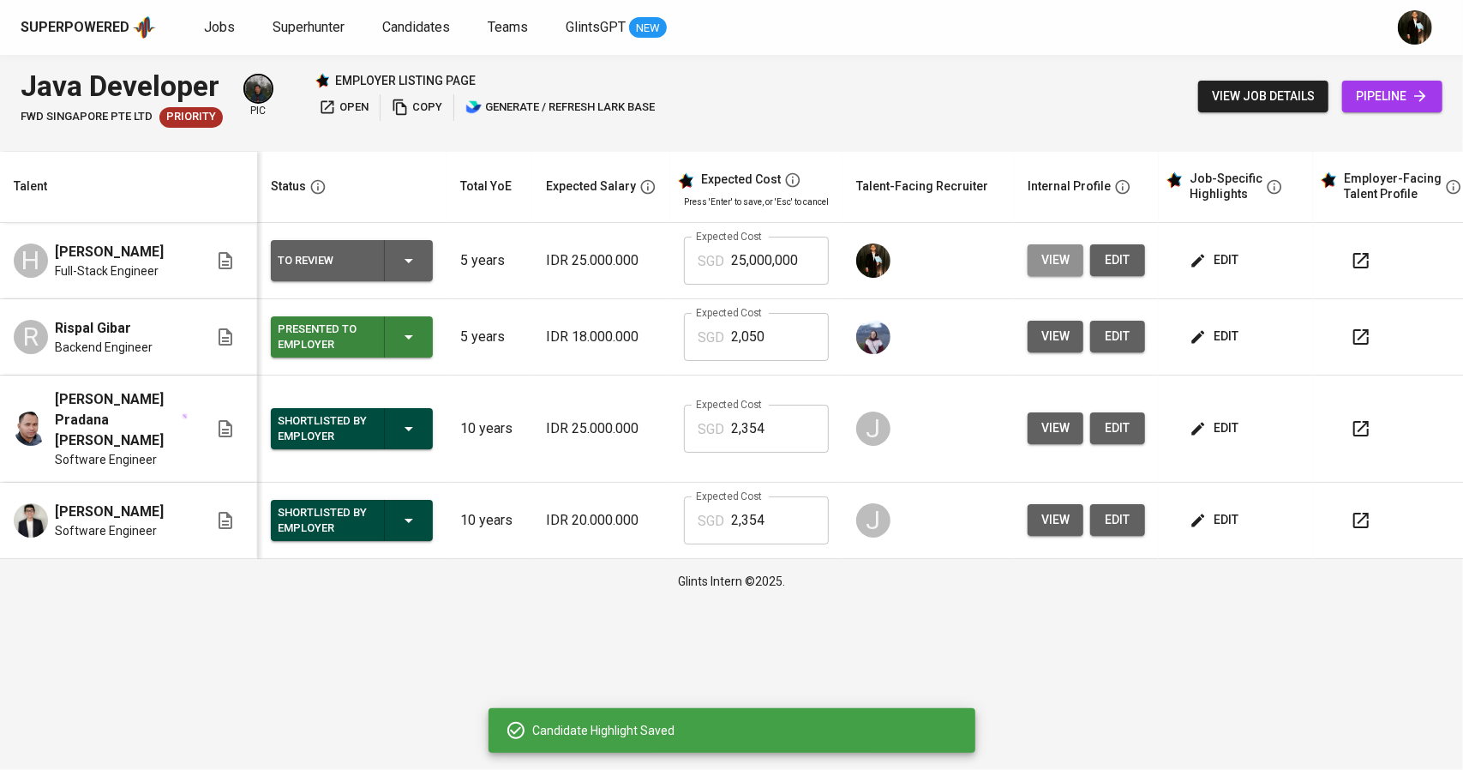
click at [1050, 249] on span "view" at bounding box center [1055, 259] width 28 height 21
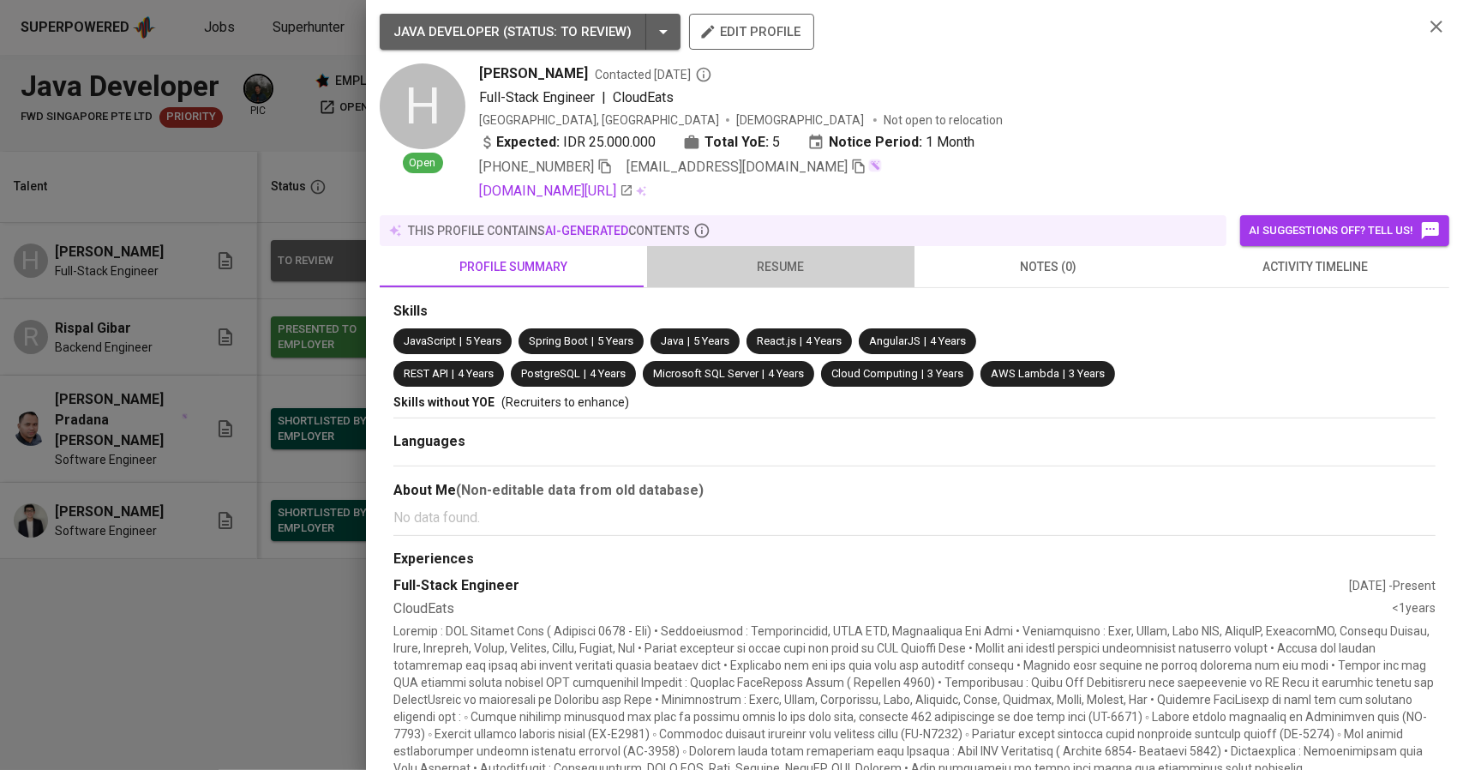
click at [786, 265] on span "resume" at bounding box center [780, 266] width 247 height 21
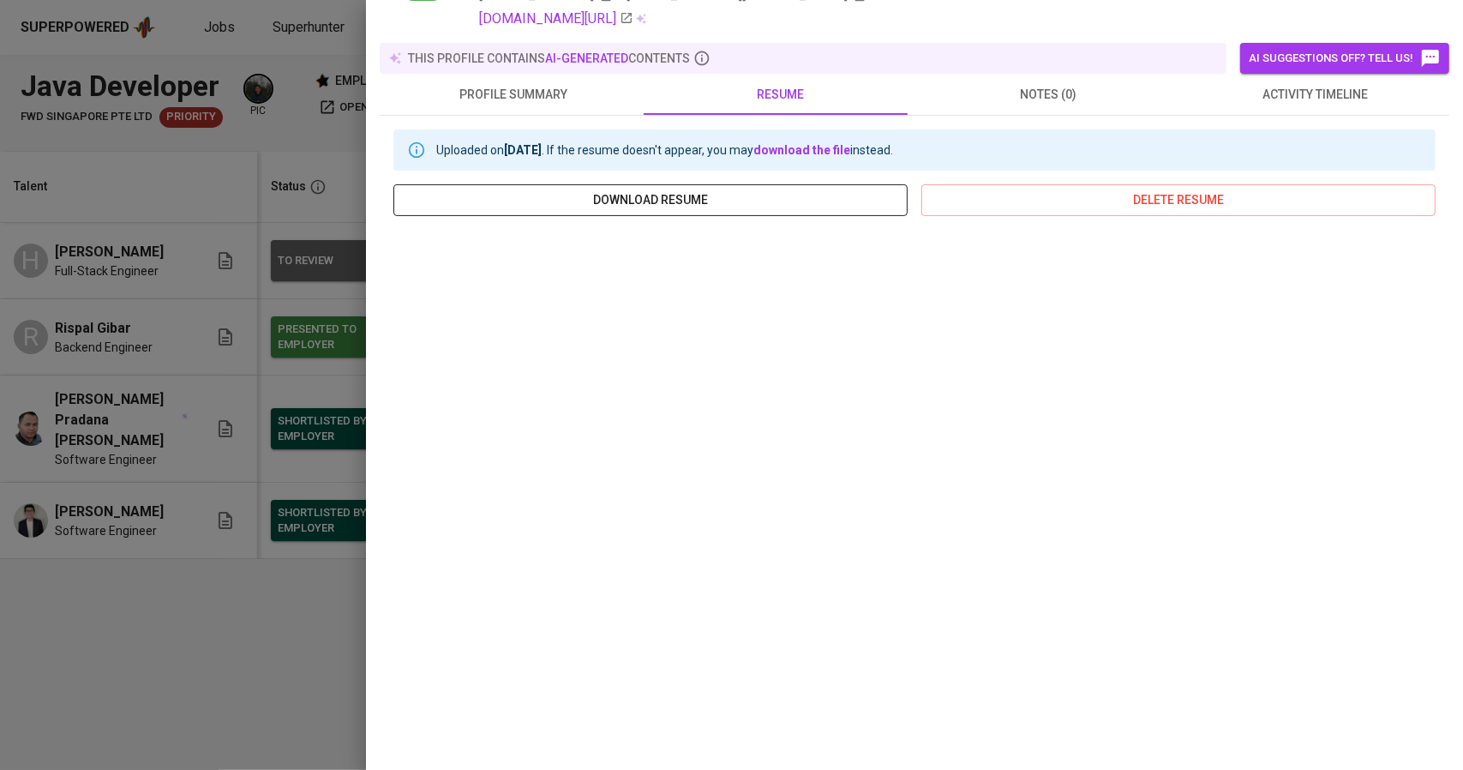
scroll to position [172, 0]
click at [621, 205] on span "download resume" at bounding box center [650, 199] width 487 height 21
click at [842, 144] on link "download the file" at bounding box center [801, 150] width 97 height 14
click at [264, 289] on div at bounding box center [731, 385] width 1463 height 770
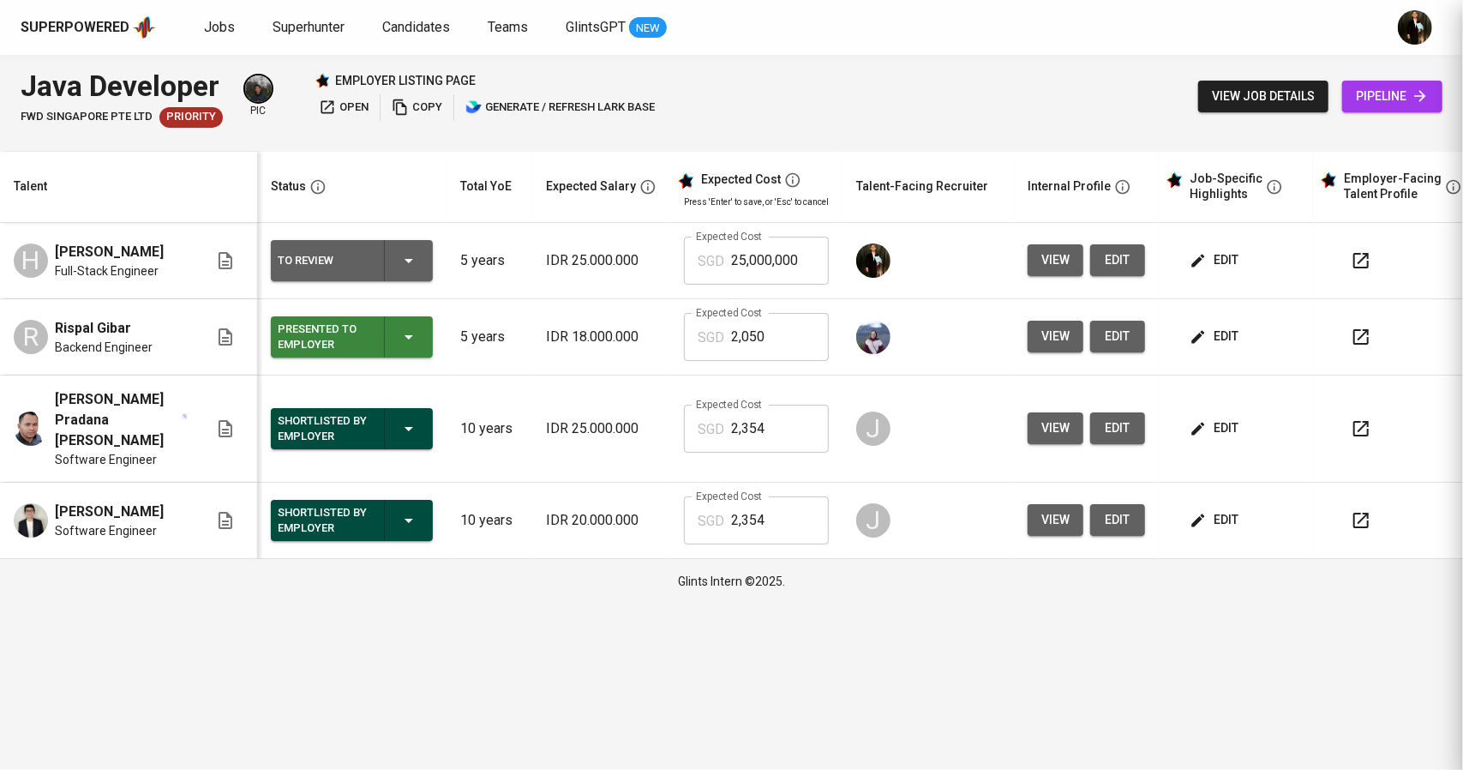
scroll to position [0, 0]
click at [1196, 253] on icon "button" at bounding box center [1198, 260] width 17 height 17
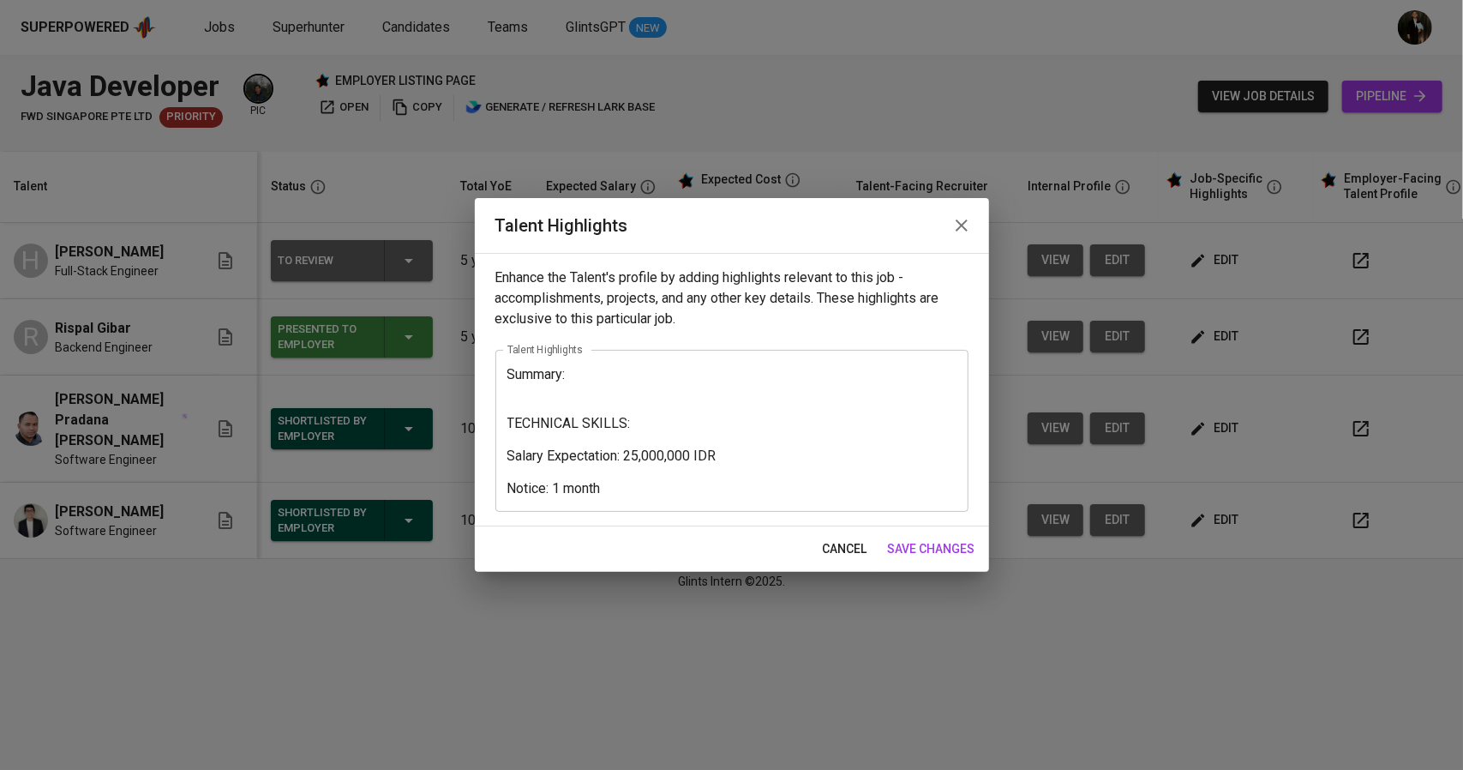
click at [588, 399] on textarea "Summary: TECHNICAL SKILLS: Salary Expectation: 25,000,000 IDR Notice: 1 month" at bounding box center [731, 431] width 449 height 130
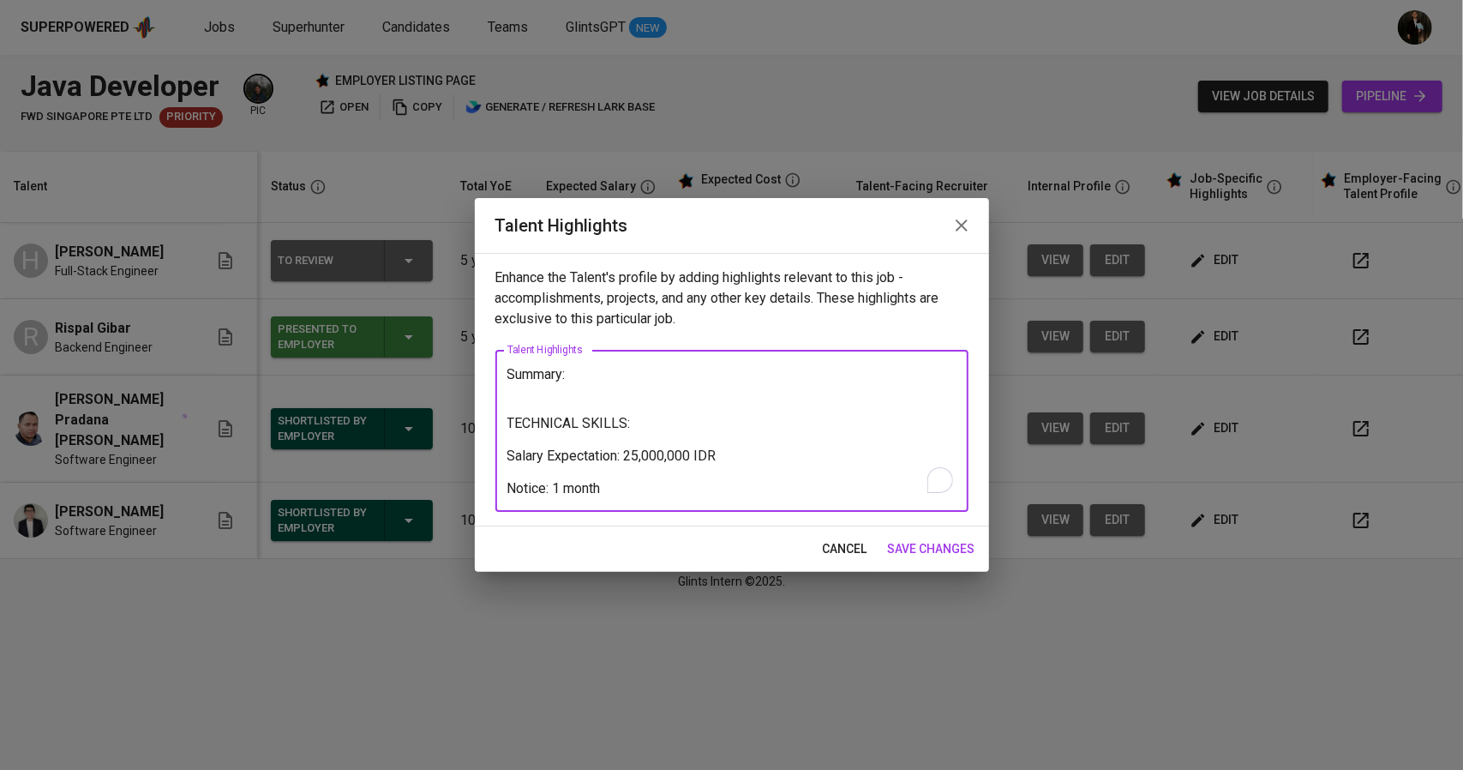
click at [583, 381] on textarea "Summary: TECHNICAL SKILLS: Salary Expectation: 25,000,000 IDR Notice: 1 month" at bounding box center [731, 431] width 449 height 130
click at [569, 381] on textarea "Summary: TECHNICAL SKILLS: Salary Expectation: 25,000,000 IDR Notice: 1 month" at bounding box center [731, 431] width 449 height 130
click at [558, 383] on textarea "Summary: TECHNICAL SKILLS: Salary Expectation: 25,000,000 IDR Notice: 1 month" at bounding box center [731, 431] width 449 height 130
paste textarea "Harry Wijaya is an Agile Full-Stack Engineer with 4+ years of experience buildi…"
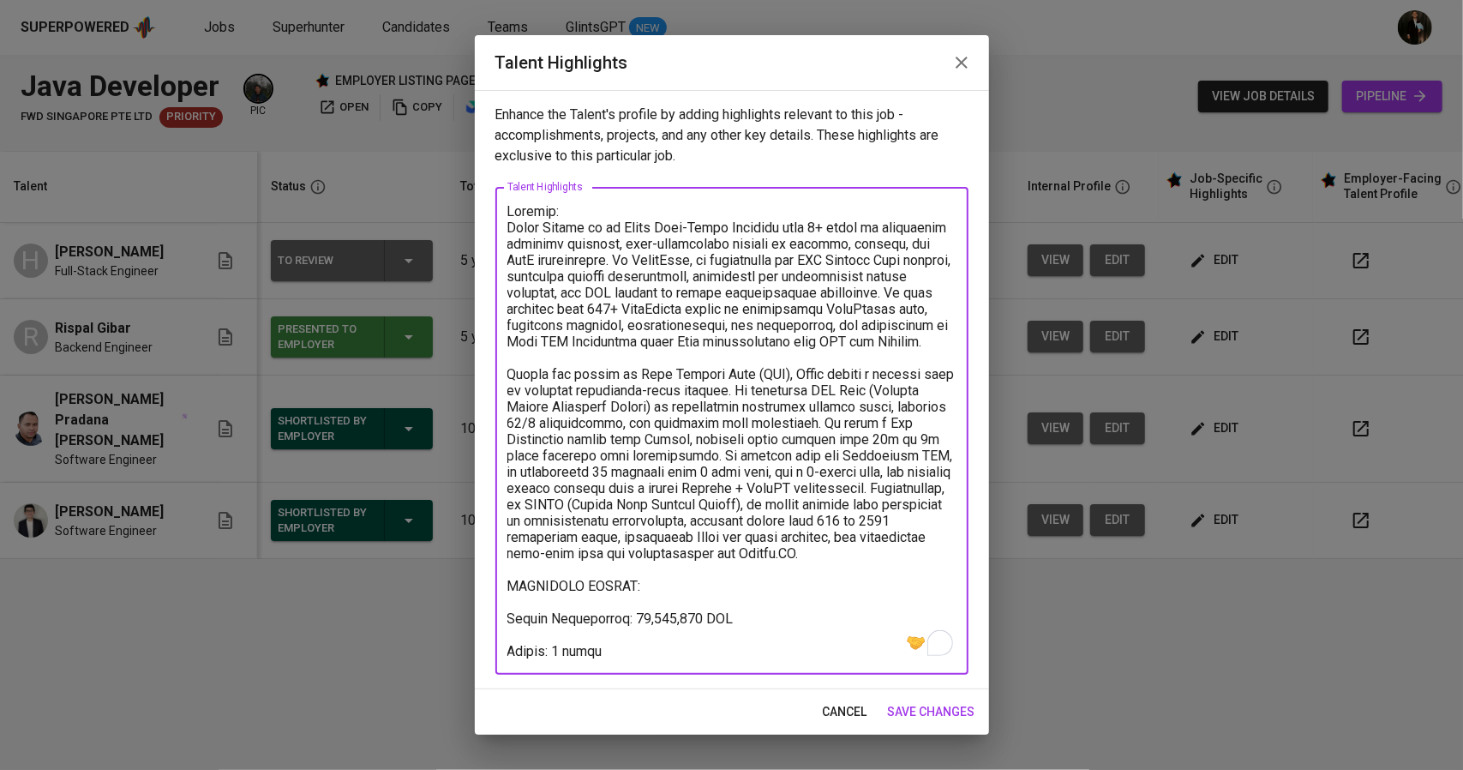
click at [548, 229] on textarea "To enrich screen reader interactions, please activate Accessibility in Grammarl…" at bounding box center [731, 431] width 449 height 456
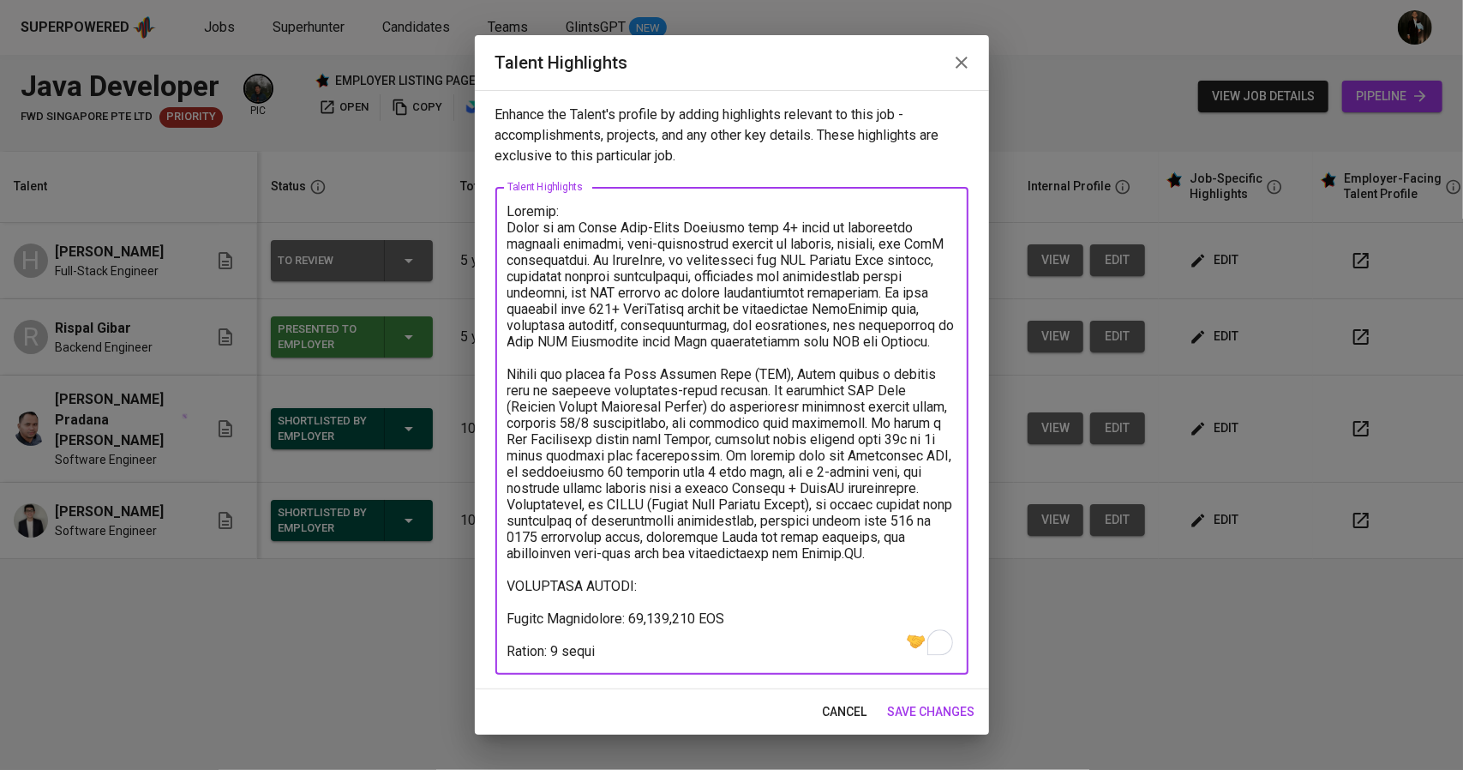
drag, startPoint x: 756, startPoint y: 225, endPoint x: 772, endPoint y: 225, distance: 16.3
click at [772, 225] on textarea "To enrich screen reader interactions, please activate Accessibility in Grammarl…" at bounding box center [731, 431] width 449 height 456
click at [824, 257] on textarea "To enrich screen reader interactions, please activate Accessibility in Grammarl…" at bounding box center [731, 431] width 449 height 456
drag, startPoint x: 597, startPoint y: 257, endPoint x: 689, endPoint y: 263, distance: 91.9
click at [689, 263] on textarea "To enrich screen reader interactions, please activate Accessibility in Grammarl…" at bounding box center [731, 431] width 449 height 456
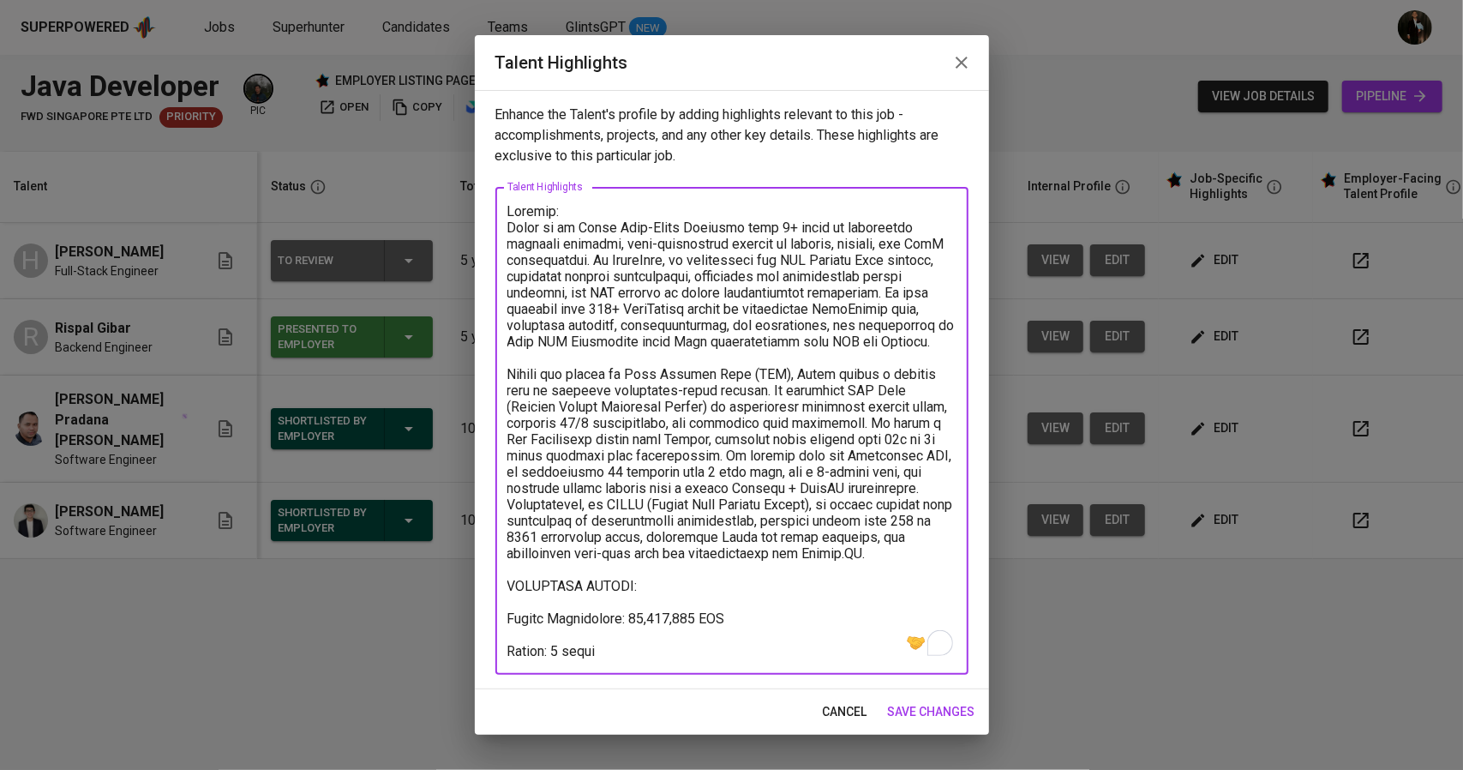
click at [691, 433] on textarea "To enrich screen reader interactions, please activate Accessibility in Grammarl…" at bounding box center [731, 431] width 449 height 456
drag, startPoint x: 718, startPoint y: 391, endPoint x: 782, endPoint y: 373, distance: 65.9
click at [782, 373] on textarea "To enrich screen reader interactions, please activate Accessibility in Grammarl…" at bounding box center [731, 431] width 449 height 456
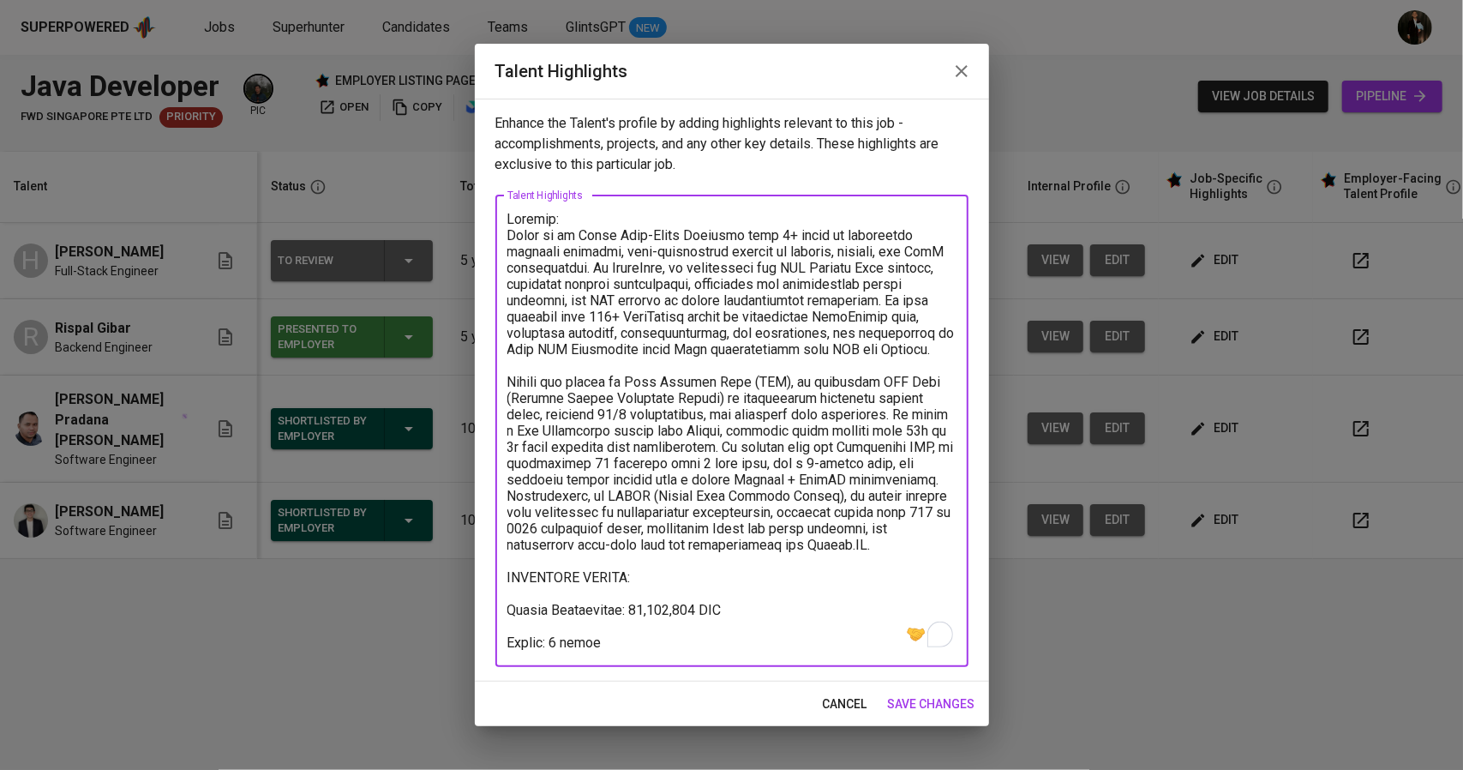
drag, startPoint x: 884, startPoint y: 555, endPoint x: 497, endPoint y: 375, distance: 426.0
click at [497, 375] on div "x Talent Highlights" at bounding box center [731, 430] width 473 height 471
click at [742, 429] on textarea "To enrich screen reader interactions, please activate Accessibility in Grammarl…" at bounding box center [731, 431] width 449 height 440
drag, startPoint x: 857, startPoint y: 415, endPoint x: 946, endPoint y: 476, distance: 107.9
click at [946, 476] on textarea "To enrich screen reader interactions, please activate Accessibility in Grammarl…" at bounding box center [731, 431] width 449 height 440
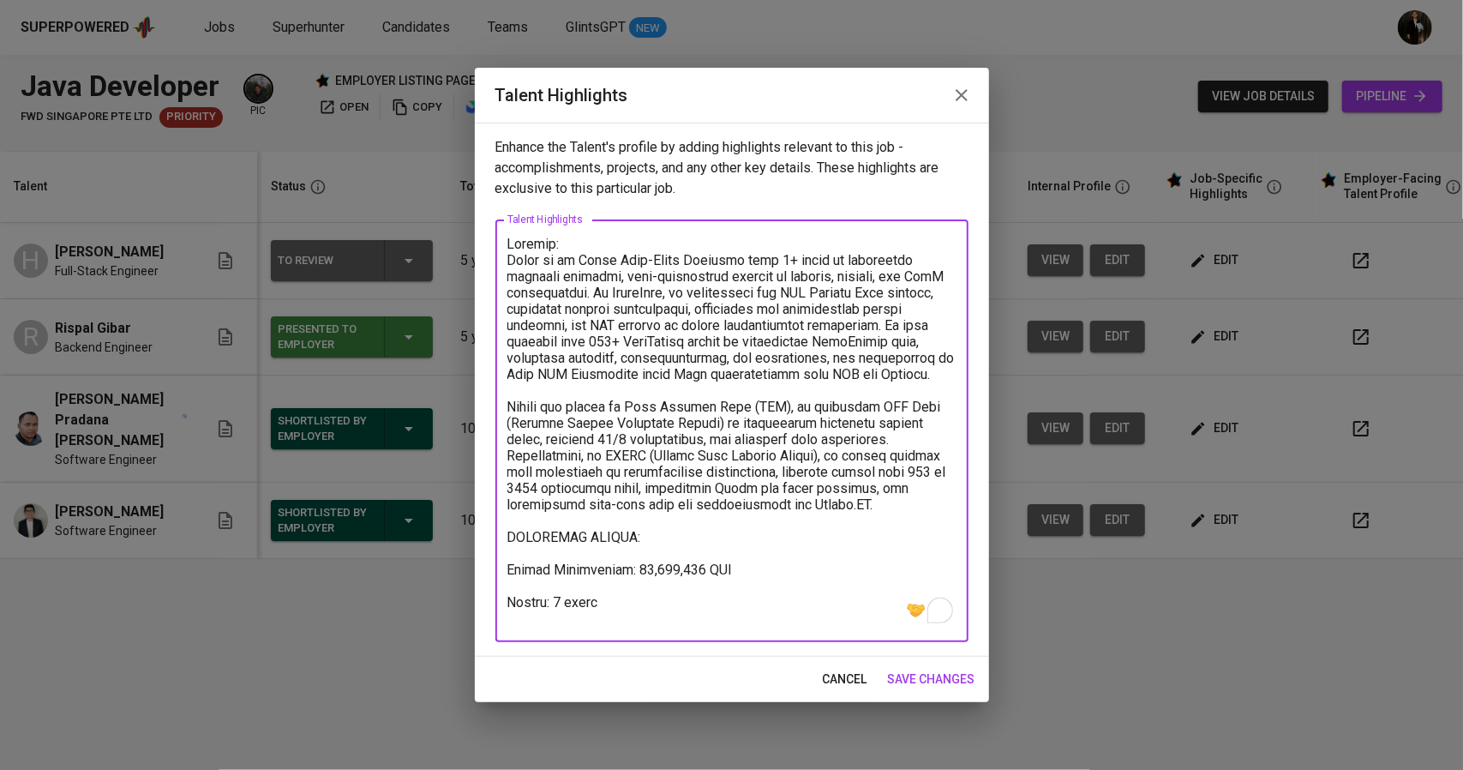
click at [711, 375] on textarea "To enrich screen reader interactions, please activate Accessibility in Grammarl…" at bounding box center [731, 431] width 449 height 391
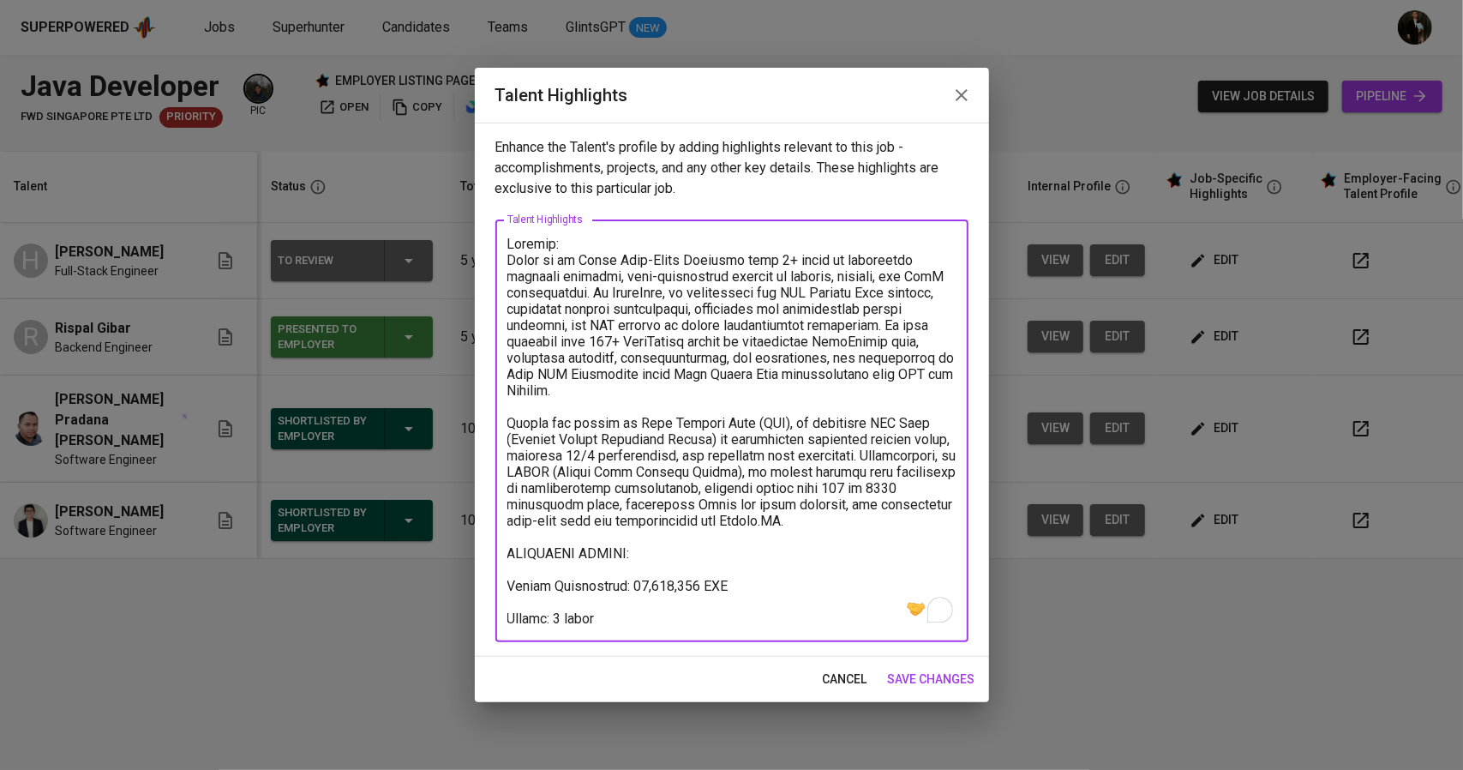
type textarea "Summary: Harry is an Agile Full-Stack Engineer with 5+ years of experience buil…"
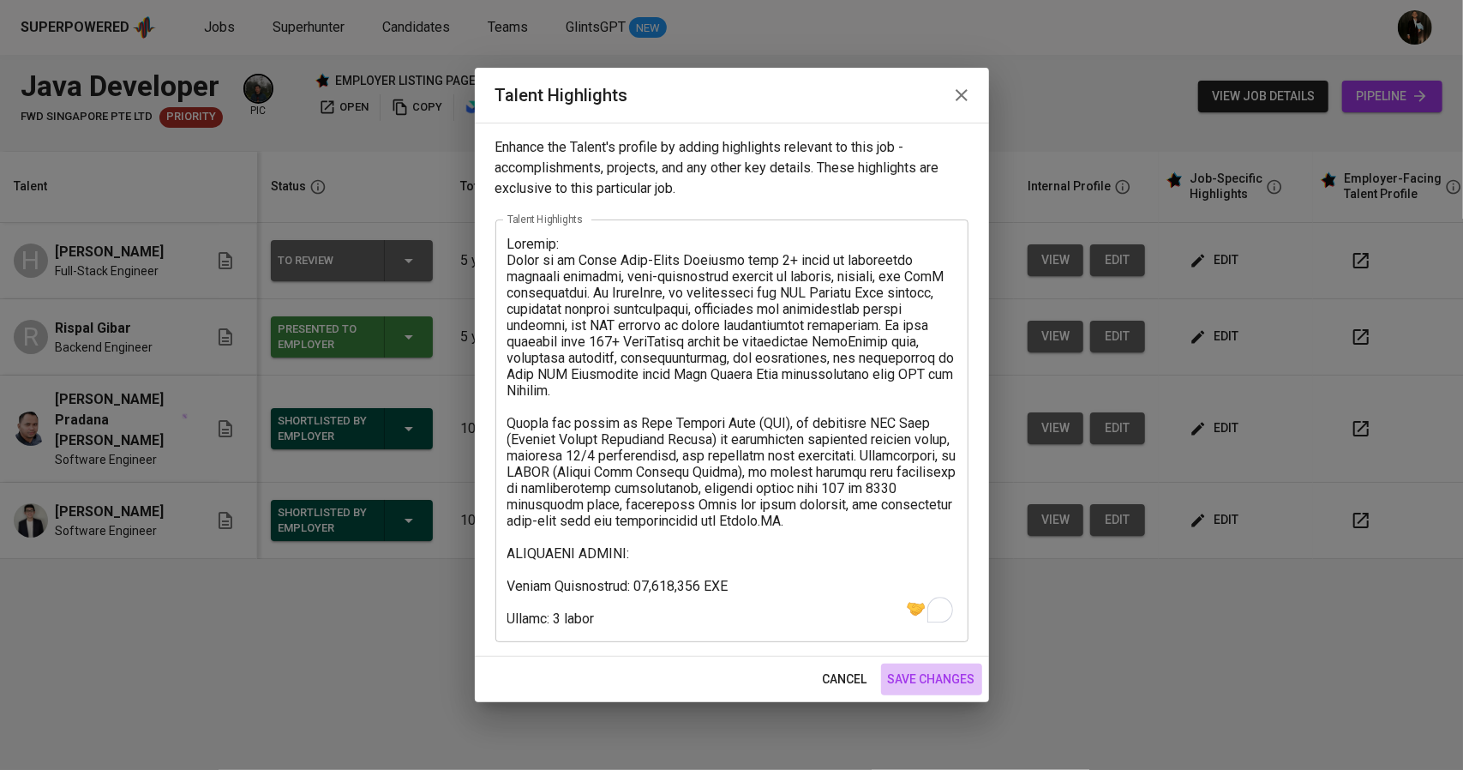
click at [944, 673] on span "save changes" at bounding box center [931, 678] width 87 height 21
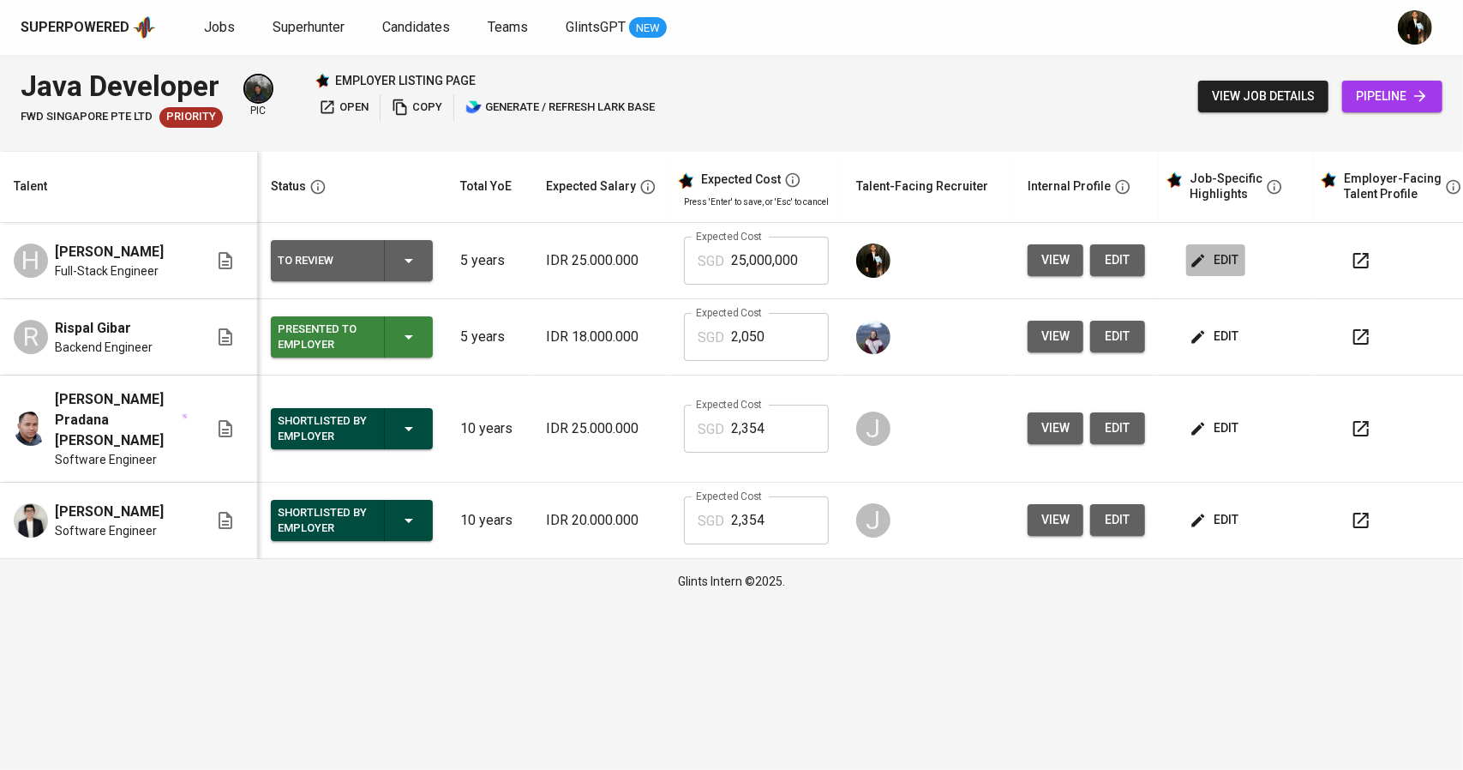
click at [1198, 269] on span "edit" at bounding box center [1215, 259] width 45 height 21
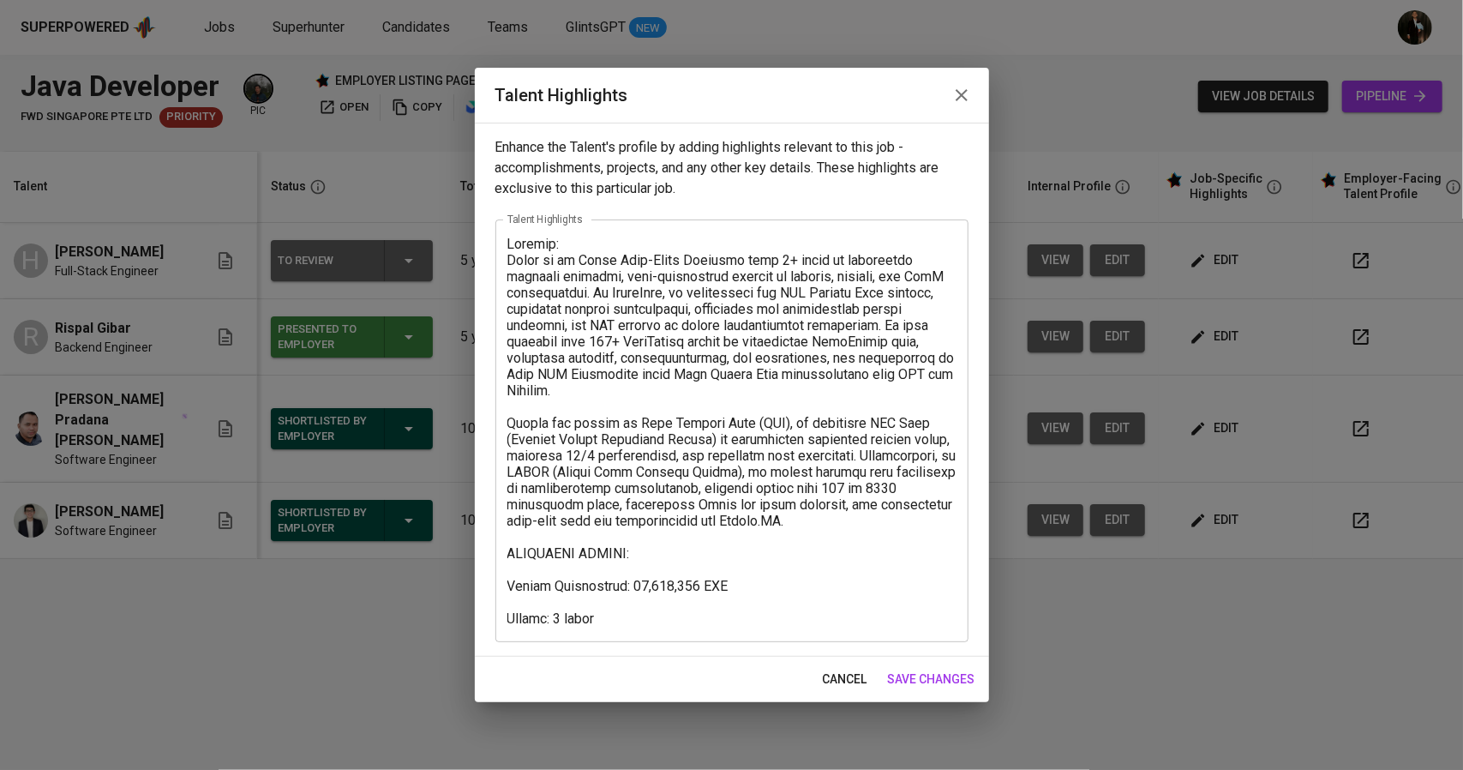
click at [656, 551] on textarea at bounding box center [731, 431] width 449 height 391
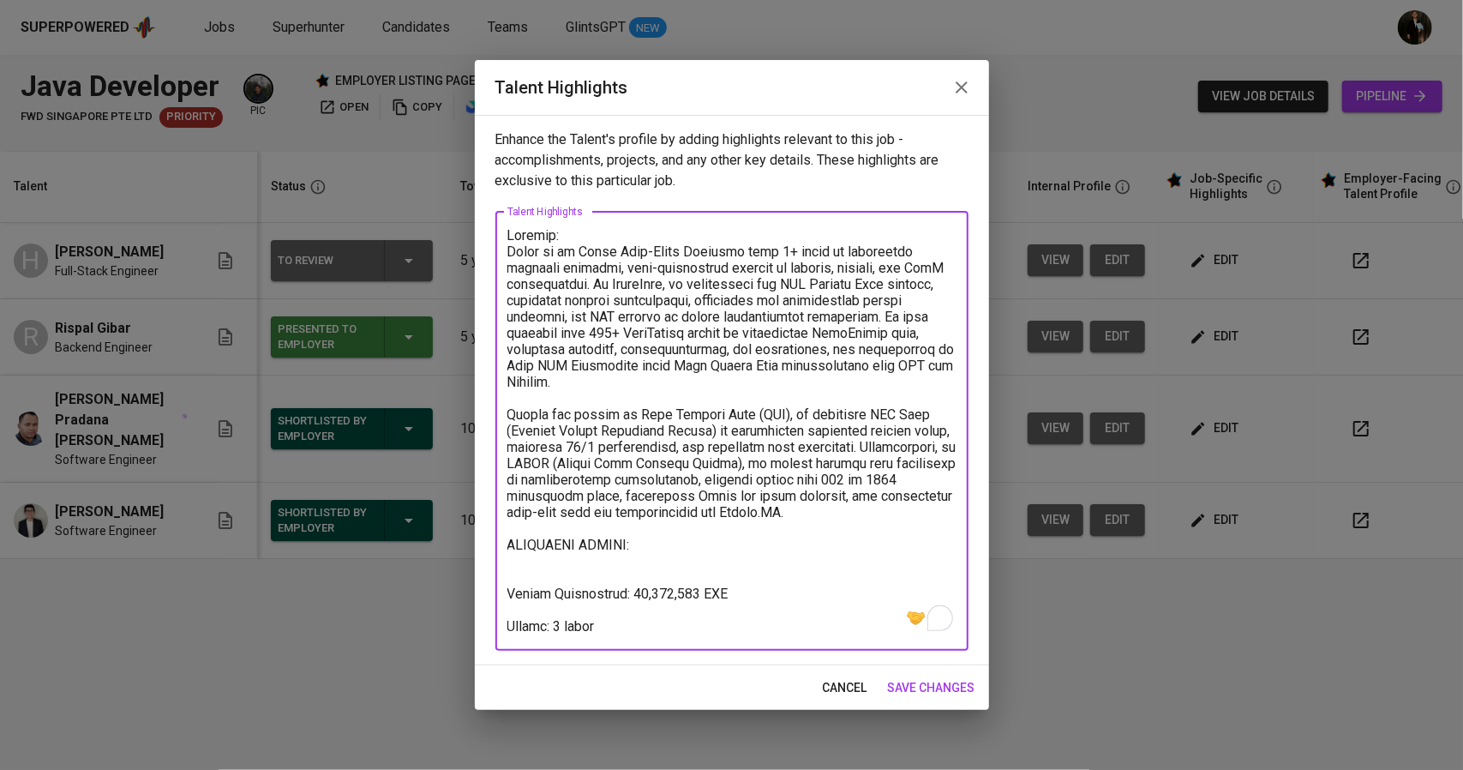
paste textarea "Java,"
click at [799, 559] on textarea "To enrich screen reader interactions, please activate Accessibility in Grammarl…" at bounding box center [731, 430] width 449 height 407
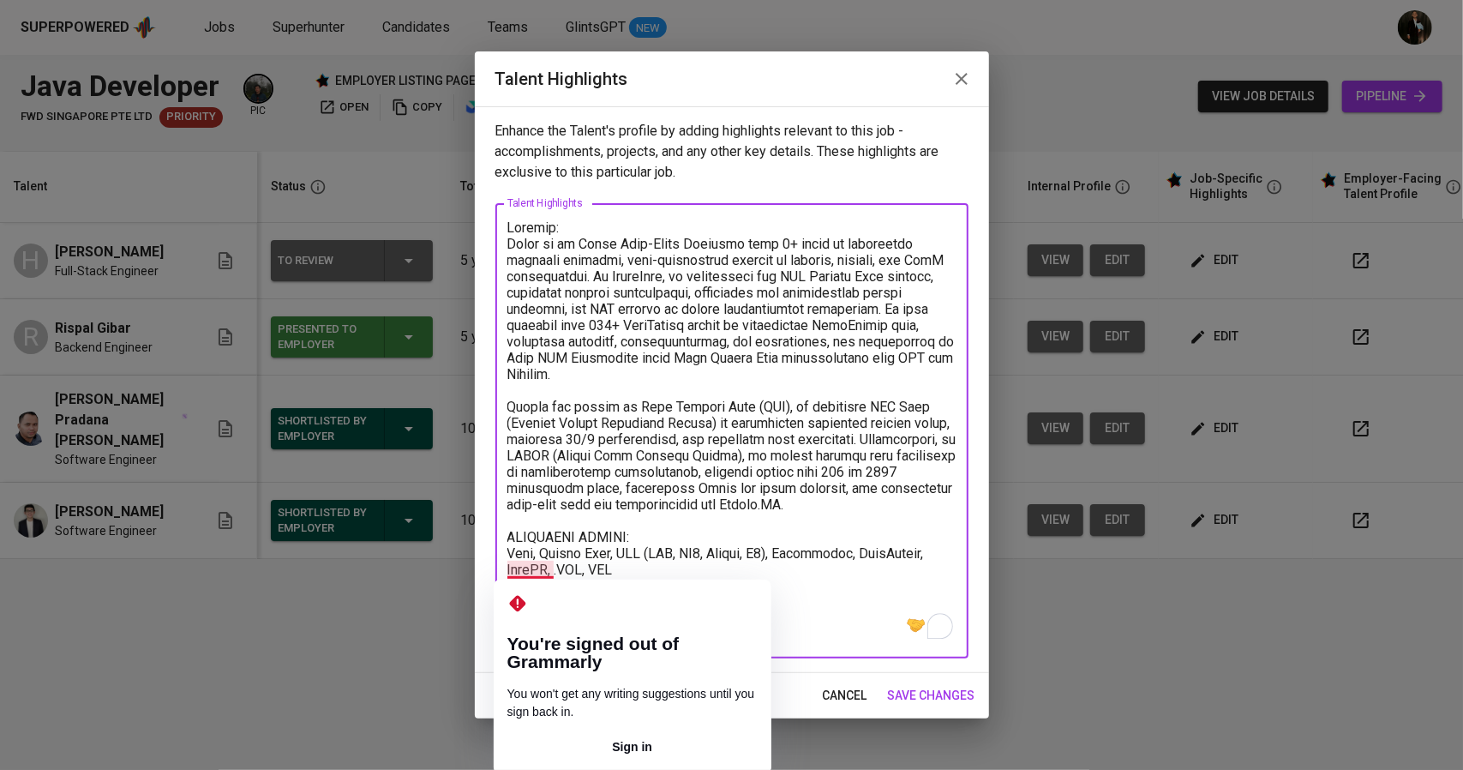
click at [542, 567] on textarea "To enrich screen reader interactions, please activate Accessibility in Grammarl…" at bounding box center [731, 430] width 449 height 423
click at [534, 567] on textarea "To enrich screen reader interactions, please activate Accessibility in Grammarl…" at bounding box center [731, 430] width 449 height 423
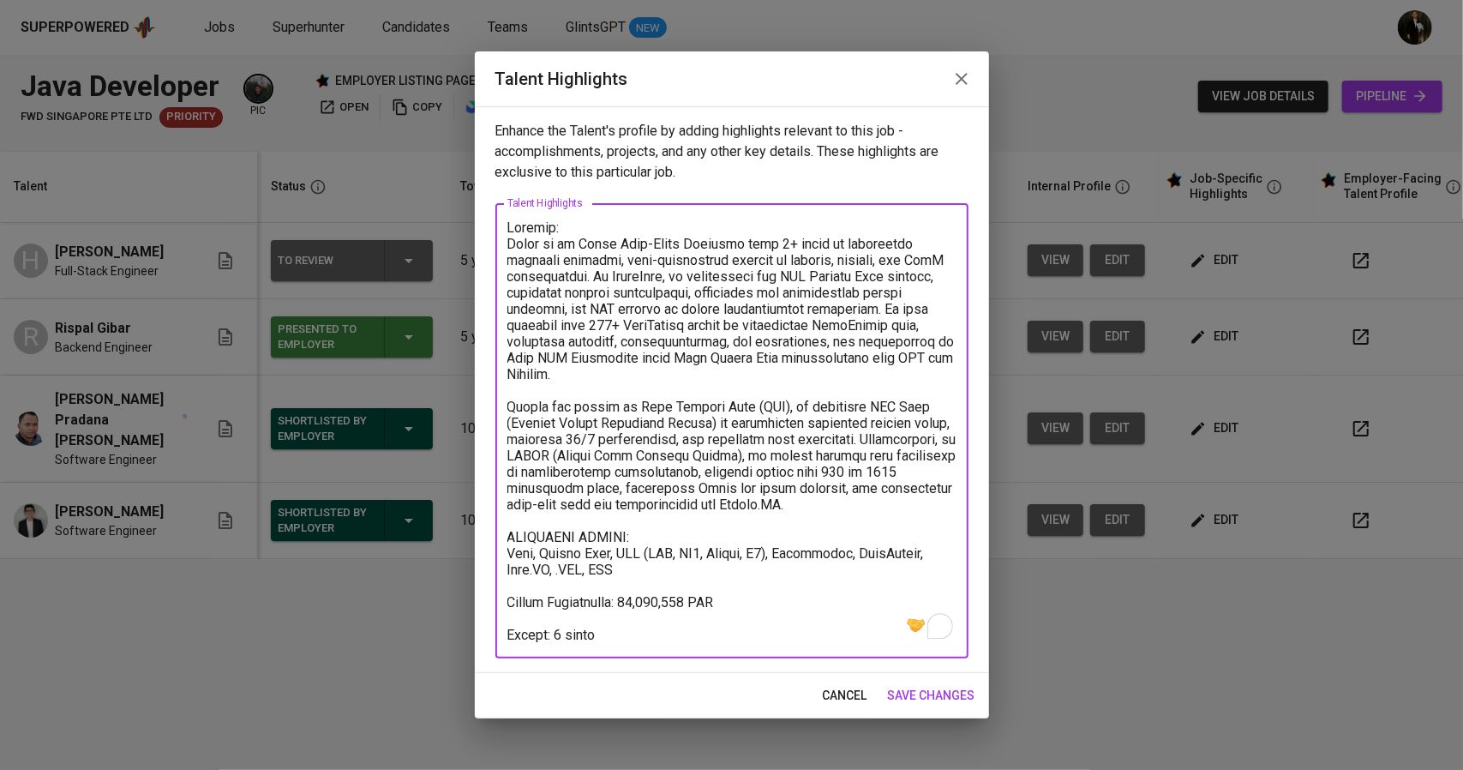
click at [635, 559] on textarea "To enrich screen reader interactions, please activate Accessibility in Grammarl…" at bounding box center [731, 430] width 449 height 423
click at [634, 568] on textarea "To enrich screen reader interactions, please activate Accessibility in Grammarl…" at bounding box center [731, 430] width 449 height 423
paste textarea "ArgoCD, IIS, Docker"
paste textarea "Openshift Cloud Platform (OCP), Pivotal Cloud Foundry (PCF)"
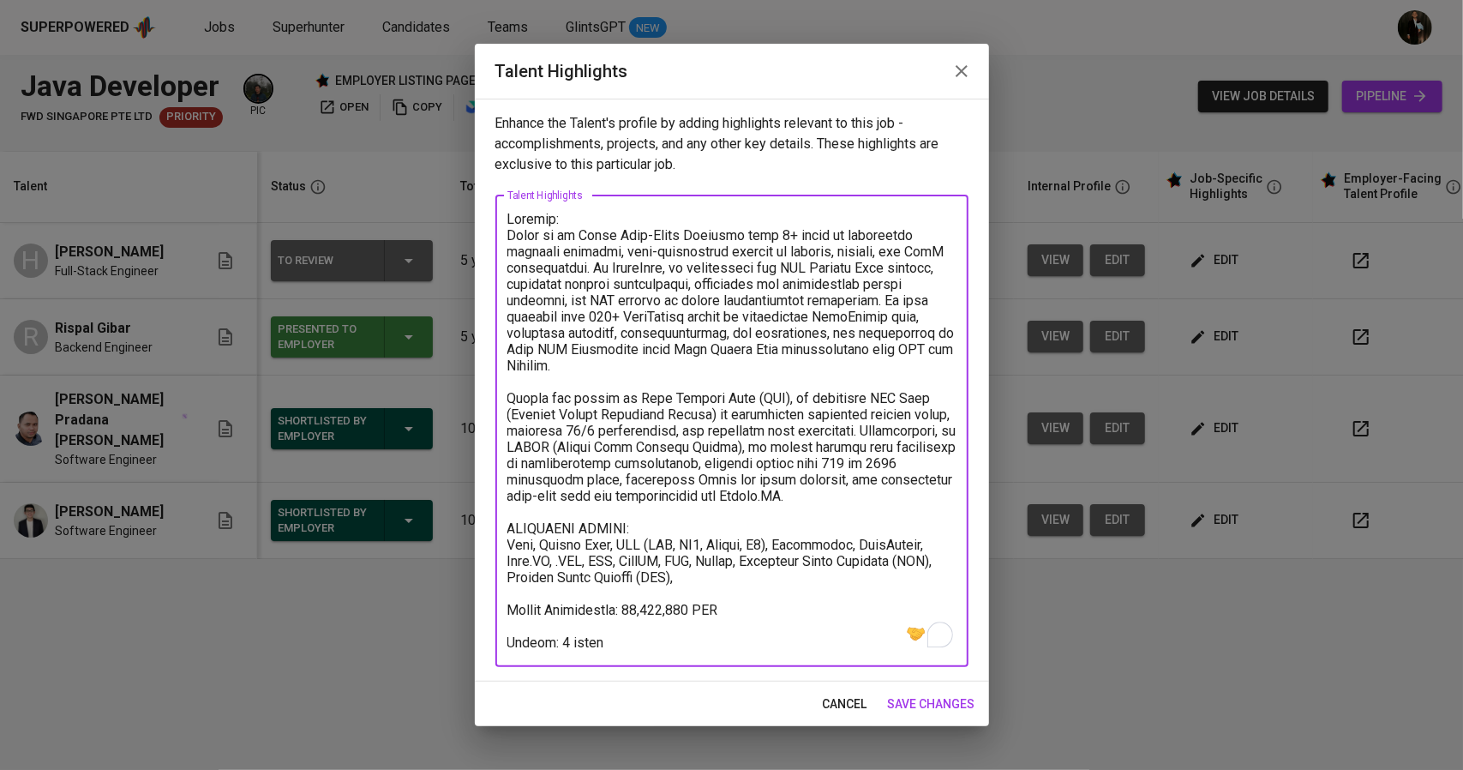
paste textarea "Jira, Miro, Postman, VSCode, Visual Studio"
type textarea "Summary: Harry is an Agile Full-Stack Engineer with 5+ years of experience buil…"
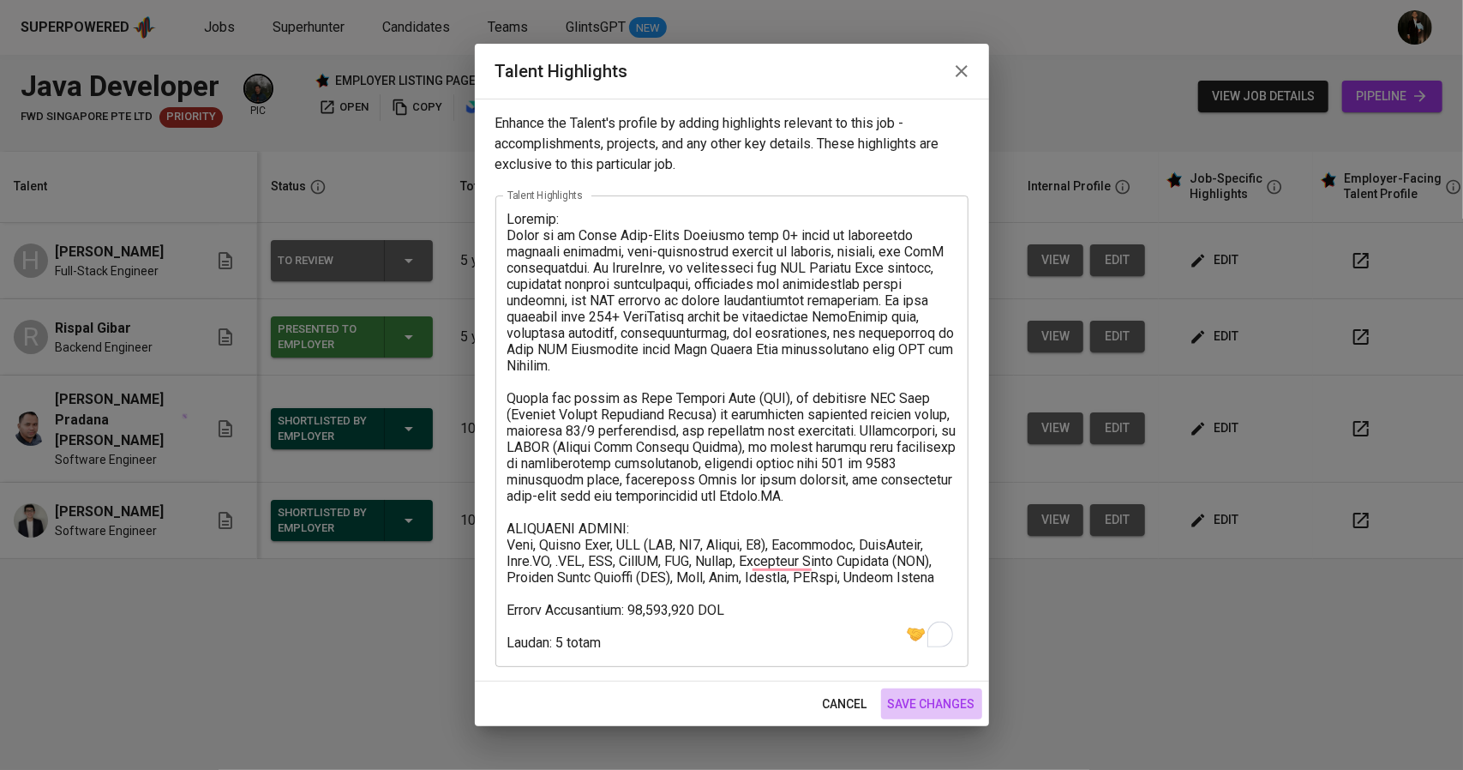
click at [907, 701] on span "save changes" at bounding box center [931, 703] width 87 height 21
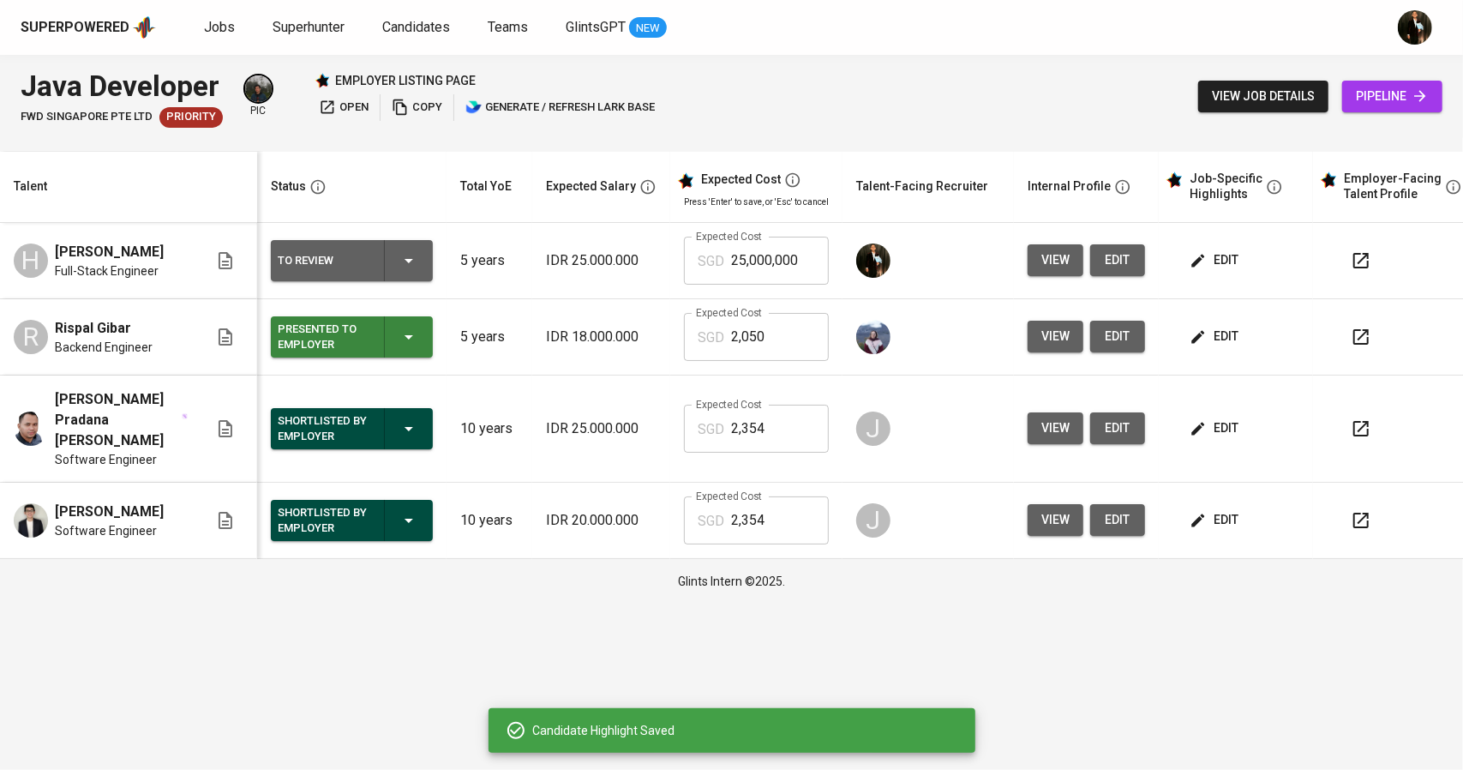
click at [1202, 259] on span "edit" at bounding box center [1215, 259] width 45 height 21
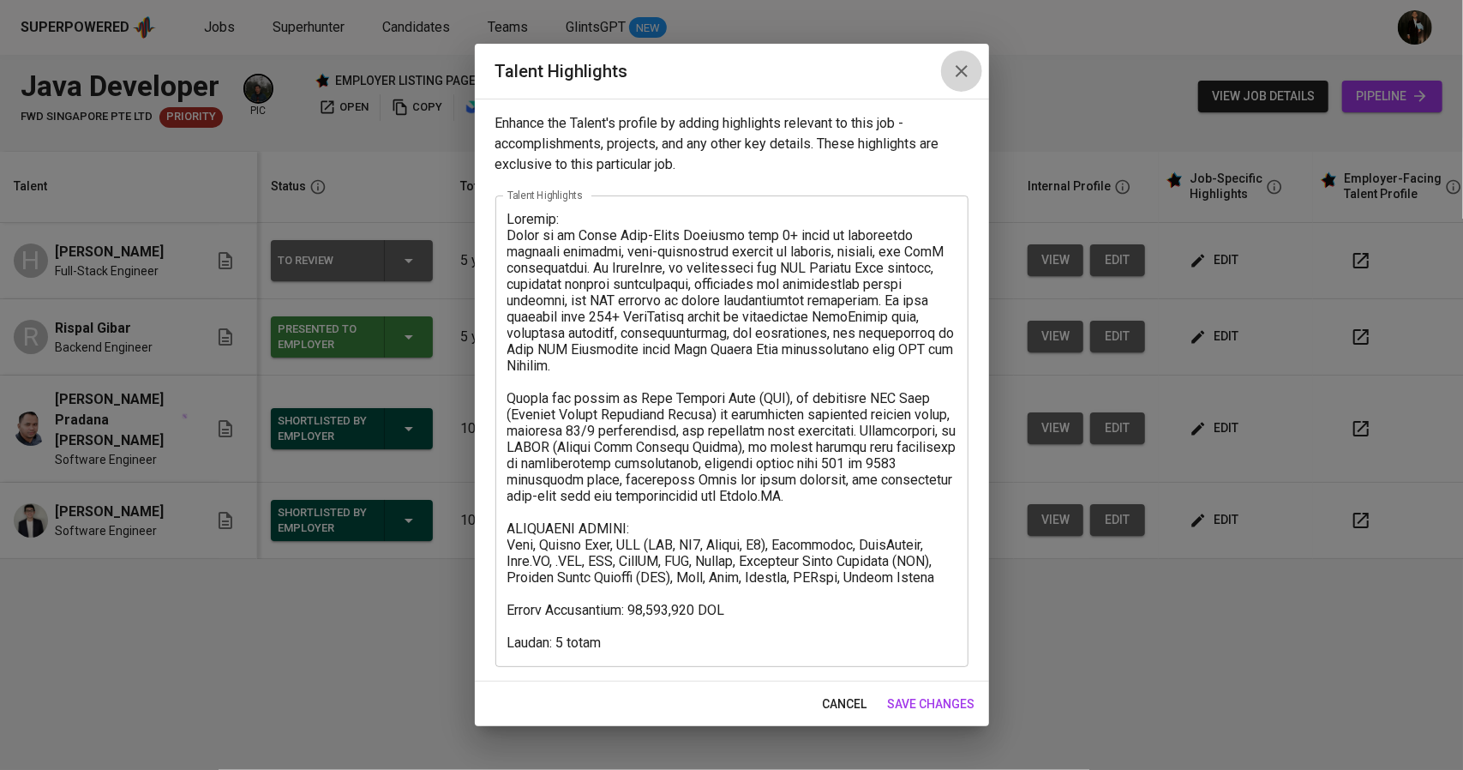
click at [966, 69] on icon "button" at bounding box center [961, 71] width 21 height 21
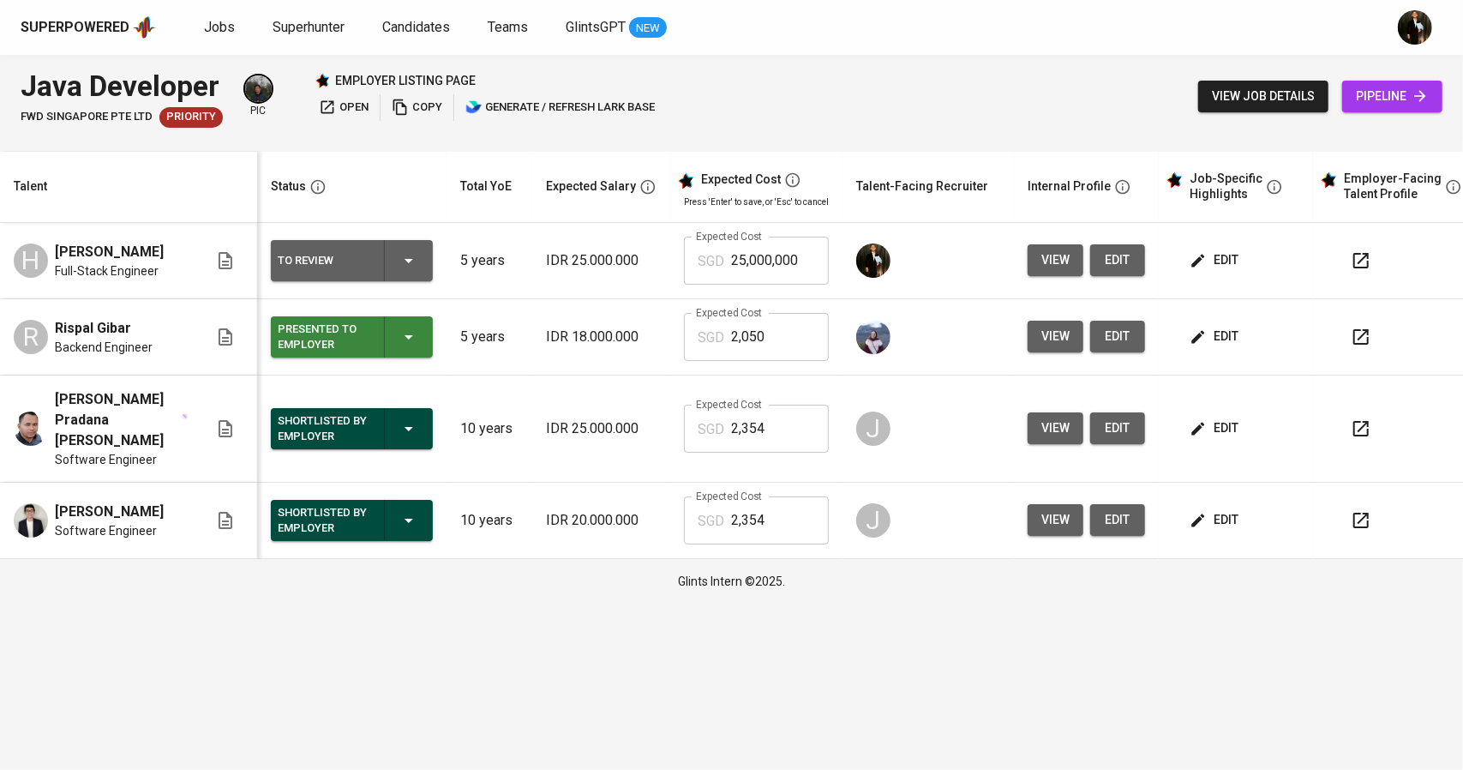
click at [1344, 258] on button "button" at bounding box center [1360, 260] width 41 height 41
click at [1096, 262] on button "edit" at bounding box center [1117, 260] width 55 height 32
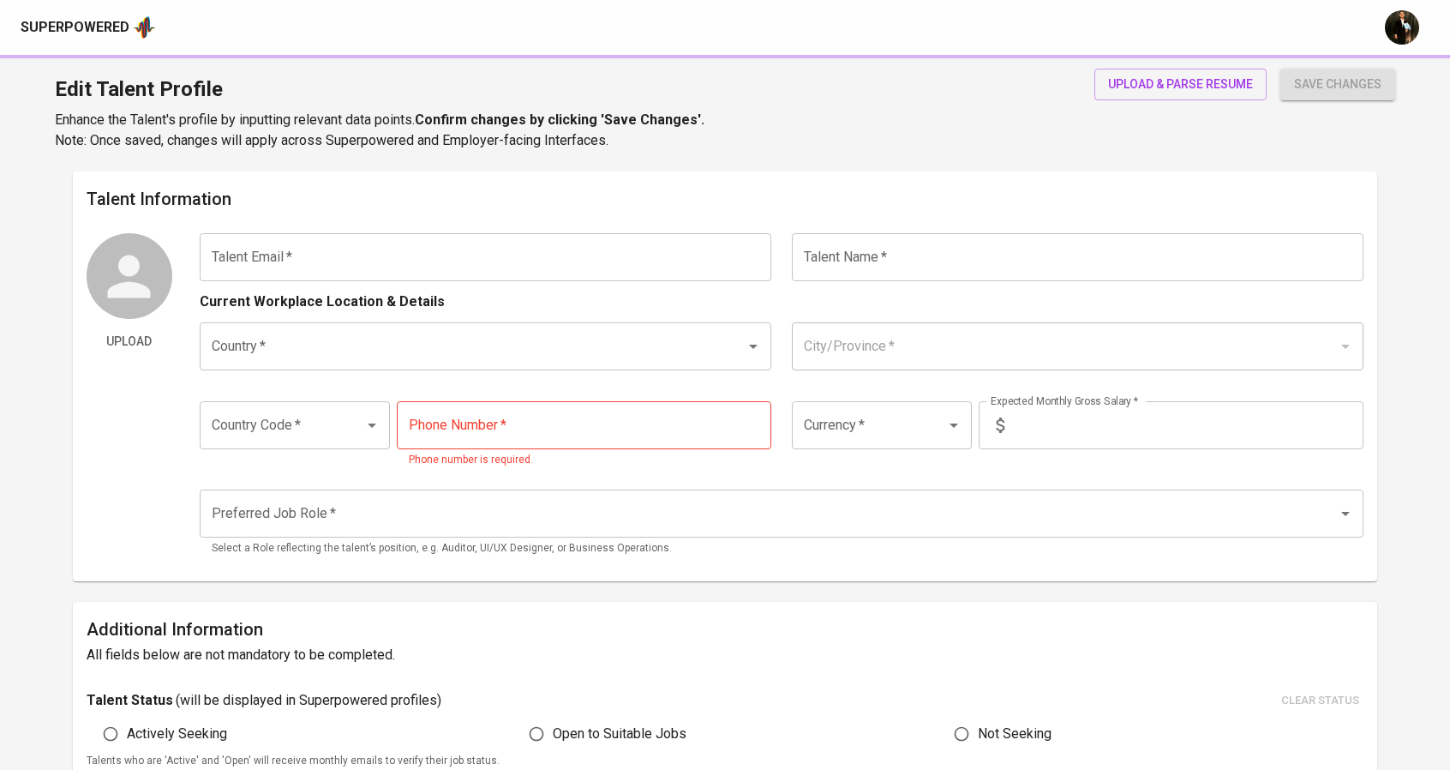
type input "[EMAIL_ADDRESS][DOMAIN_NAME]"
type input "[PERSON_NAME]"
type input "[GEOGRAPHIC_DATA]"
type input "[GEOGRAPHIC_DATA], [GEOGRAPHIC_DATA]"
type input "+62"
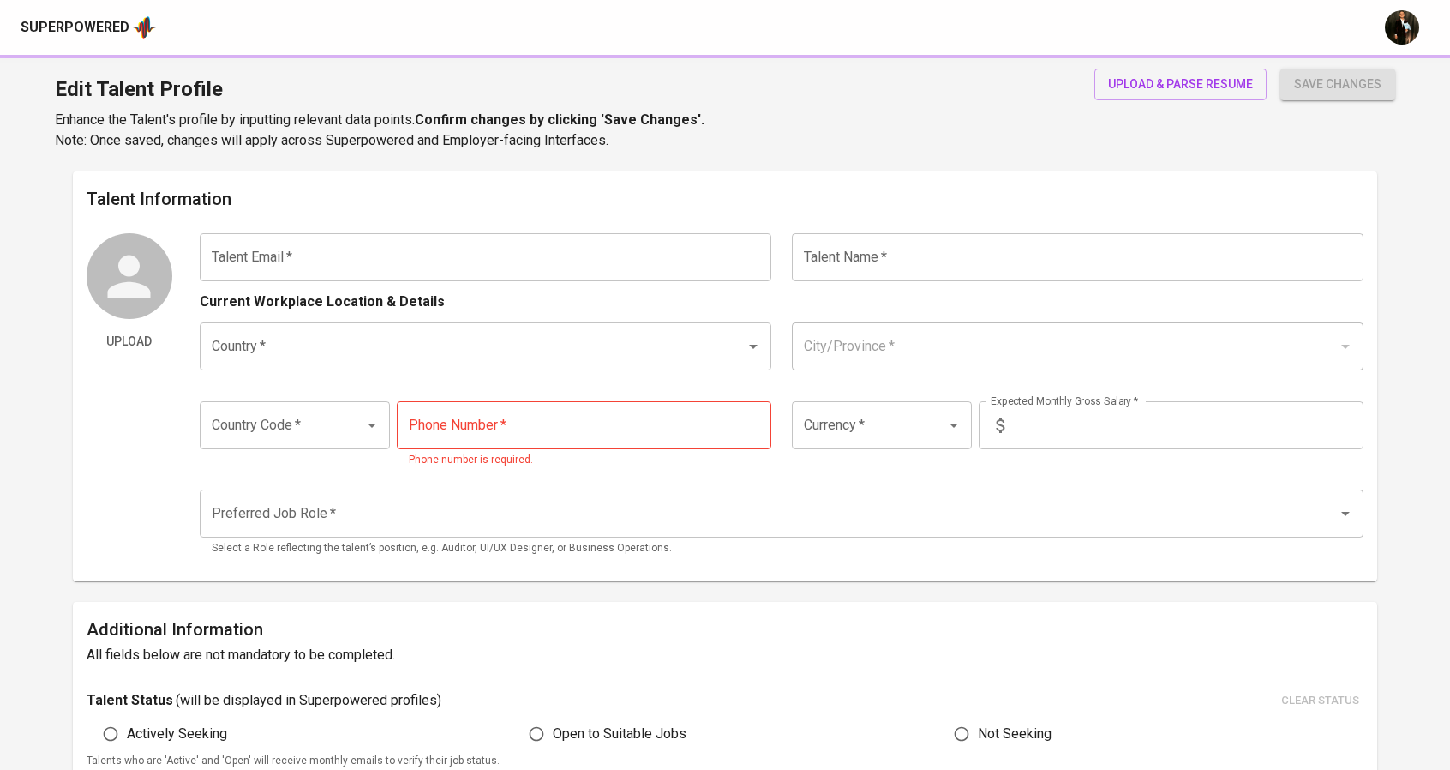
type input "[PHONE_NUMBER]"
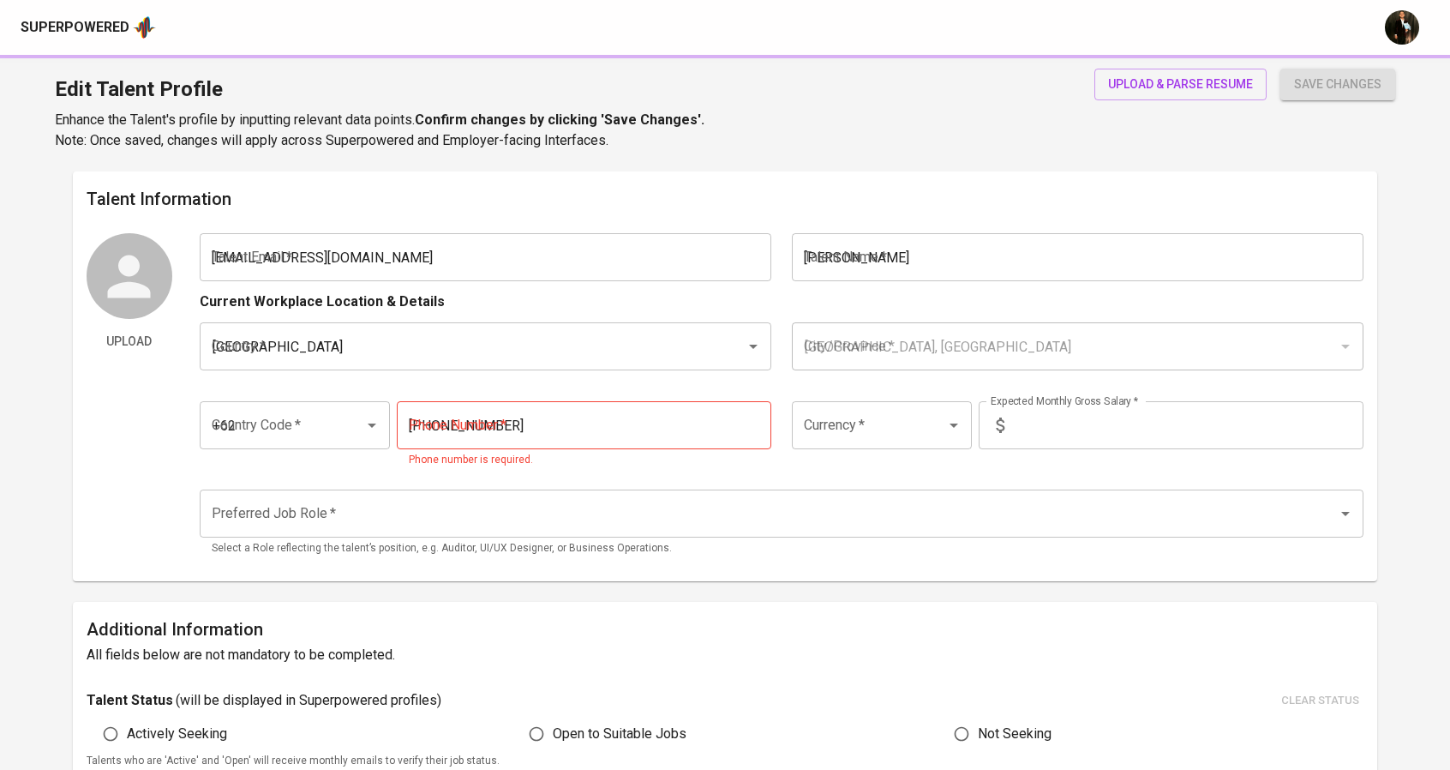
type input "IDR"
type input "Full Stack Developer"
radio input "true"
type input "5"
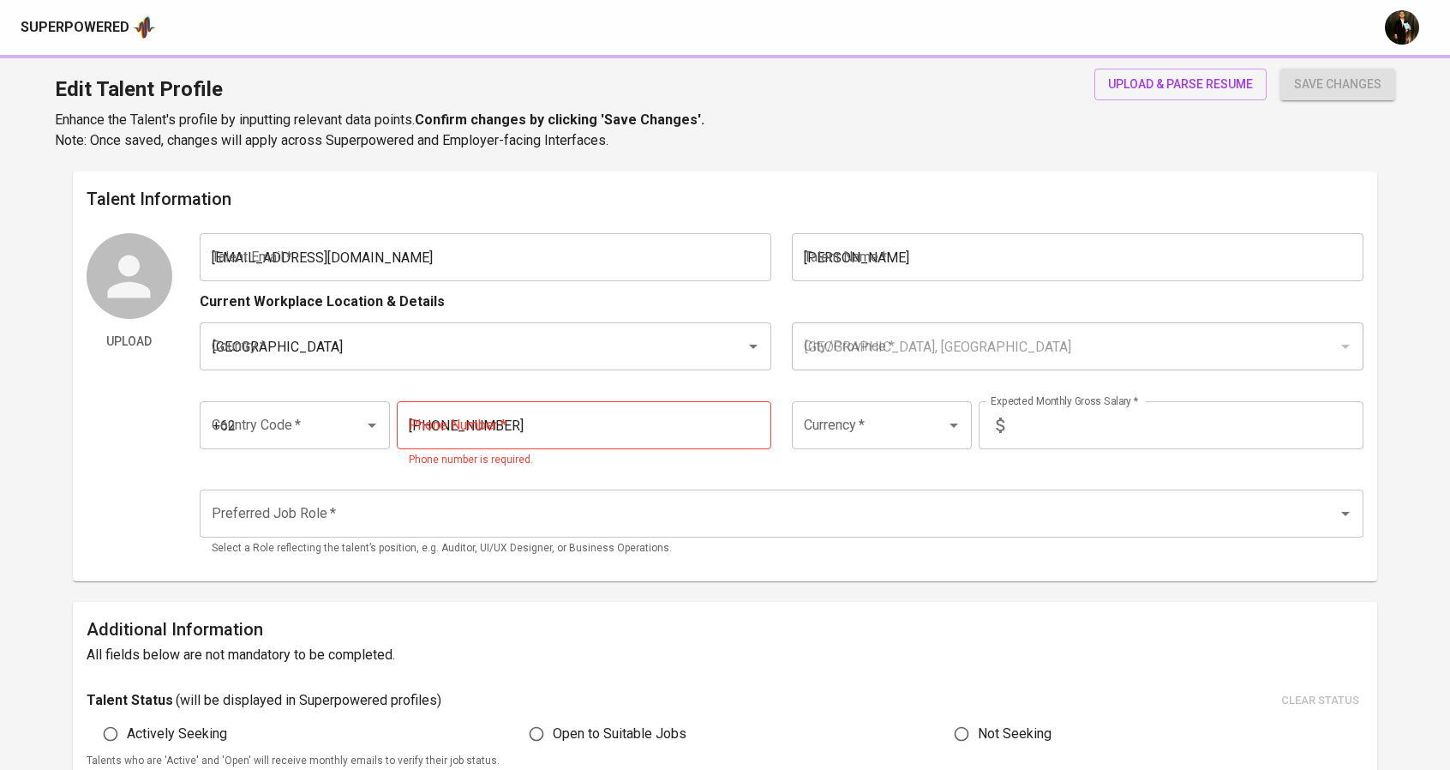
type input "1 Month"
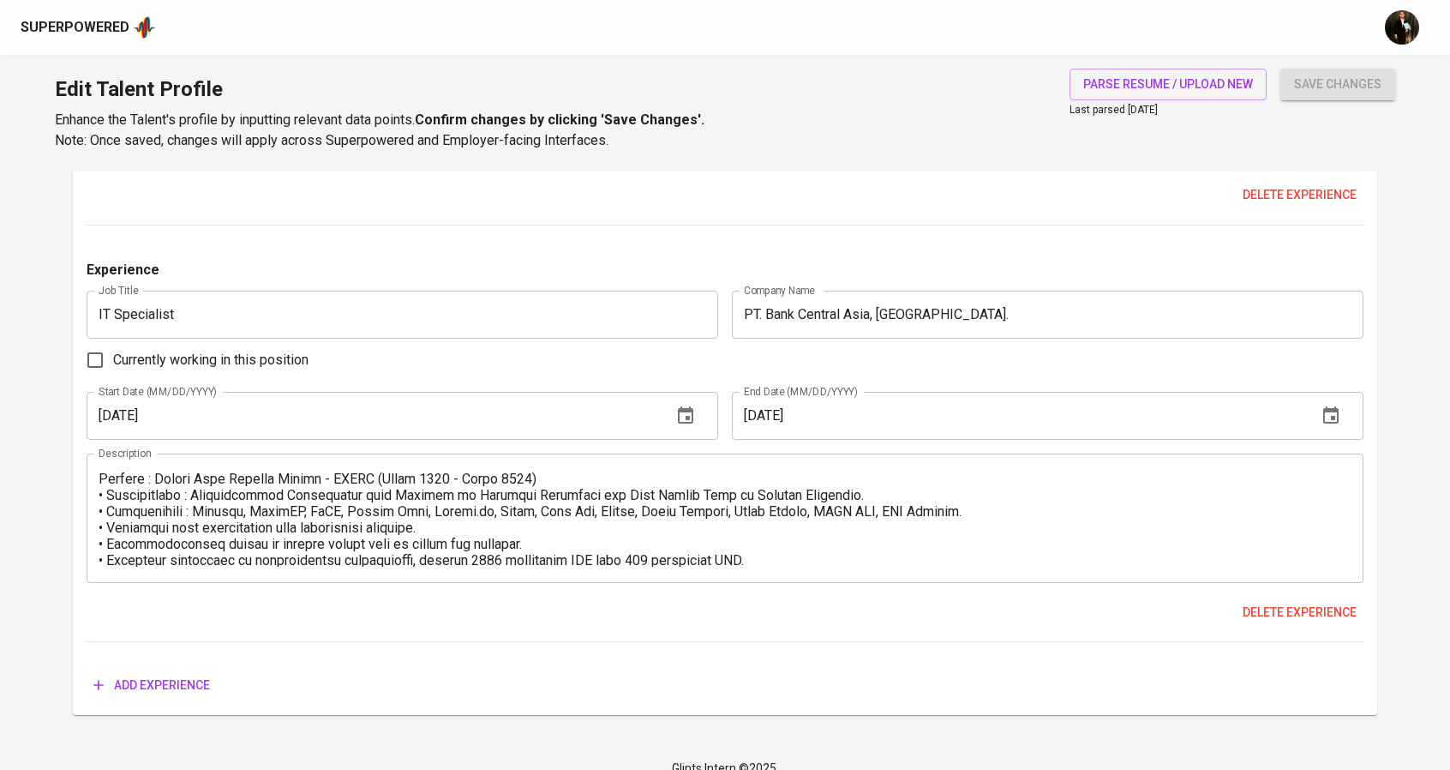
scroll to position [533, 0]
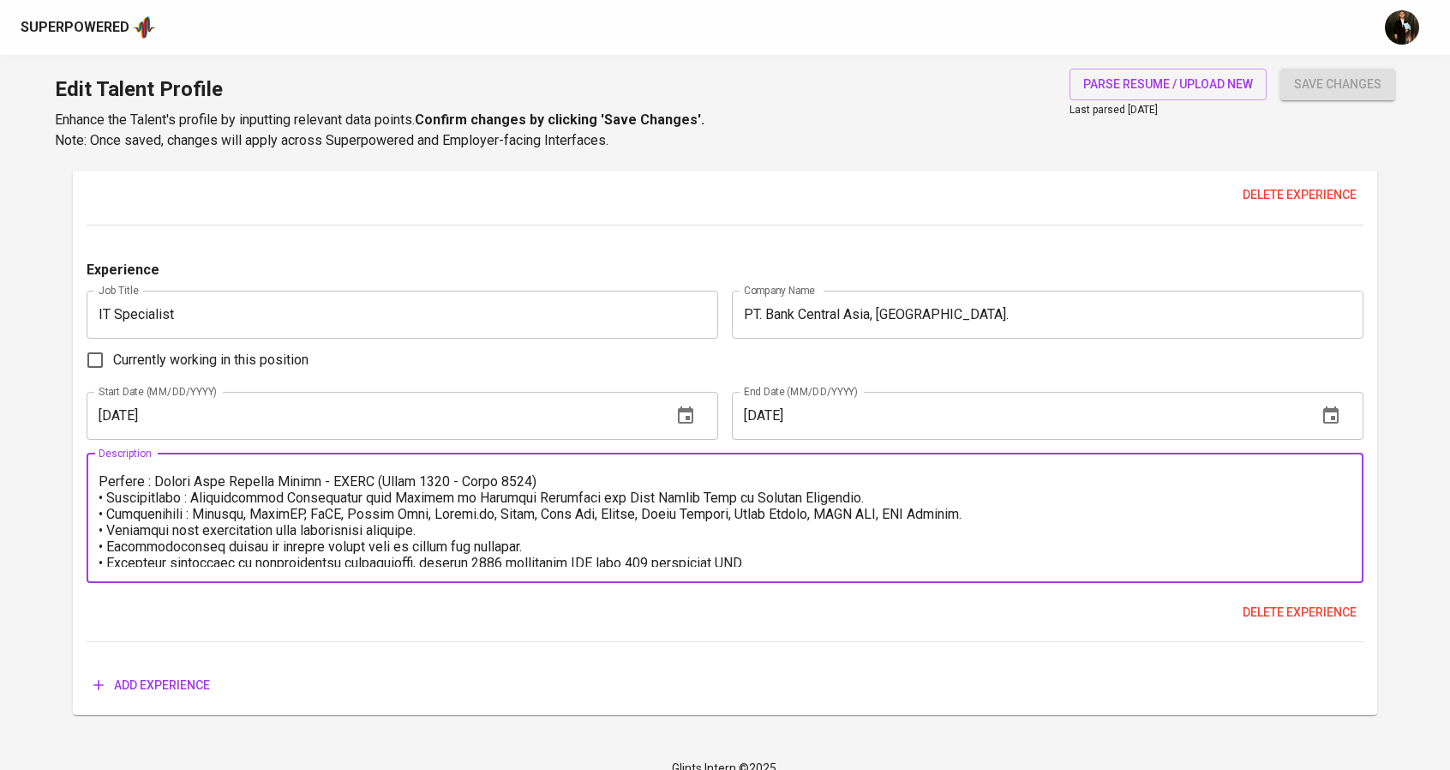
click at [444, 483] on textarea at bounding box center [726, 518] width 1254 height 98
type textarea "Project : Contact Center Ticketing System - CRM Halo for HALO BCA (April 2022 -…"
click at [1334, 96] on button "save changes" at bounding box center [1337, 85] width 115 height 32
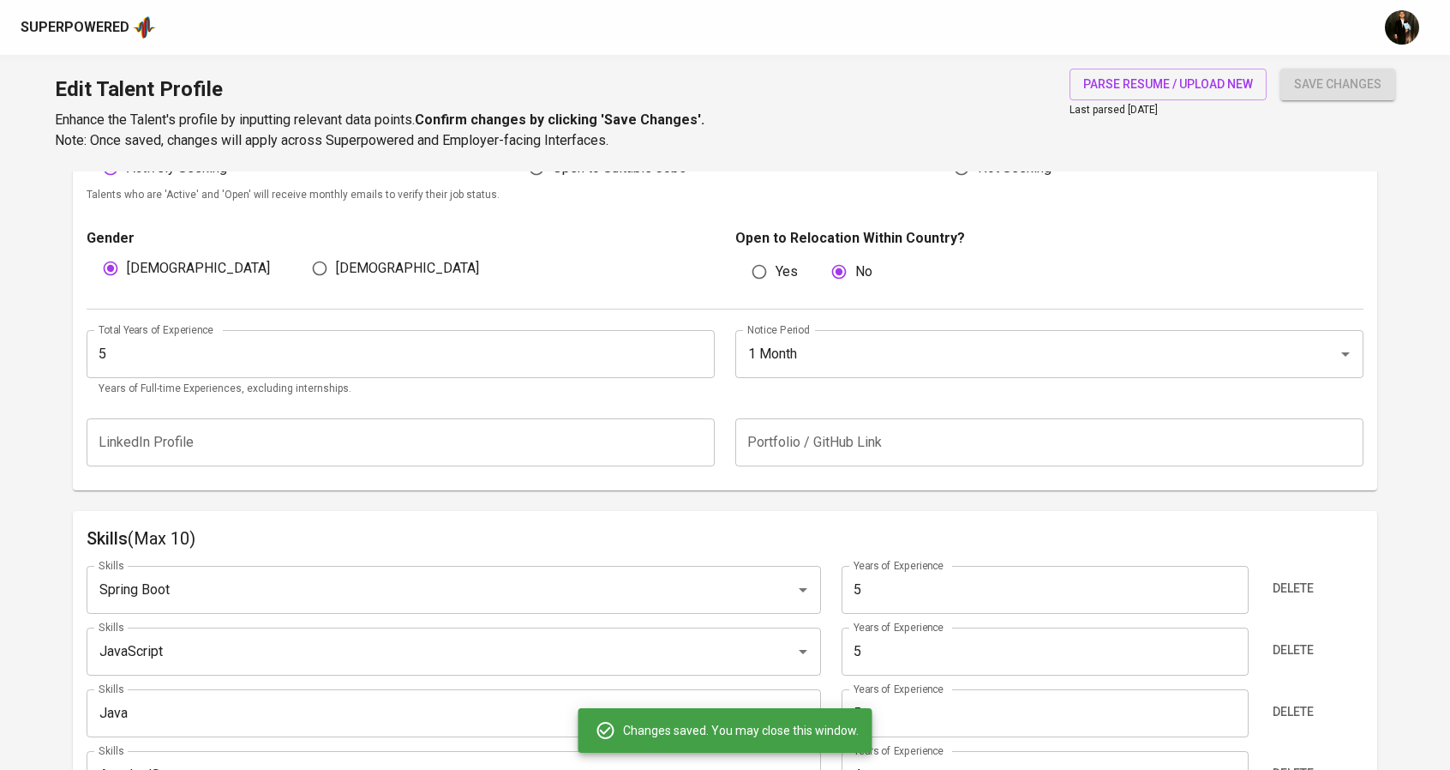
scroll to position [0, 0]
